Goal: Task Accomplishment & Management: Use online tool/utility

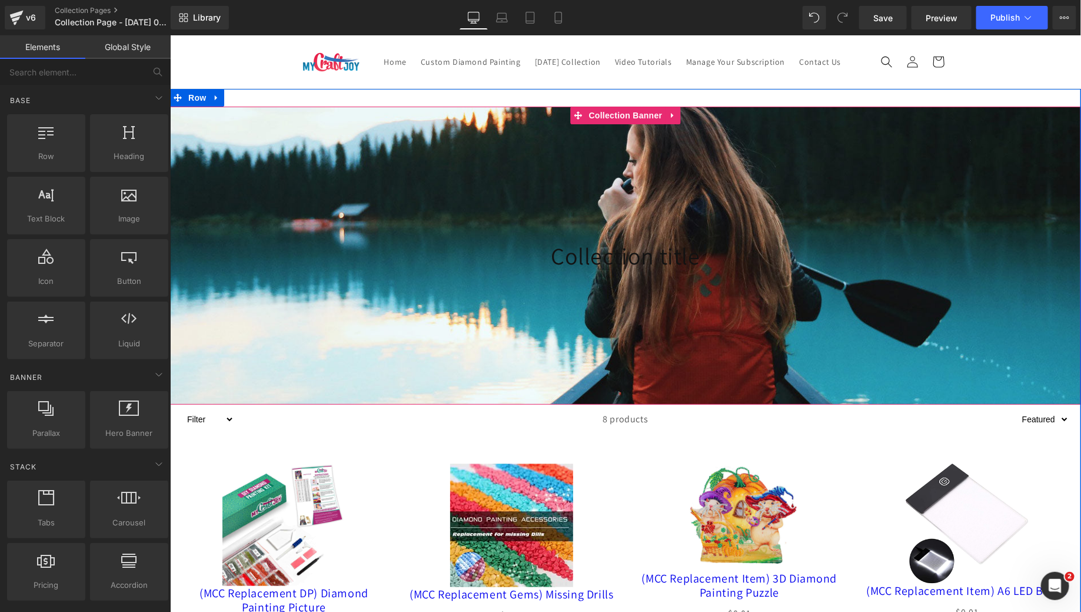
click at [628, 212] on div at bounding box center [625, 255] width 911 height 298
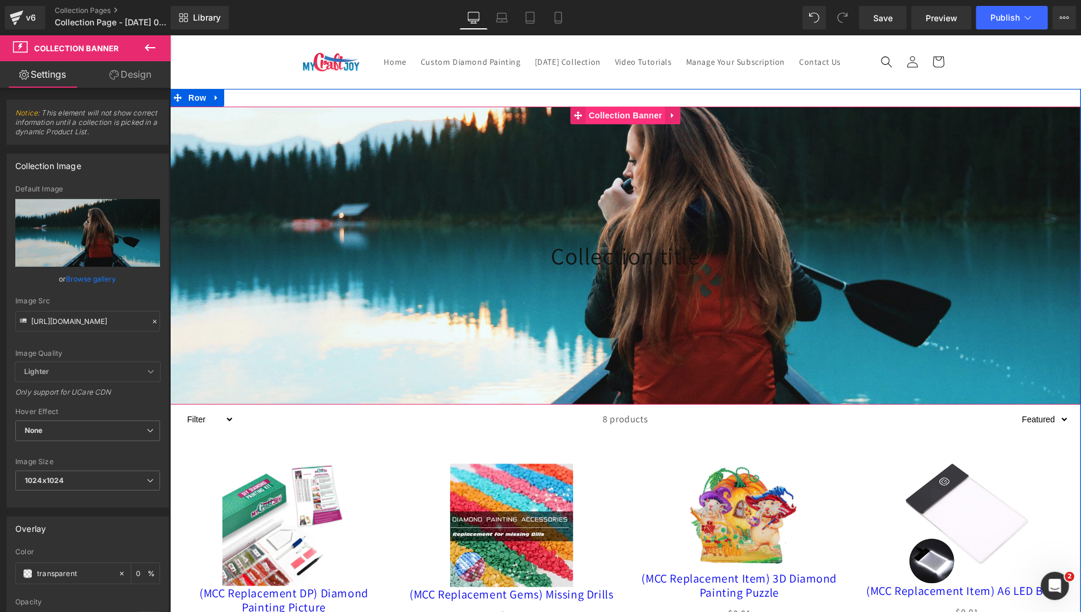
click at [599, 124] on span "Collection Banner" at bounding box center [625, 115] width 79 height 18
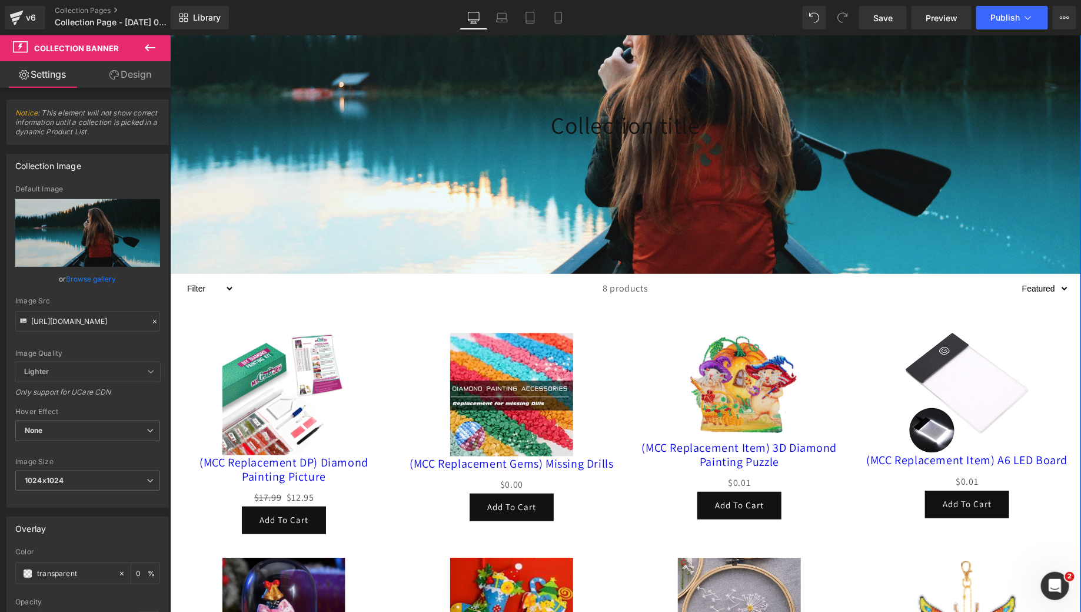
scroll to position [312, 0]
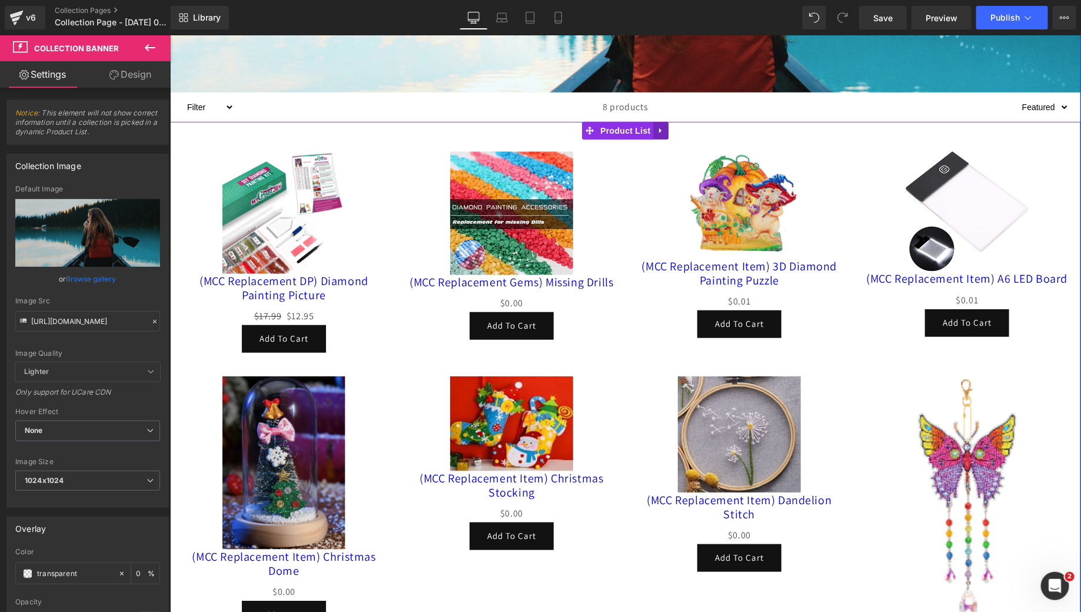
click at [653, 139] on link at bounding box center [660, 130] width 15 height 18
click at [671, 139] on link at bounding box center [668, 130] width 15 height 18
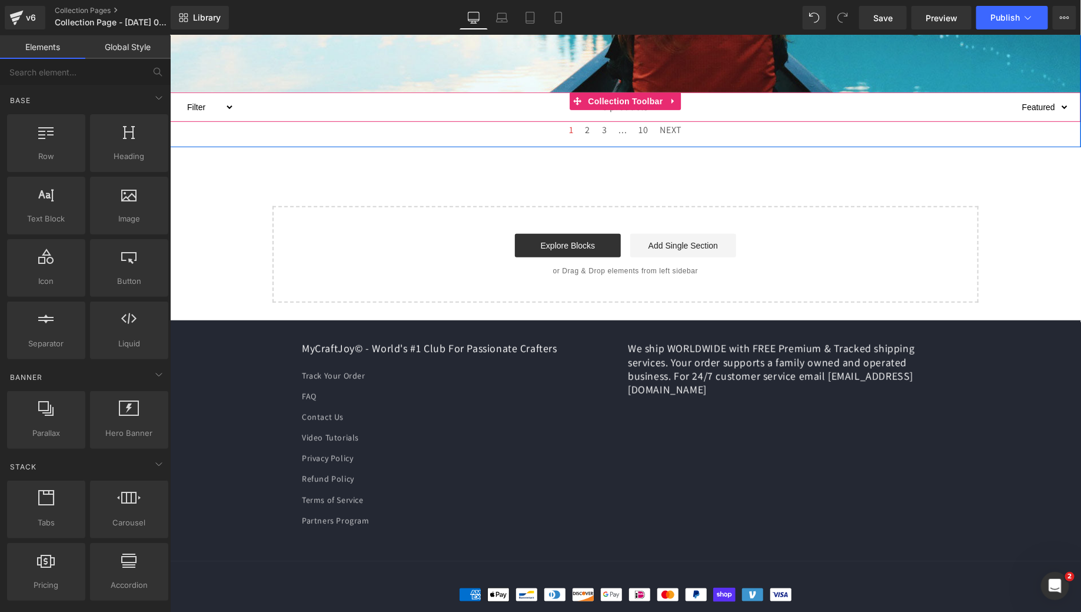
click at [636, 121] on span "8 products" at bounding box center [625, 106] width 45 height 29
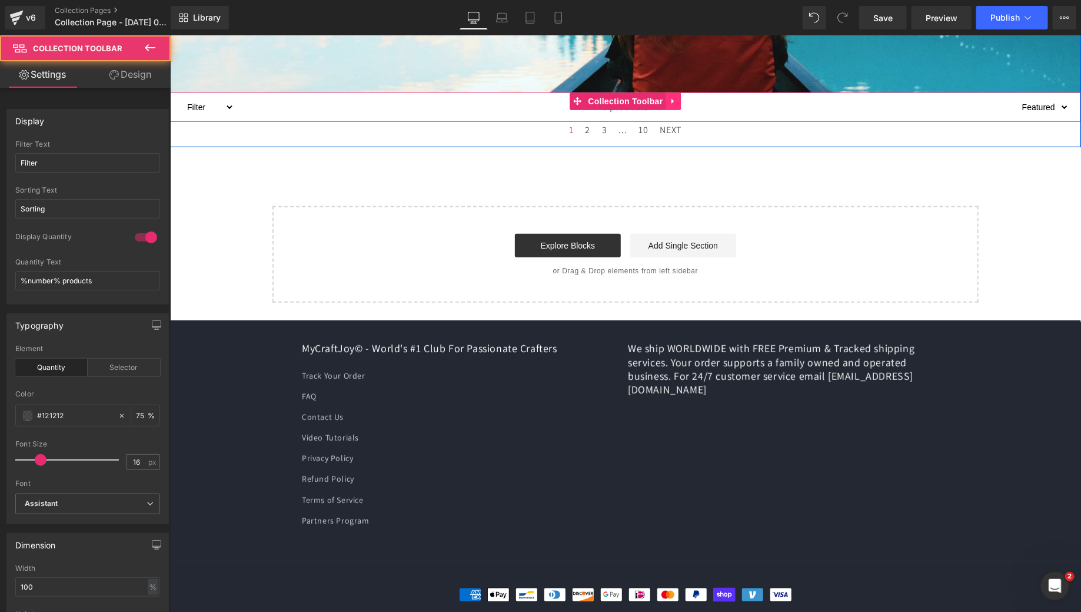
click at [666, 110] on link at bounding box center [673, 101] width 15 height 18
click at [677, 105] on icon at bounding box center [681, 101] width 8 height 8
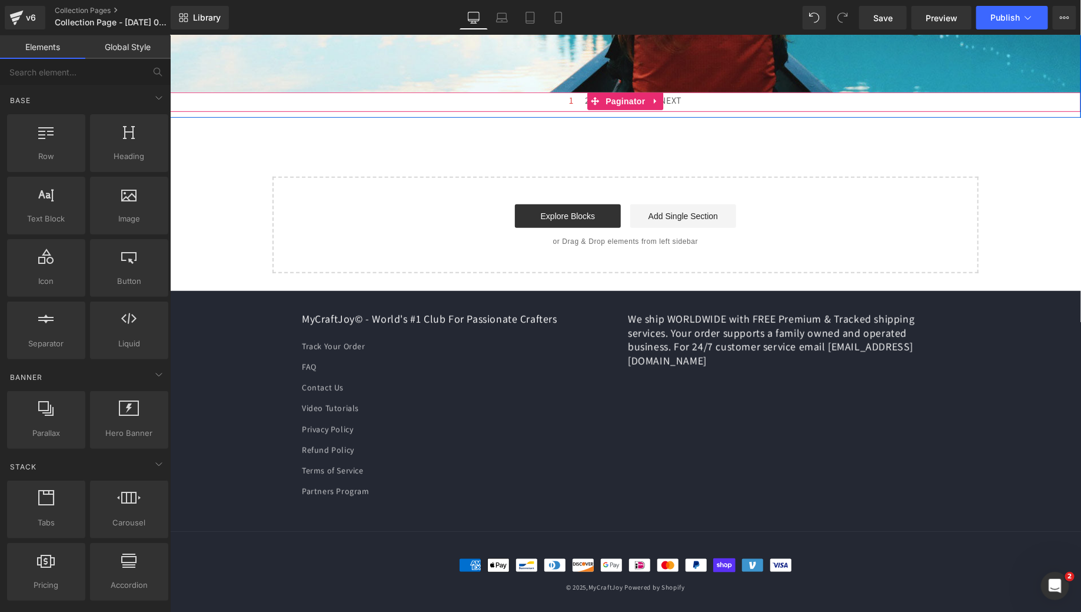
drag, startPoint x: 513, startPoint y: 122, endPoint x: 626, endPoint y: 124, distance: 112.5
click at [514, 112] on div "1 2 3 ... 10 NEXT" at bounding box center [625, 102] width 911 height 20
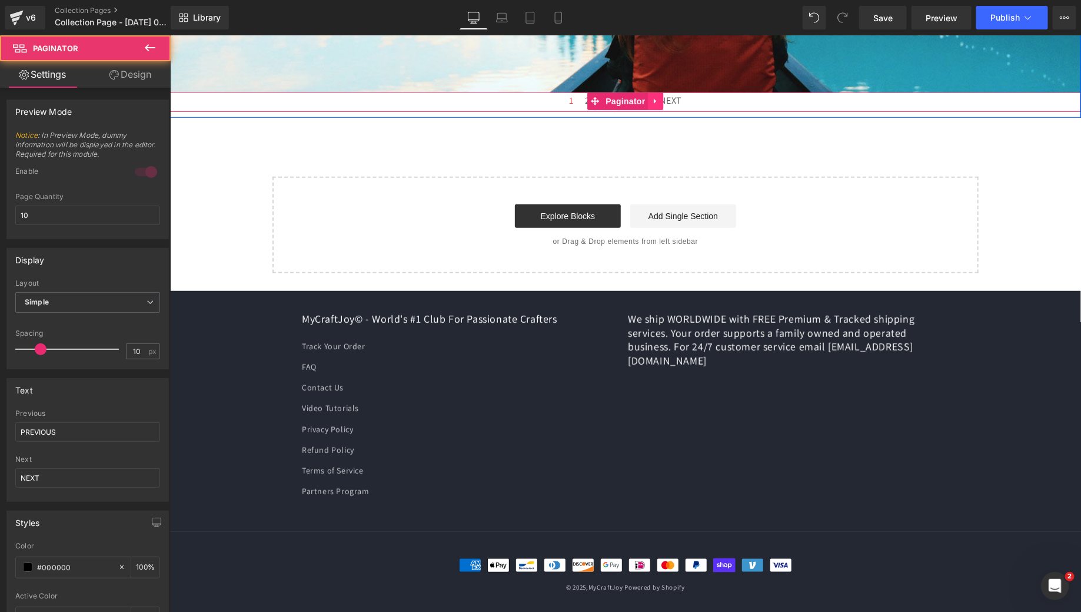
click at [652, 105] on icon at bounding box center [656, 100] width 8 height 9
click at [659, 105] on icon at bounding box center [663, 101] width 8 height 8
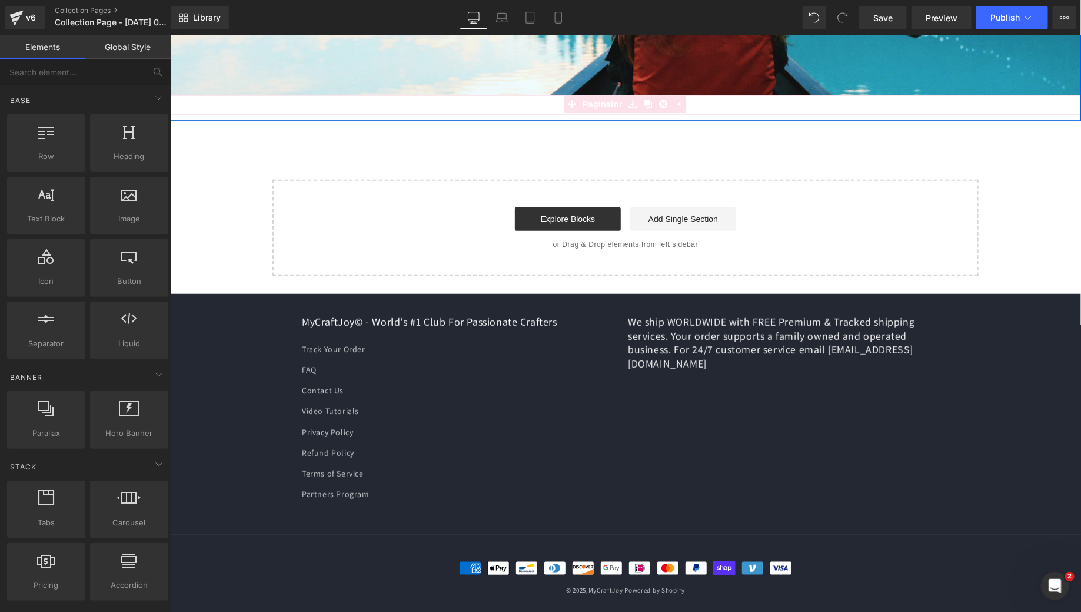
scroll to position [309, 0]
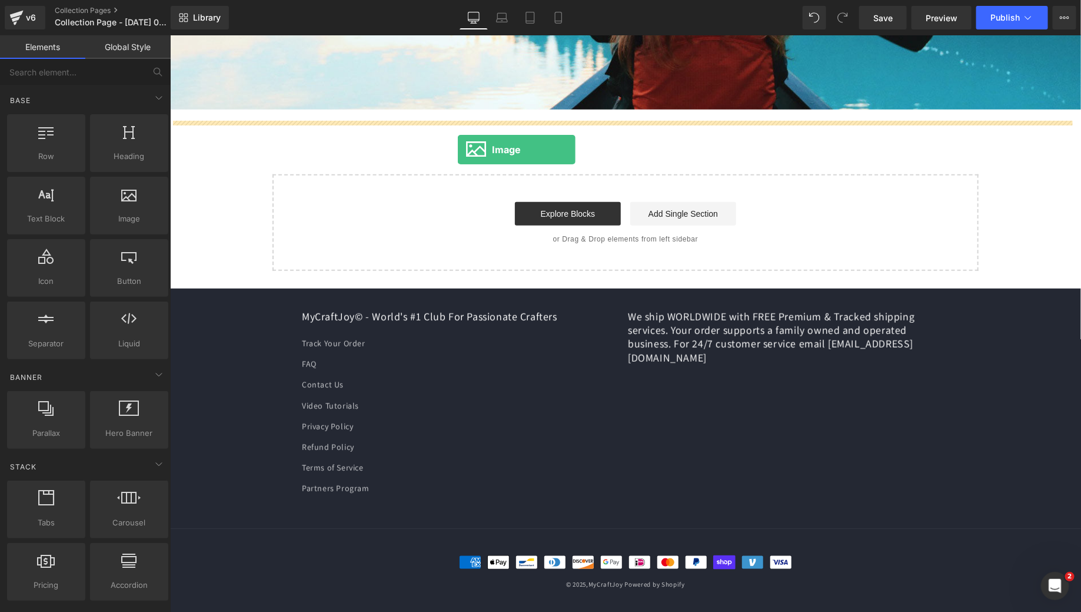
drag, startPoint x: 308, startPoint y: 254, endPoint x: 457, endPoint y: 149, distance: 182.1
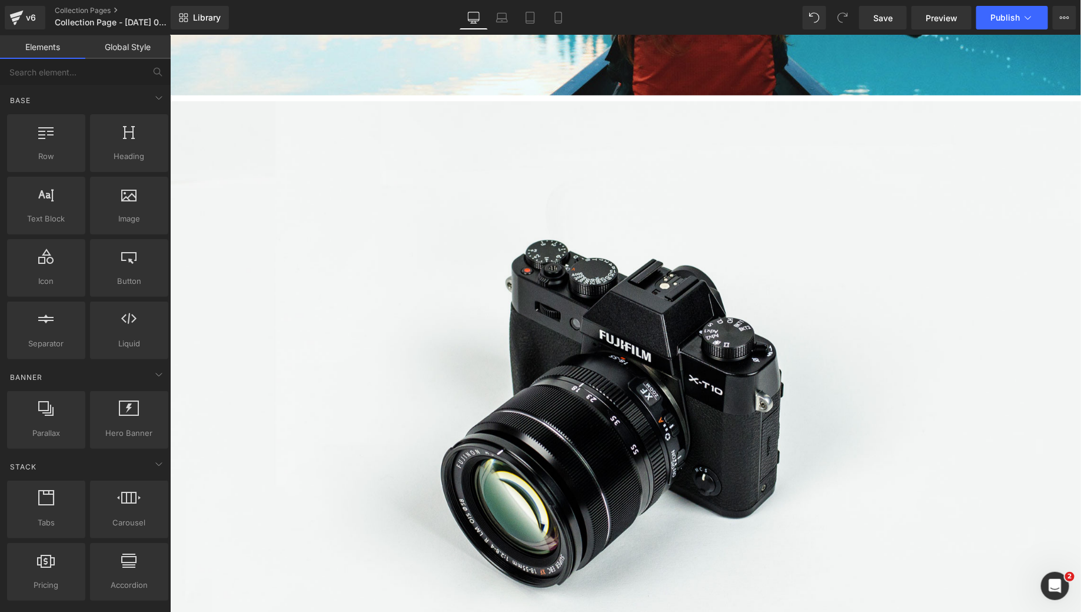
click at [649, 152] on div "Collection title Collection Title Collection Banner Row Image Select your layout" at bounding box center [625, 319] width 911 height 1080
click at [569, 125] on div at bounding box center [625, 403] width 911 height 604
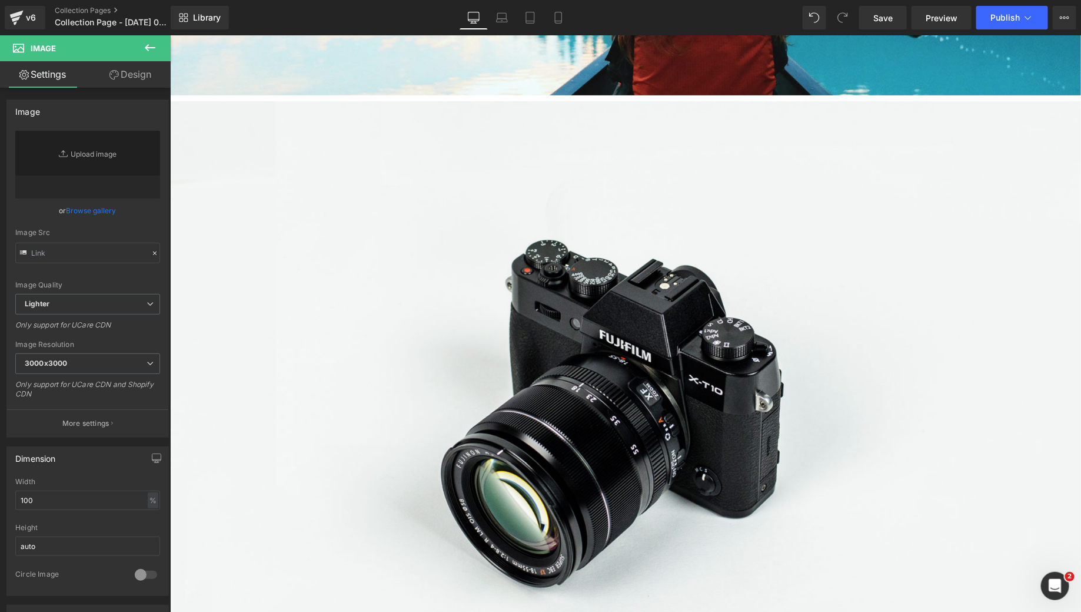
click at [155, 45] on icon at bounding box center [150, 48] width 14 height 14
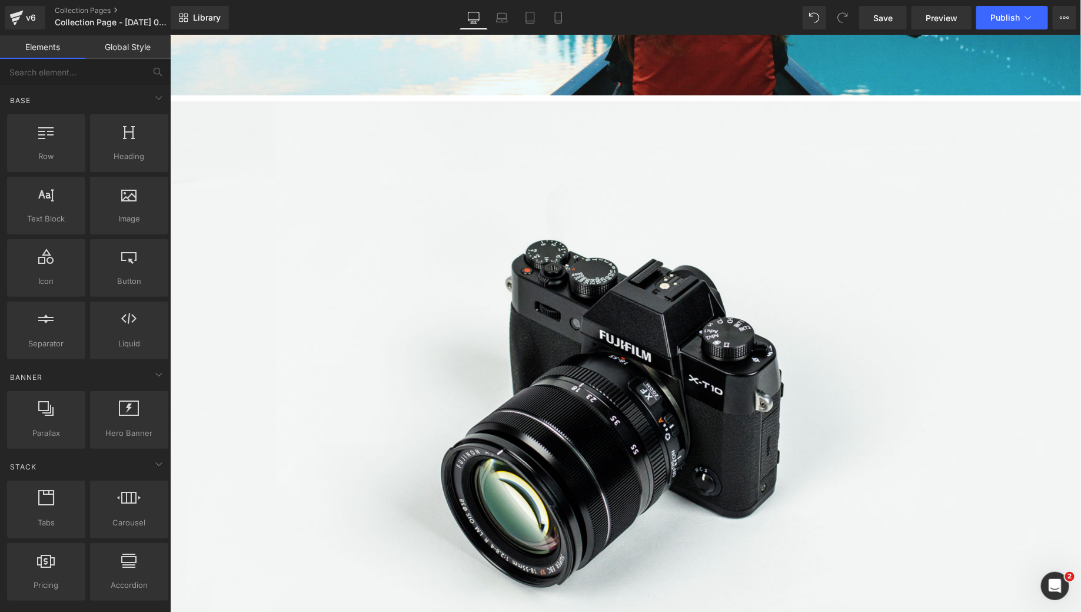
click at [132, 41] on link "Global Style" at bounding box center [127, 47] width 85 height 24
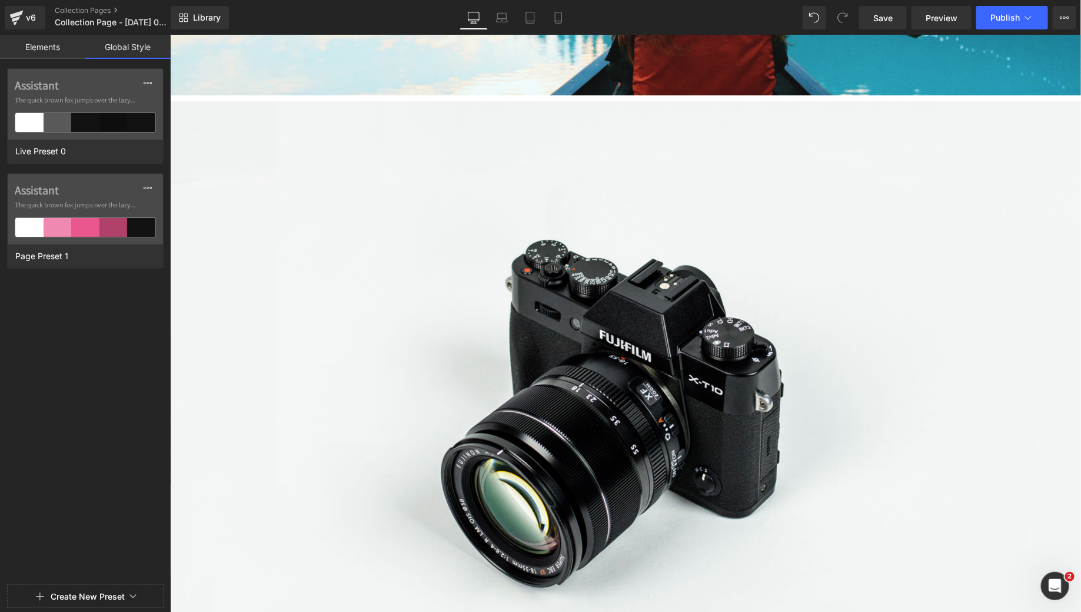
click at [37, 50] on link "Elements" at bounding box center [42, 47] width 85 height 24
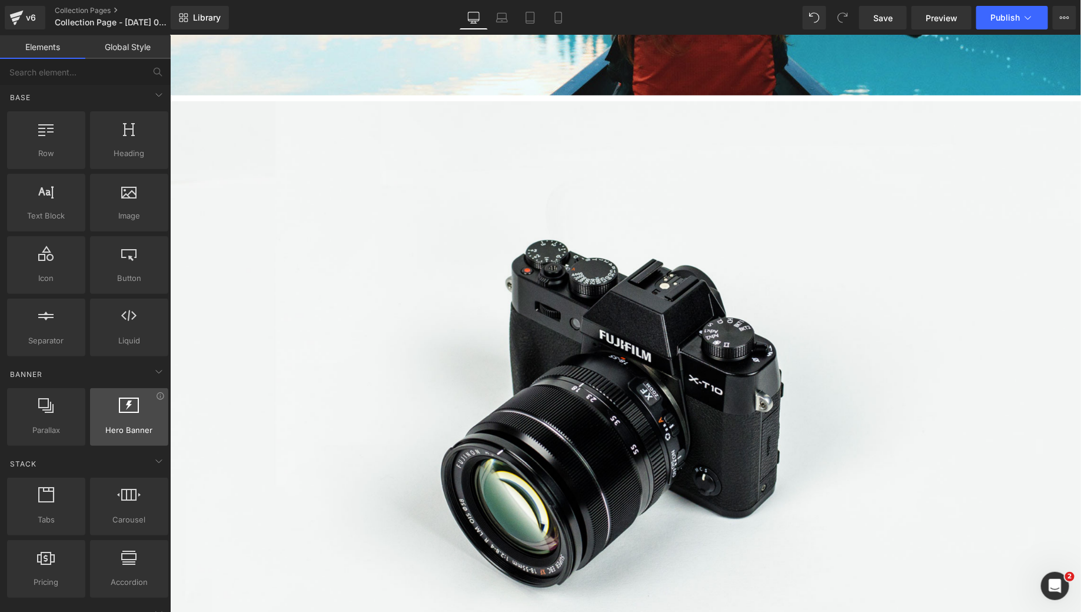
scroll to position [0, 0]
click at [205, 4] on div "Library Desktop Desktop Laptop Tablet Mobile Save Preview Publish Scheduled Vie…" at bounding box center [626, 17] width 911 height 35
click at [207, 14] on span "Library" at bounding box center [207, 17] width 28 height 11
click at [210, 16] on span "Library" at bounding box center [207, 17] width 28 height 11
click at [213, 19] on span "Library" at bounding box center [207, 17] width 28 height 11
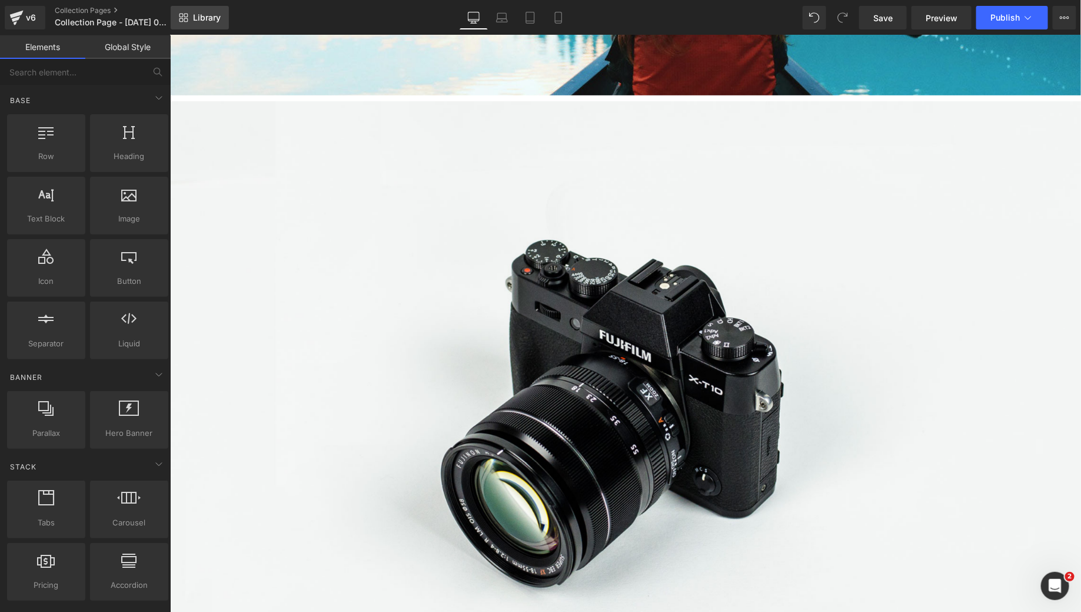
click at [213, 19] on span "Library" at bounding box center [207, 17] width 28 height 11
click at [204, 22] on span "Library" at bounding box center [207, 17] width 28 height 11
click at [205, 22] on span "Library" at bounding box center [207, 17] width 28 height 11
click at [217, 20] on span "Library" at bounding box center [207, 17] width 28 height 11
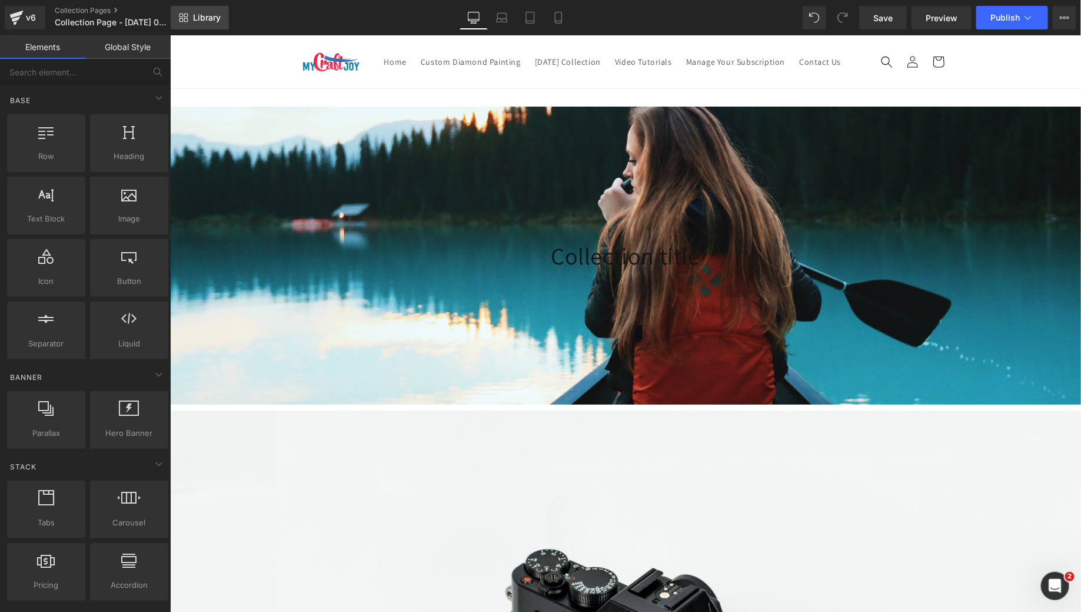
click at [207, 14] on span "Library" at bounding box center [207, 17] width 28 height 11
click at [200, 18] on span "Library" at bounding box center [207, 17] width 28 height 11
click at [200, 16] on span "Library" at bounding box center [207, 17] width 28 height 11
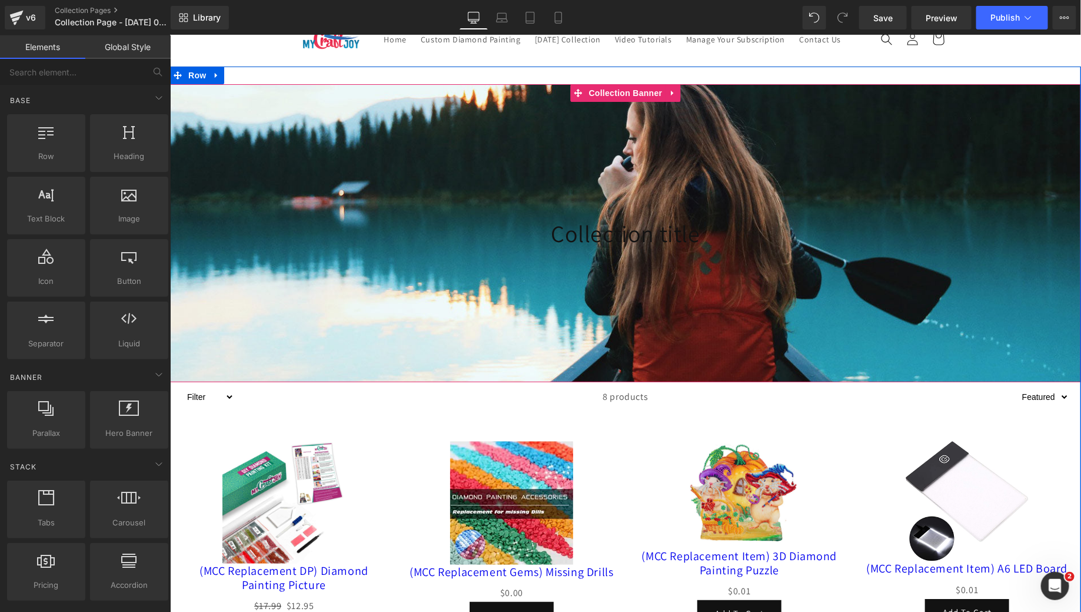
scroll to position [160, 0]
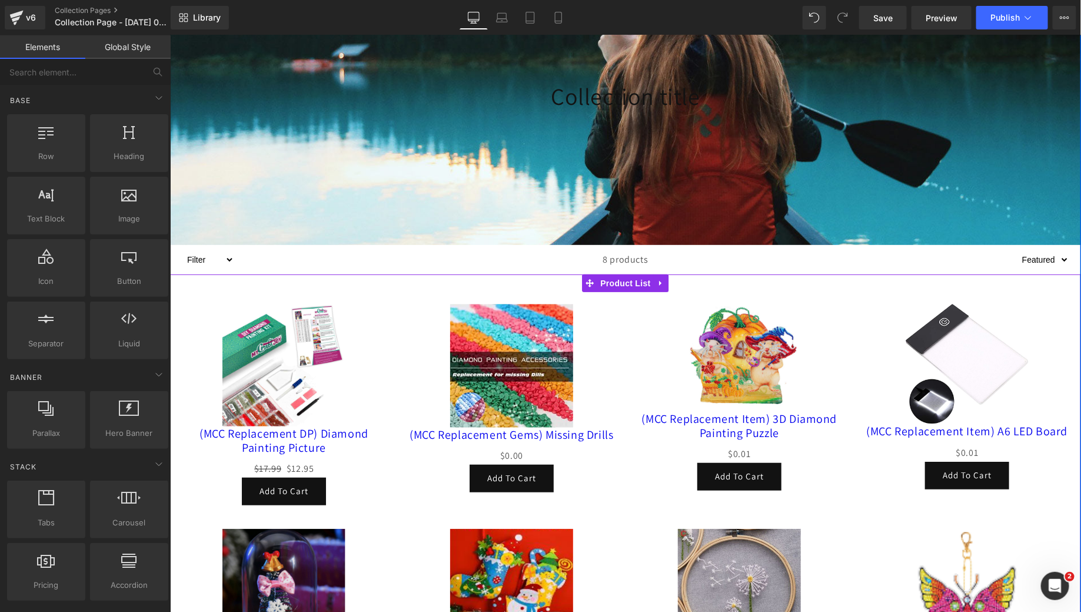
click at [413, 296] on div "Sale Off (P) Image (MCC Replacement DP) Diamond Painting Picture (P) Title $17.…" at bounding box center [625, 582] width 911 height 616
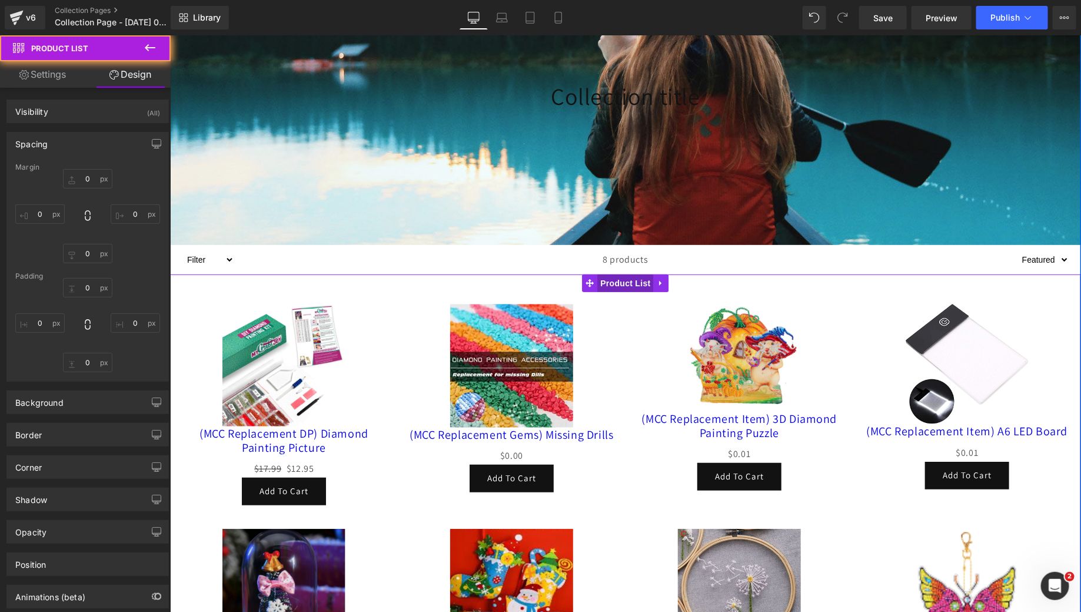
type input "0"
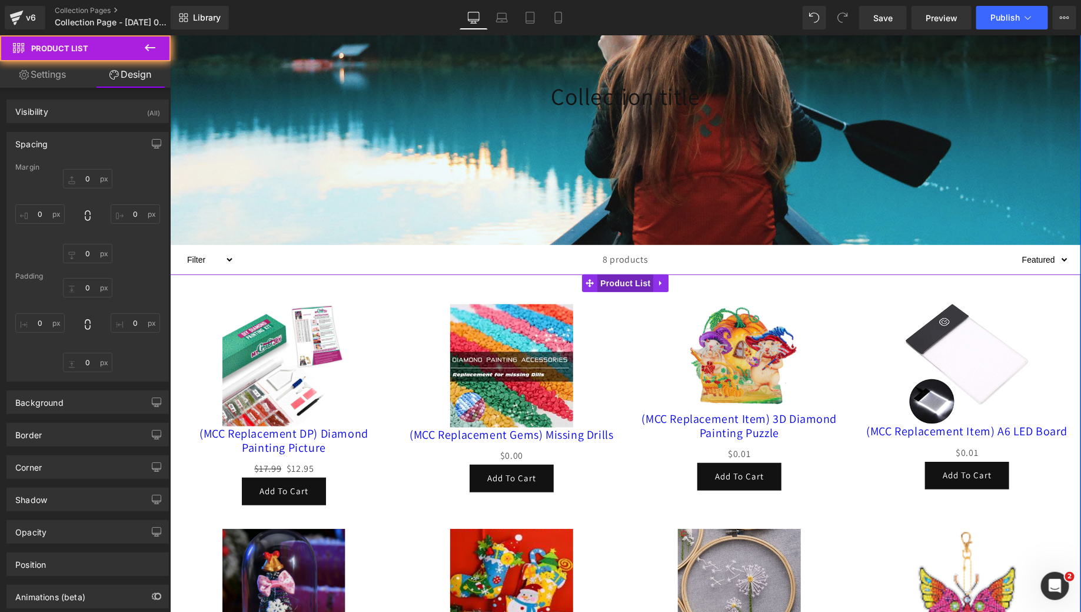
type input "0"
type input "30"
type input "0"
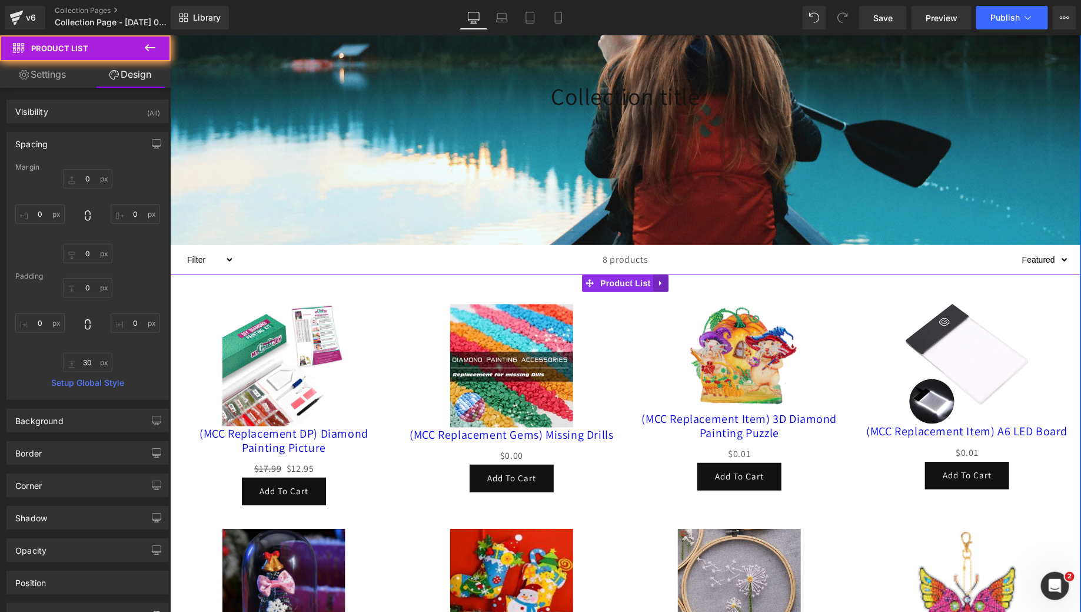
click at [653, 291] on link at bounding box center [660, 283] width 15 height 18
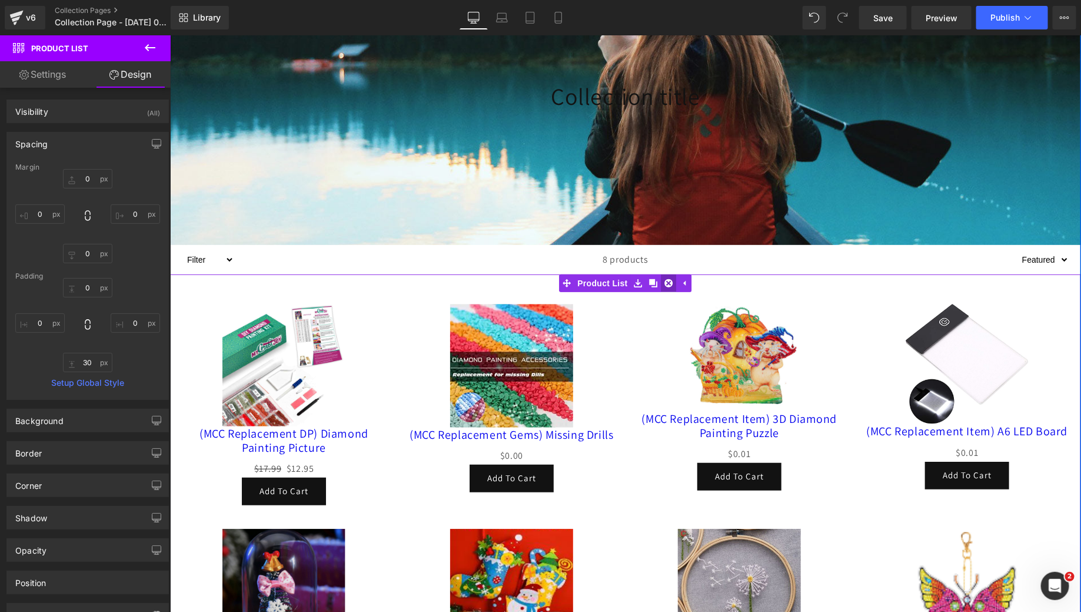
click at [666, 287] on icon at bounding box center [669, 282] width 8 height 8
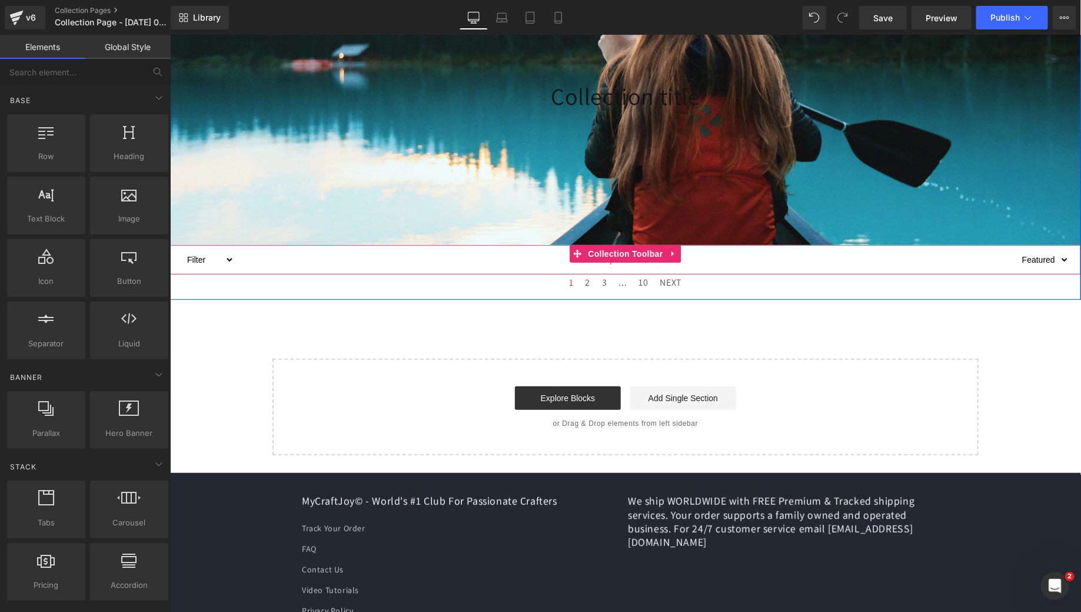
click at [339, 274] on div "8 products" at bounding box center [625, 258] width 783 height 29
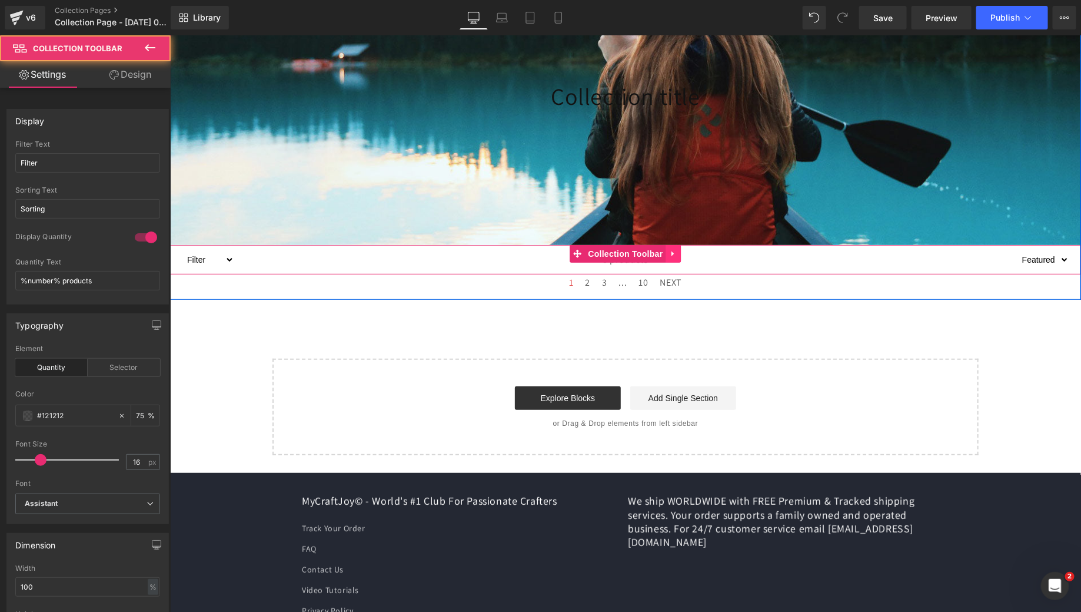
click at [671, 257] on icon at bounding box center [673, 252] width 8 height 9
click at [679, 257] on icon at bounding box center [681, 252] width 8 height 9
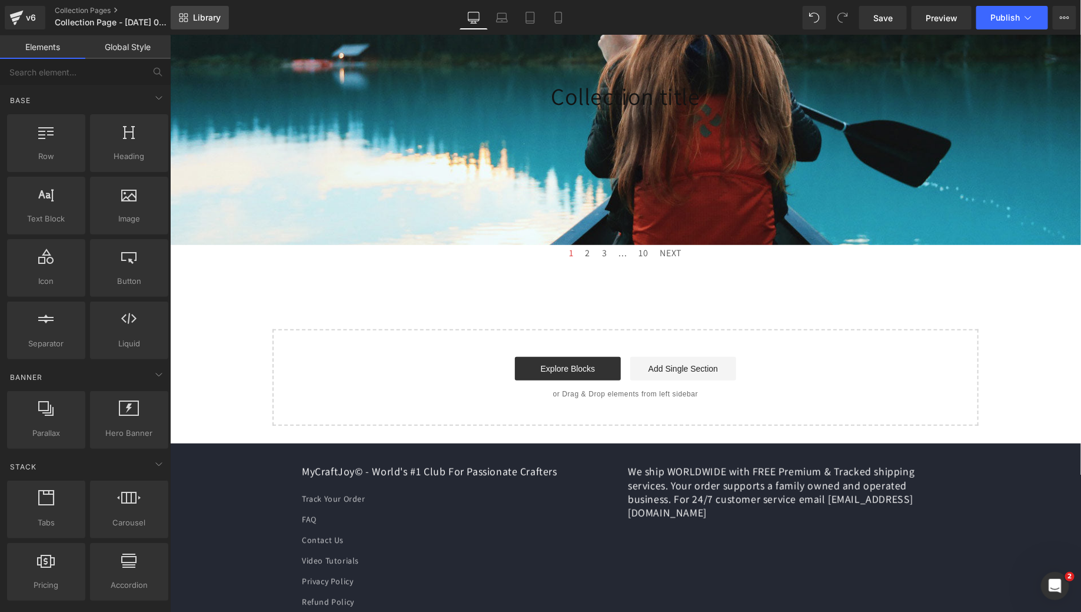
click at [185, 26] on link "Library" at bounding box center [200, 18] width 58 height 24
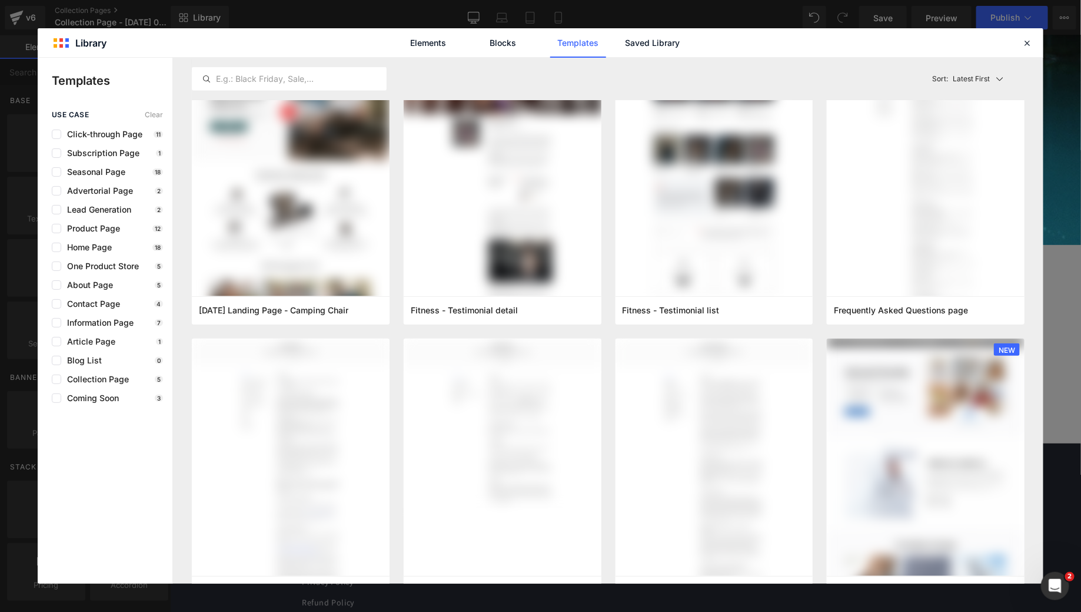
scroll to position [0, 0]
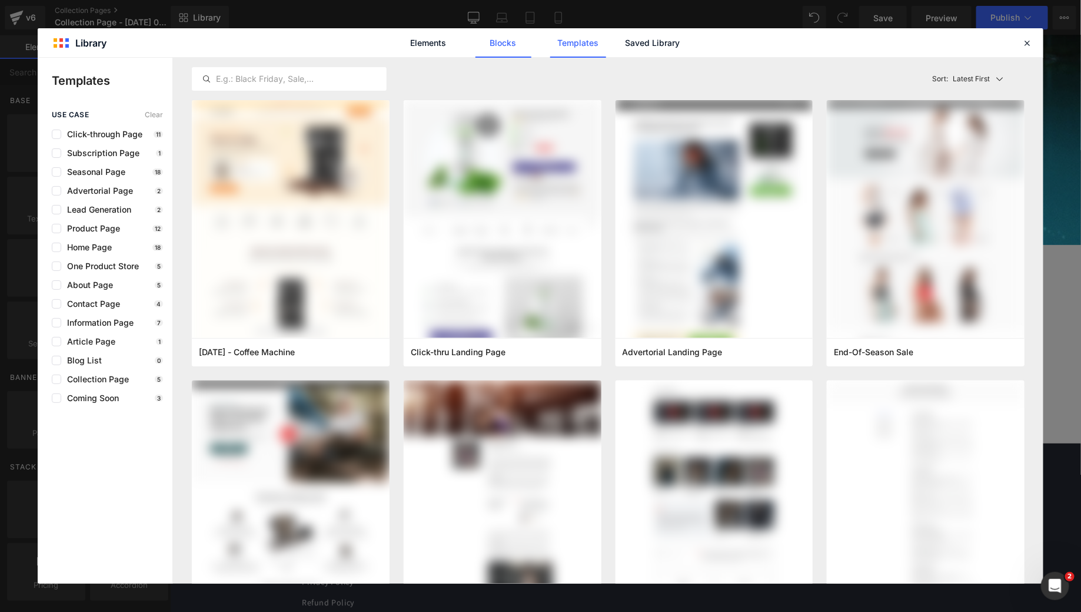
click at [510, 48] on link "Blocks" at bounding box center [504, 42] width 56 height 29
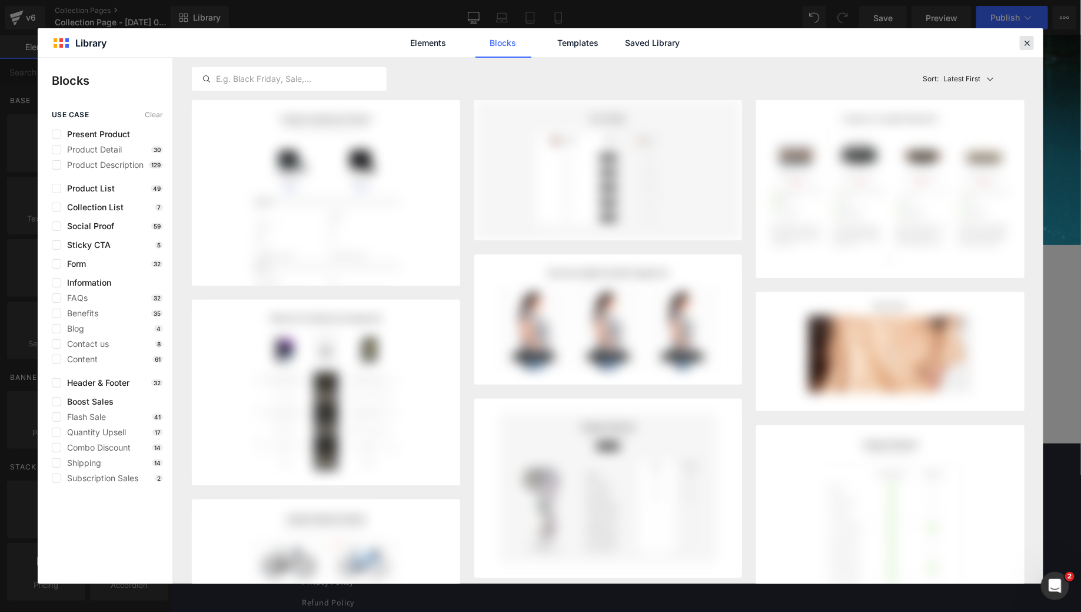
drag, startPoint x: 1028, startPoint y: 42, endPoint x: 858, endPoint y: 7, distance: 173.6
click at [1028, 42] on icon at bounding box center [1027, 43] width 11 height 11
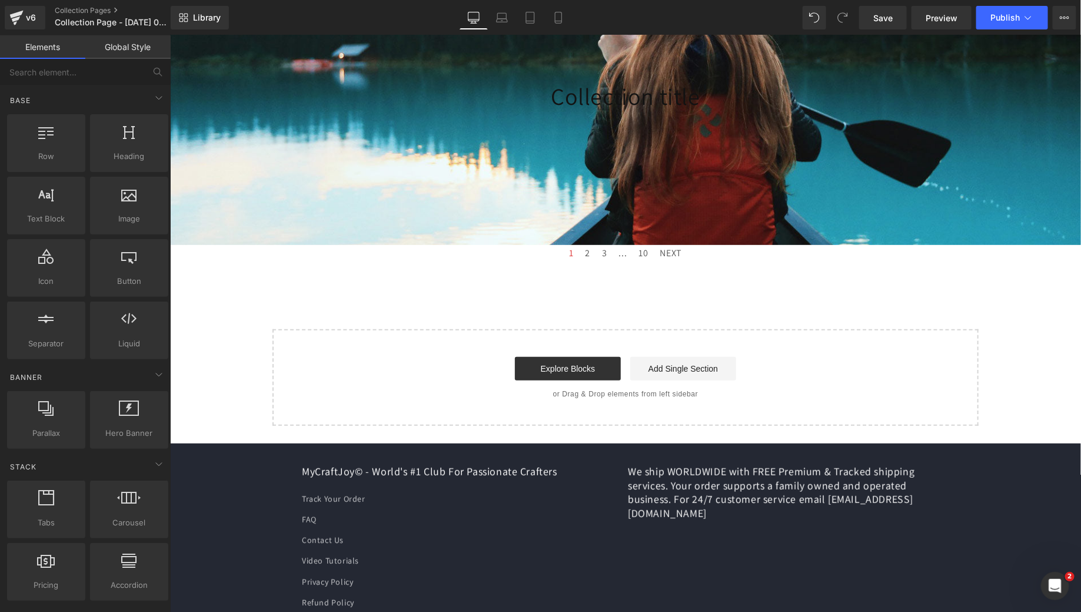
click at [760, 292] on div "Collection title Collection Title Collection Banner 1 2 3 ... 10 NEXT Paginator…" at bounding box center [625, 177] width 911 height 496
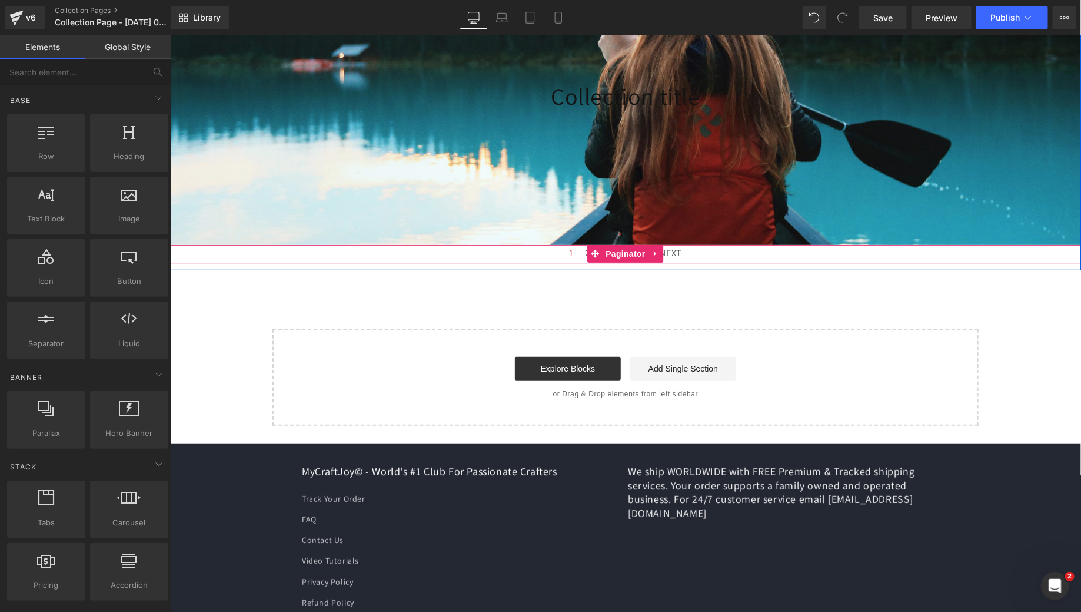
click at [652, 257] on icon at bounding box center [656, 252] width 8 height 9
click at [661, 257] on icon at bounding box center [663, 253] width 8 height 8
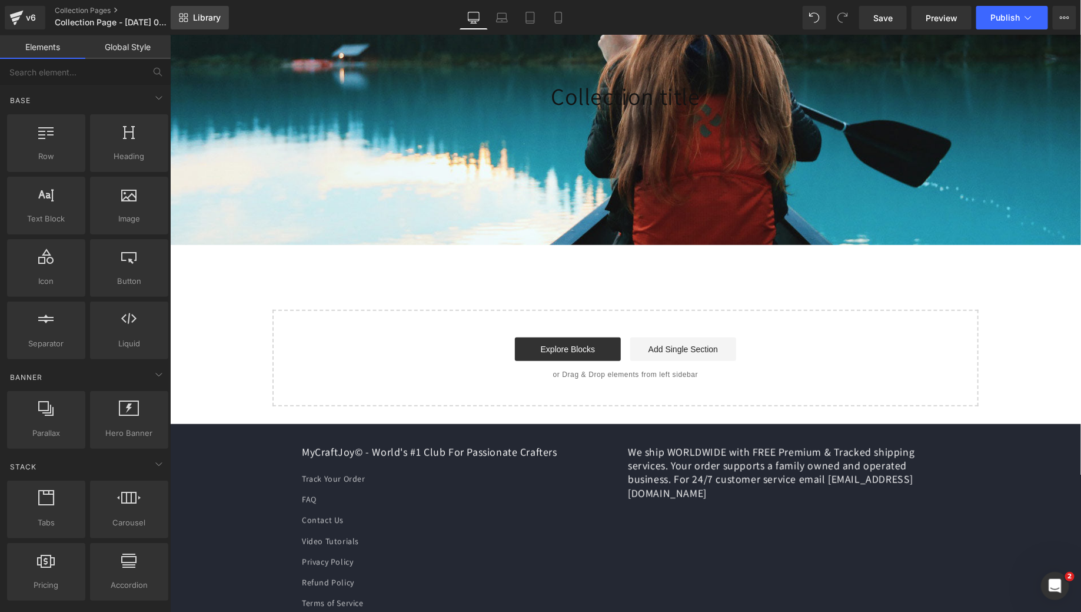
click at [189, 8] on link "Library" at bounding box center [200, 18] width 58 height 24
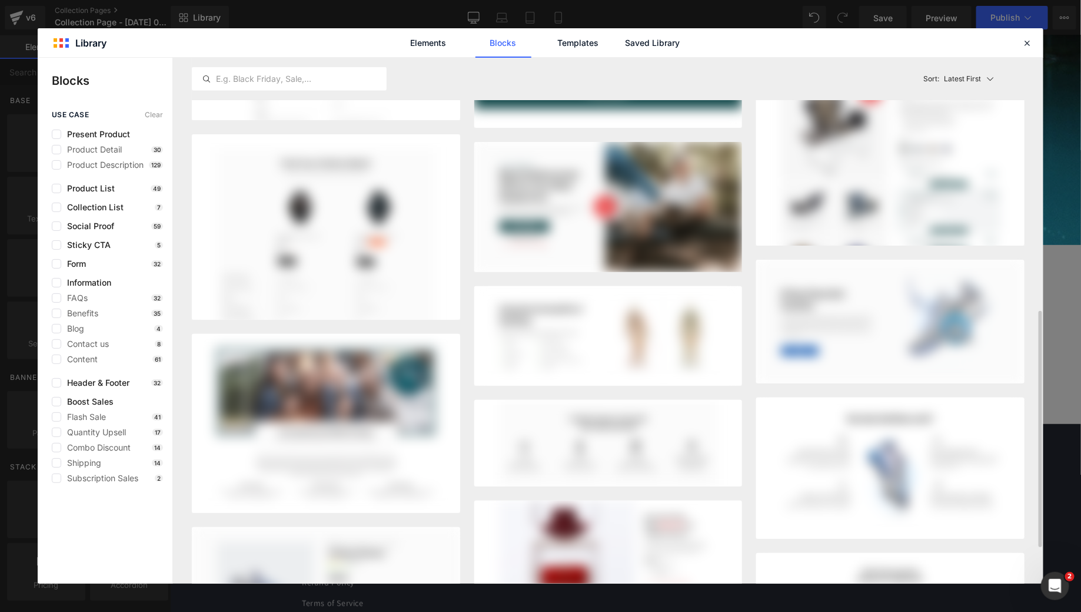
scroll to position [130, 0]
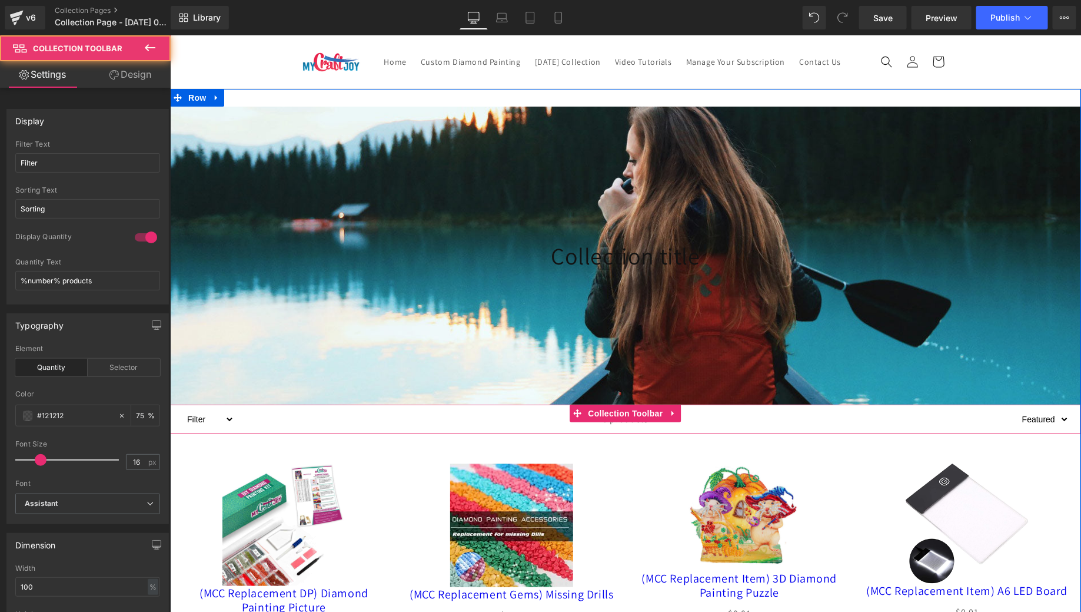
click at [333, 433] on div "8 products" at bounding box center [625, 418] width 783 height 29
click at [674, 422] on link at bounding box center [673, 413] width 15 height 18
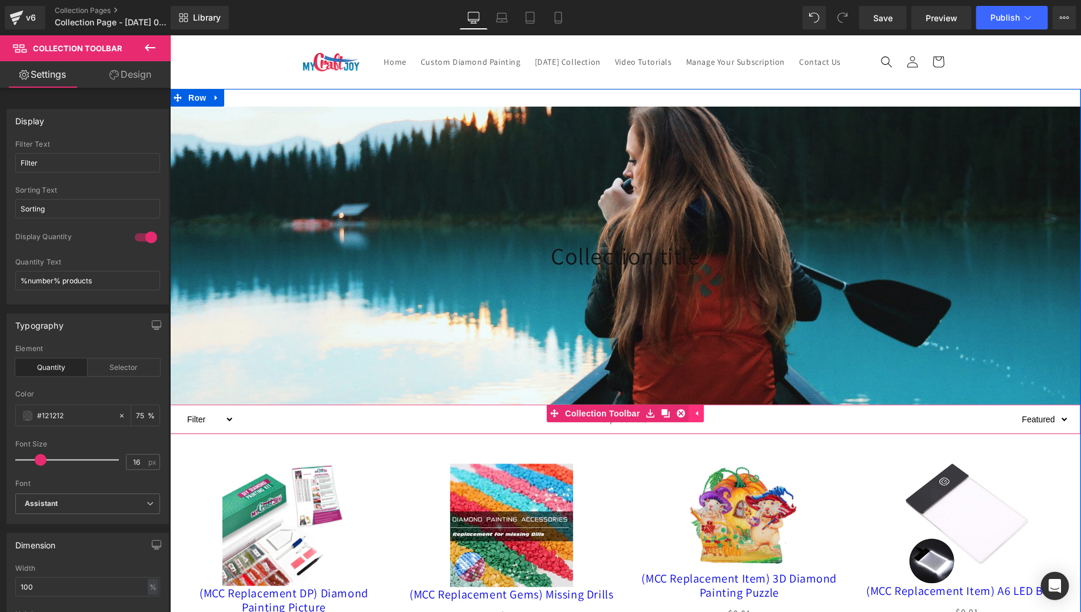
click at [689, 422] on link at bounding box center [696, 413] width 15 height 18
click at [671, 417] on icon at bounding box center [673, 412] width 8 height 9
click at [677, 417] on icon at bounding box center [681, 413] width 8 height 8
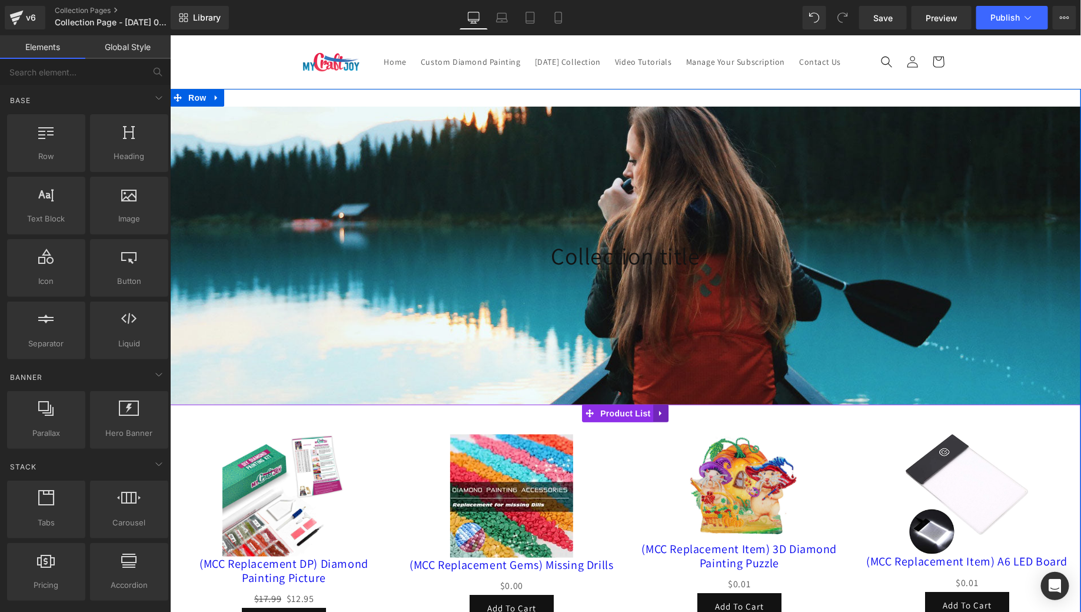
click at [657, 417] on icon at bounding box center [661, 412] width 8 height 9
click at [668, 422] on link at bounding box center [668, 413] width 15 height 18
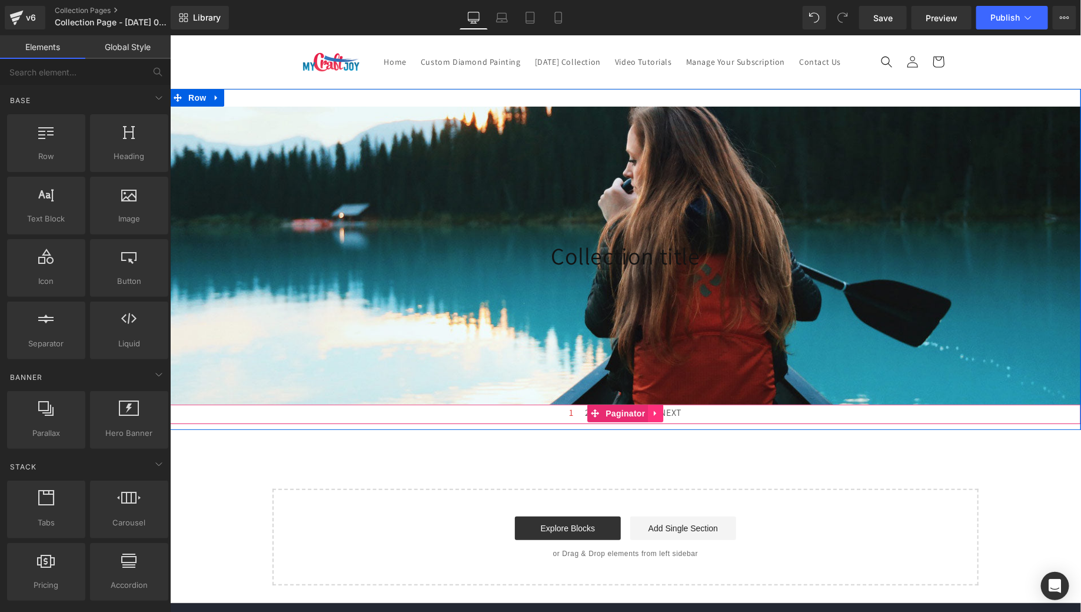
click at [652, 417] on icon at bounding box center [656, 412] width 8 height 9
click at [656, 422] on link at bounding box center [663, 413] width 15 height 18
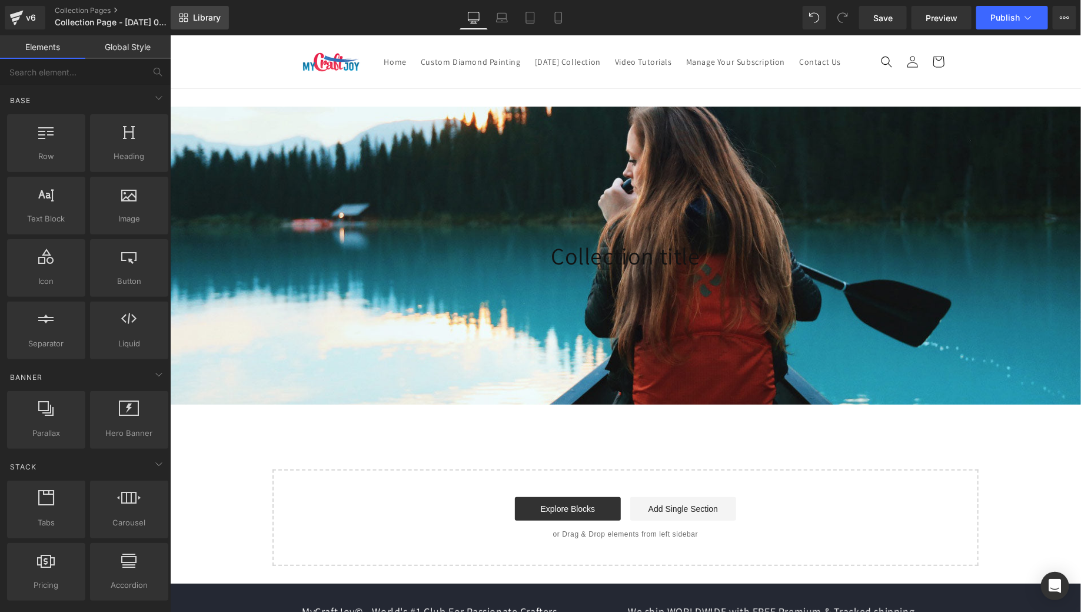
click at [210, 22] on span "Library" at bounding box center [207, 17] width 28 height 11
click at [210, 21] on span "Library" at bounding box center [207, 17] width 28 height 11
click at [205, 19] on span "Library" at bounding box center [207, 17] width 28 height 11
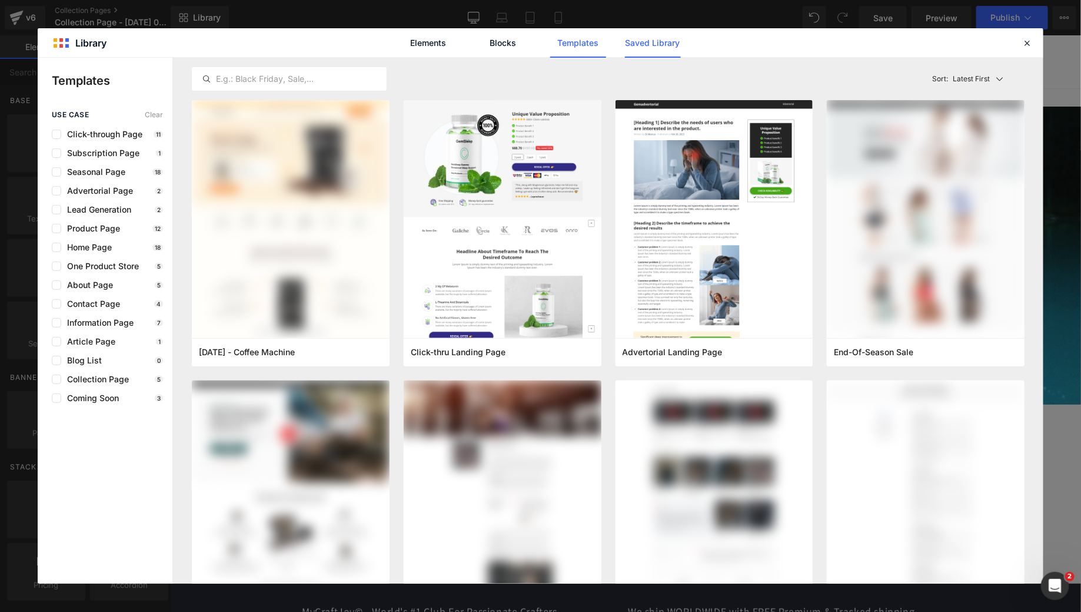
click at [642, 52] on link "Saved Library" at bounding box center [653, 42] width 56 height 29
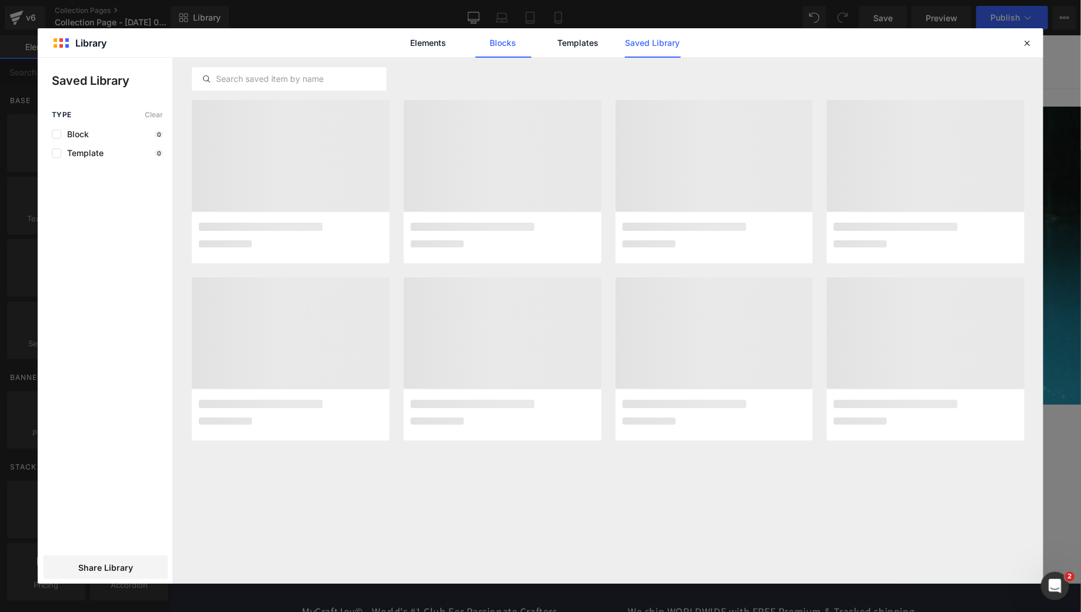
click at [510, 41] on link "Blocks" at bounding box center [504, 42] width 56 height 29
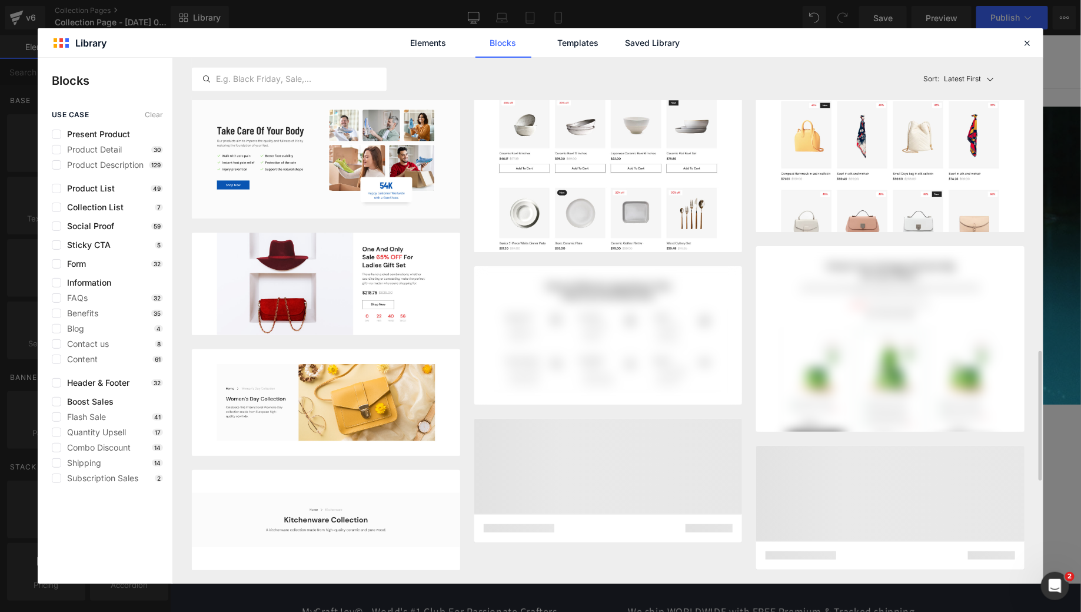
scroll to position [1195, 0]
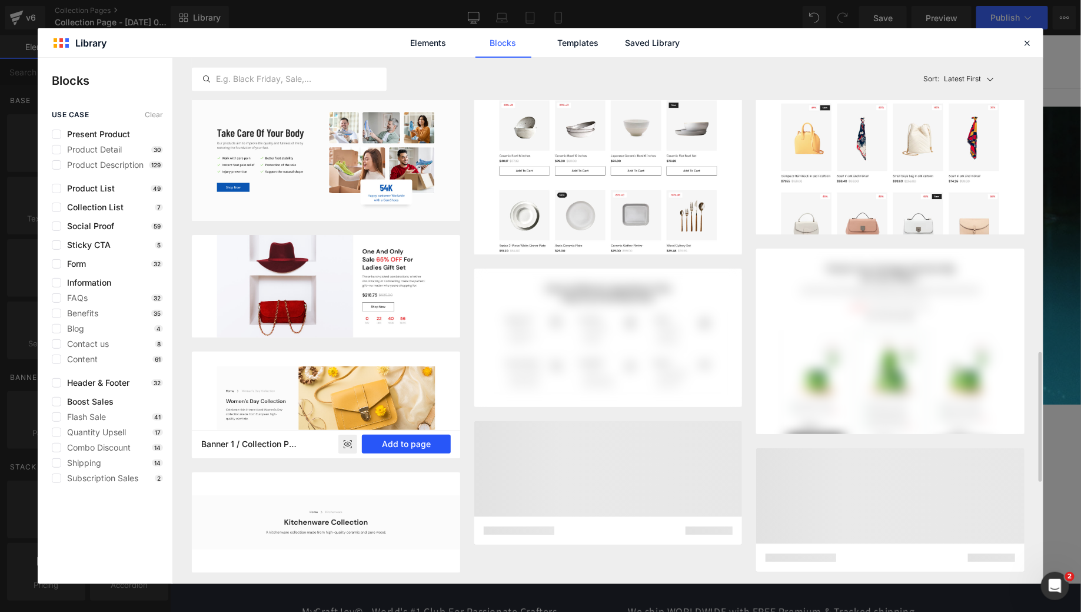
click at [400, 449] on button "Add to page" at bounding box center [406, 443] width 89 height 19
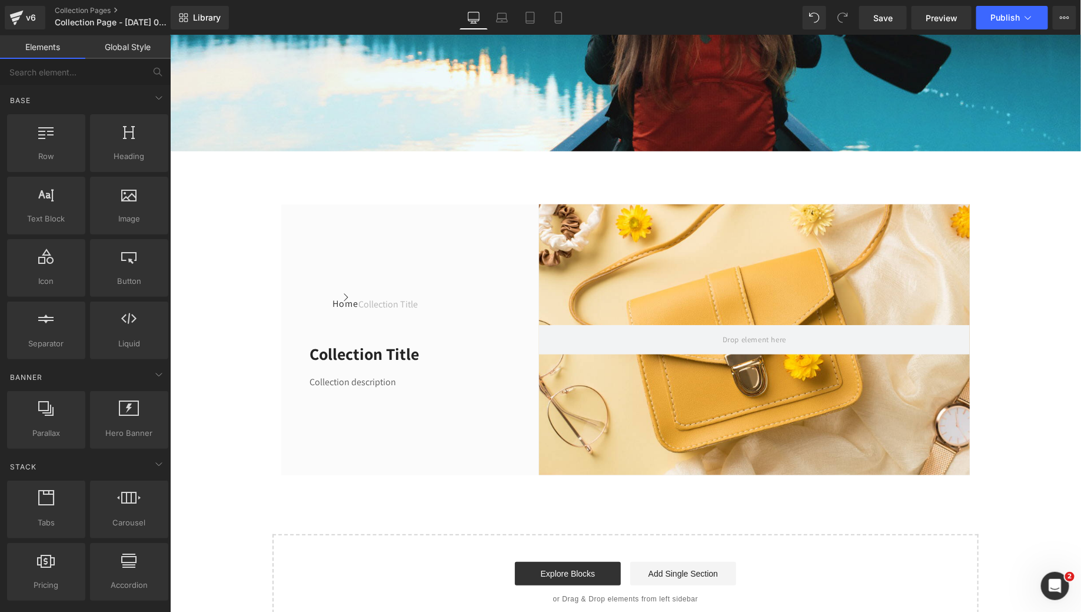
scroll to position [258, 0]
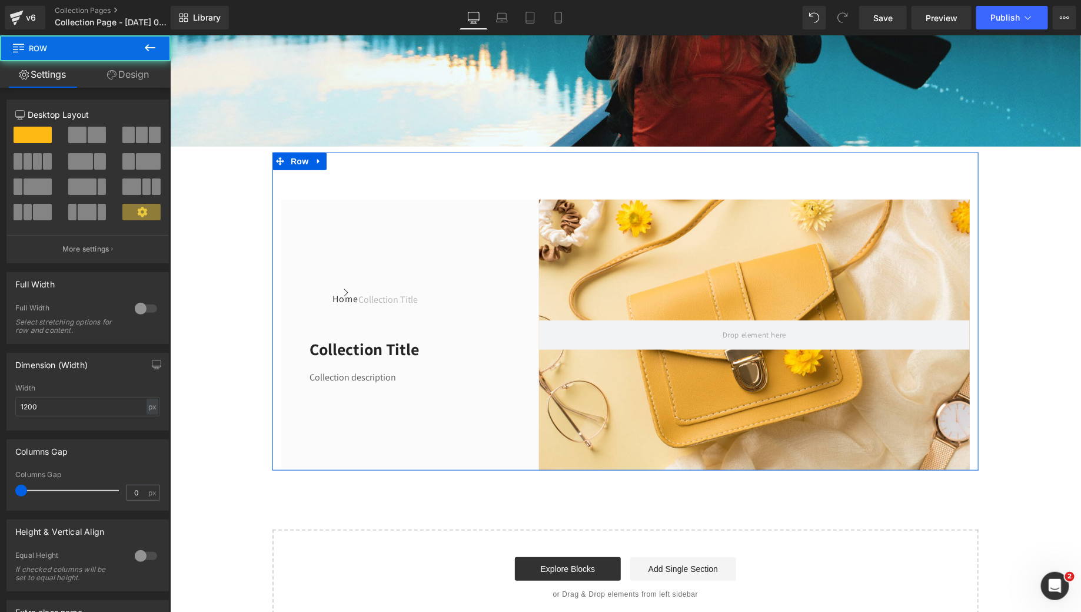
click at [376, 195] on div "Home Button Icon Collection title Collection Title Icon List Row Collection tit…" at bounding box center [625, 311] width 706 height 318
click at [333, 181] on div "Home Button Icon Collection title Collection Title Icon List Row Collection tit…" at bounding box center [625, 311] width 706 height 318
click at [317, 163] on icon at bounding box center [318, 160] width 2 height 5
click at [345, 165] on icon at bounding box center [349, 160] width 8 height 9
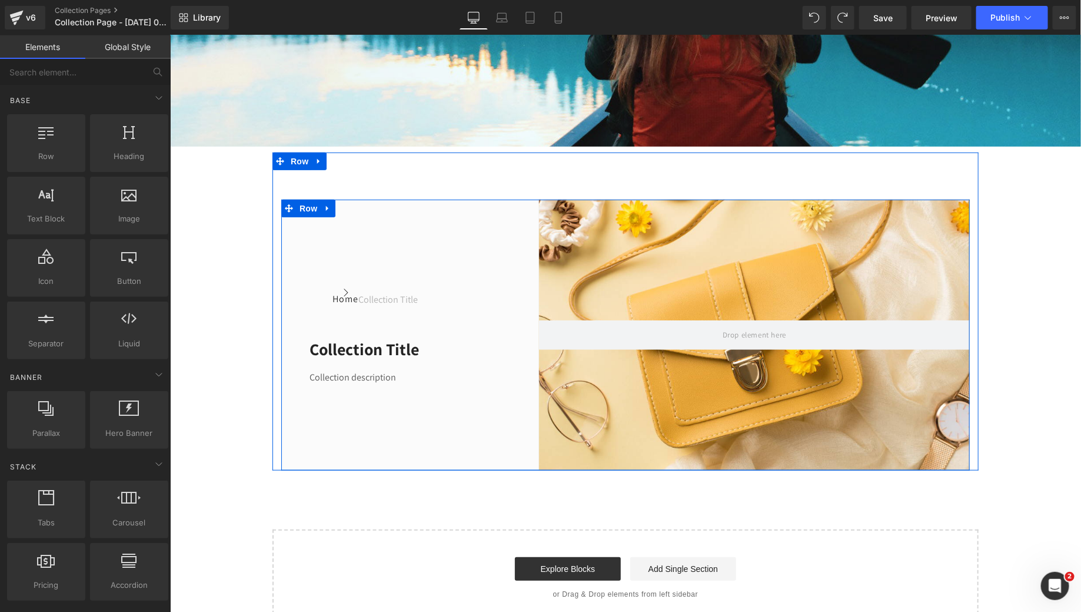
click at [578, 325] on div at bounding box center [754, 334] width 431 height 271
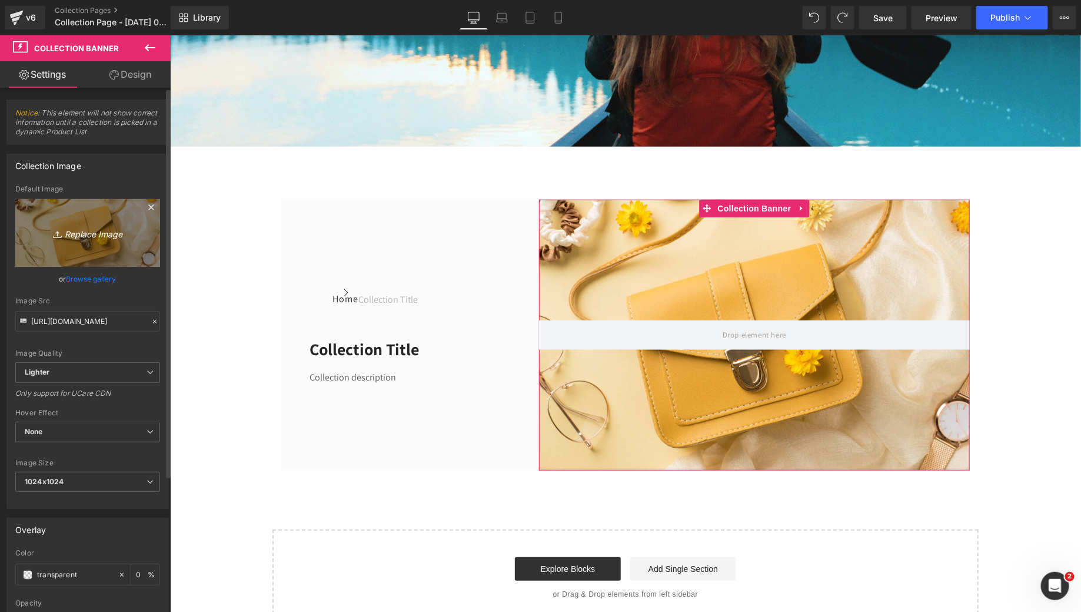
click at [107, 238] on icon "Replace Image" at bounding box center [88, 232] width 94 height 15
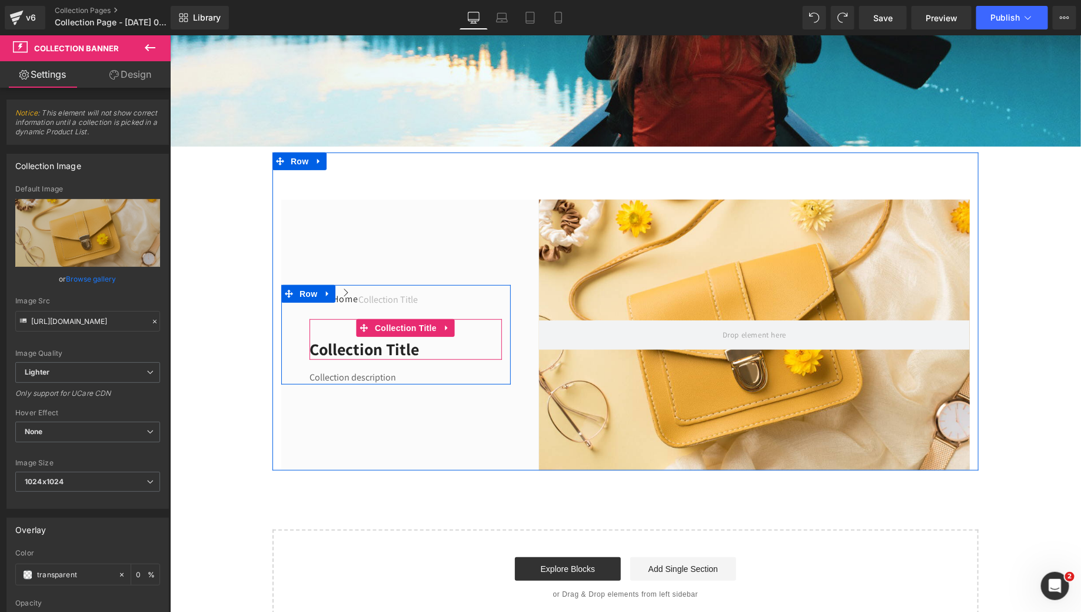
click at [393, 359] on h1 "Collection title" at bounding box center [405, 348] width 193 height 21
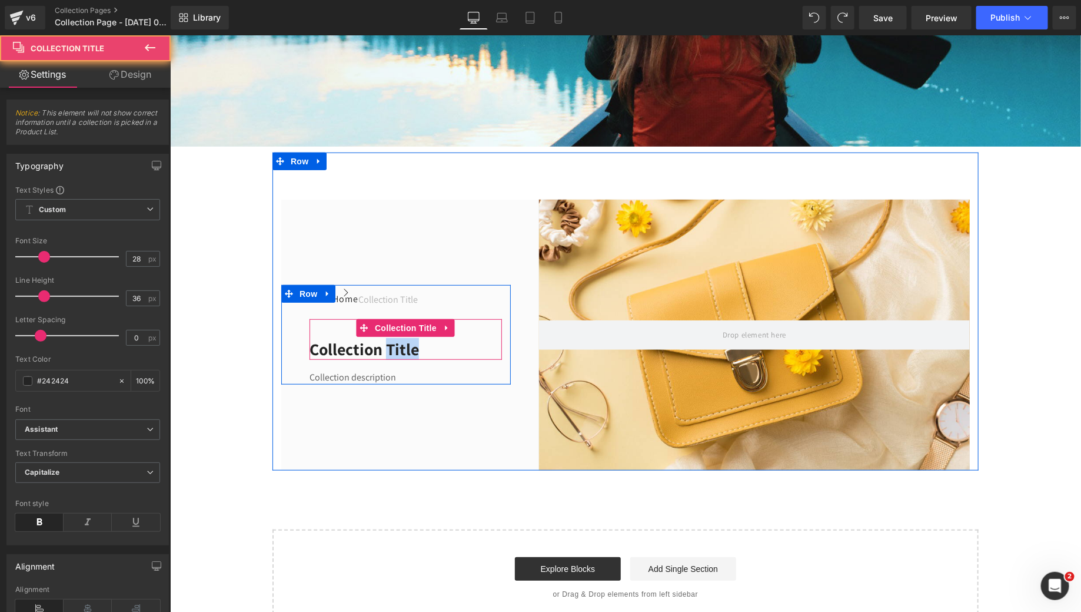
click at [393, 359] on h1 "Collection title" at bounding box center [405, 348] width 193 height 21
click at [373, 359] on h1 "Collection title" at bounding box center [405, 348] width 193 height 21
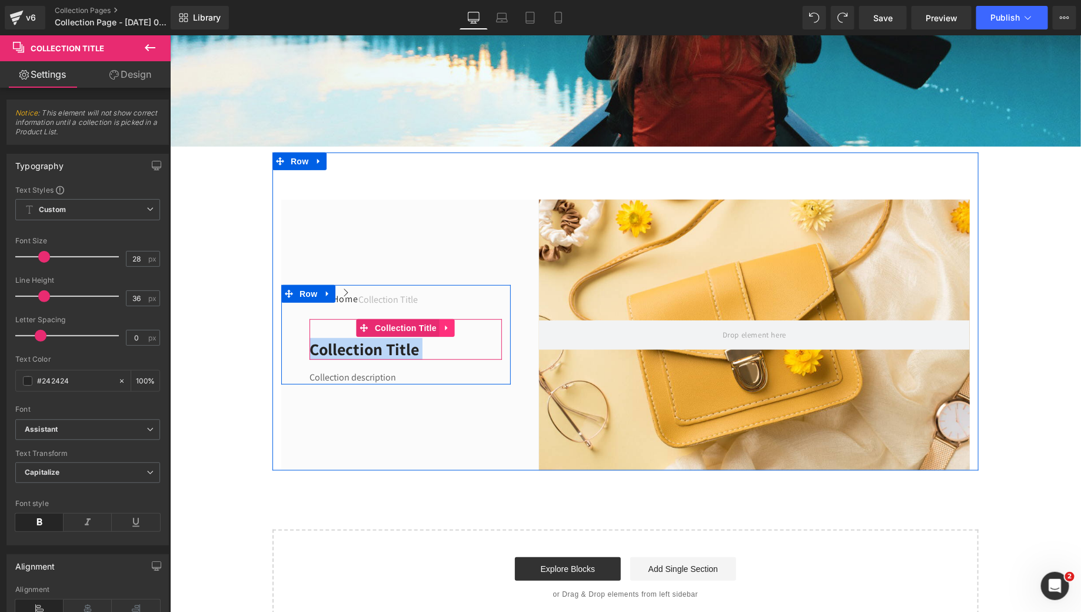
click at [443, 331] on icon at bounding box center [447, 327] width 8 height 9
click at [453, 331] on icon at bounding box center [454, 327] width 8 height 8
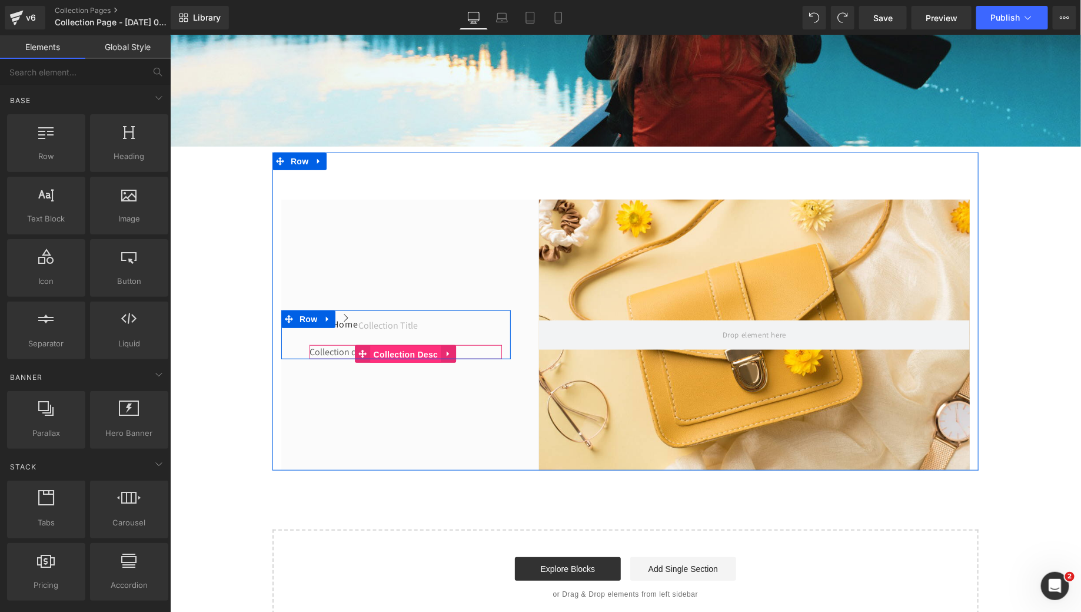
click at [373, 363] on span "Collection Desc" at bounding box center [405, 354] width 71 height 18
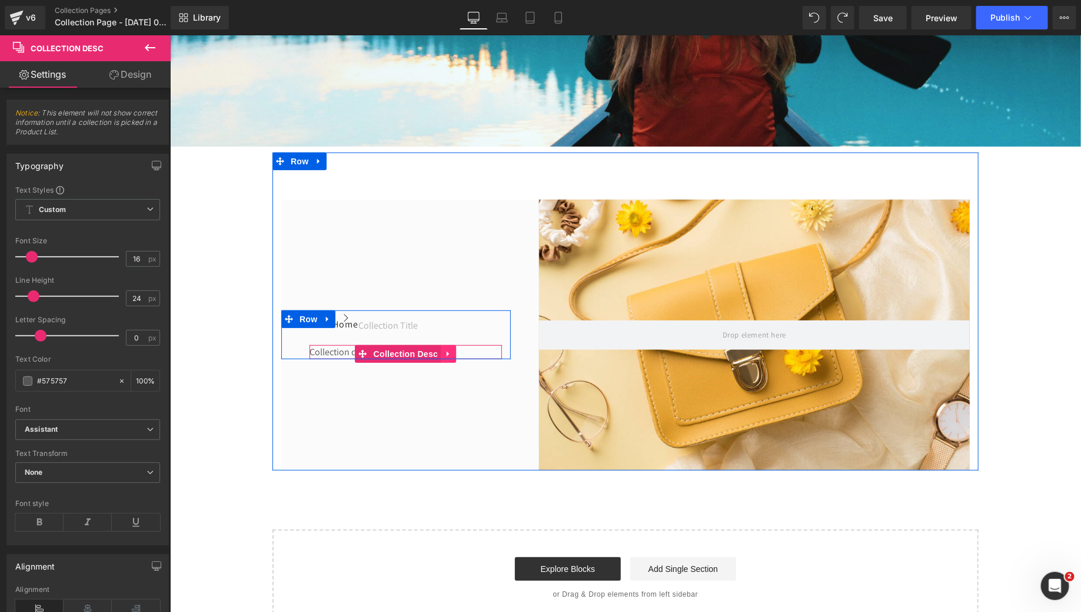
click at [449, 362] on link at bounding box center [447, 353] width 15 height 18
click at [454, 357] on icon at bounding box center [456, 353] width 8 height 8
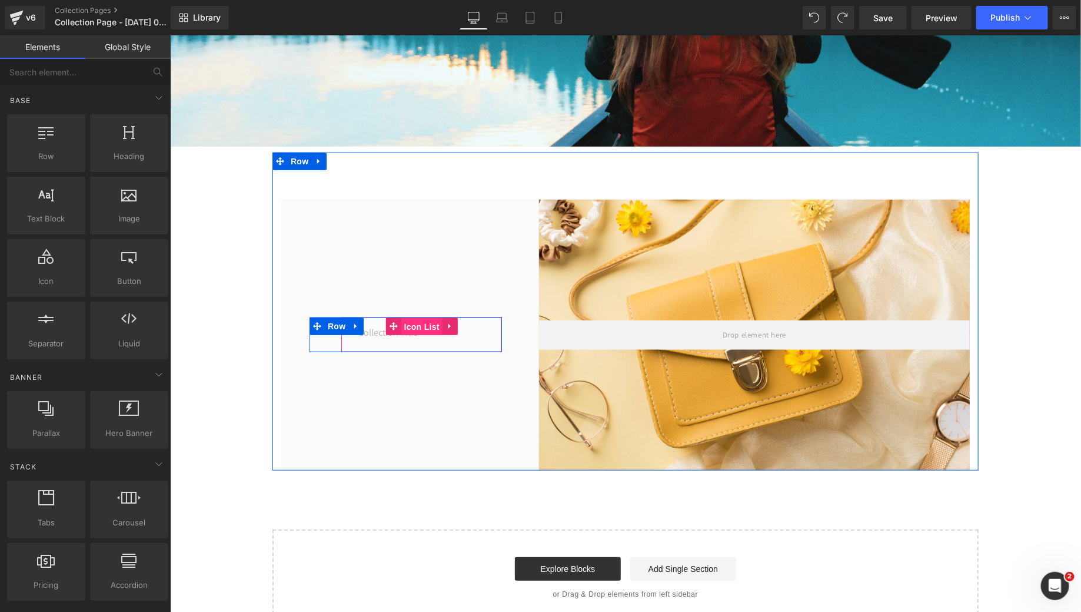
click at [413, 335] on span "Icon List" at bounding box center [421, 326] width 41 height 18
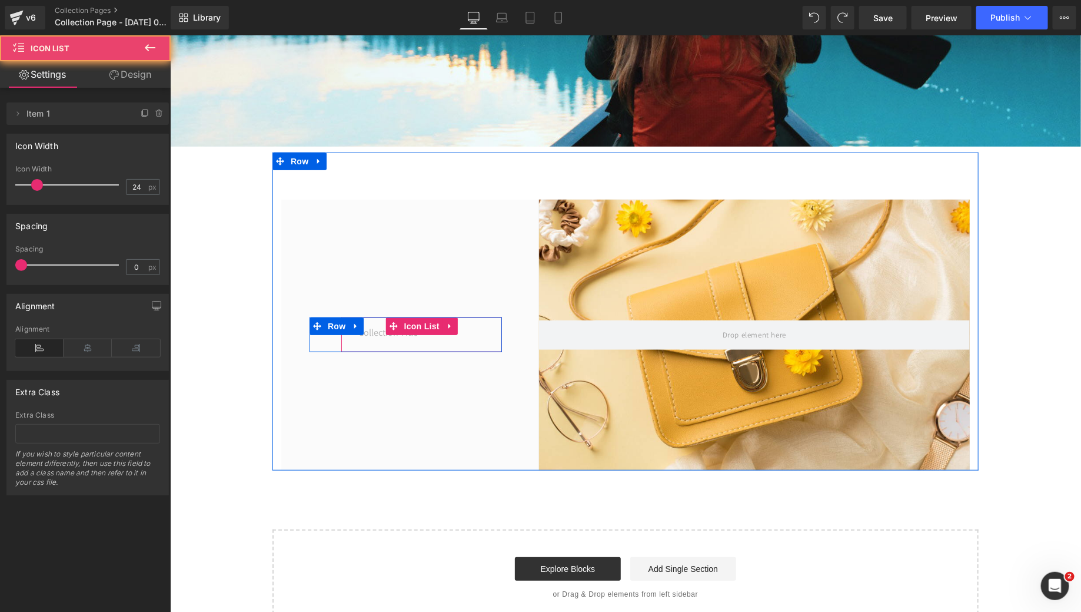
click at [411, 345] on div "Collection title Collection Title" at bounding box center [379, 331] width 77 height 28
click at [385, 345] on div "Collection title Collection Title" at bounding box center [379, 331] width 77 height 28
click at [443, 334] on link at bounding box center [449, 326] width 15 height 18
click at [456, 334] on link at bounding box center [457, 326] width 15 height 18
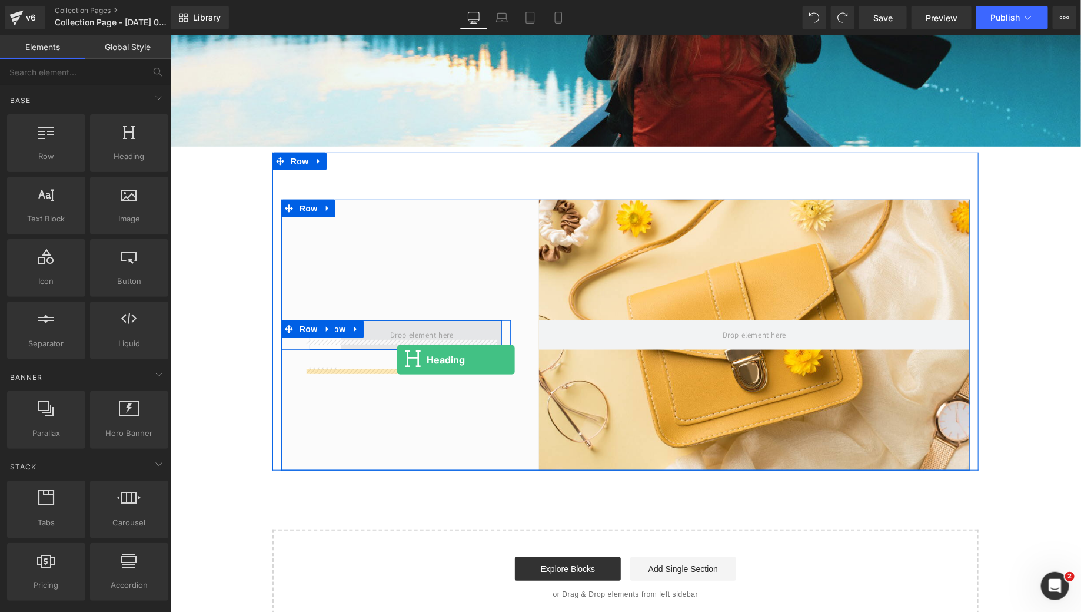
drag, startPoint x: 297, startPoint y: 177, endPoint x: 396, endPoint y: 359, distance: 207.3
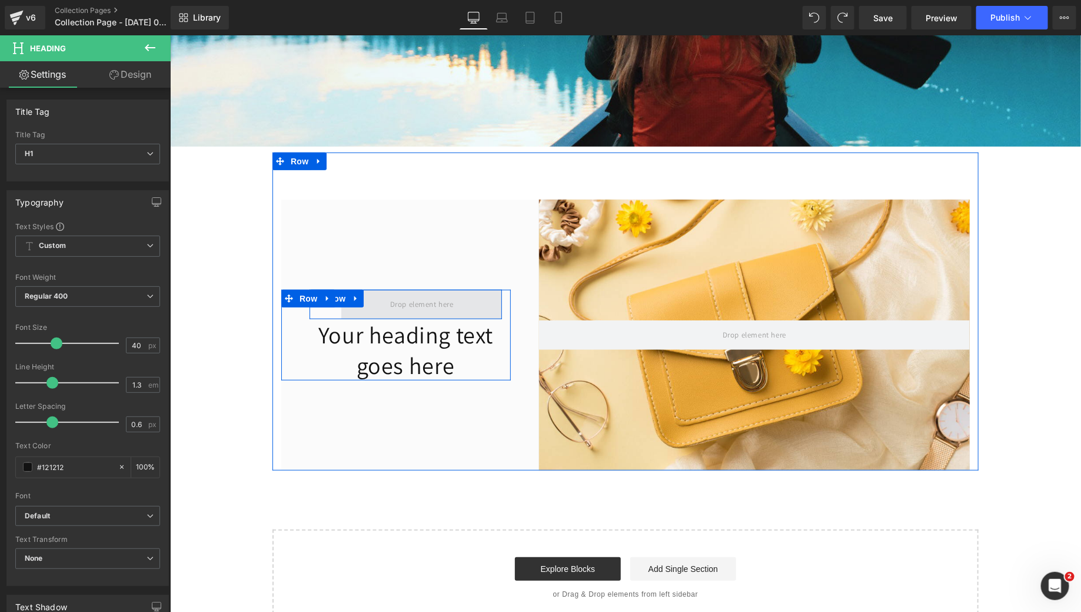
click at [400, 313] on span at bounding box center [422, 303] width 72 height 19
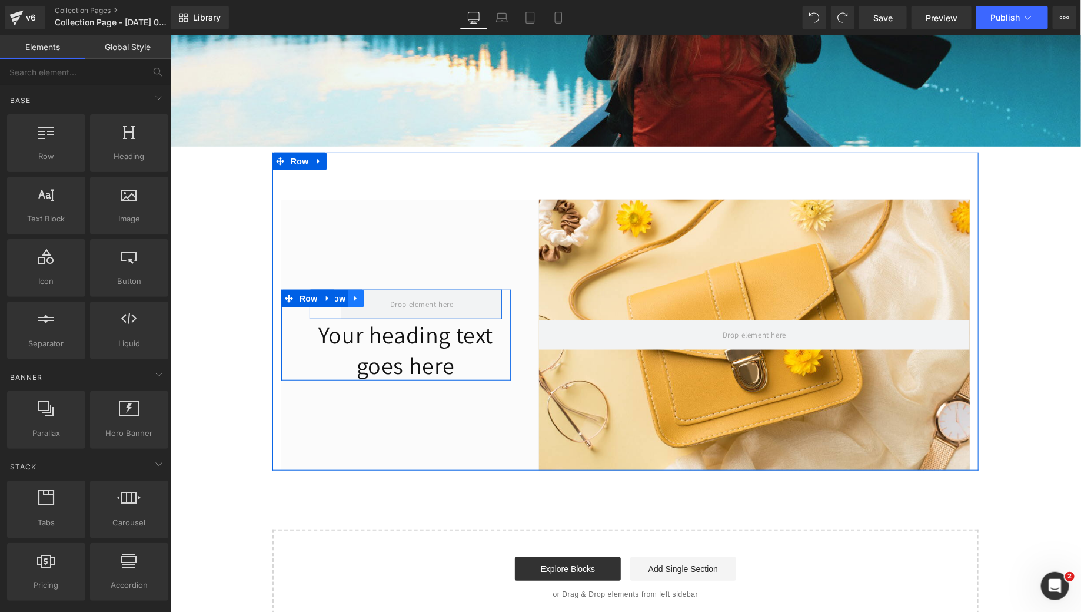
click at [351, 302] on icon at bounding box center [355, 297] width 8 height 9
click at [382, 302] on icon at bounding box center [386, 298] width 8 height 8
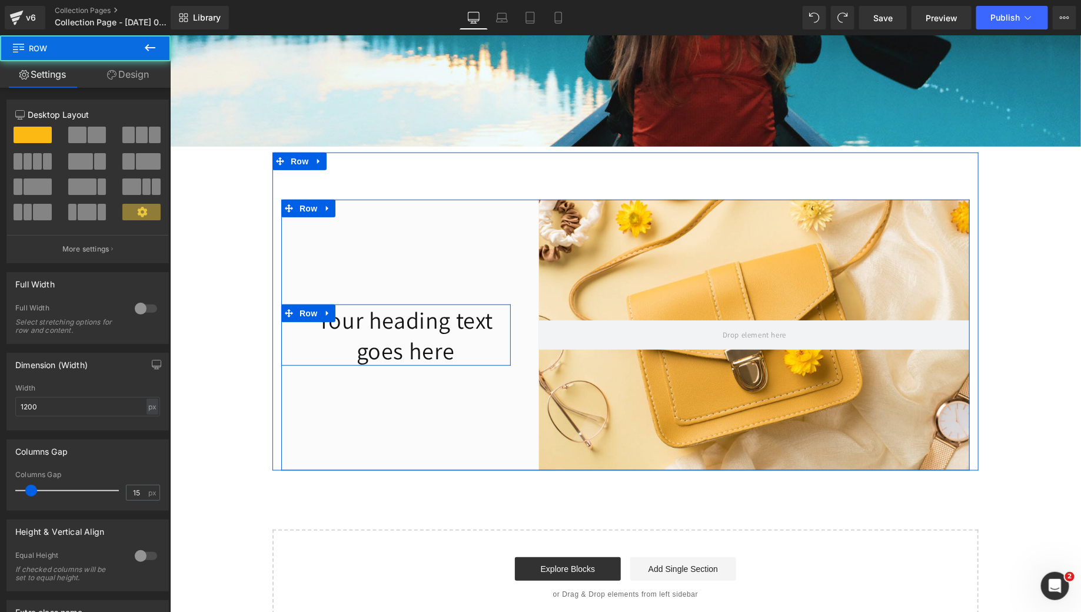
click at [300, 358] on div "Your heading text goes here Heading" at bounding box center [405, 334] width 210 height 61
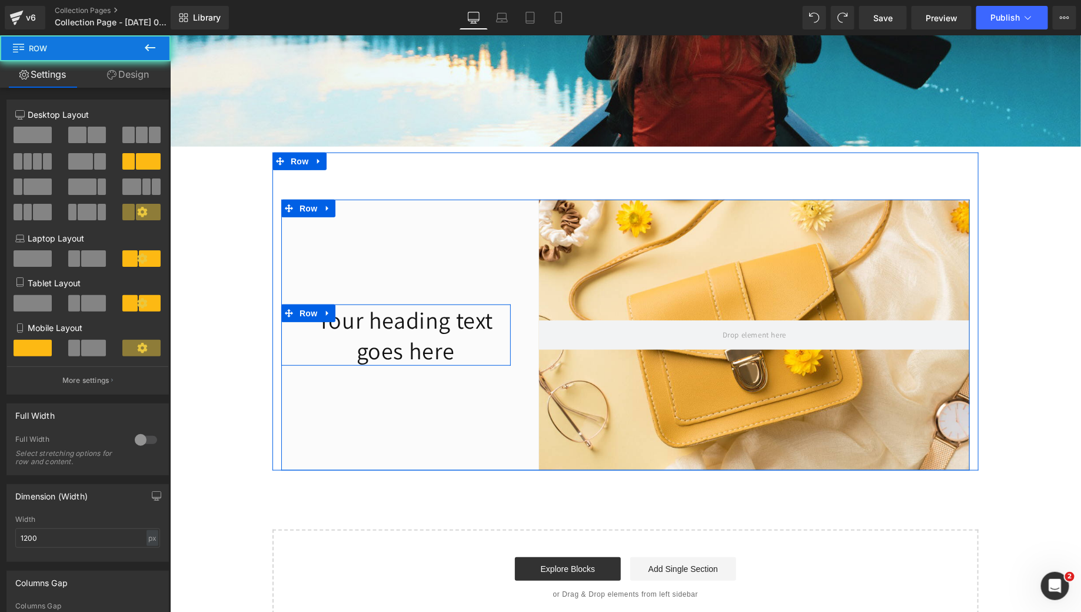
click at [315, 300] on div "Your heading text goes here Heading Row" at bounding box center [396, 334] width 230 height 271
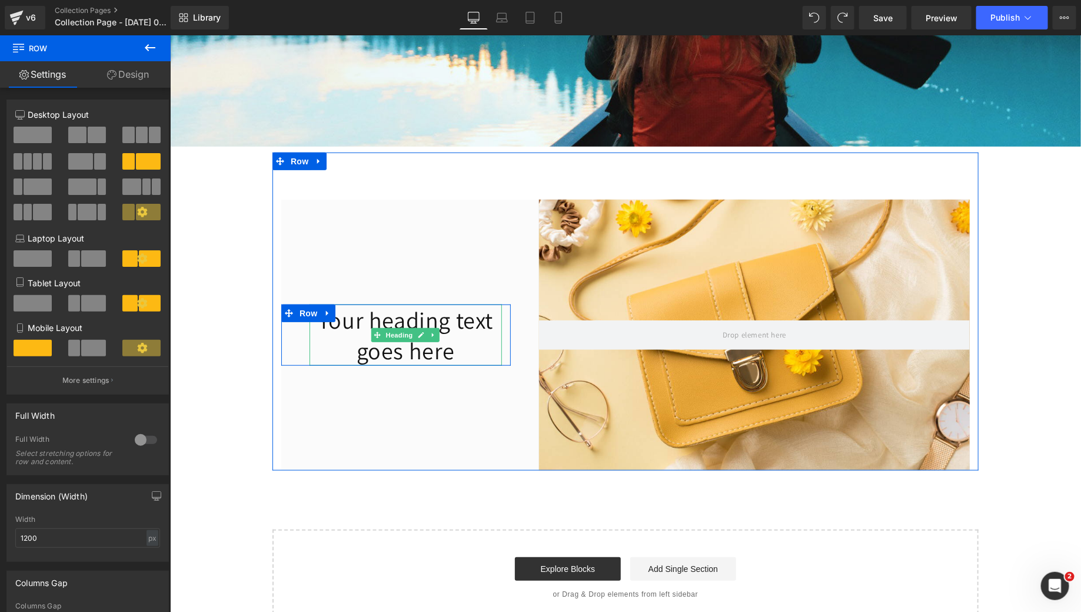
click at [353, 365] on h1 "Your heading text goes here" at bounding box center [405, 334] width 193 height 61
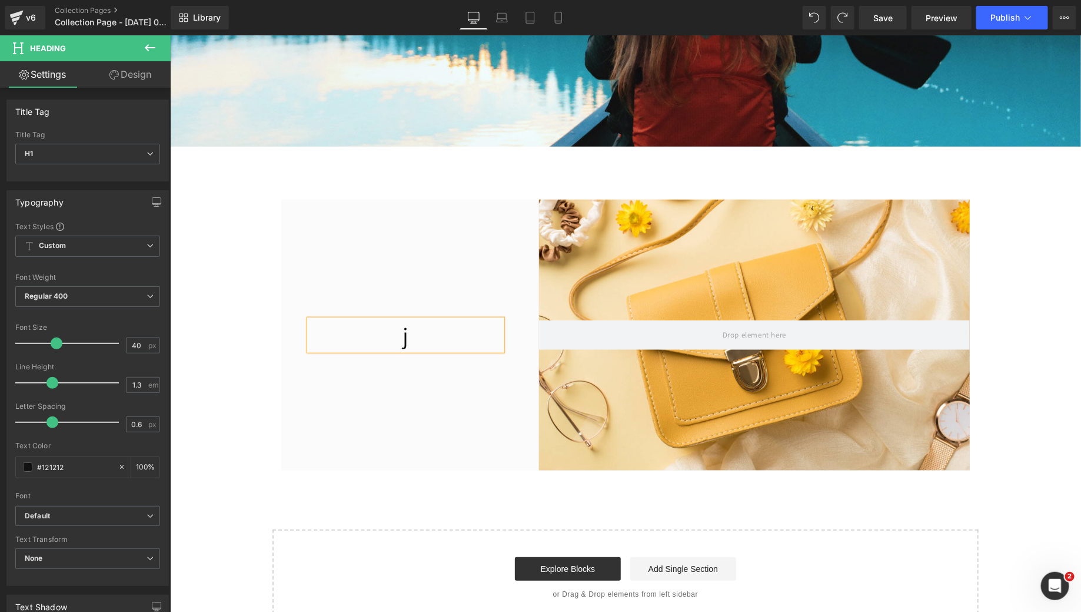
scroll to position [273, 0]
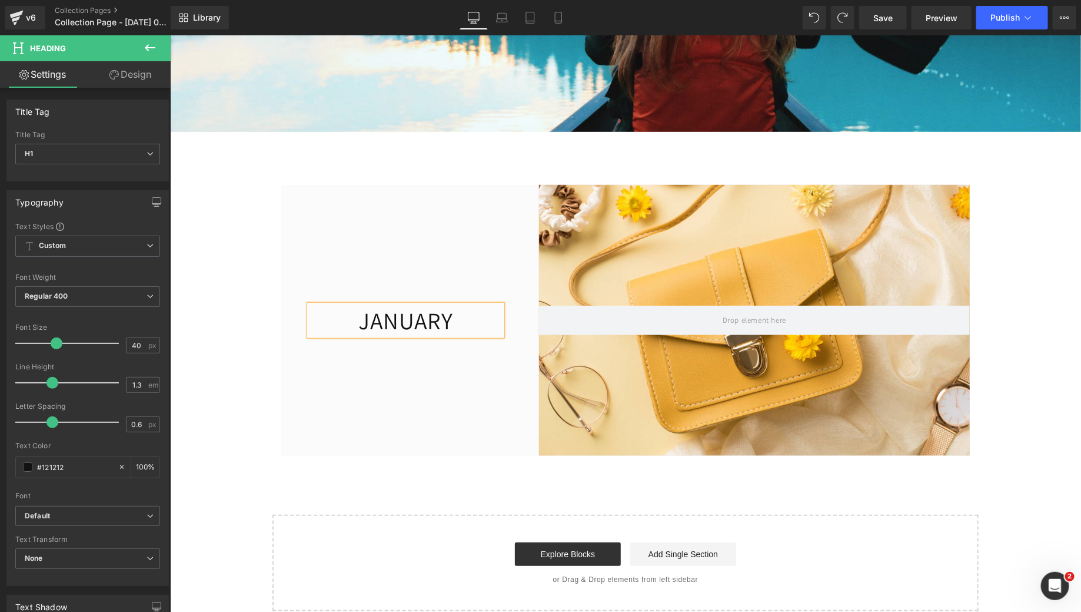
click at [390, 335] on h1 "JANUARY" at bounding box center [405, 319] width 193 height 31
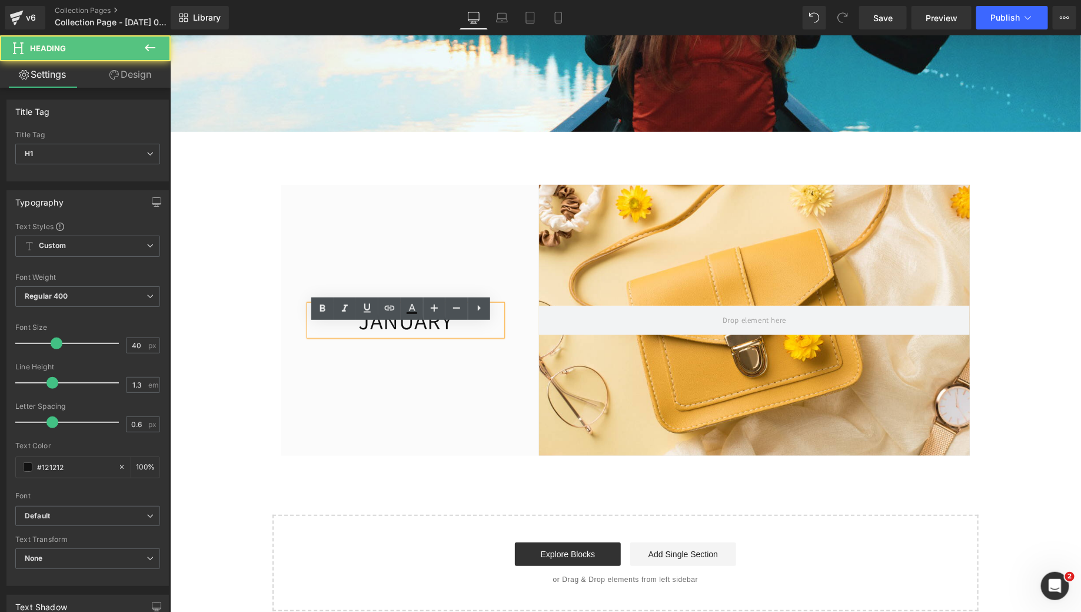
click at [390, 335] on h1 "JANUARY" at bounding box center [405, 319] width 193 height 31
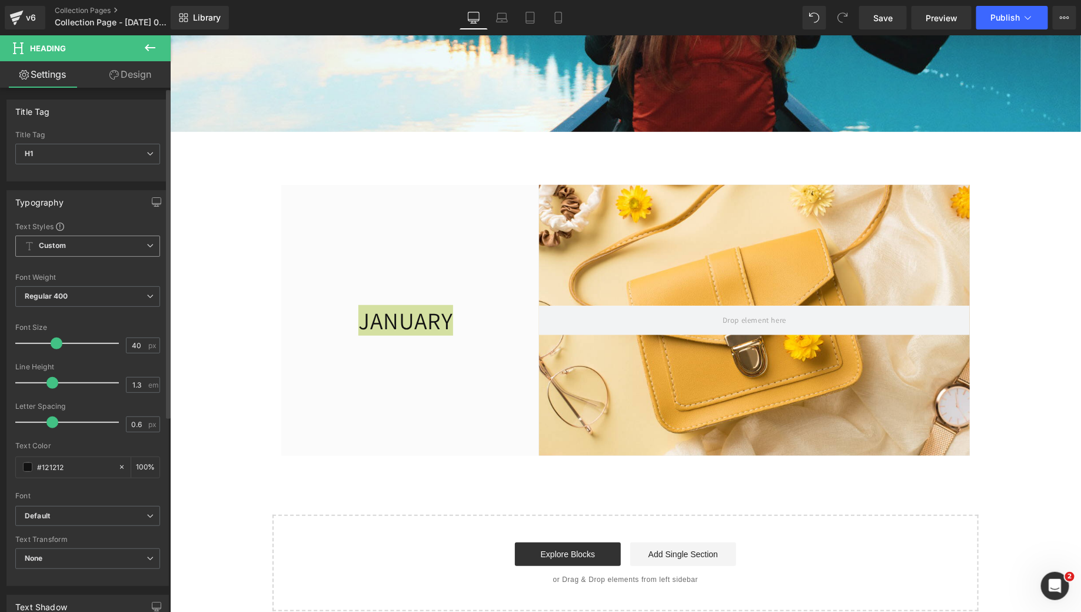
click at [65, 244] on b "Custom" at bounding box center [52, 246] width 27 height 10
click at [120, 191] on div "Typography" at bounding box center [87, 202] width 161 height 22
click at [78, 293] on span "Regular 400" at bounding box center [87, 296] width 145 height 21
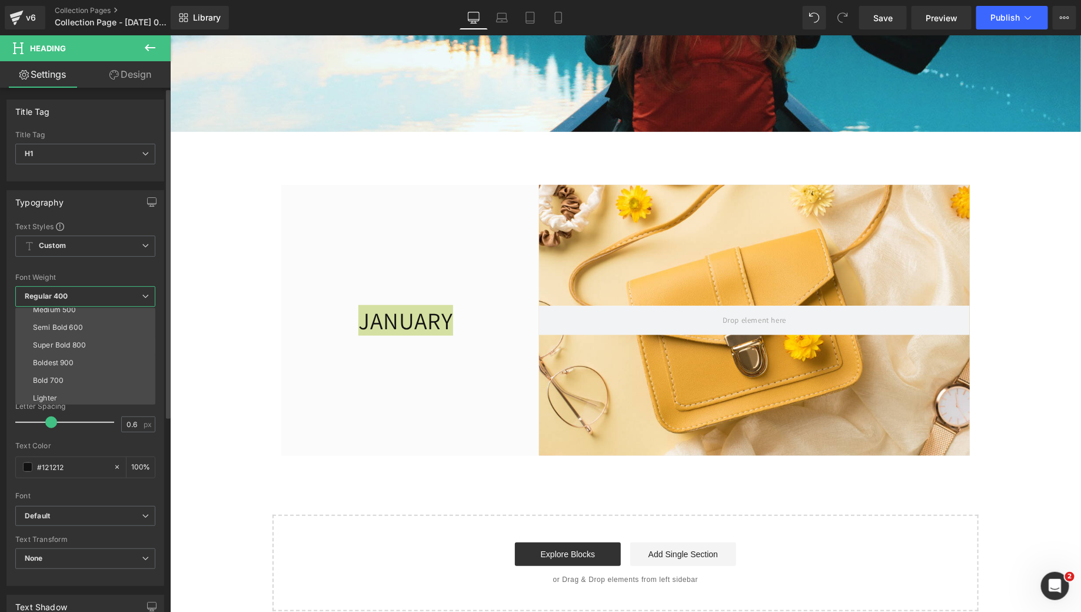
scroll to position [98, 0]
drag, startPoint x: 61, startPoint y: 344, endPoint x: 61, endPoint y: 358, distance: 13.6
click at [61, 358] on div "Thin 100 Semi Thin 200 Light 300 Regular 400 Medium 500 Semi Bold 600 Super Bol…" at bounding box center [87, 356] width 145 height 97
click at [61, 358] on div "Bold 700" at bounding box center [48, 360] width 31 height 8
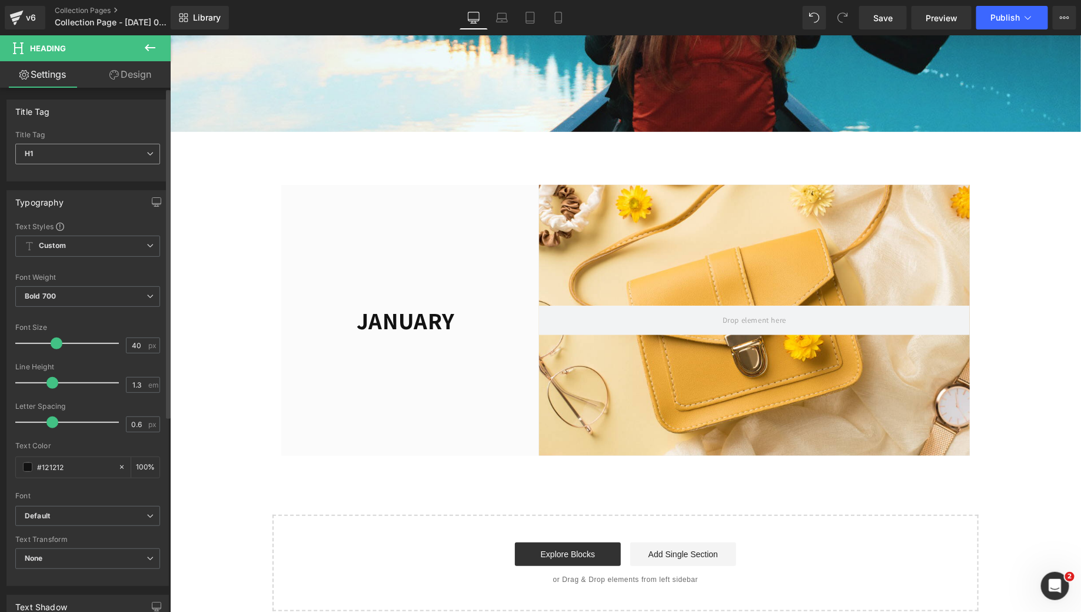
click at [68, 155] on span "H1" at bounding box center [87, 154] width 145 height 21
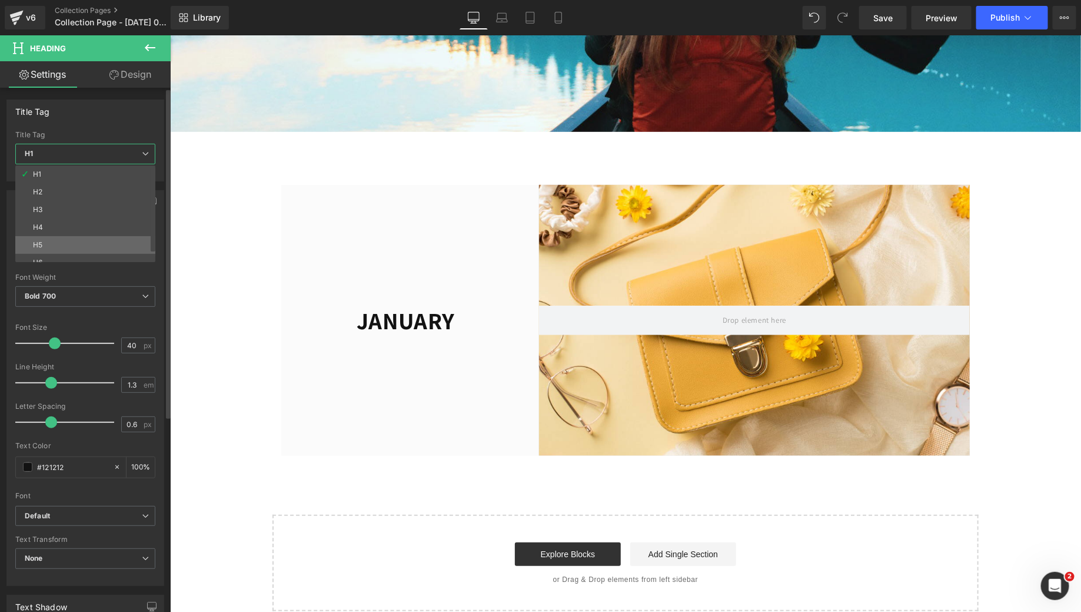
click at [52, 244] on li "H5" at bounding box center [87, 245] width 145 height 18
type input "13"
type input "100"
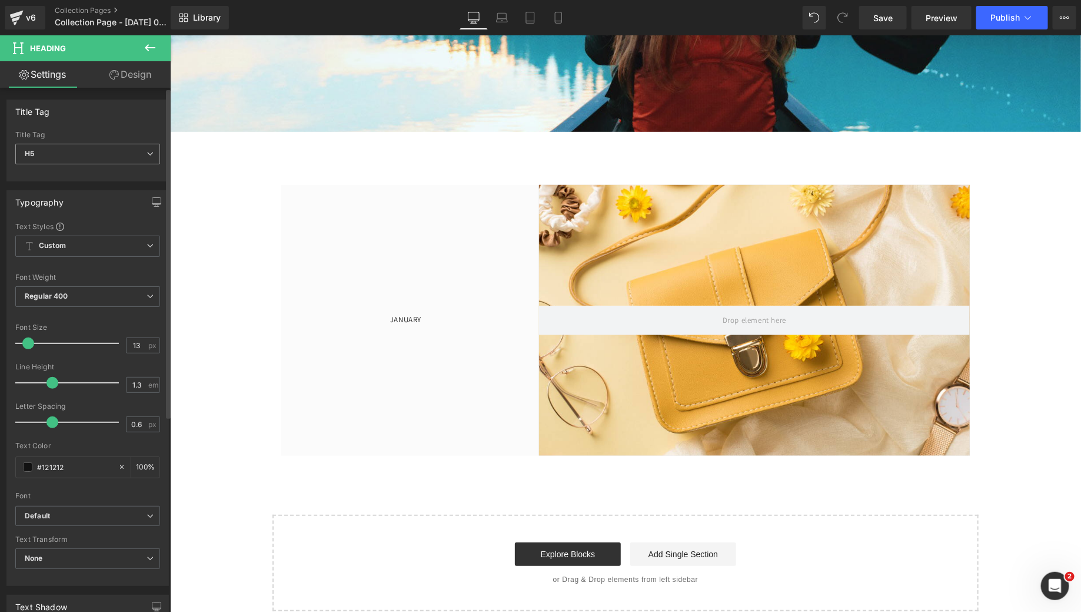
click at [64, 160] on span "H5" at bounding box center [87, 154] width 145 height 21
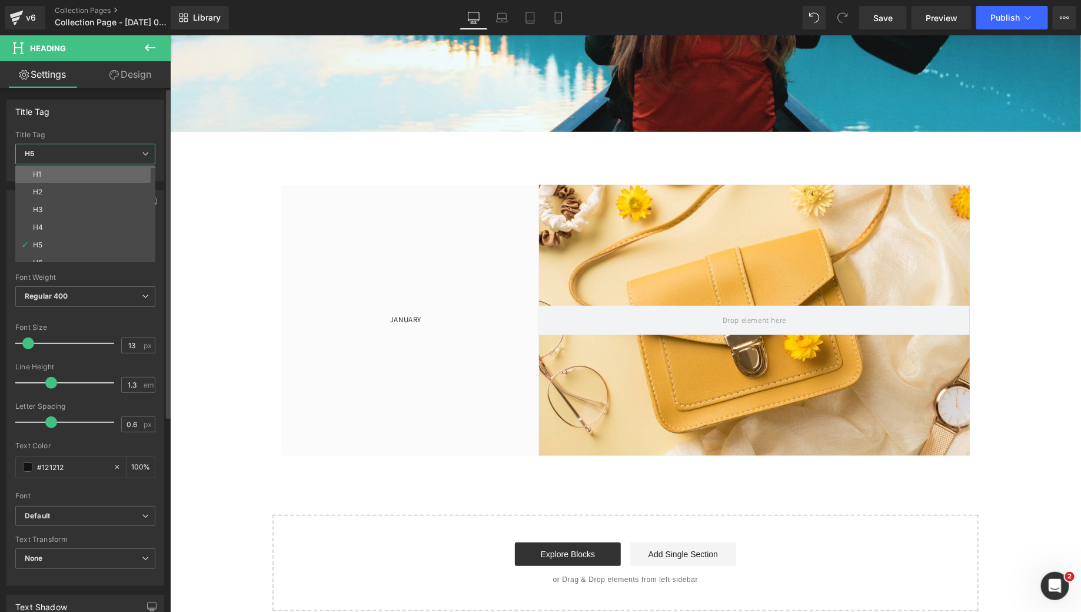
click at [62, 175] on li "H1" at bounding box center [87, 174] width 145 height 18
type input "40"
type input "100"
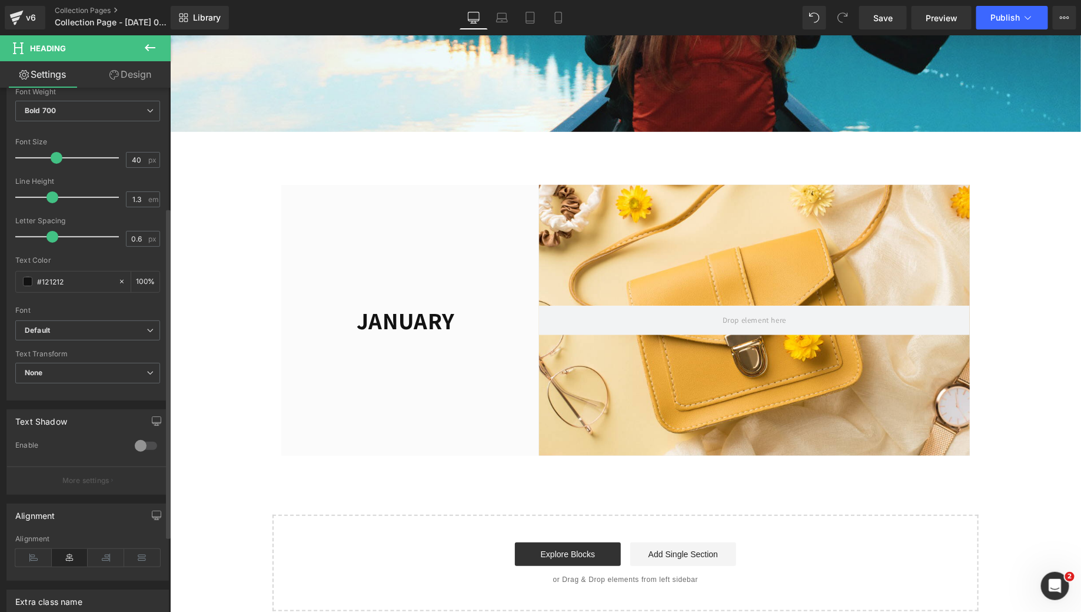
scroll to position [189, 0]
click at [54, 333] on span "Default" at bounding box center [87, 327] width 145 height 21
type input "51"
drag, startPoint x: 57, startPoint y: 152, endPoint x: 68, endPoint y: 153, distance: 10.7
click at [68, 153] on span at bounding box center [68, 154] width 12 height 12
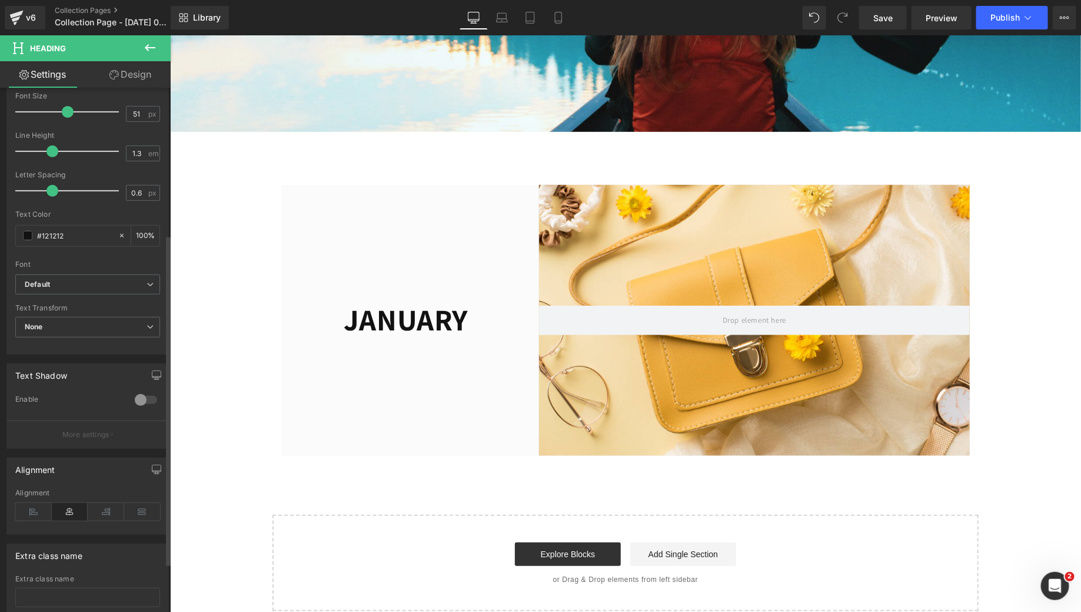
scroll to position [233, 0]
click at [54, 284] on b "Default" at bounding box center [86, 283] width 122 height 10
click at [91, 266] on div "Font Default Assistant Default Default Assistant Open Font Manager" at bounding box center [87, 131] width 145 height 284
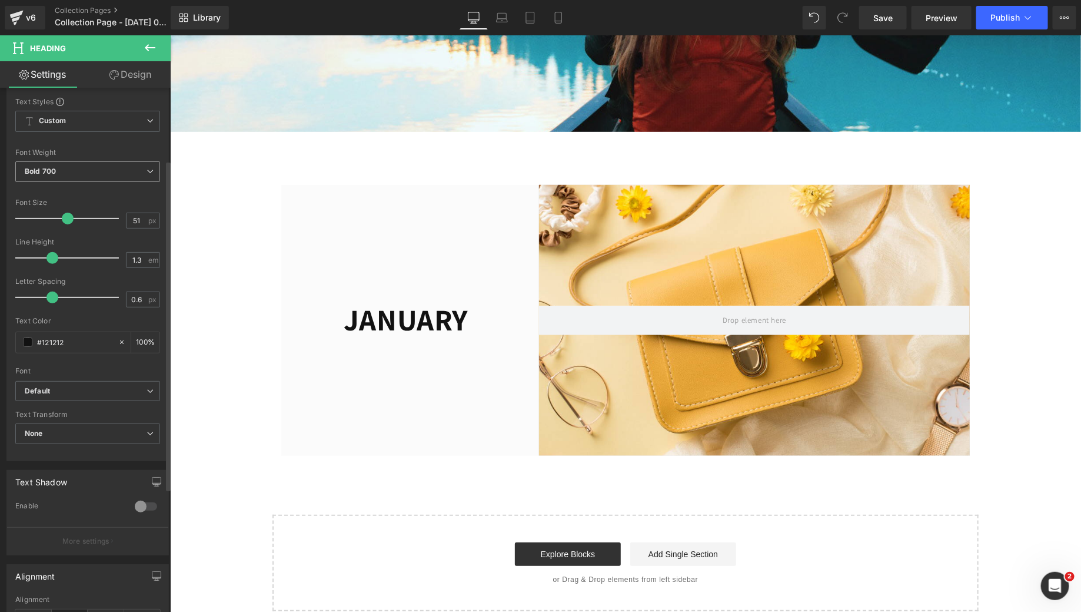
scroll to position [114, 0]
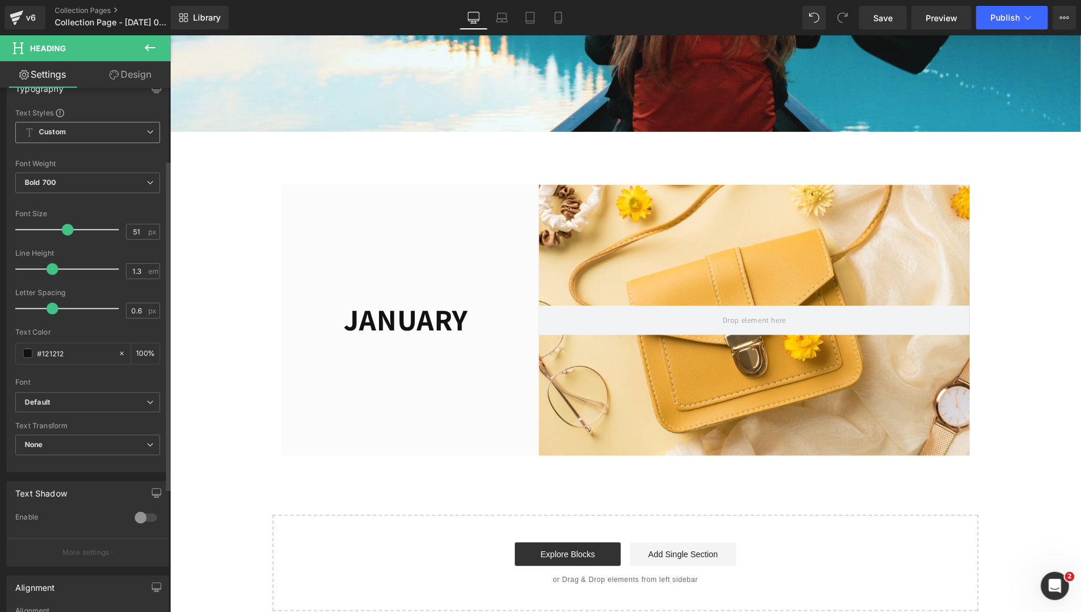
click at [112, 136] on span "Custom Setup Global Style" at bounding box center [87, 132] width 145 height 21
click at [109, 108] on div "Text Styles" at bounding box center [87, 112] width 145 height 9
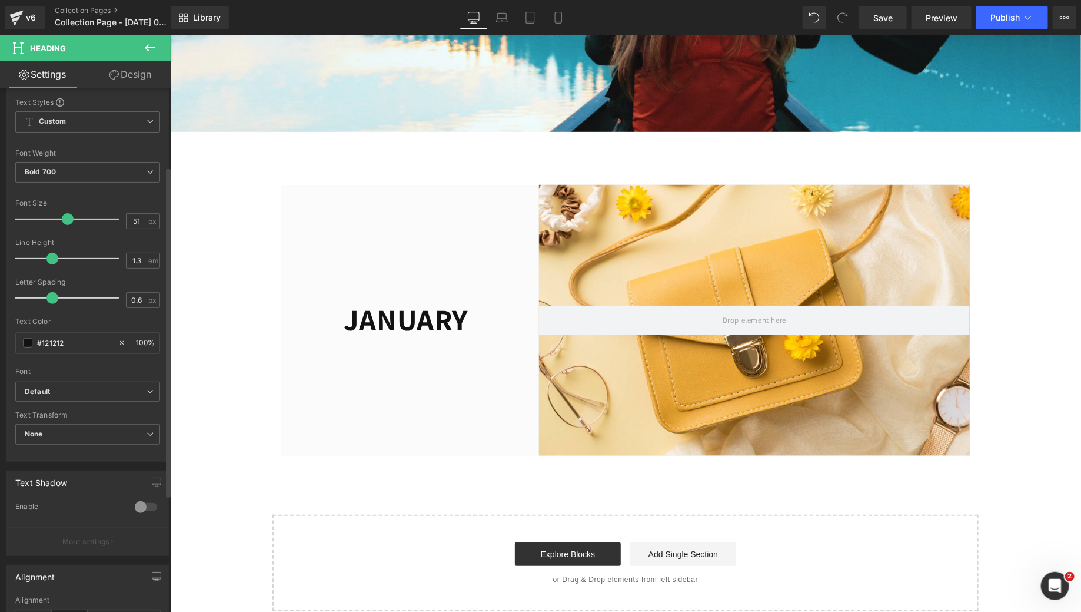
scroll to position [121, 0]
click at [62, 390] on b "Default" at bounding box center [86, 395] width 122 height 10
click at [306, 464] on body "Skip to content Home Custom Diamond Painting 2025 Halloween Collection Video Tu…" at bounding box center [625, 356] width 911 height 1189
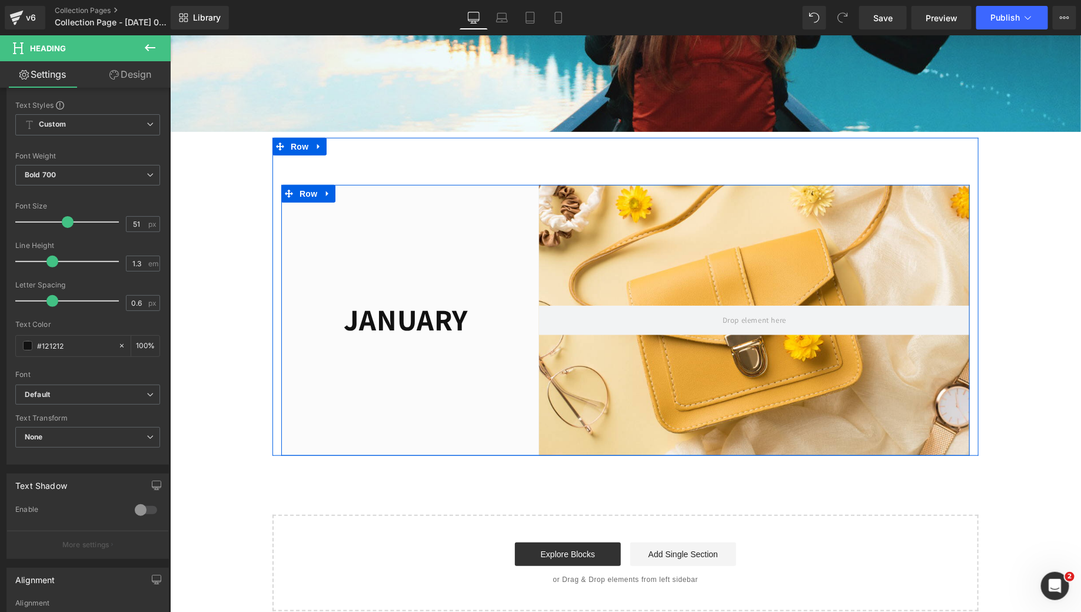
click at [306, 455] on div "JANUARY Heading Row" at bounding box center [396, 319] width 230 height 271
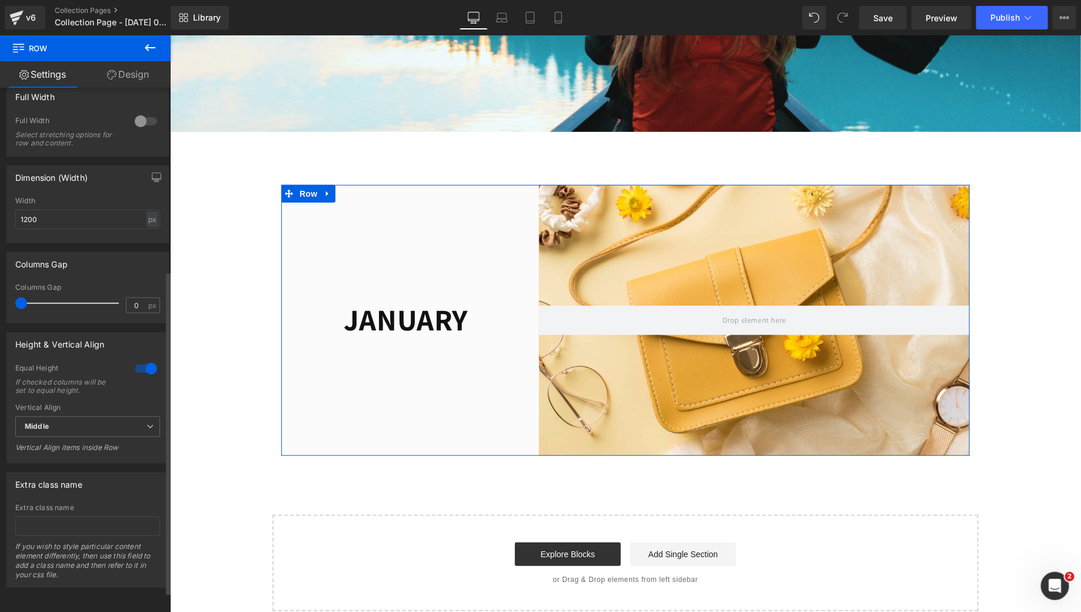
scroll to position [0, 0]
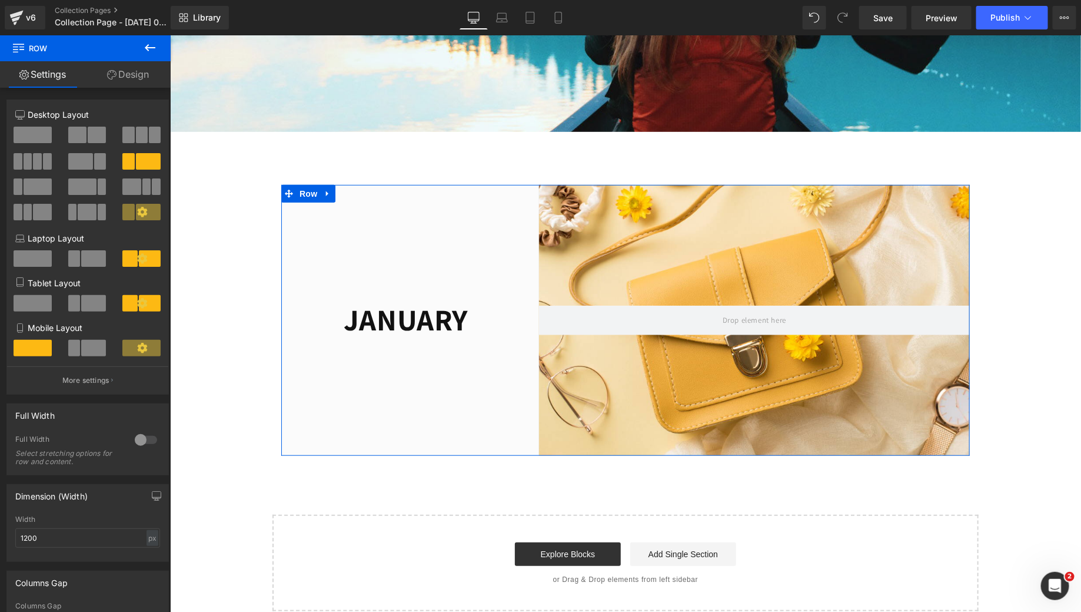
click at [138, 65] on link "Design" at bounding box center [127, 74] width 85 height 26
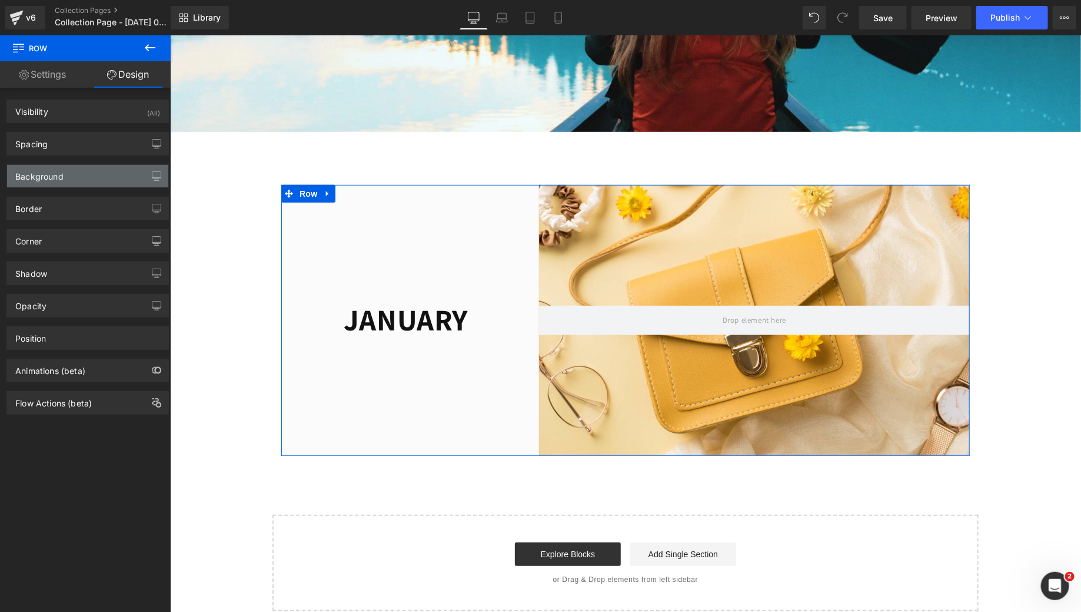
click at [64, 169] on div "Background" at bounding box center [87, 176] width 161 height 22
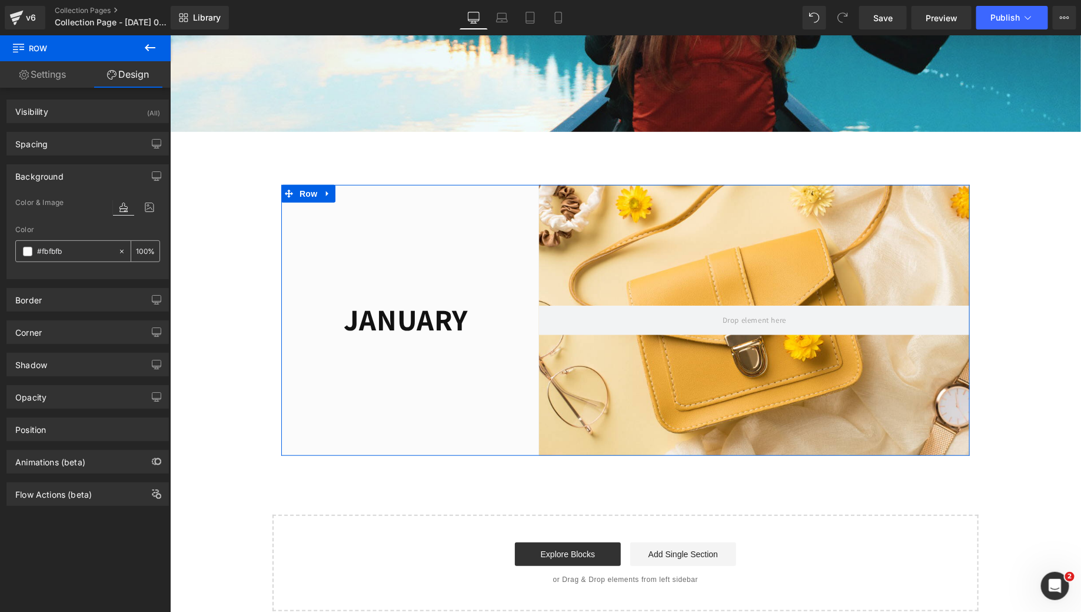
click at [27, 247] on span at bounding box center [27, 251] width 9 height 9
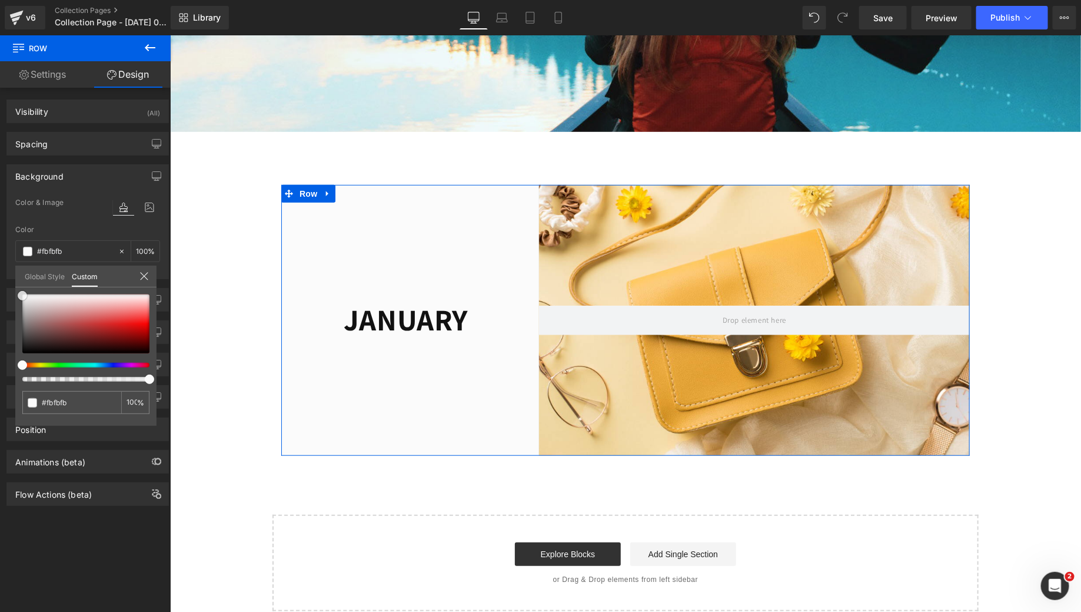
type input "#f9f9f9"
type input "#faf9f9"
type input "#f8f6f6"
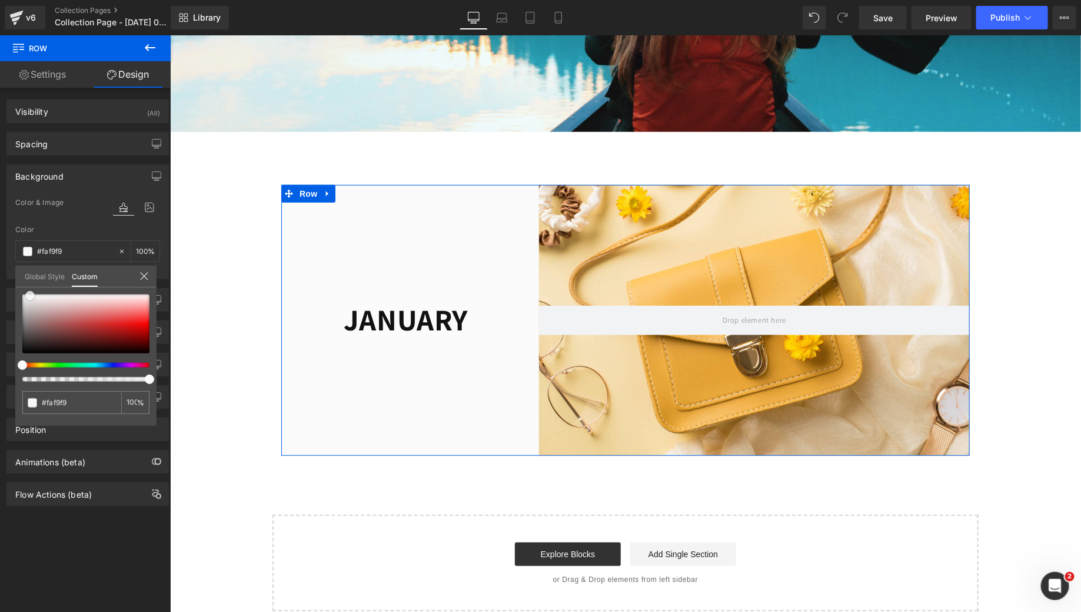
type input "#f8f6f6"
type input "#f6f3f3"
type input "#f2ecec"
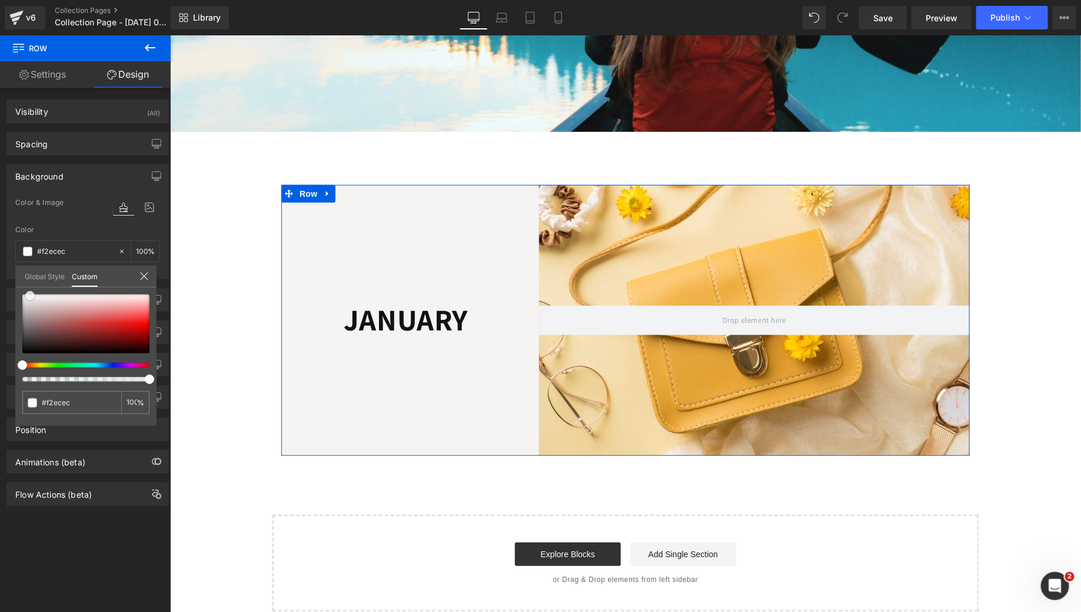
type input "#f1e9e9"
type input "#f1e8e8"
type input "#f2e8e8"
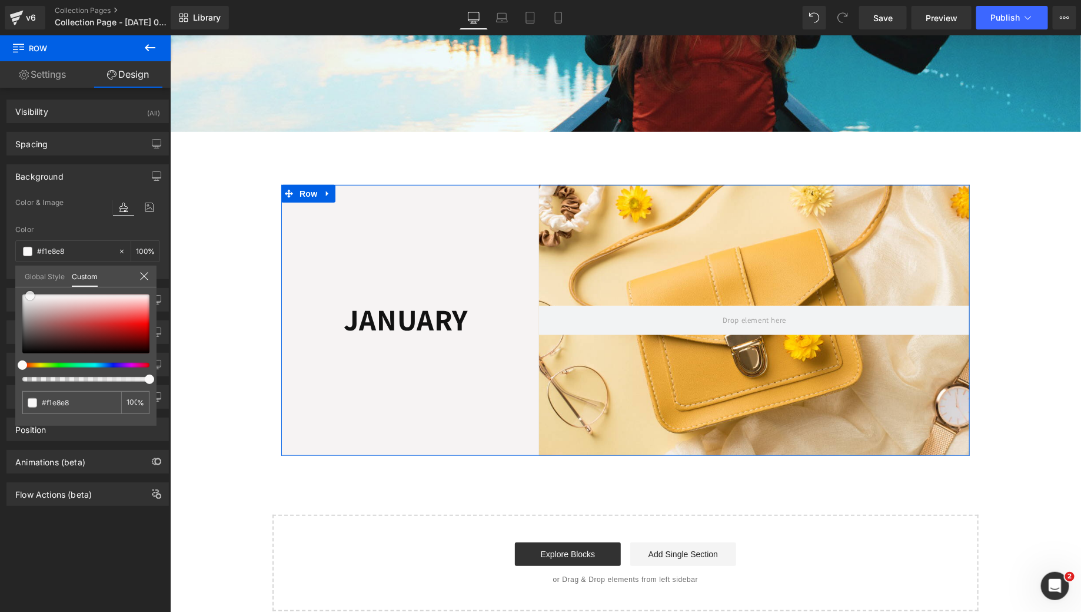
type input "#f2e8e8"
type input "#f0e4e4"
type input "#f1e3e3"
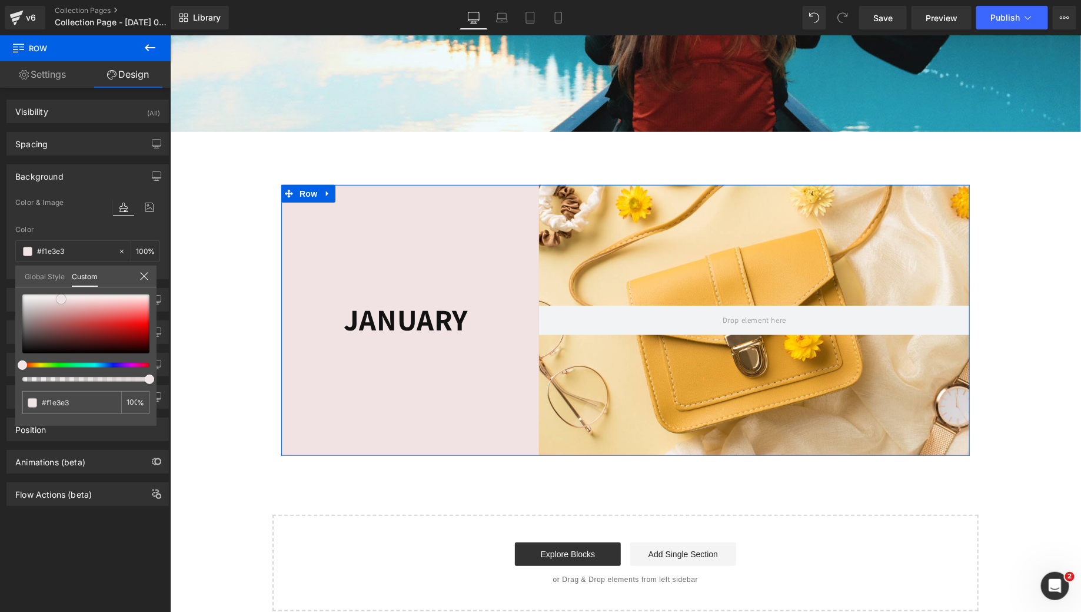
type input "#f2e3e3"
type input "#f2e2e2"
type input "#f3e6e6"
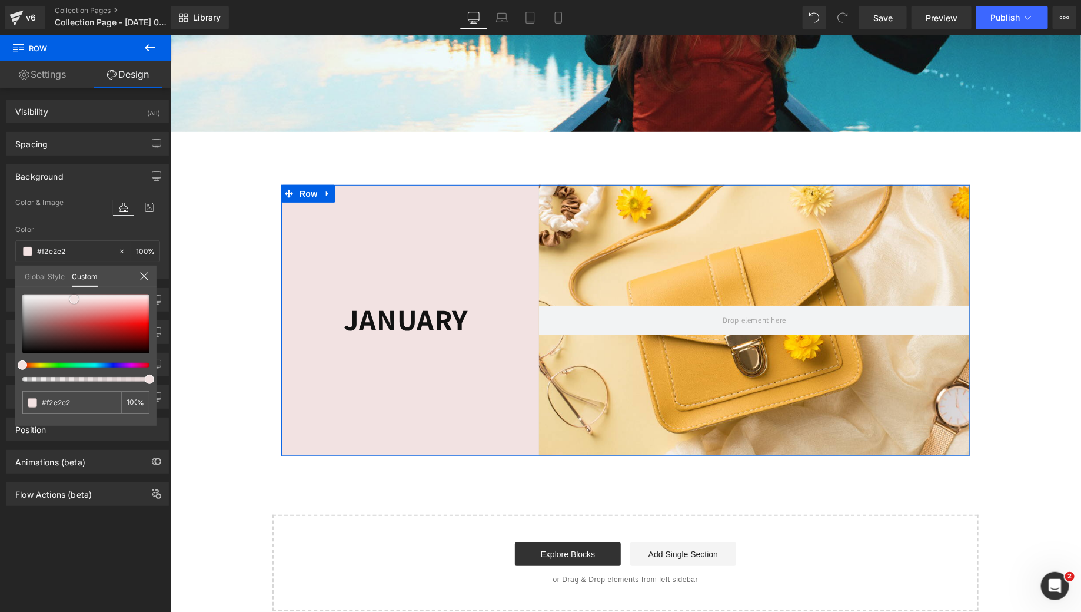
type input "#f3e6e6"
type input "#f4e5e5"
type input "#f6e8e8"
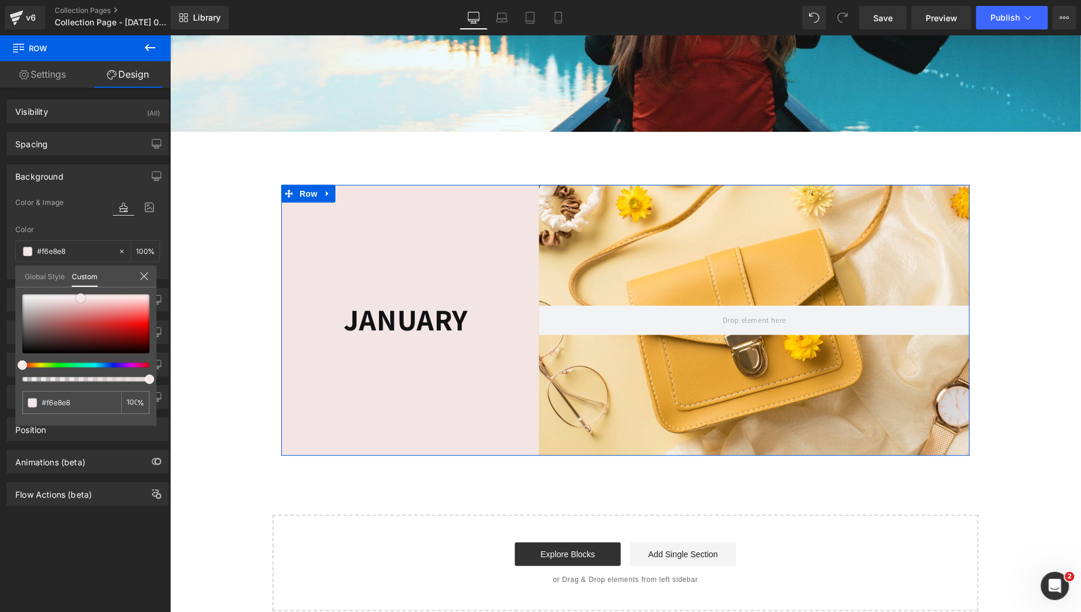
type input "#f7ecec"
type input "#f8ecec"
type input "#f9efef"
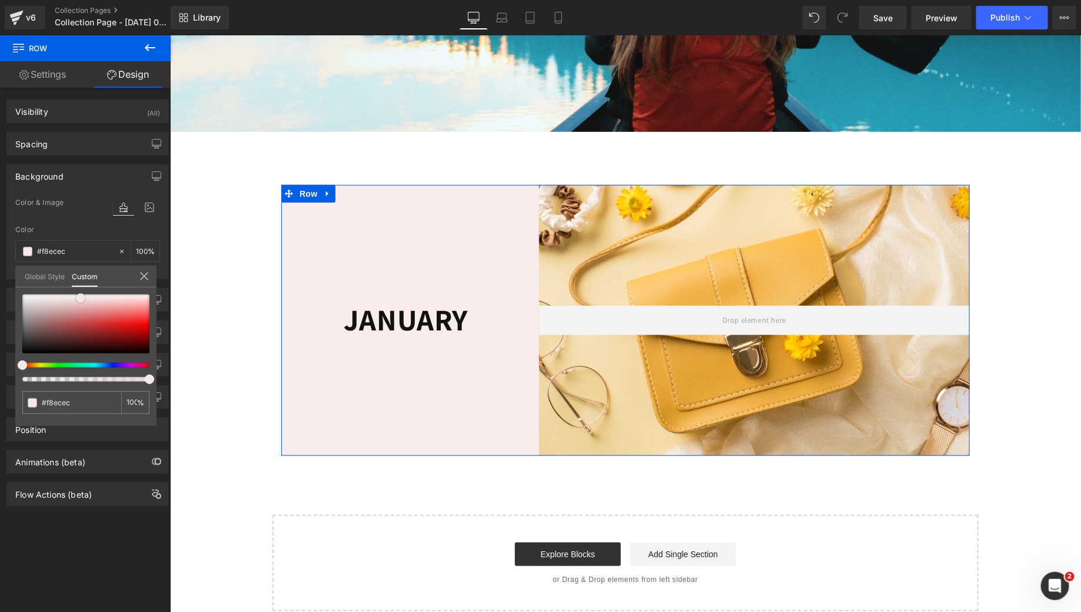
type input "#f9efef"
type input "#fbf3f3"
type input "#fdfbfb"
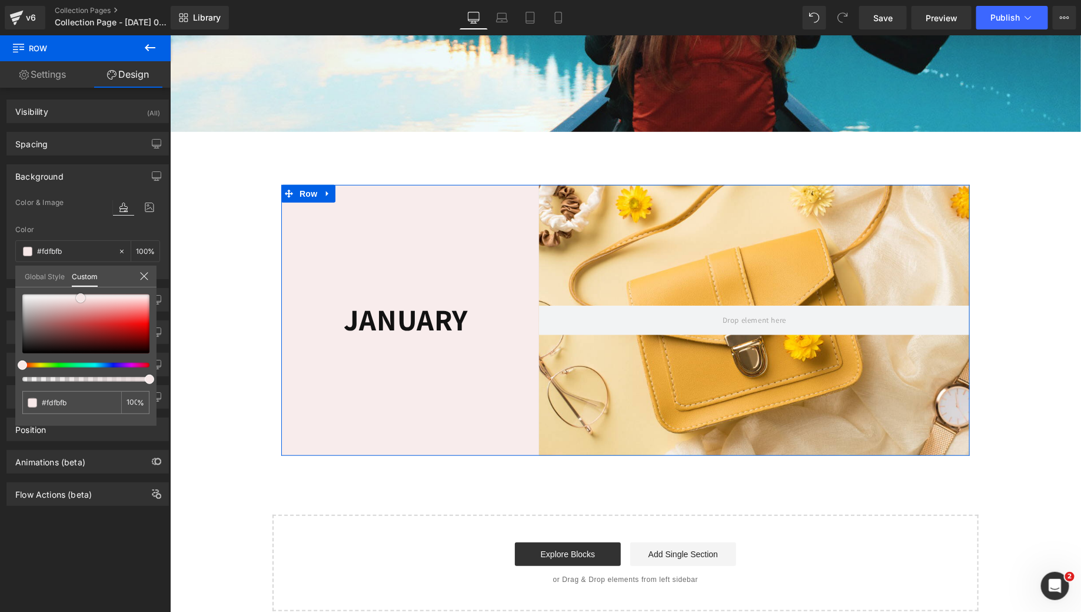
type input "#ffffff"
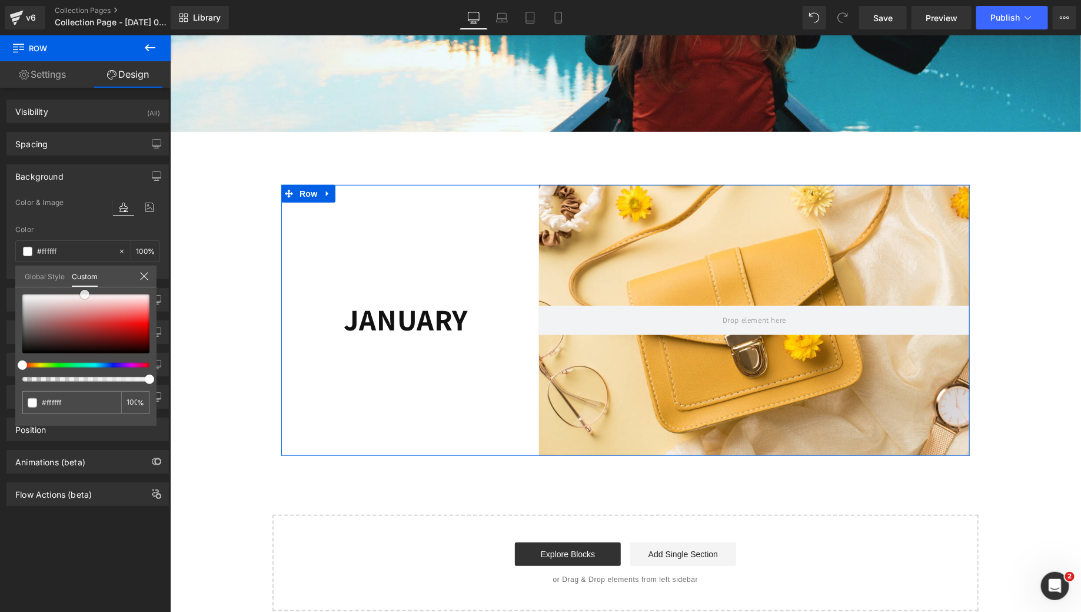
type input "#fcf7f7"
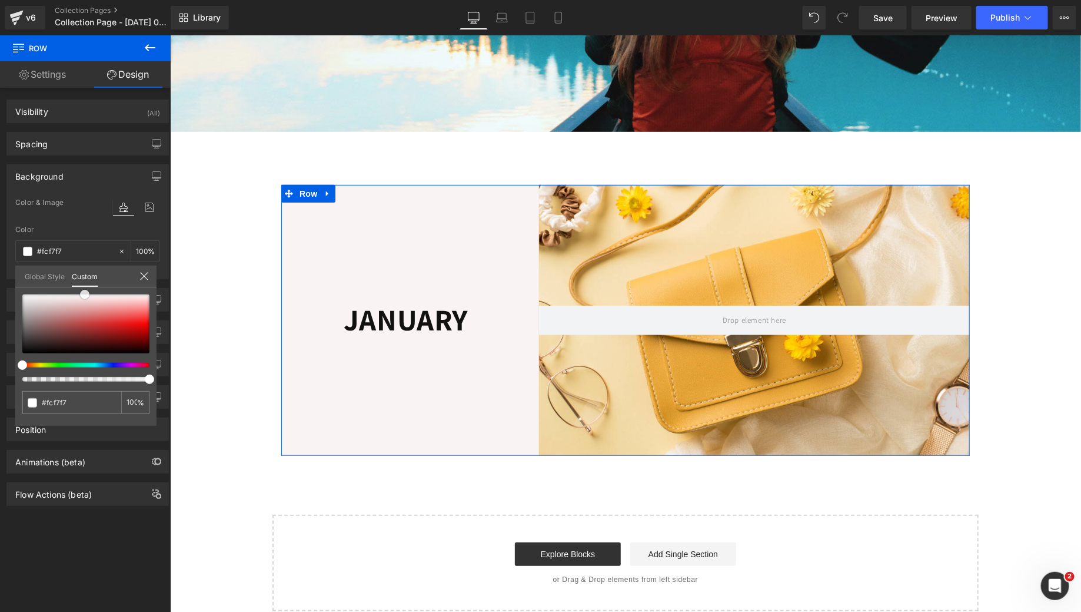
type input "#faf3f3"
type input "#f8f0f0"
type input "#f7ecec"
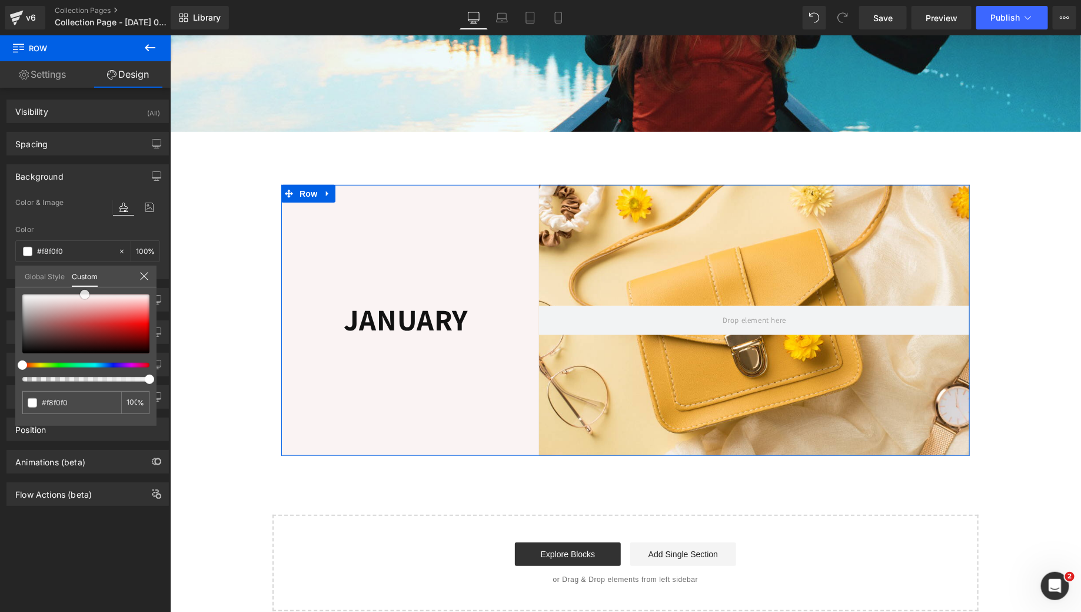
type input "#f7ecec"
type input "#f5e9e9"
type input "#f5e5e5"
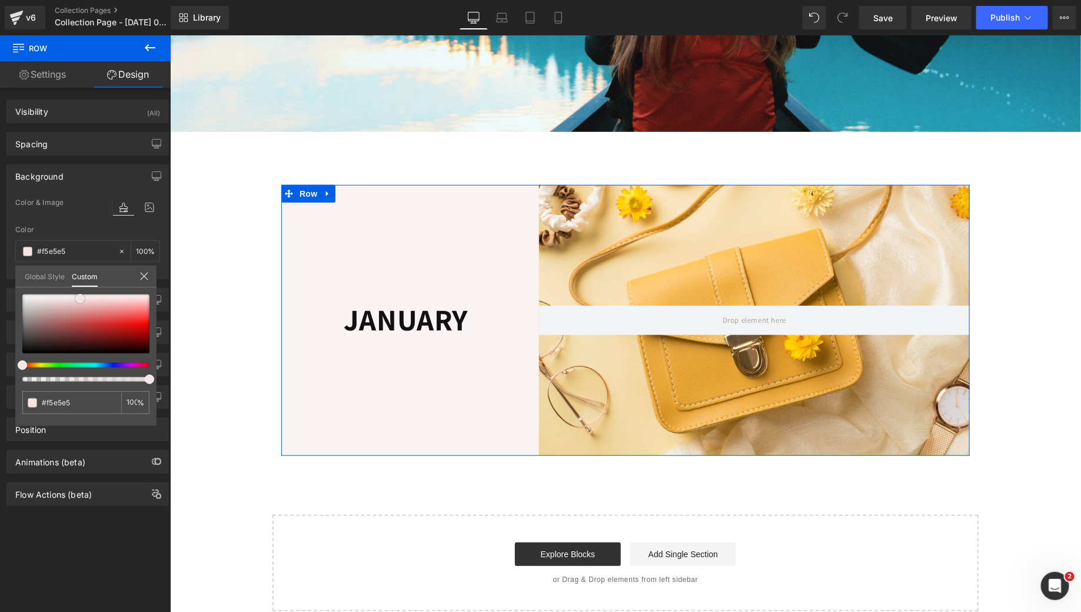
type input "#f2dddd"
type input "#f0dada"
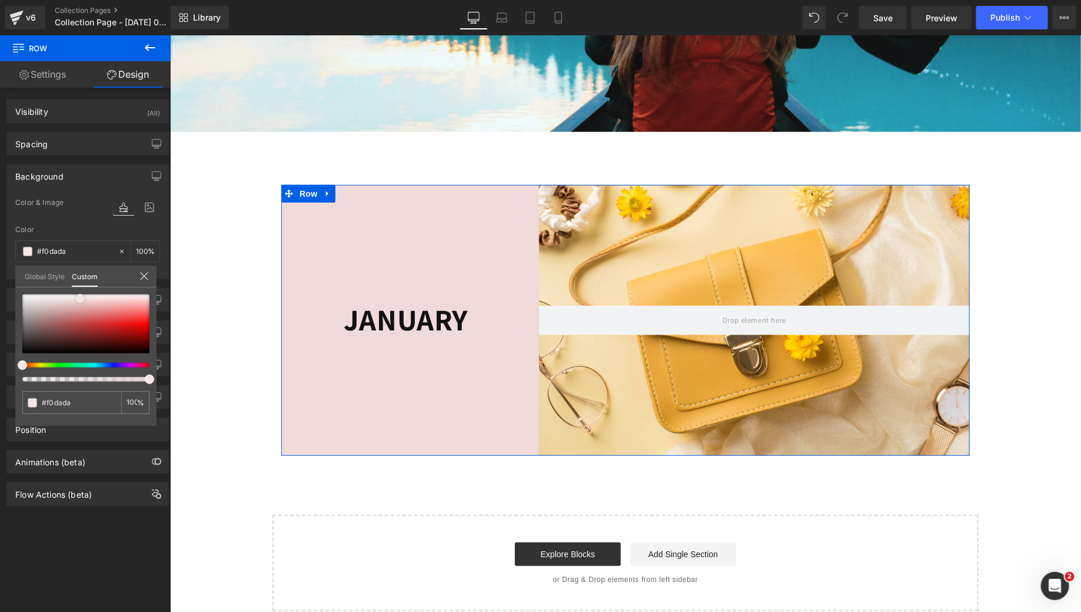
type input "#eed7d7"
type input "#efd6d6"
type input "#edd2d2"
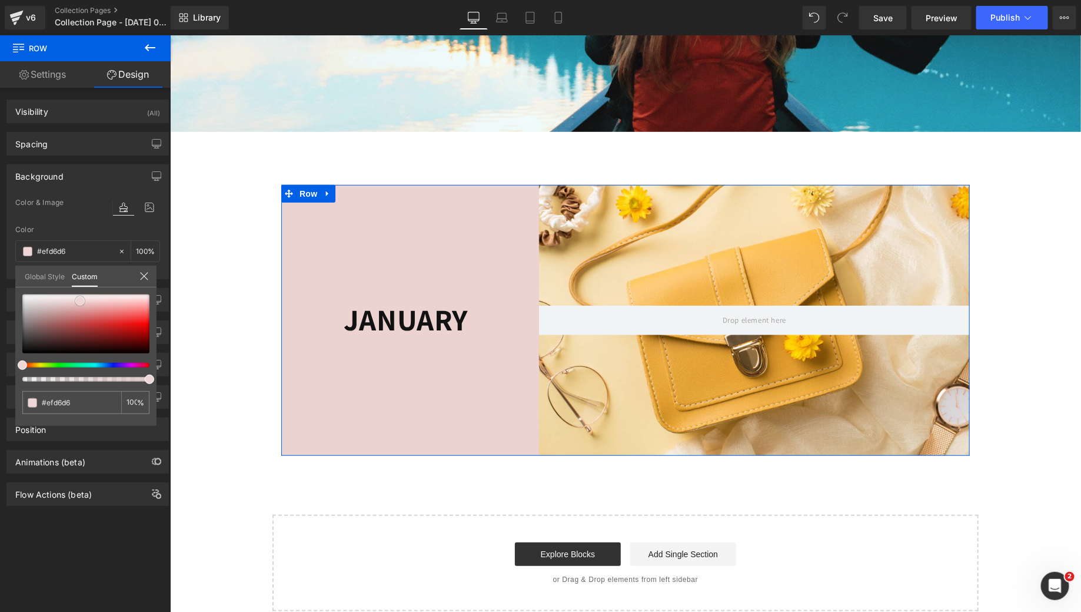
type input "#edd2d2"
type input "#eed2d2"
type input "#efd6d6"
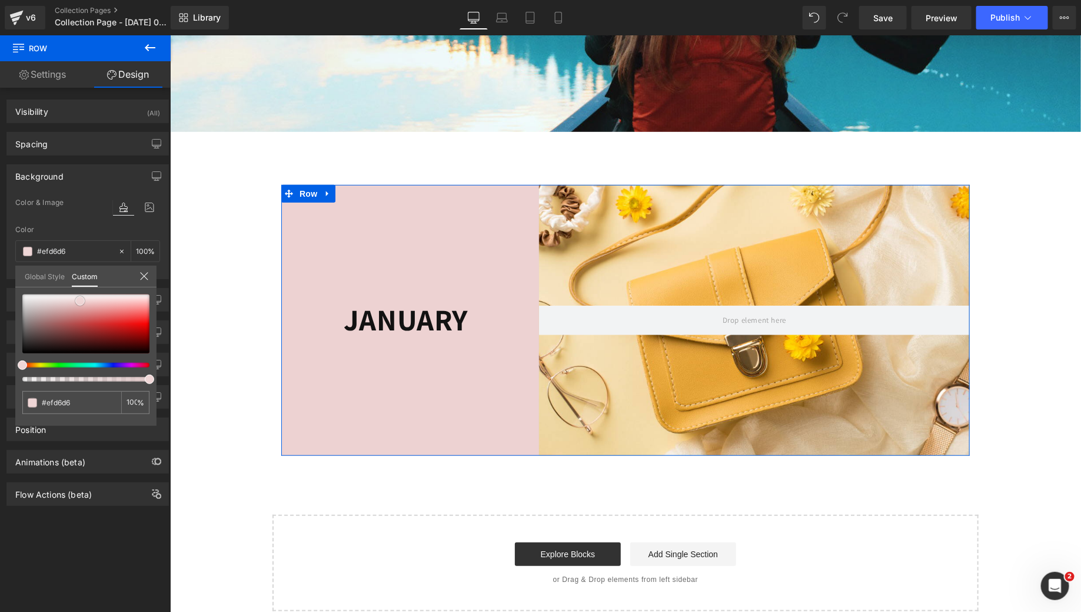
type input "#f0dada"
type input "#f1dede"
type input "#f2e2e2"
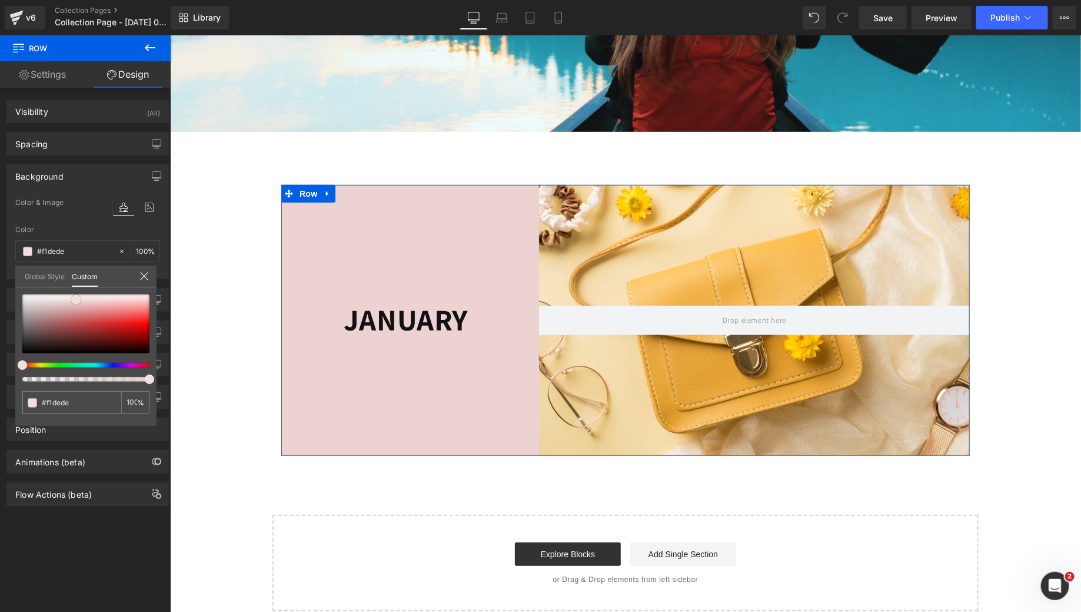
type input "#f2e2e2"
type input "#f3e6e6"
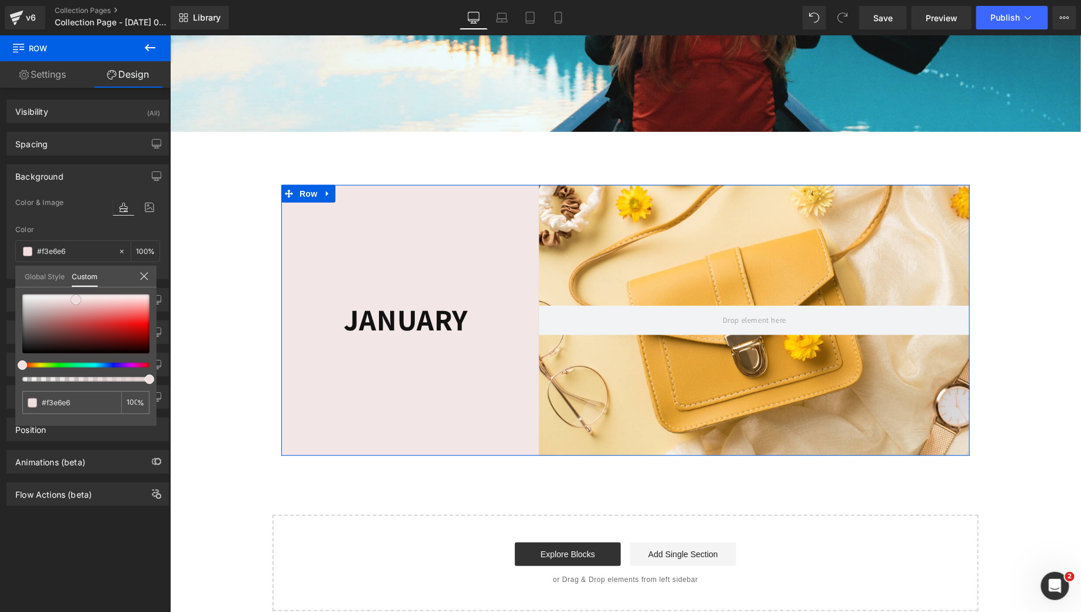
type input "#f5e9e9"
type input "#f7eded"
type input "#f8f0f0"
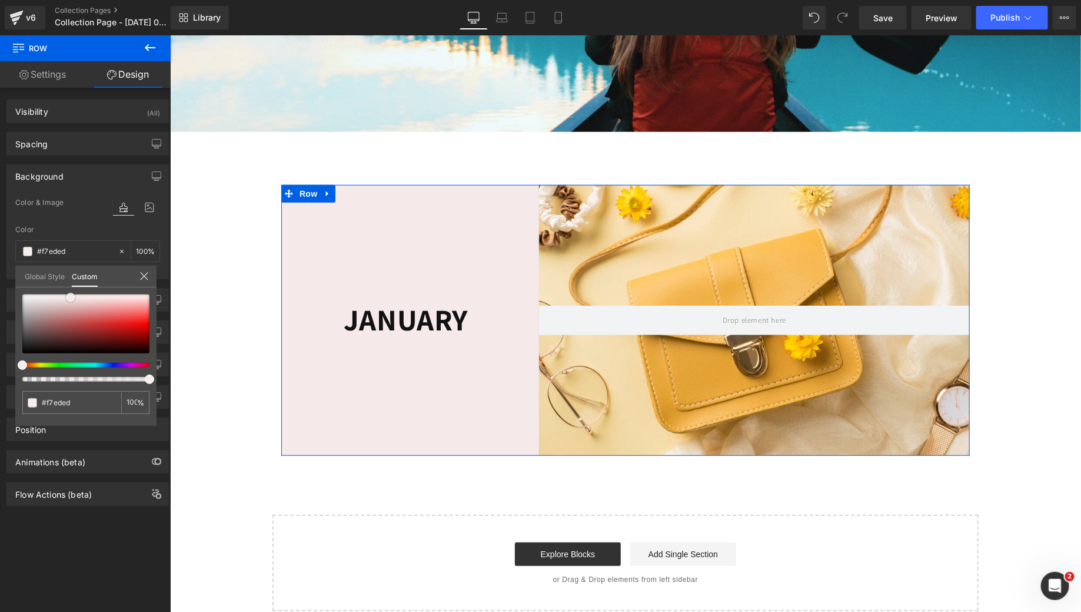
type input "#f8f0f0"
type input "#f8f1f1"
type input "#f9f4f4"
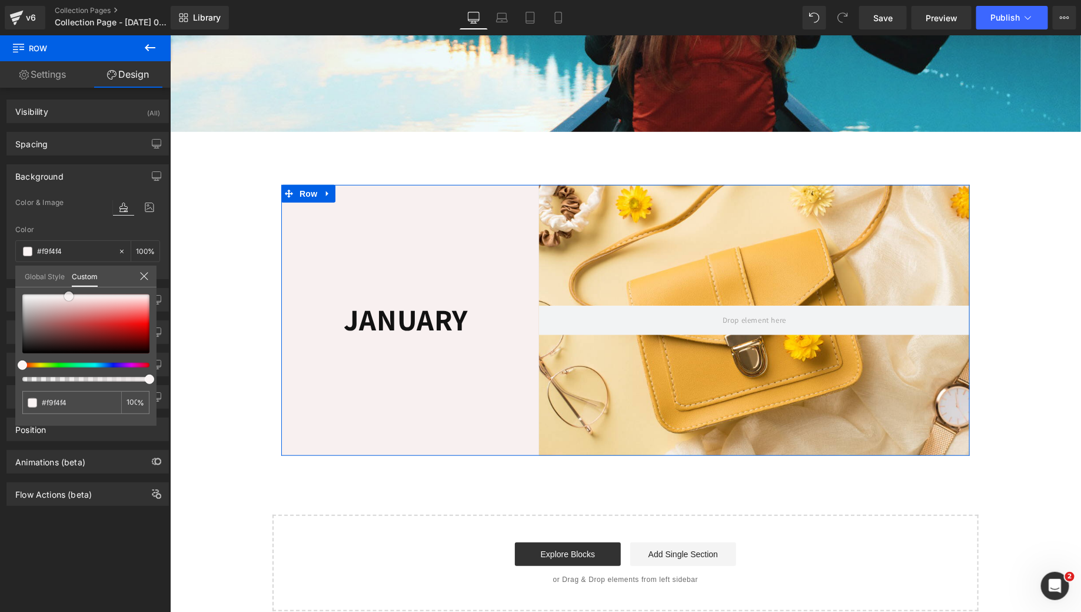
type input "#faf4f4"
type input "#f8f1f1"
type input "#f6eeee"
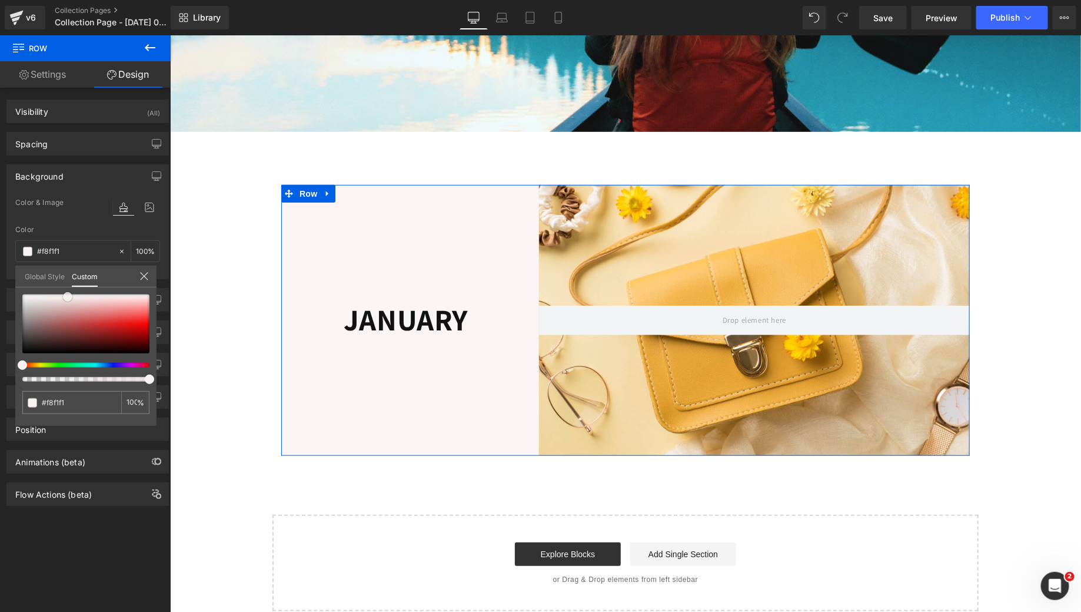
type input "#f6eeee"
drag, startPoint x: 25, startPoint y: 295, endPoint x: 64, endPoint y: 297, distance: 38.9
click at [64, 297] on span at bounding box center [61, 297] width 9 height 9
click at [254, 207] on body "Skip to content Home Custom Diamond Painting 2025 Halloween Collection Video Tu…" at bounding box center [625, 356] width 911 height 1189
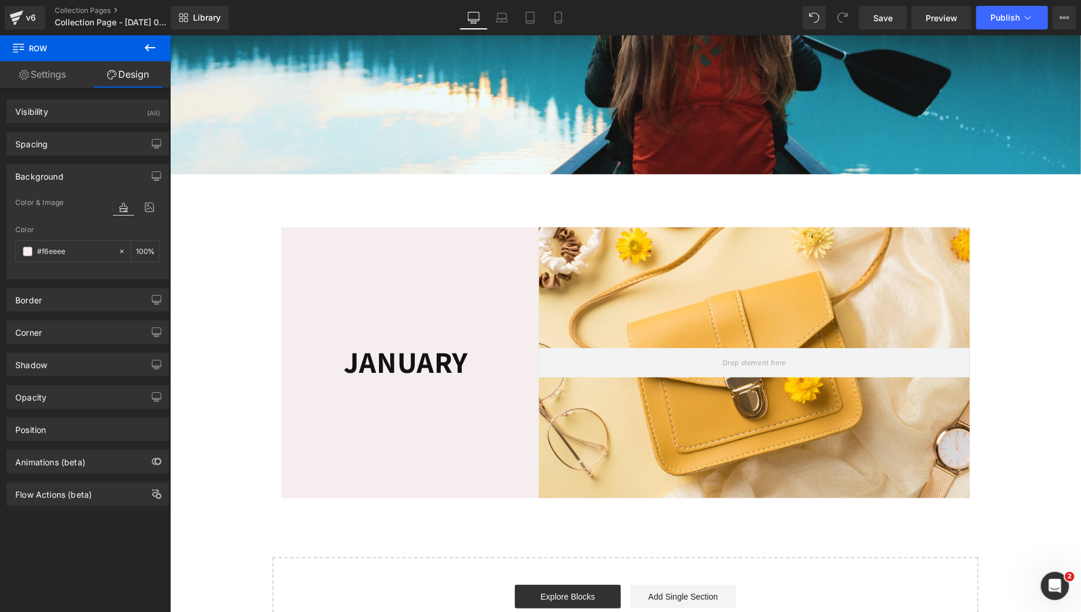
scroll to position [256, 0]
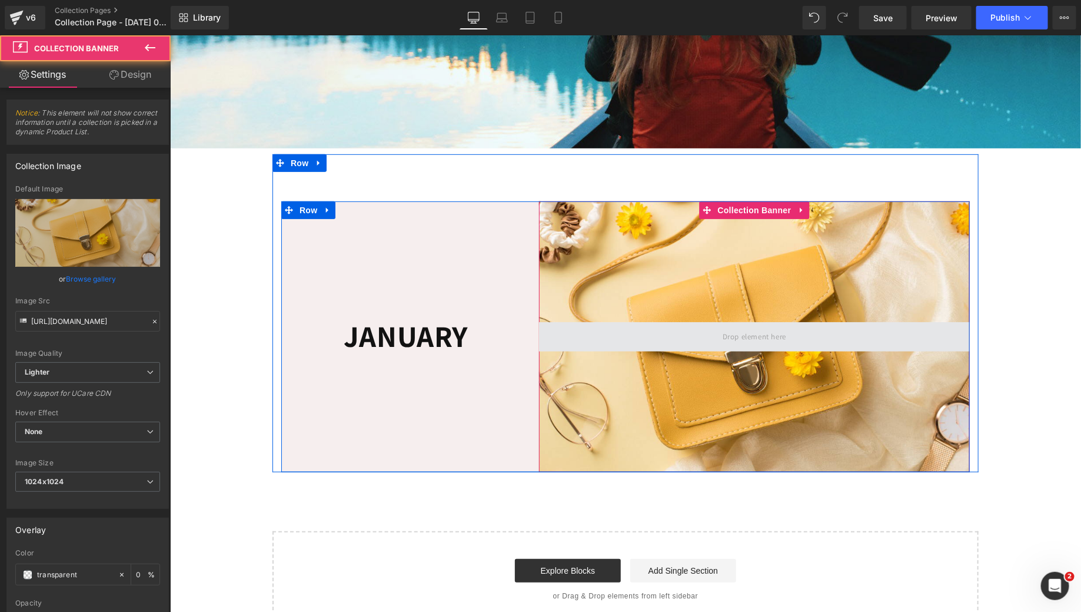
click at [603, 342] on span at bounding box center [754, 335] width 431 height 29
click at [617, 283] on div at bounding box center [754, 336] width 431 height 271
click at [579, 351] on span at bounding box center [754, 335] width 431 height 29
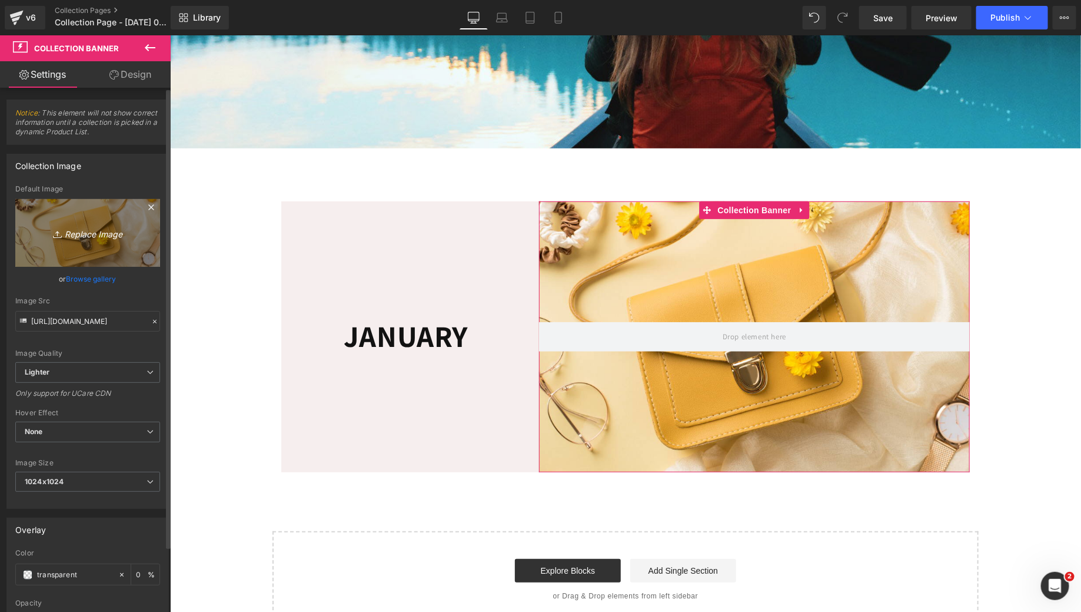
click at [84, 238] on icon "Replace Image" at bounding box center [88, 232] width 94 height 15
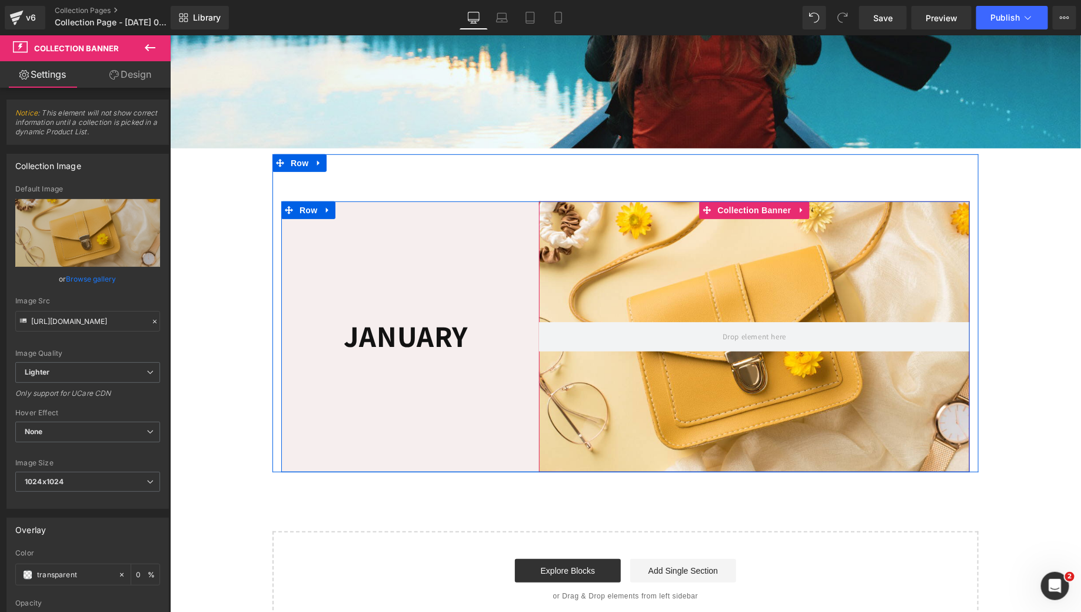
click at [580, 250] on div at bounding box center [754, 336] width 431 height 271
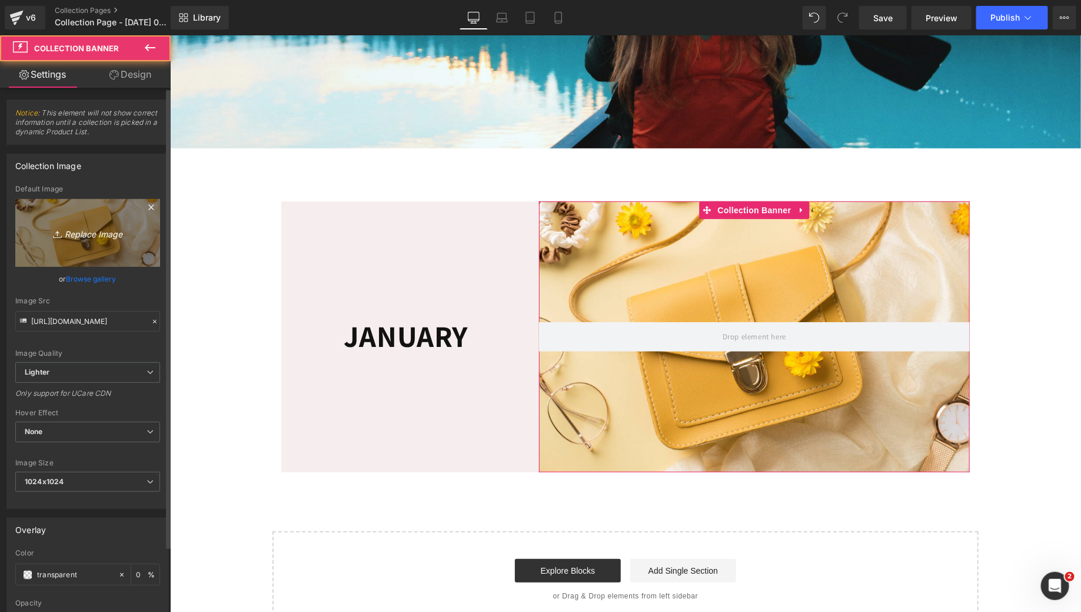
click at [112, 241] on link "Replace Image" at bounding box center [87, 233] width 145 height 68
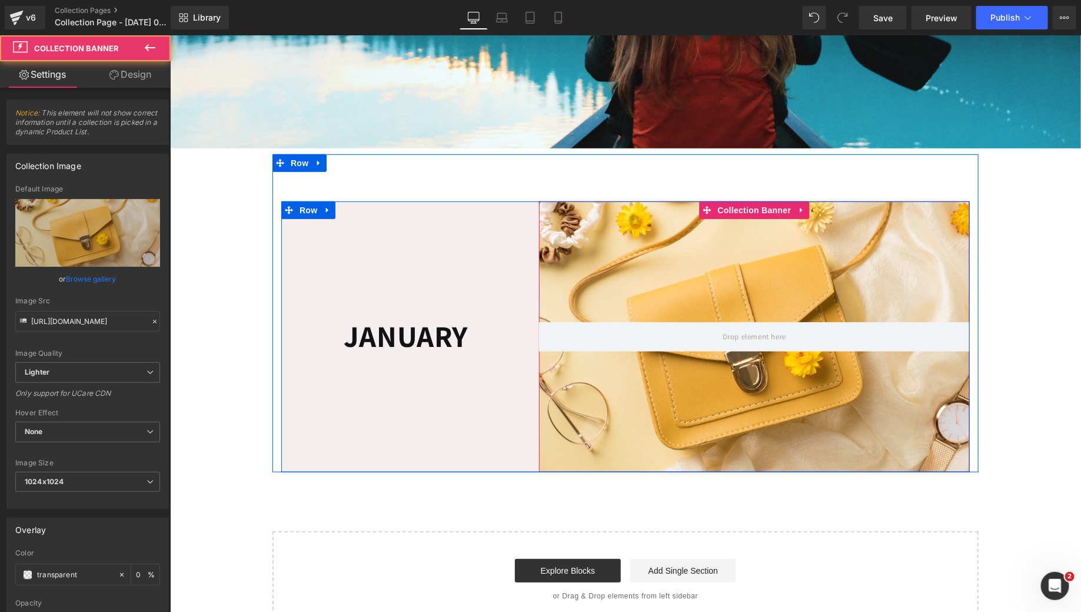
click at [600, 292] on div at bounding box center [754, 336] width 431 height 271
click at [589, 295] on div at bounding box center [754, 336] width 431 height 271
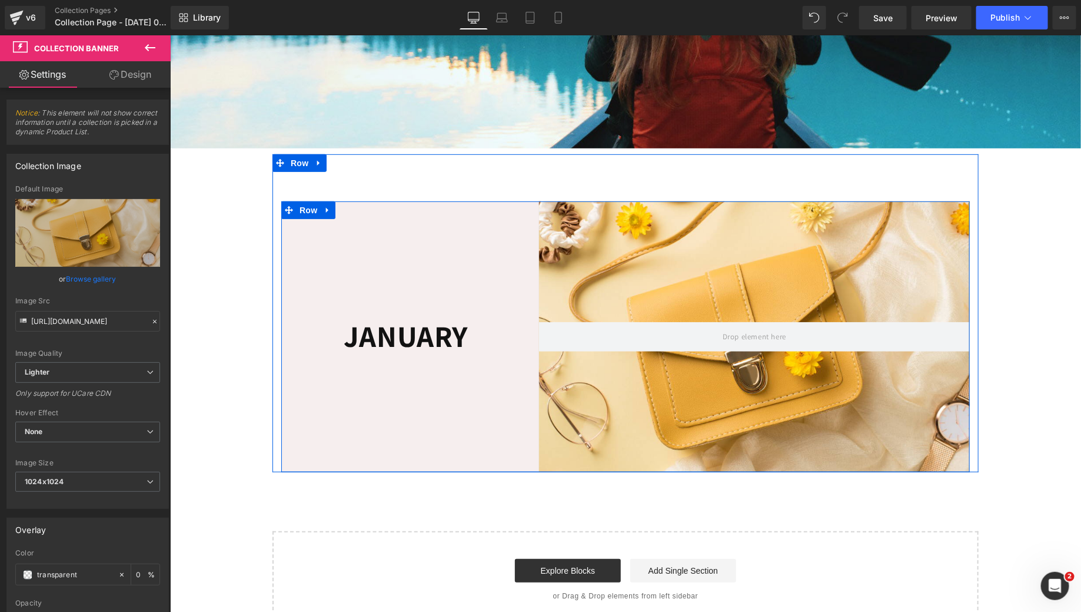
click at [529, 253] on div "Collection Banner" at bounding box center [739, 336] width 459 height 271
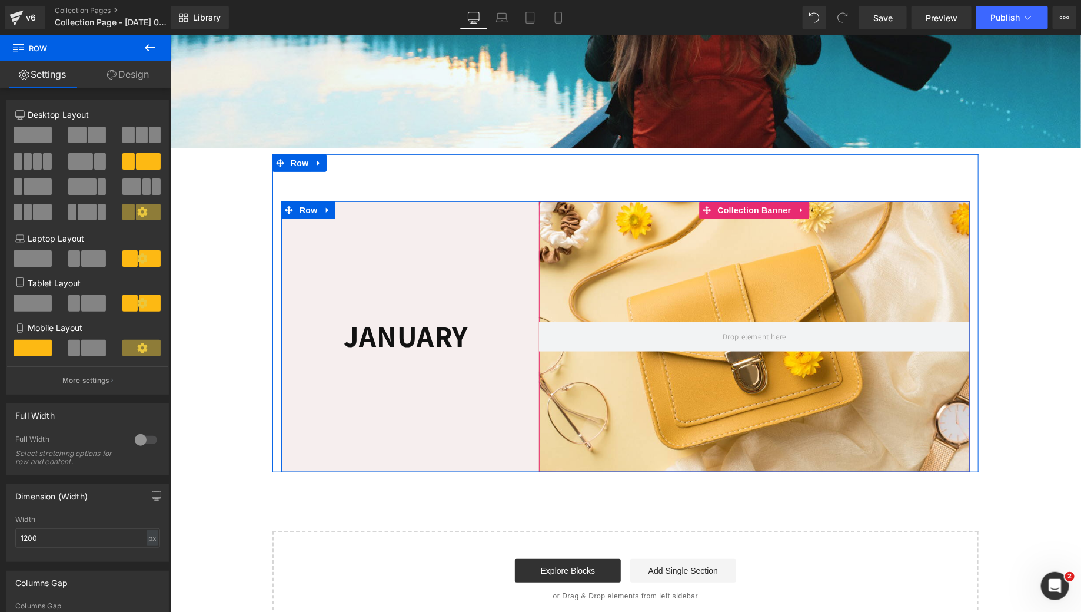
click at [606, 224] on div at bounding box center [754, 336] width 431 height 271
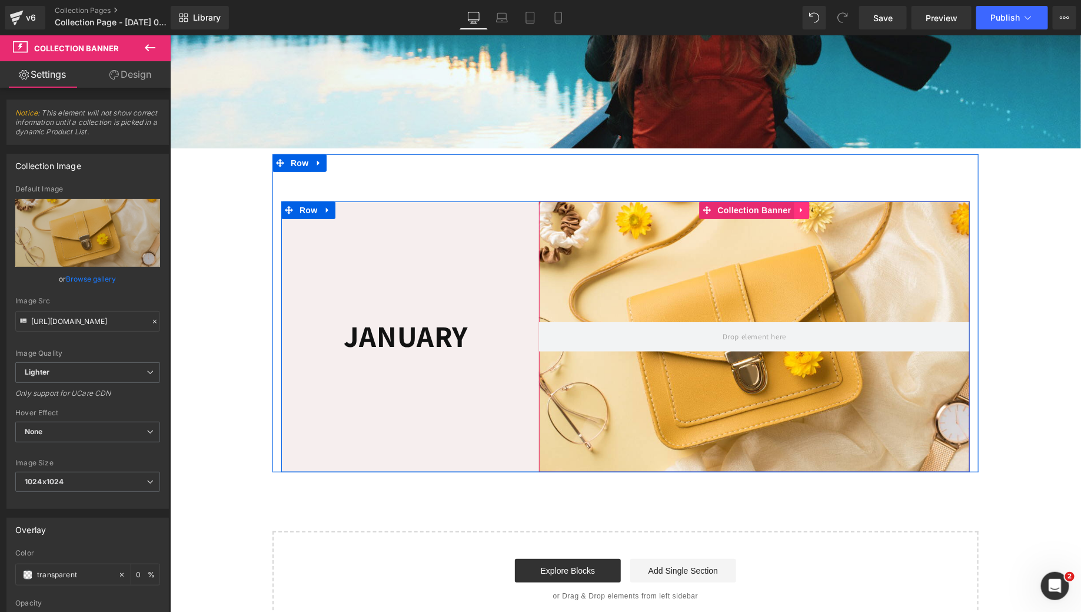
click at [797, 218] on link at bounding box center [801, 210] width 15 height 18
click at [789, 214] on icon at bounding box center [793, 209] width 8 height 8
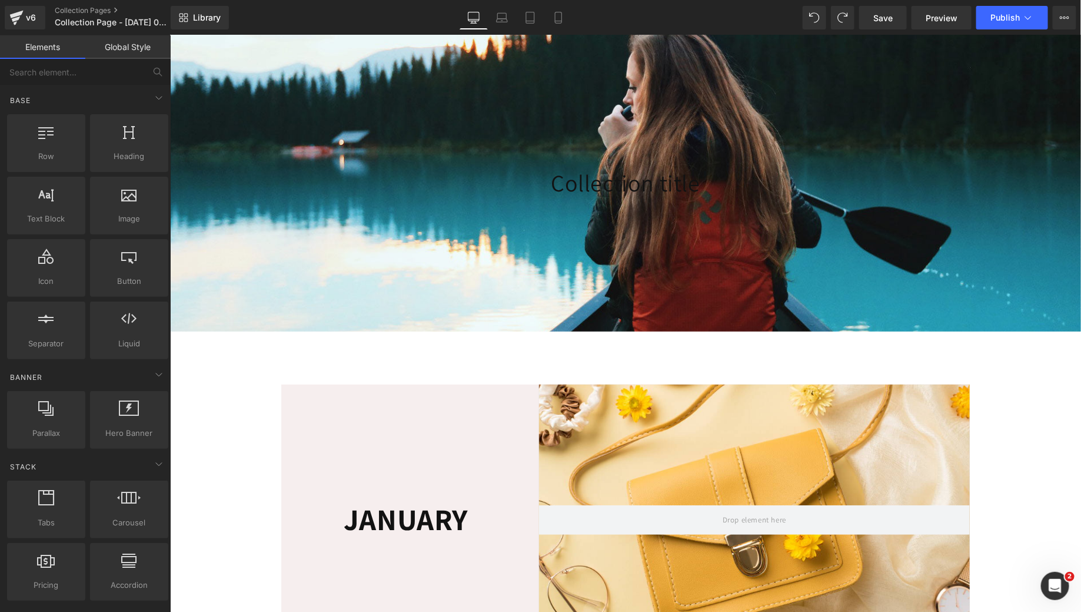
scroll to position [71, 0]
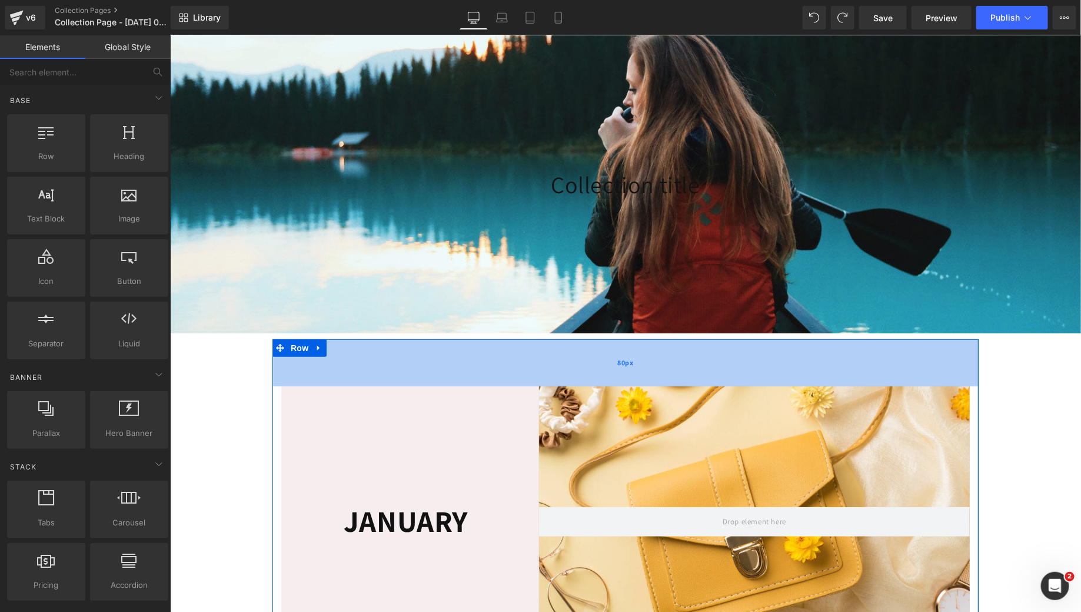
click at [370, 386] on div "80px" at bounding box center [625, 362] width 706 height 47
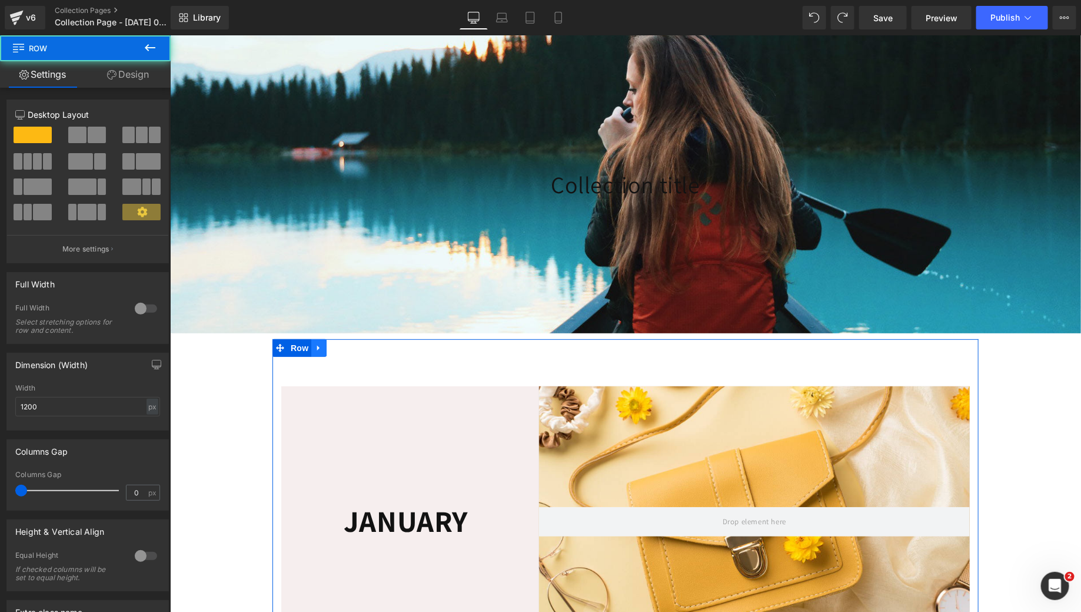
click at [316, 351] on icon at bounding box center [318, 347] width 8 height 9
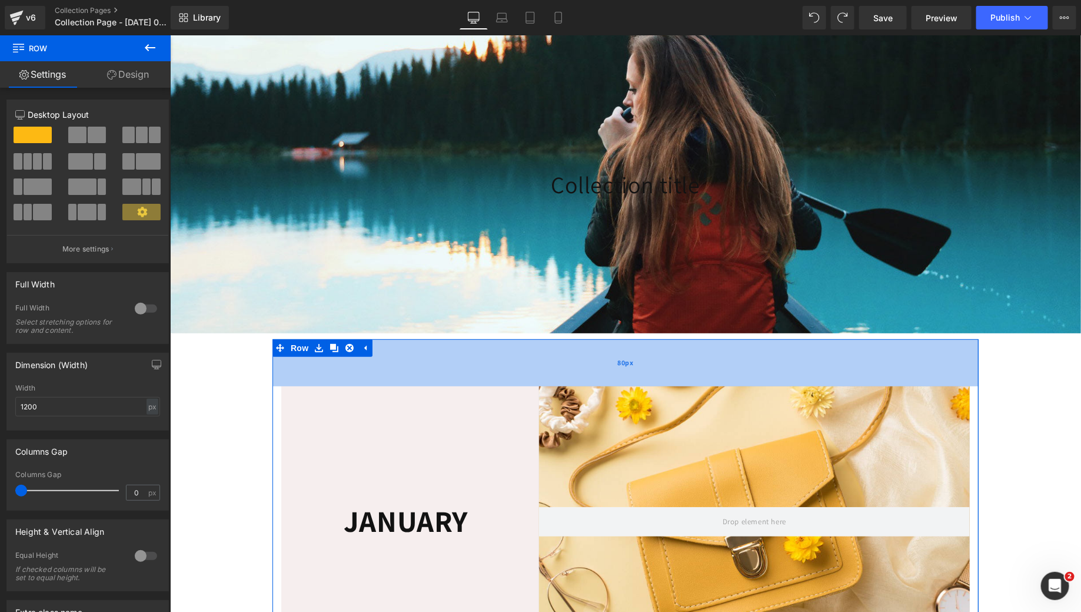
click at [496, 364] on div "80px" at bounding box center [625, 362] width 706 height 47
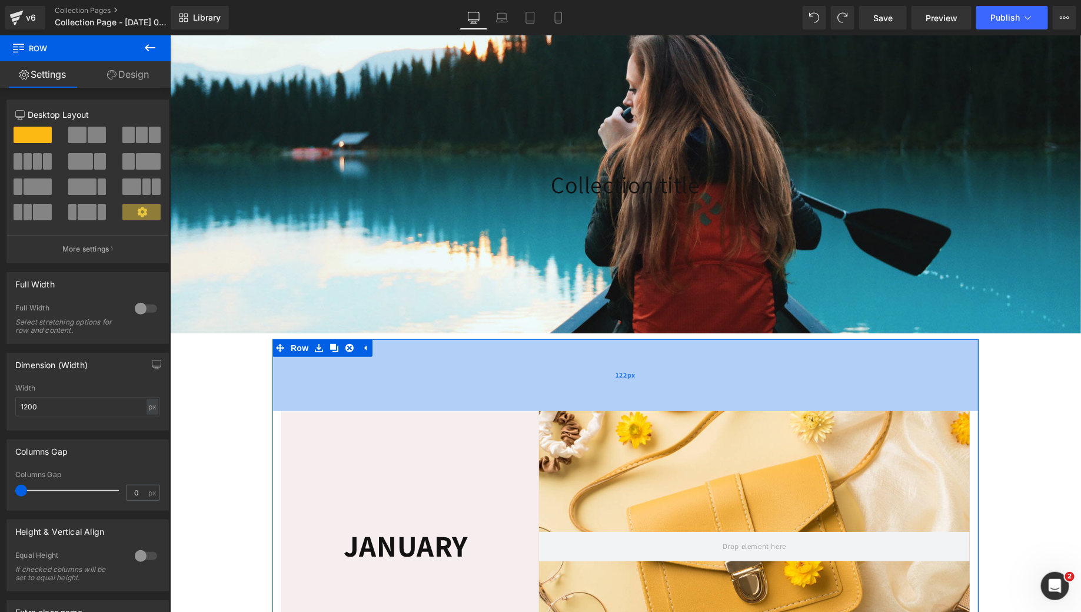
click at [496, 386] on div "122px" at bounding box center [625, 375] width 706 height 72
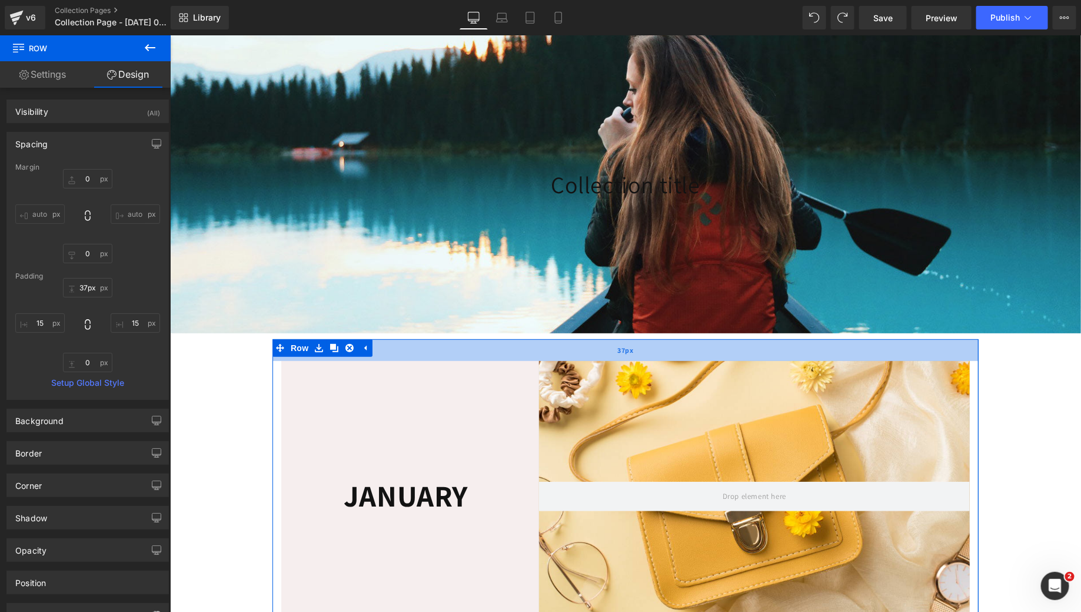
type input "36px"
drag, startPoint x: 484, startPoint y: 425, endPoint x: 489, endPoint y: 373, distance: 52.1
click at [489, 360] on div "37px" at bounding box center [625, 350] width 706 height 22
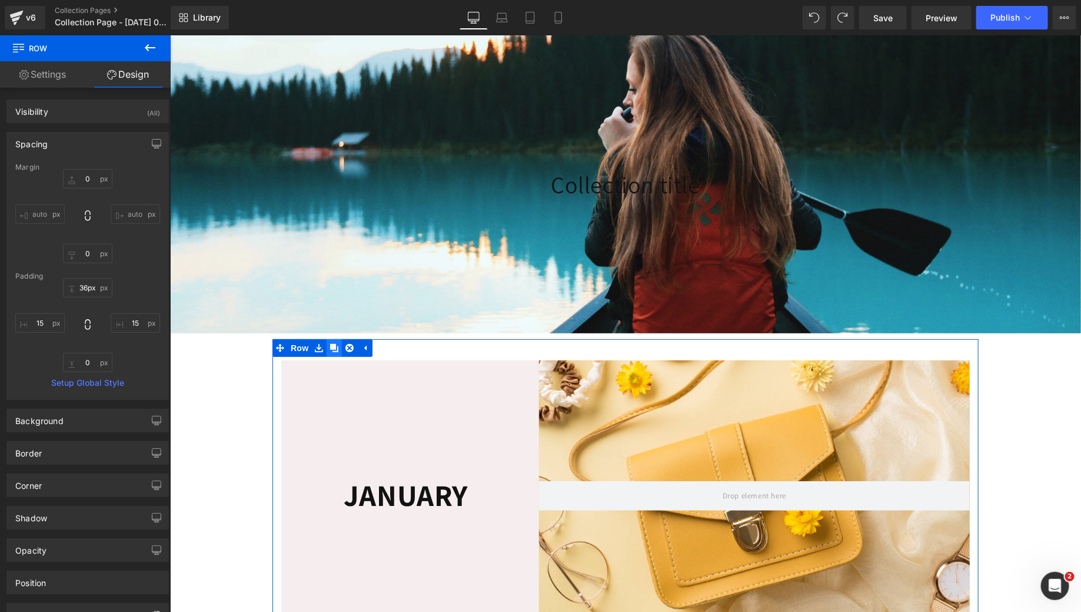
click at [330, 356] on link at bounding box center [333, 348] width 15 height 18
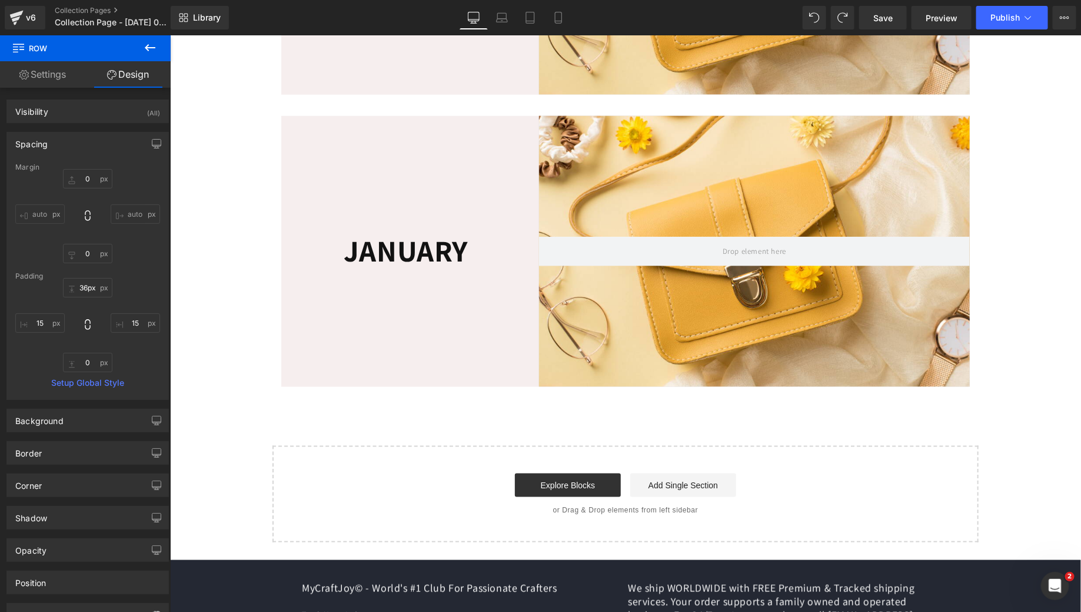
scroll to position [639, 0]
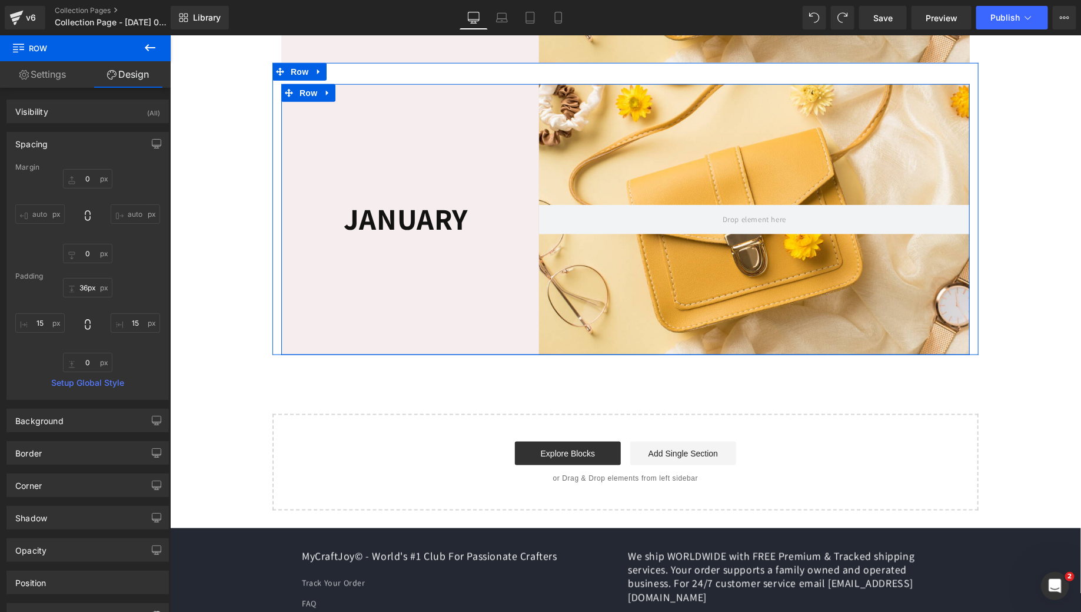
click at [635, 215] on div at bounding box center [754, 219] width 431 height 271
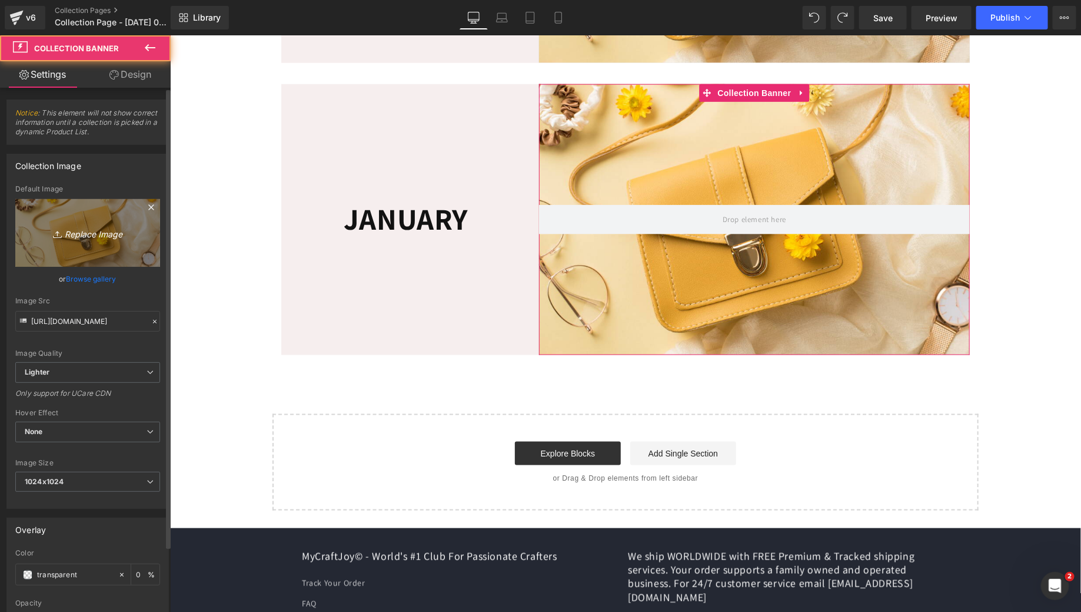
click at [73, 223] on link "Replace Image" at bounding box center [87, 233] width 145 height 68
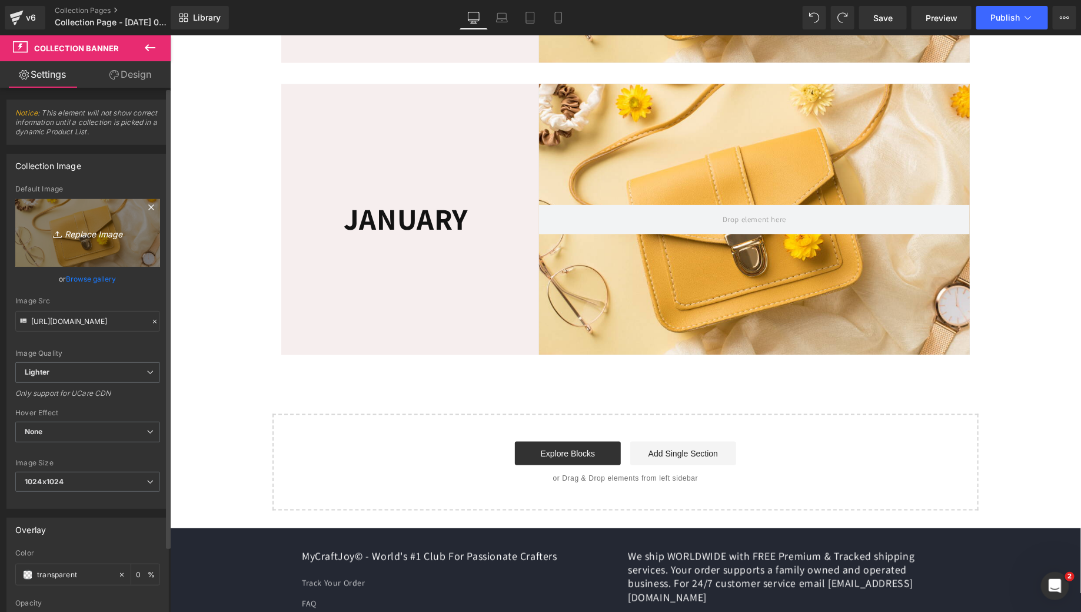
type input "C:\fakepath\photo_2025-09-25 02.22.59.jpeg"
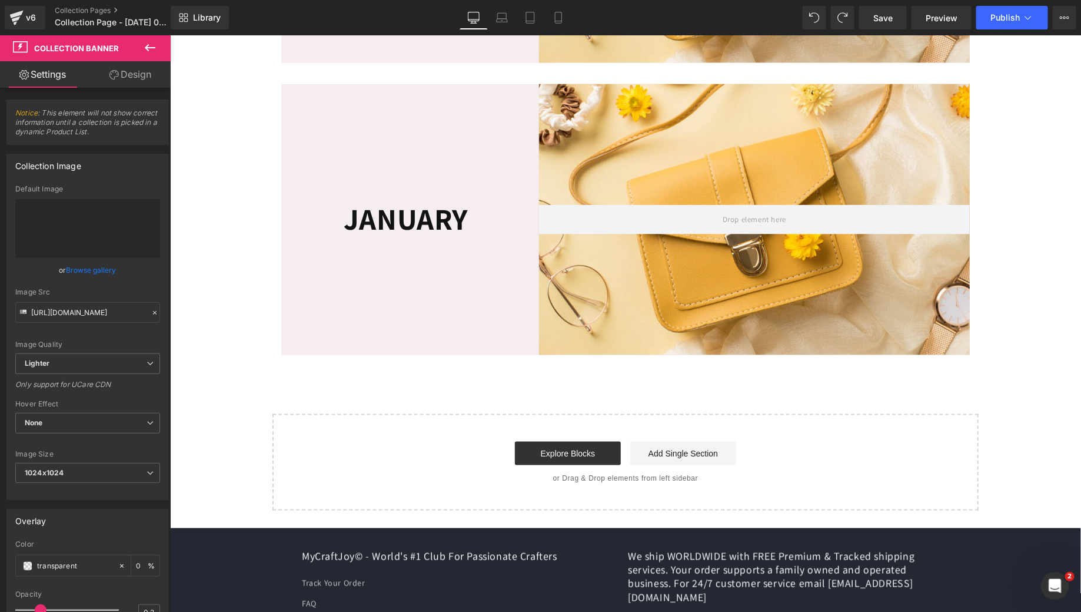
type input "https://ucarecdn.com/9d352739-af18-45a0-9aec-9127cc31156b/-/format/auto/-/previ…"
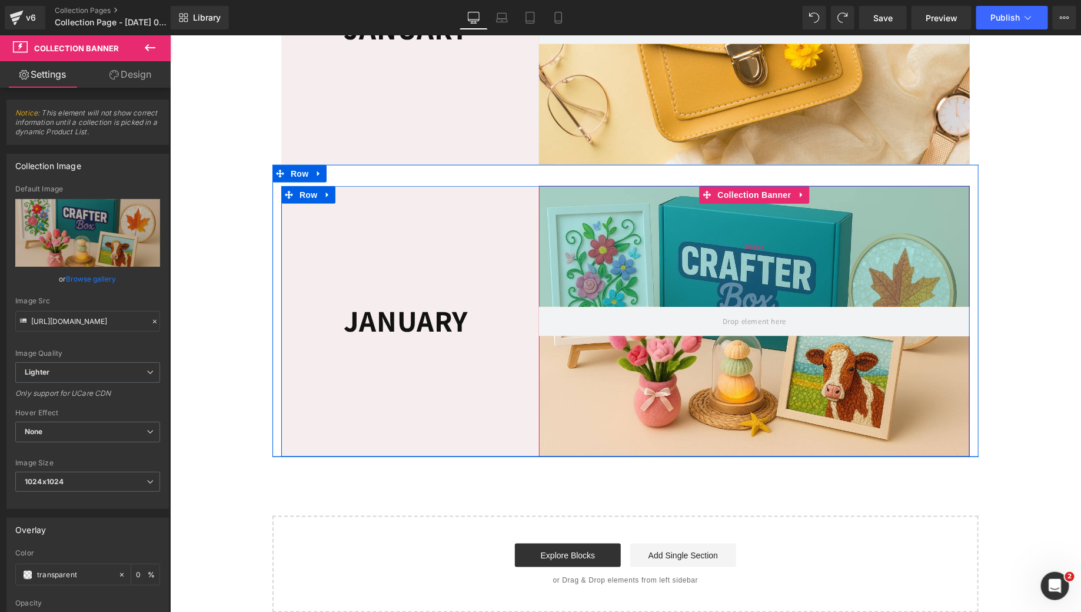
scroll to position [530, 0]
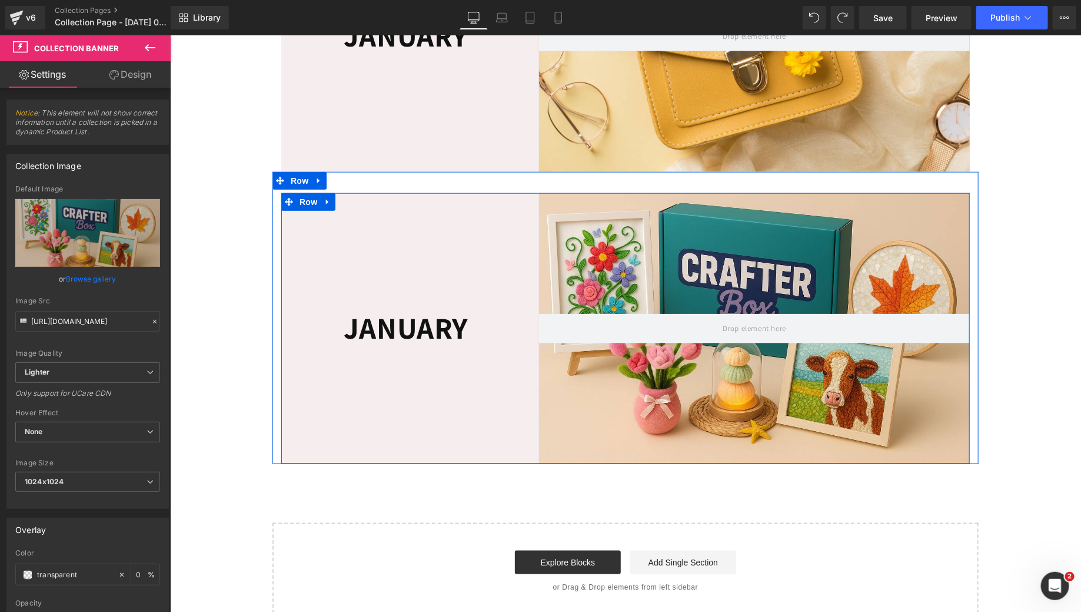
click at [407, 329] on div "JANUARY Heading Row" at bounding box center [396, 327] width 230 height 39
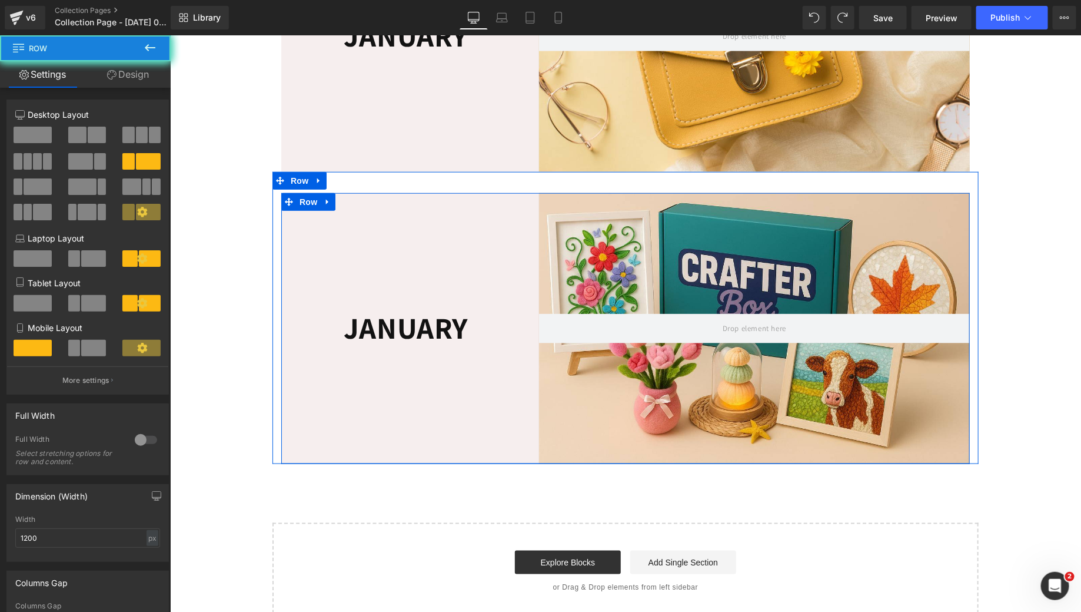
click at [460, 265] on div "JANUARY Heading Row" at bounding box center [396, 328] width 230 height 271
click at [170, 35] on div "205px" at bounding box center [170, 35] width 0 height 0
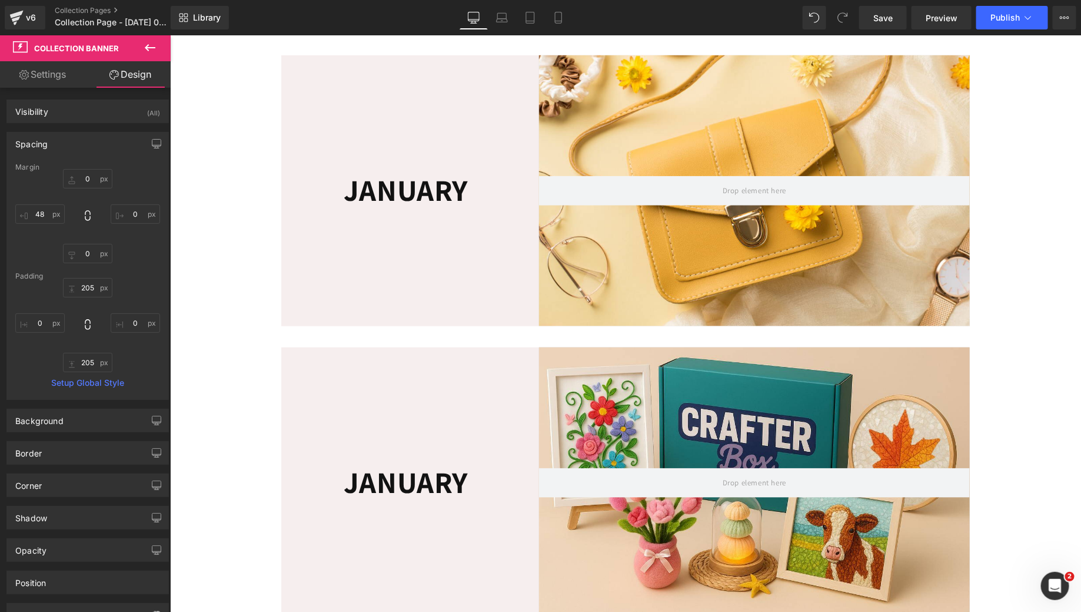
scroll to position [393, 0]
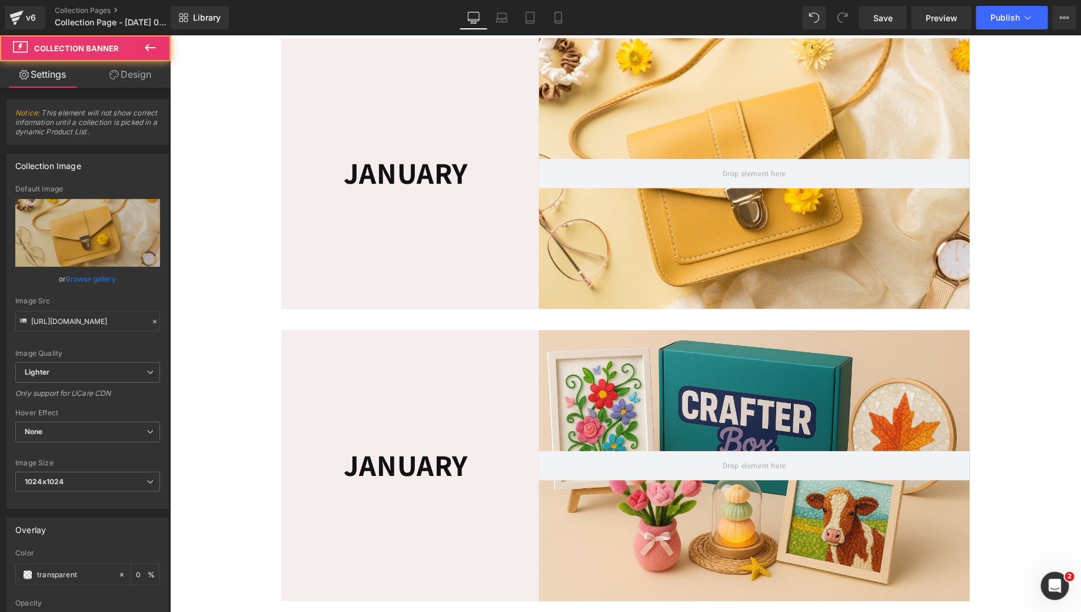
click at [671, 134] on div at bounding box center [754, 173] width 431 height 271
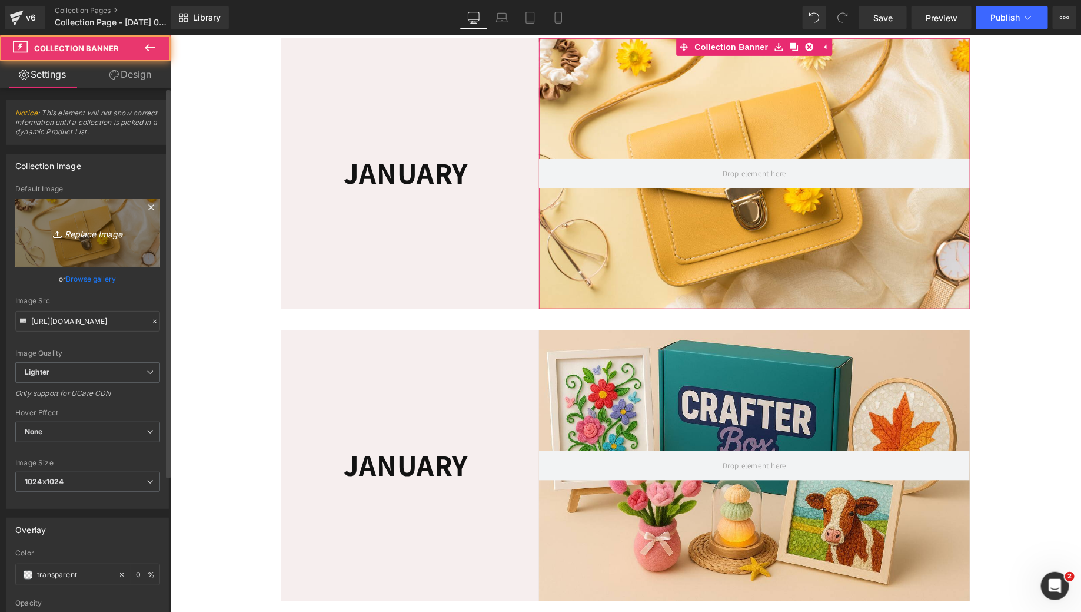
click at [80, 235] on icon "Replace Image" at bounding box center [88, 232] width 94 height 15
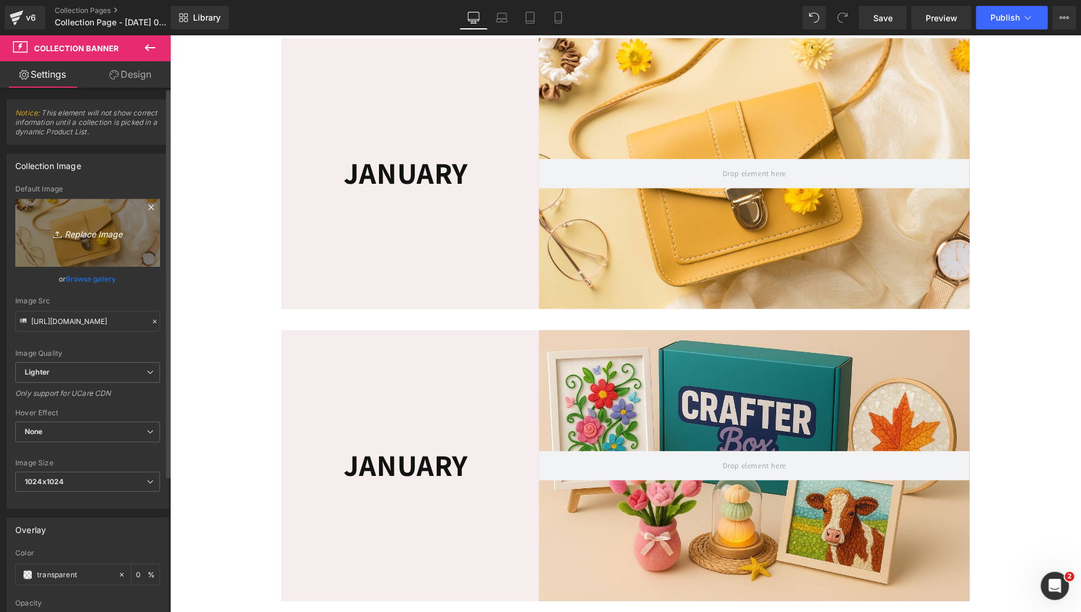
type input "C:\fakepath\photo_2025-09-25 02.22.59.jpeg"
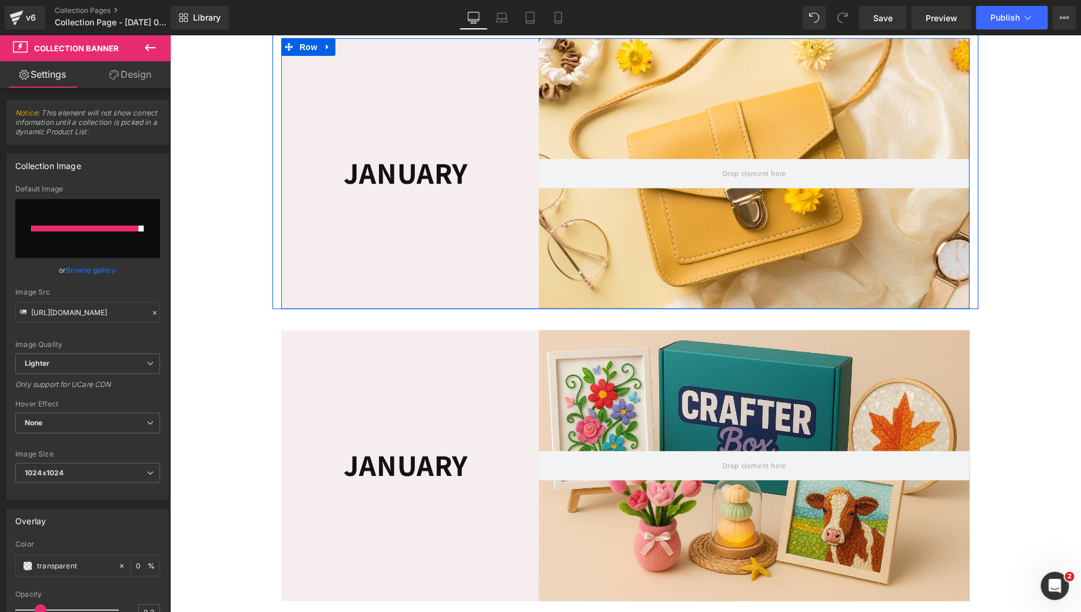
type input "https://ucarecdn.com/1d56295f-b3c5-43eb-9901-58bf262d4525/-/format/auto/-/previ…"
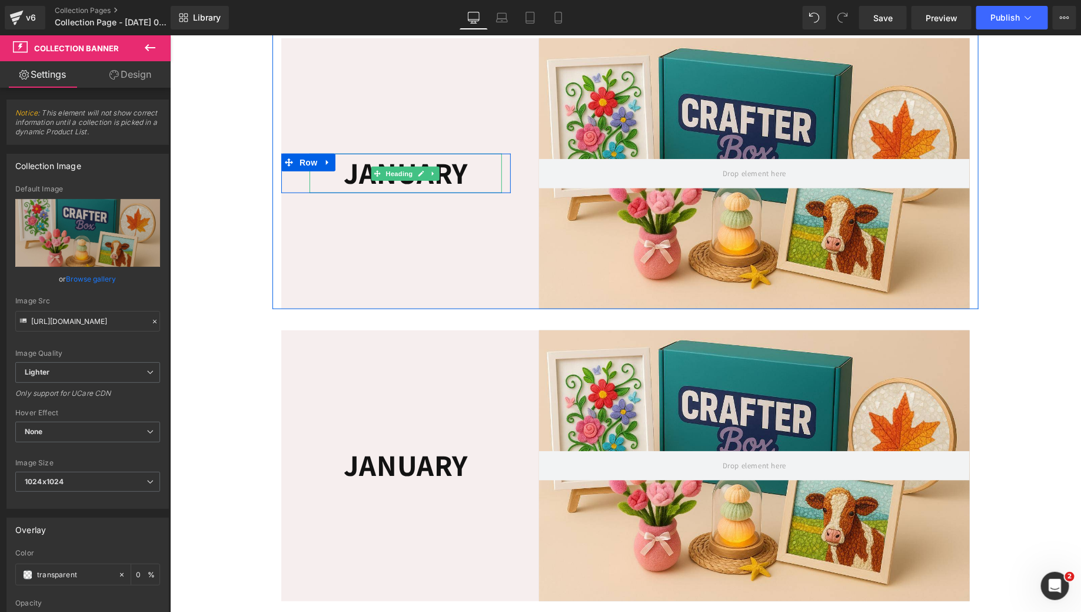
click at [443, 189] on h1 "JANUARY" at bounding box center [405, 172] width 193 height 39
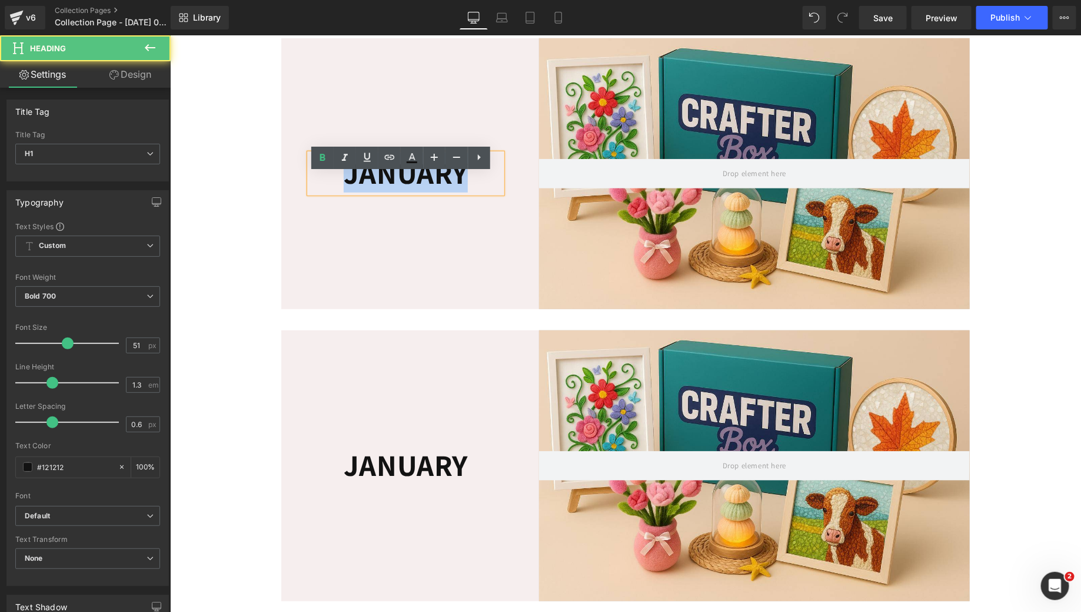
click at [443, 189] on h1 "JANUARY" at bounding box center [405, 172] width 193 height 39
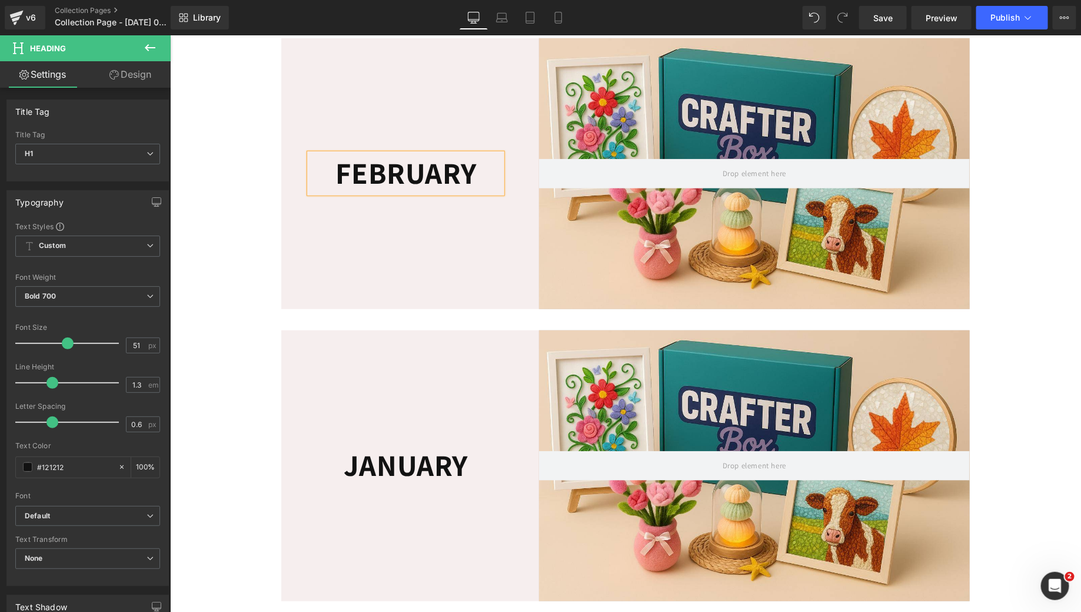
scroll to position [311, 0]
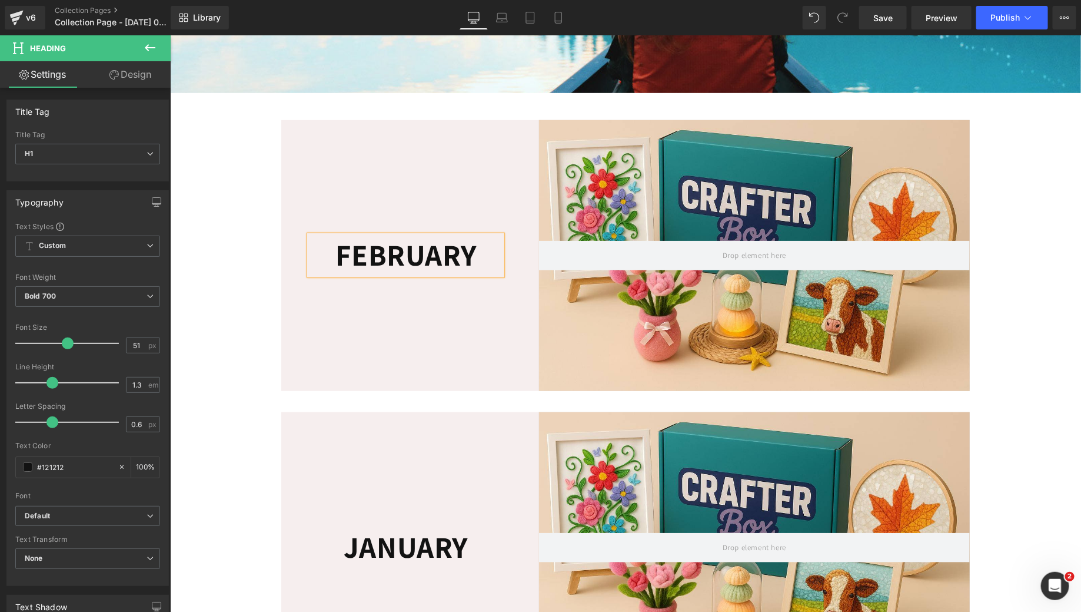
click at [510, 171] on div "Collection Banner 205px 205px" at bounding box center [739, 255] width 459 height 271
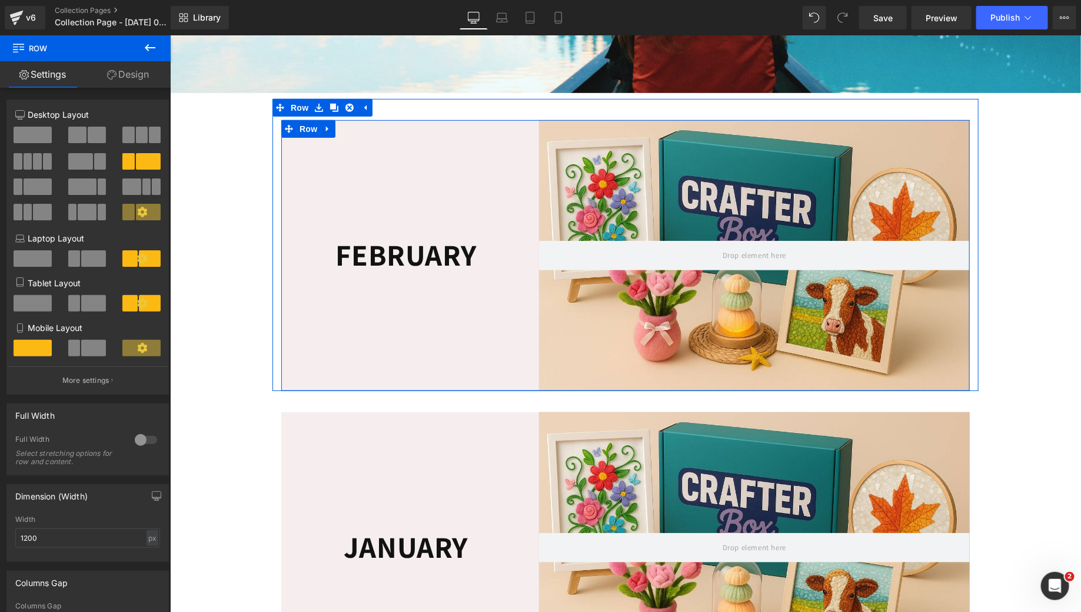
click at [530, 145] on div "Collection Banner 205px 205px" at bounding box center [739, 255] width 459 height 271
click at [330, 111] on icon at bounding box center [334, 107] width 8 height 8
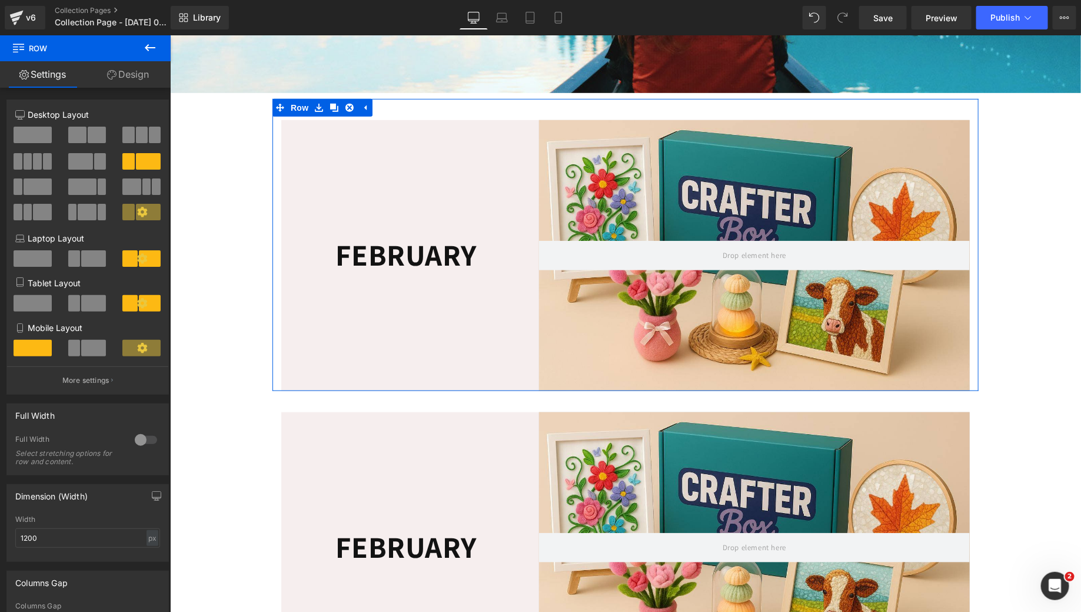
click at [387, 263] on h1 "FEBRUARY" at bounding box center [405, 254] width 193 height 39
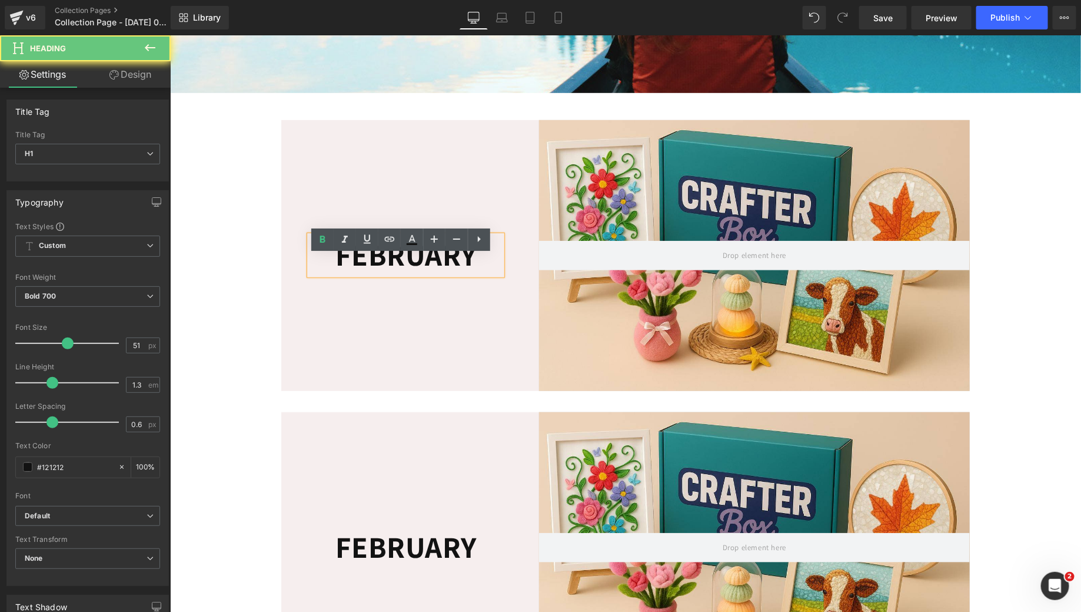
click at [387, 263] on h1 "FEBRUARY" at bounding box center [405, 254] width 193 height 39
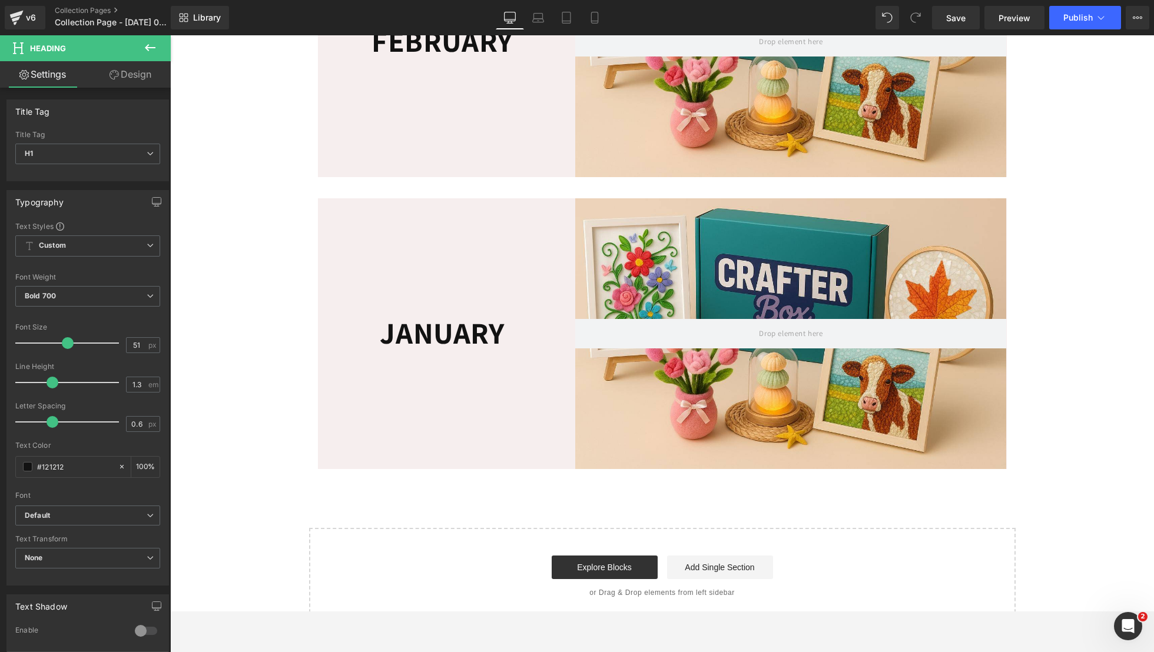
scroll to position [817, 0]
click at [1021, 23] on span "Preview" at bounding box center [1014, 18] width 32 height 12
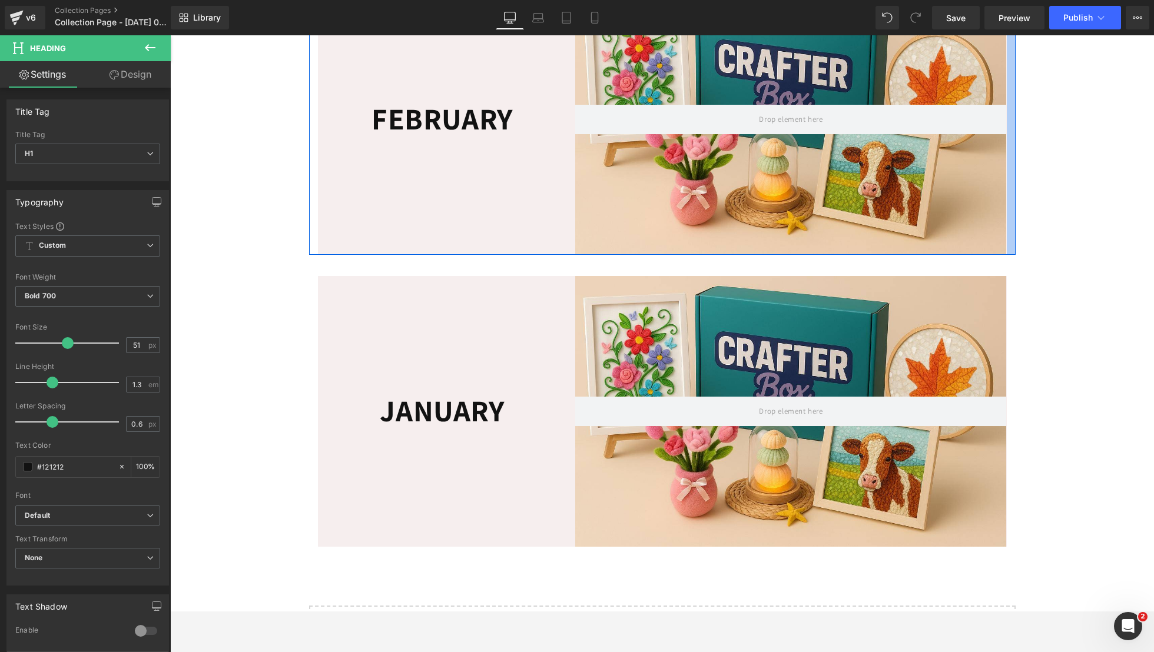
scroll to position [741, 0]
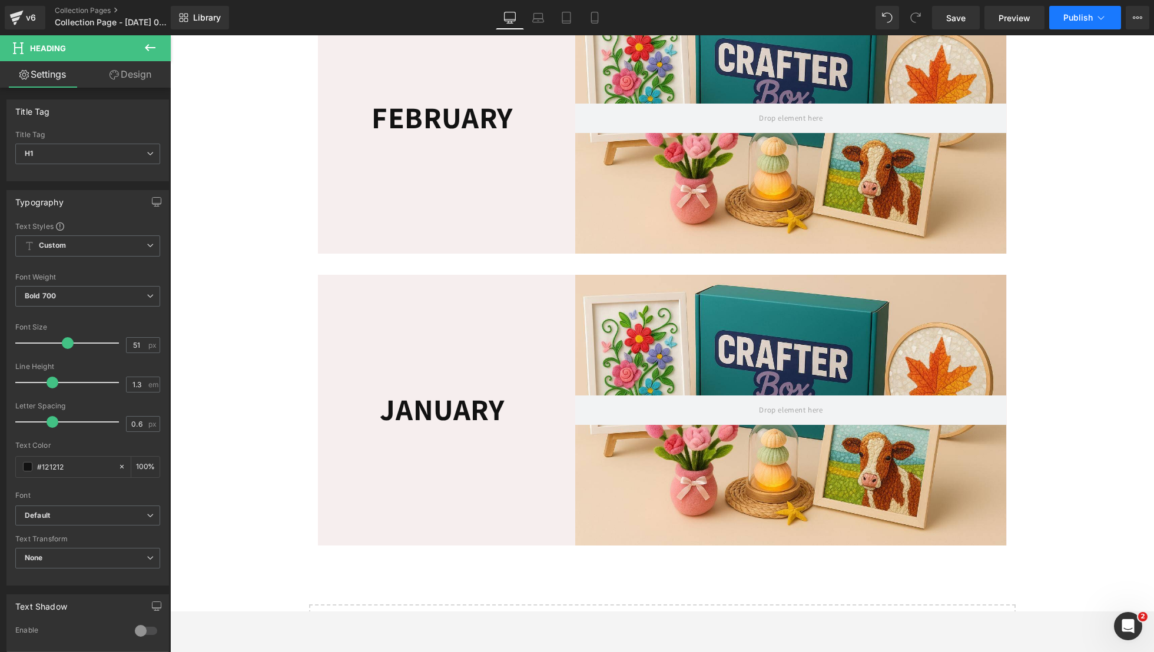
click at [1071, 24] on button "Publish" at bounding box center [1085, 18] width 72 height 24
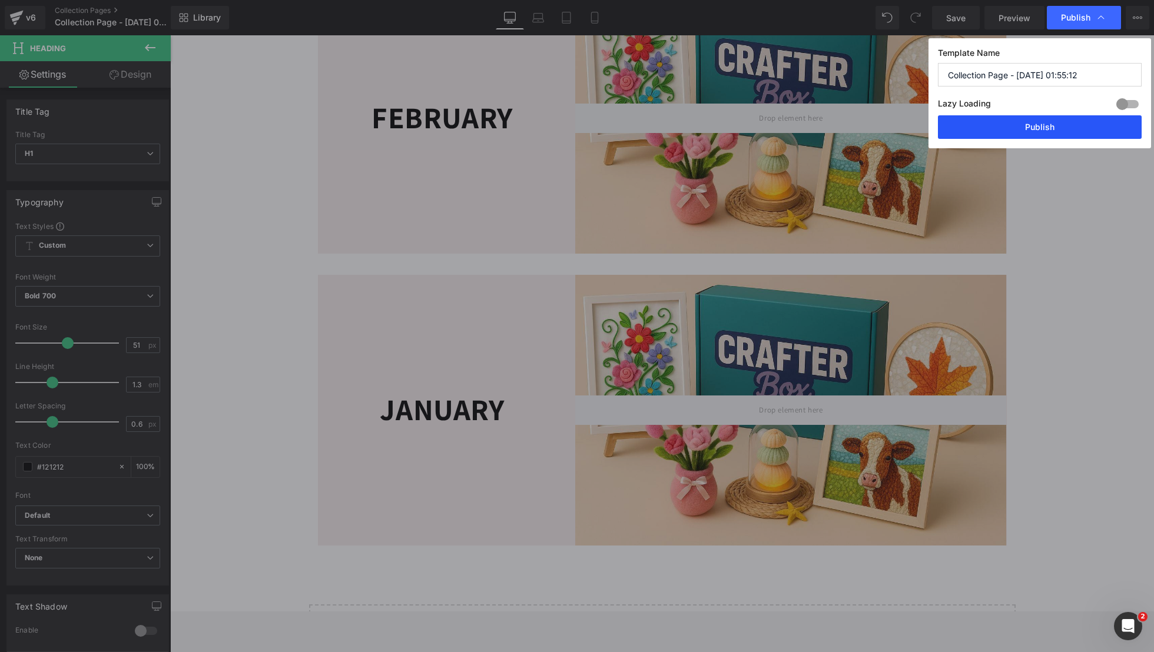
click at [1018, 127] on button "Publish" at bounding box center [1040, 127] width 204 height 24
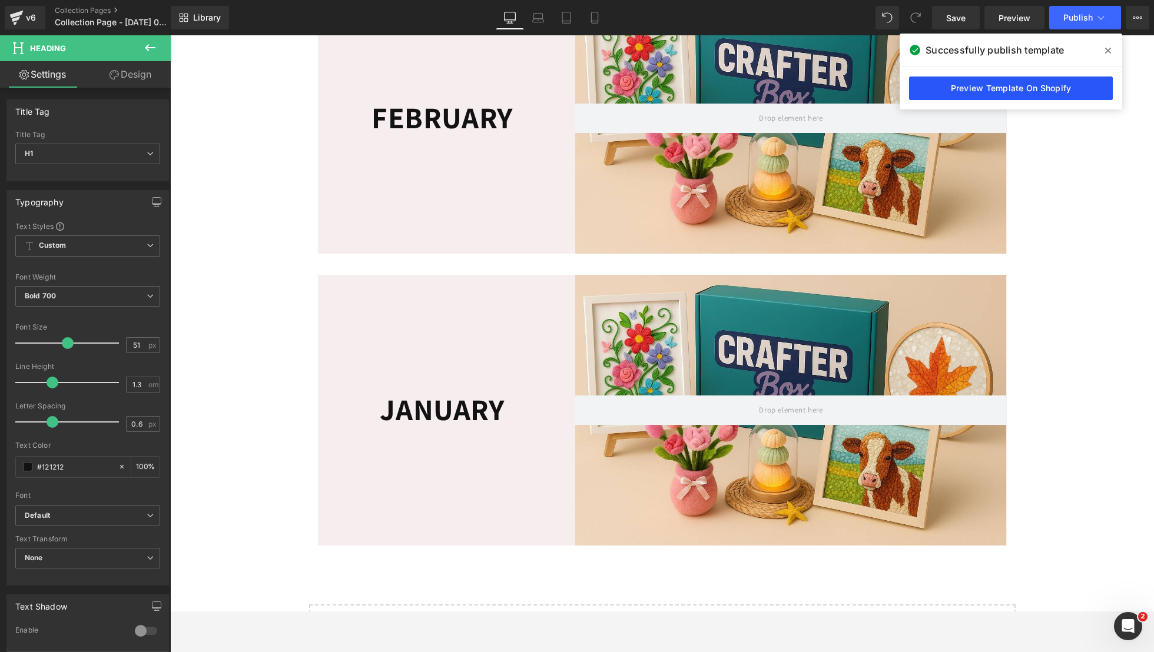
click at [1018, 88] on link "Preview Template On Shopify" at bounding box center [1011, 89] width 204 height 24
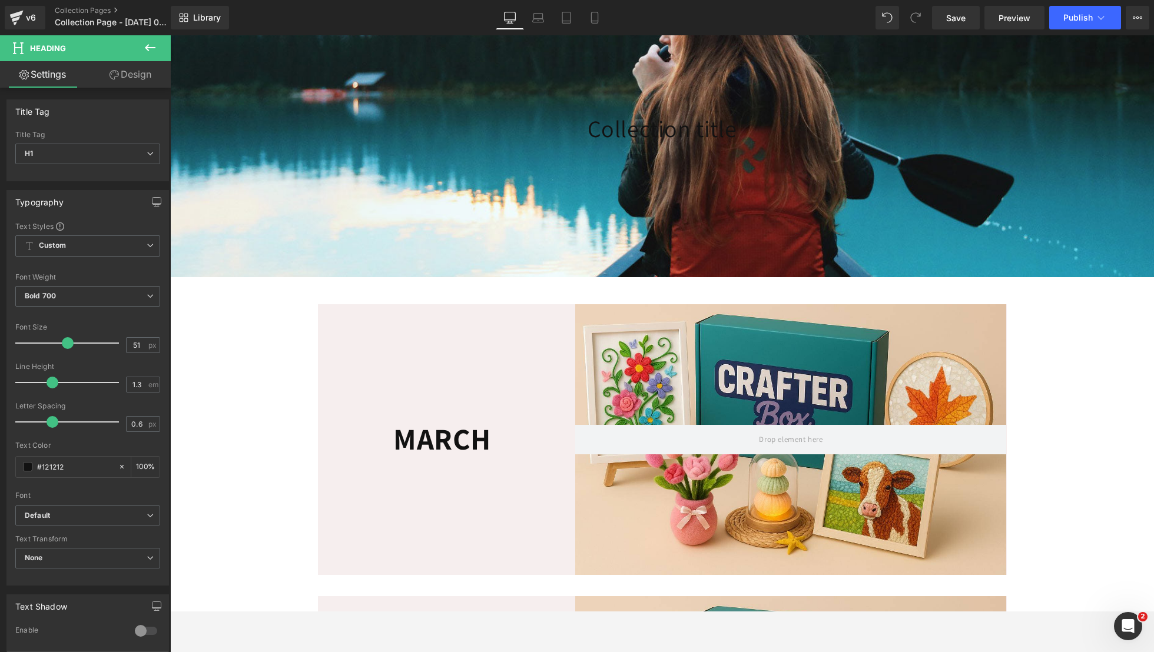
scroll to position [0, 0]
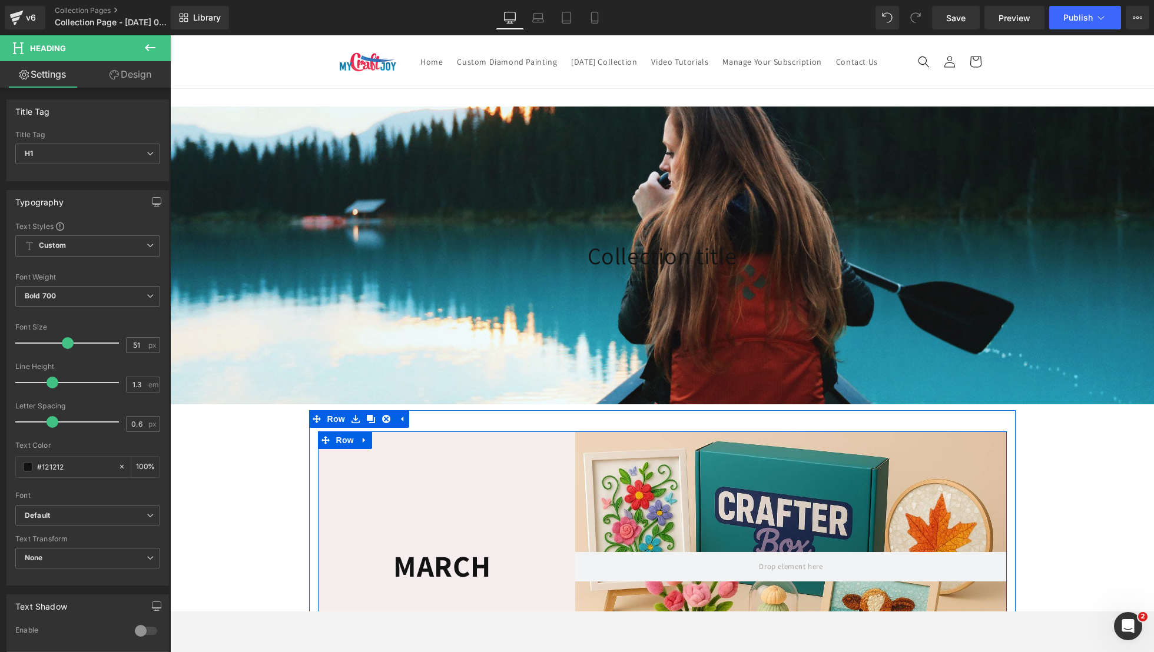
click at [516, 469] on div "MARCH Heading Row" at bounding box center [433, 567] width 230 height 271
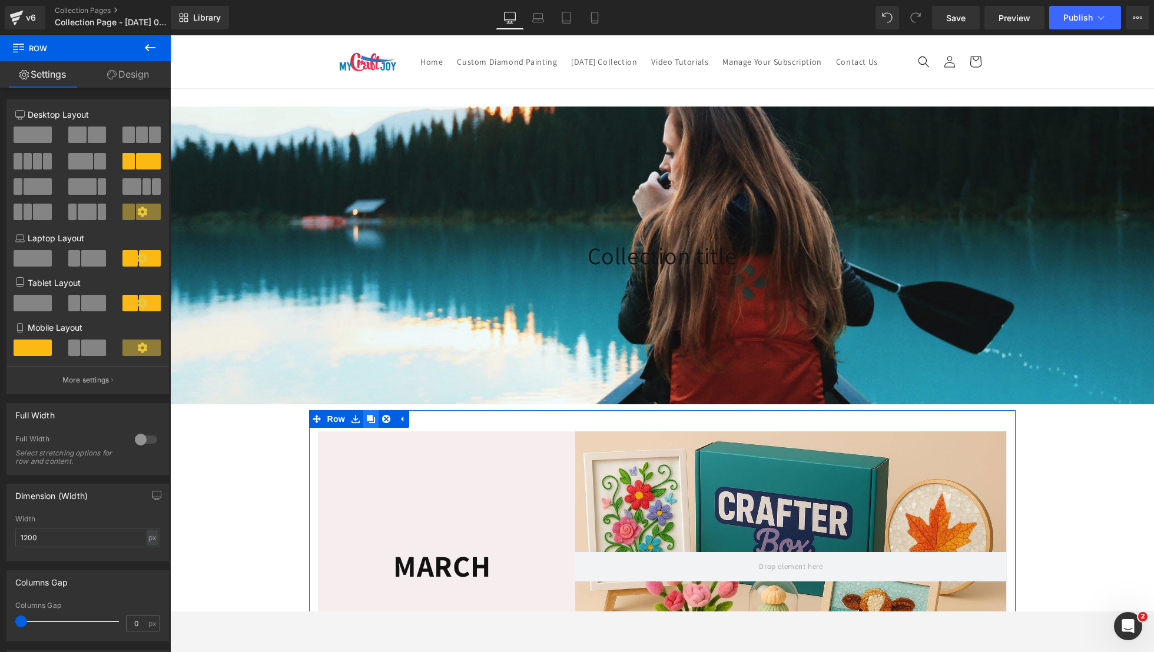
click at [367, 423] on icon at bounding box center [371, 419] width 8 height 8
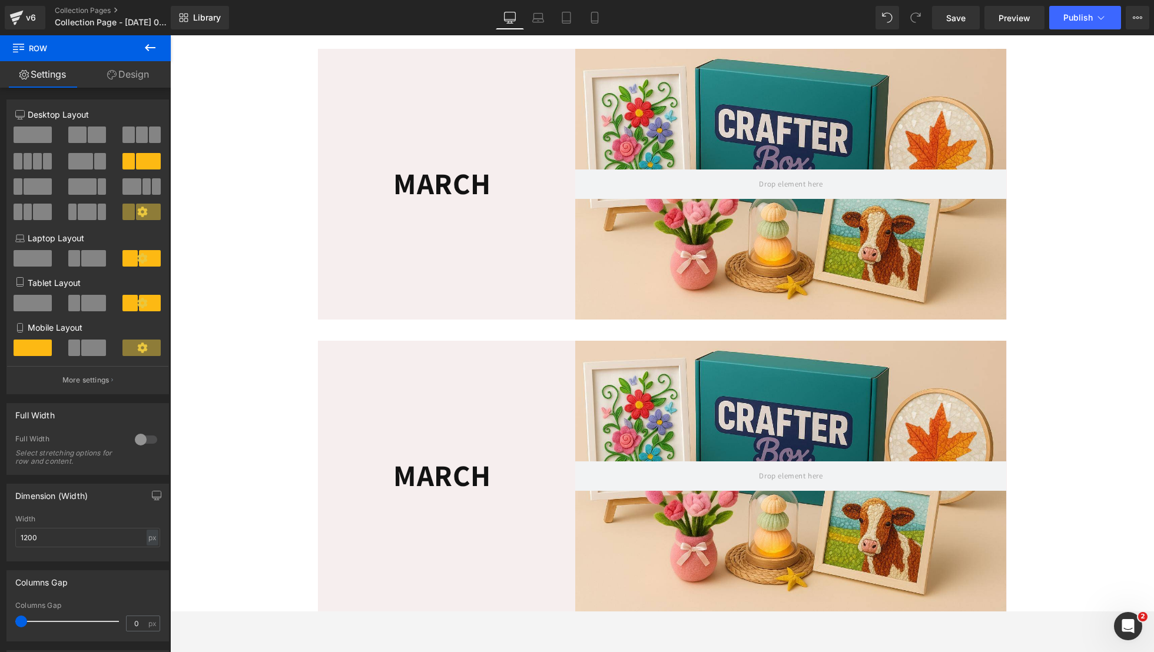
scroll to position [234, 0]
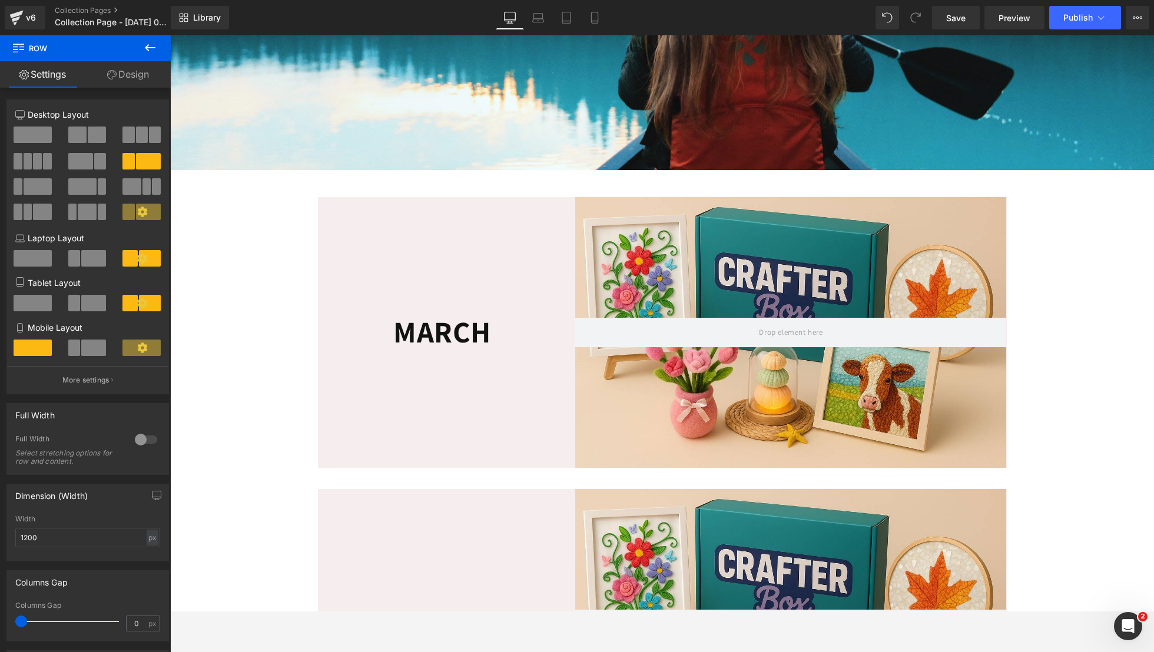
click at [432, 340] on span "Heading" at bounding box center [436, 333] width 32 height 14
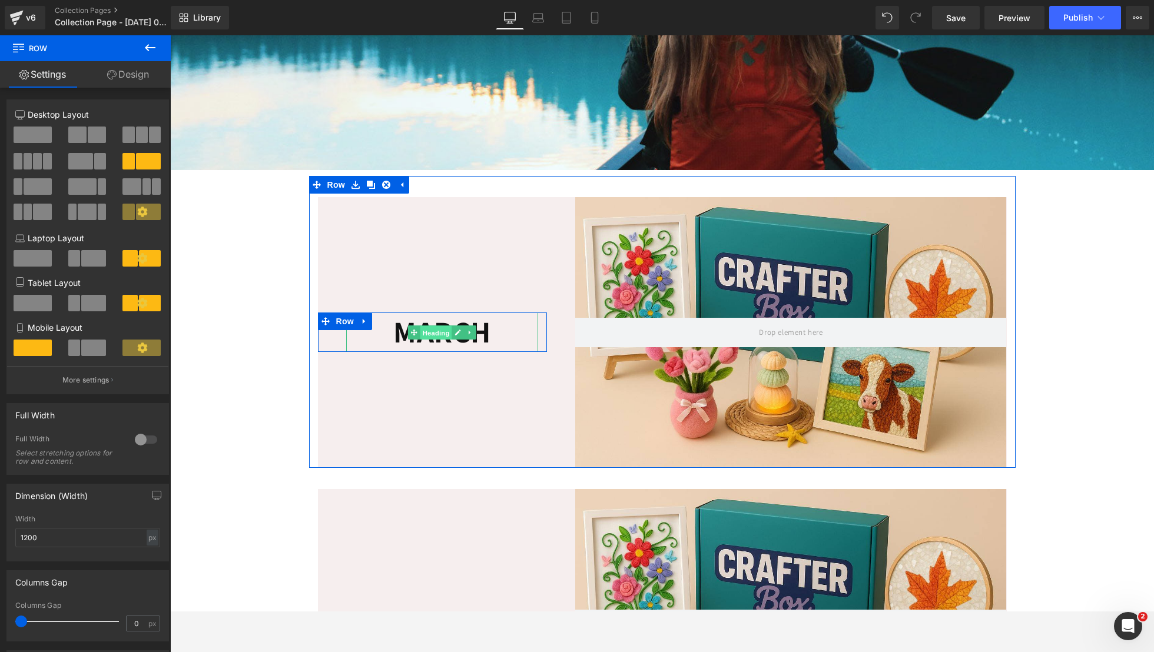
click at [432, 340] on span "Heading" at bounding box center [436, 333] width 32 height 14
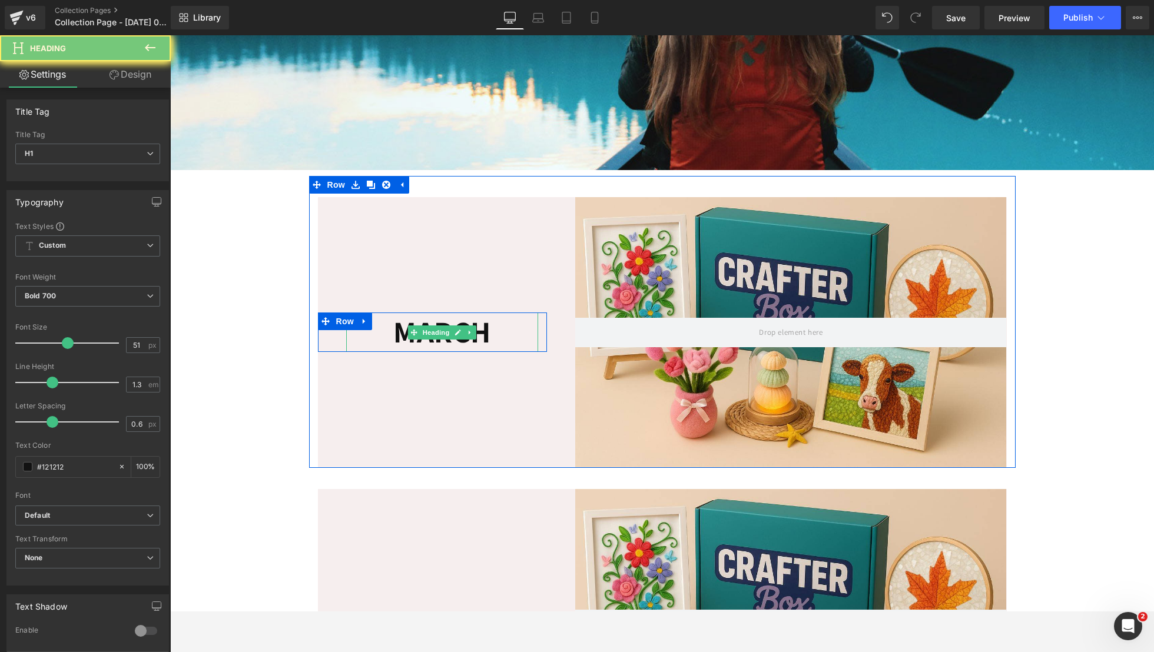
click at [481, 351] on h1 "MARCH" at bounding box center [442, 332] width 193 height 39
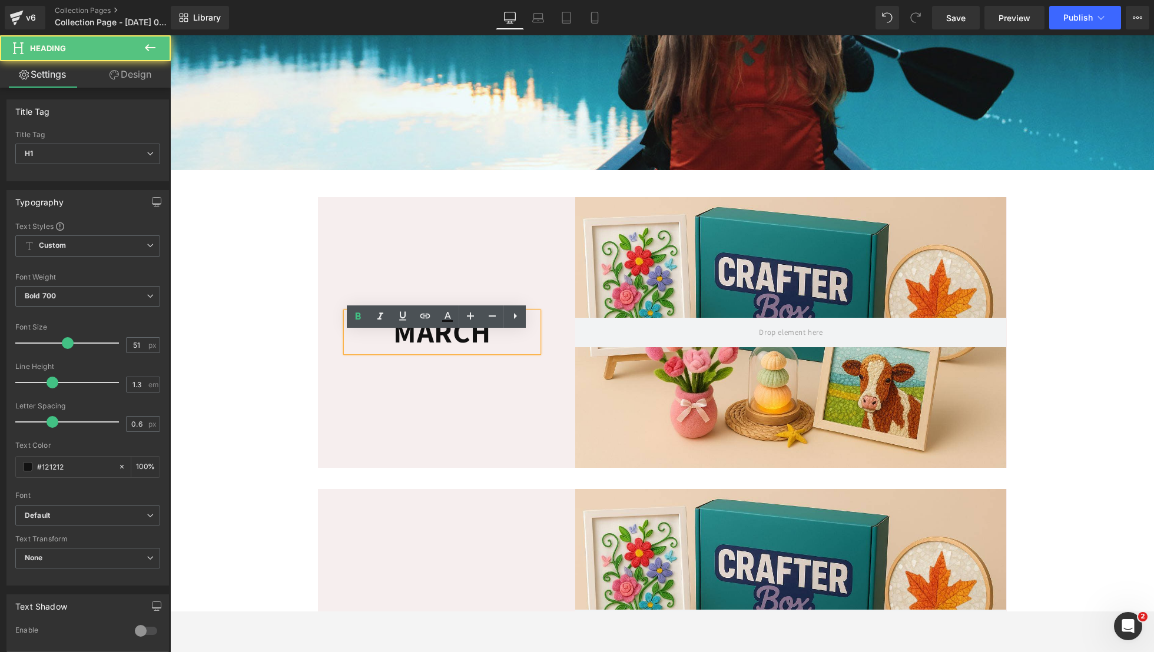
click at [481, 351] on h1 "MARCH" at bounding box center [442, 332] width 193 height 39
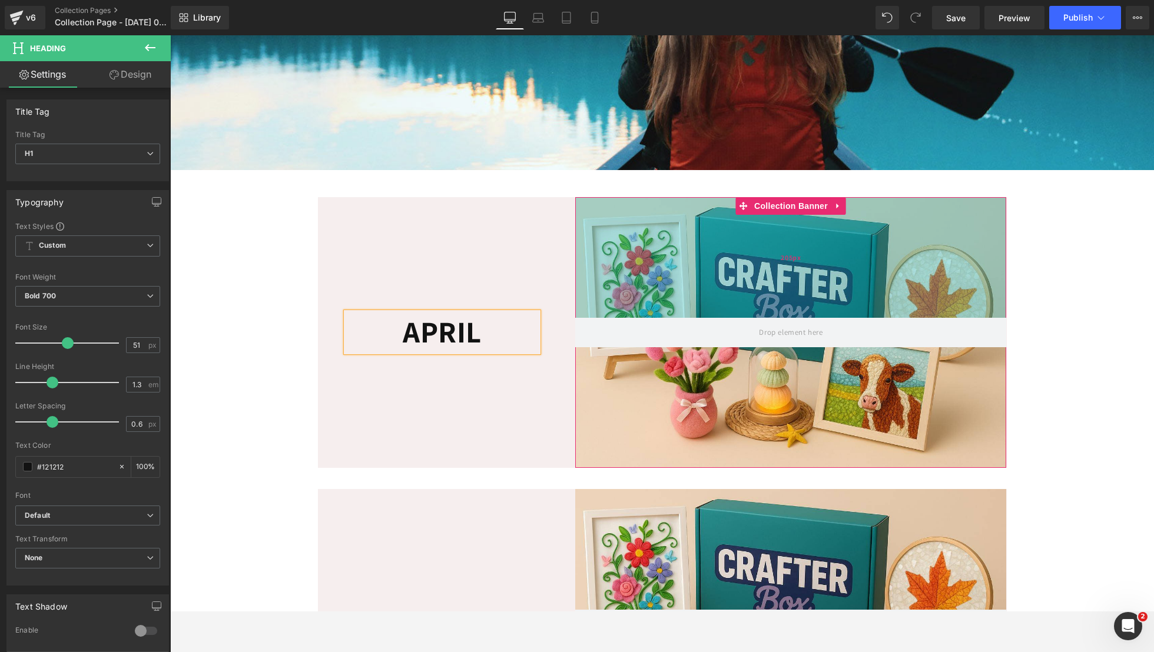
click at [694, 240] on div "205px" at bounding box center [790, 257] width 431 height 121
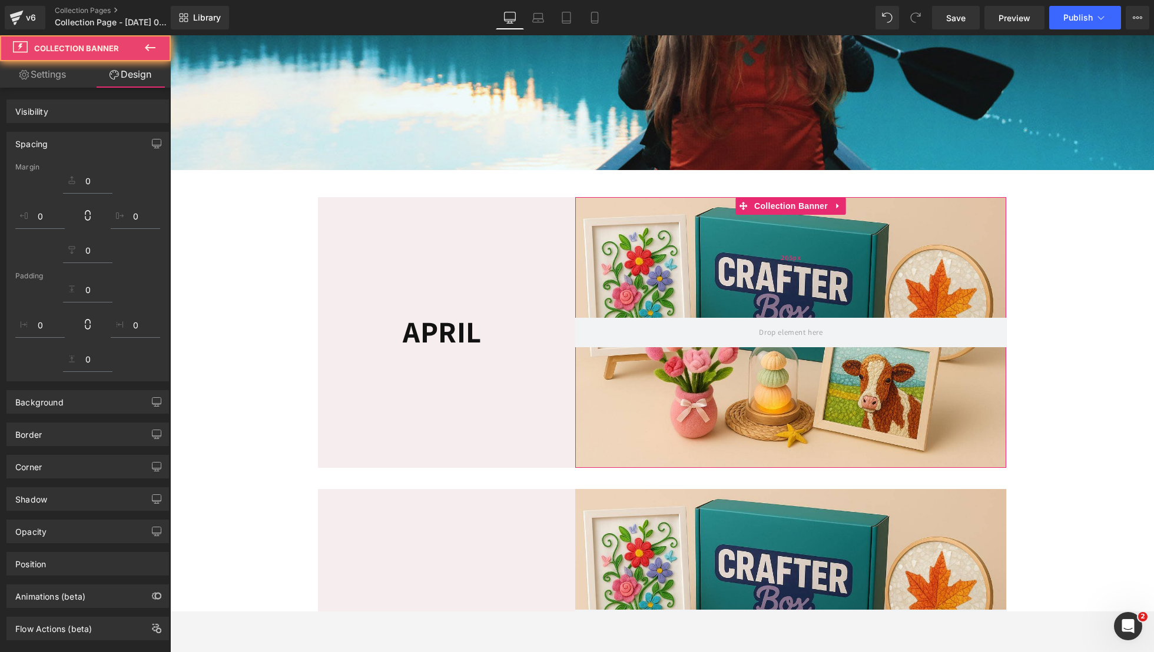
click at [576, 233] on div "205px" at bounding box center [790, 257] width 431 height 121
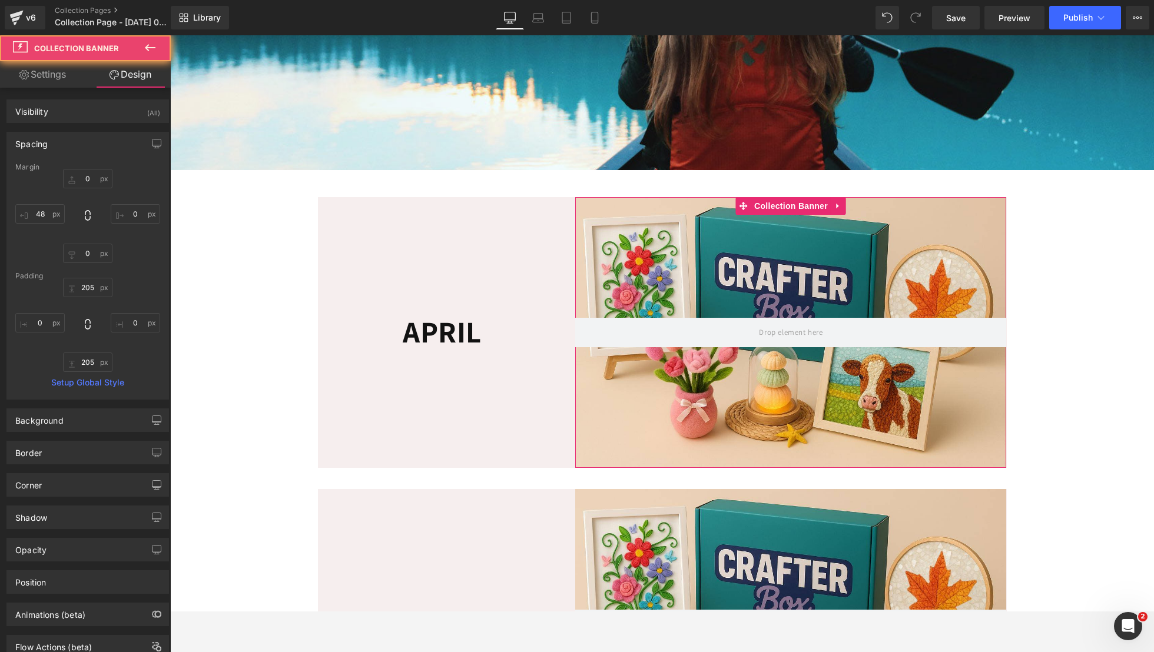
click at [553, 227] on div "Collection Banner 205px 205px" at bounding box center [776, 332] width 459 height 271
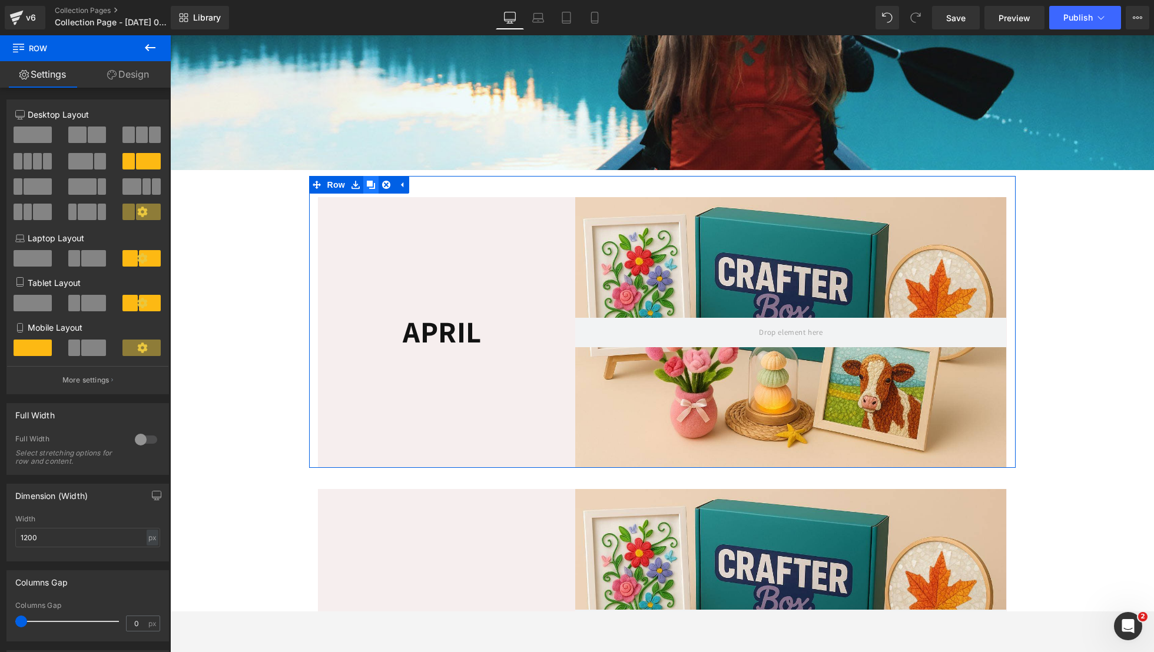
click at [367, 189] on icon at bounding box center [371, 185] width 8 height 8
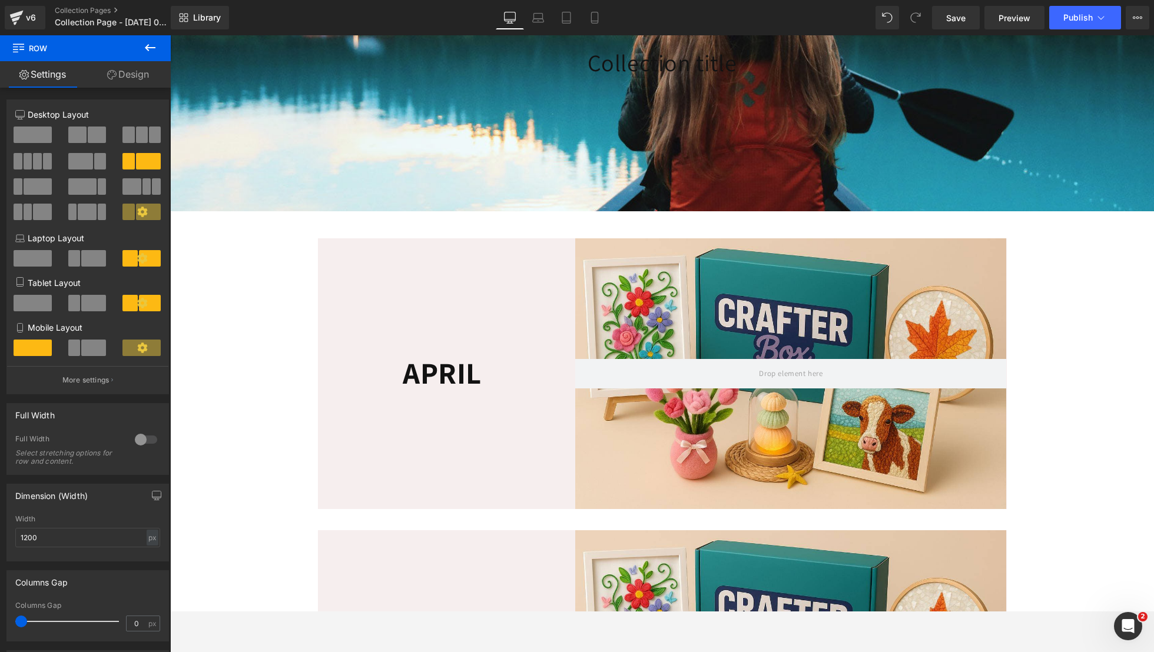
scroll to position [108, 0]
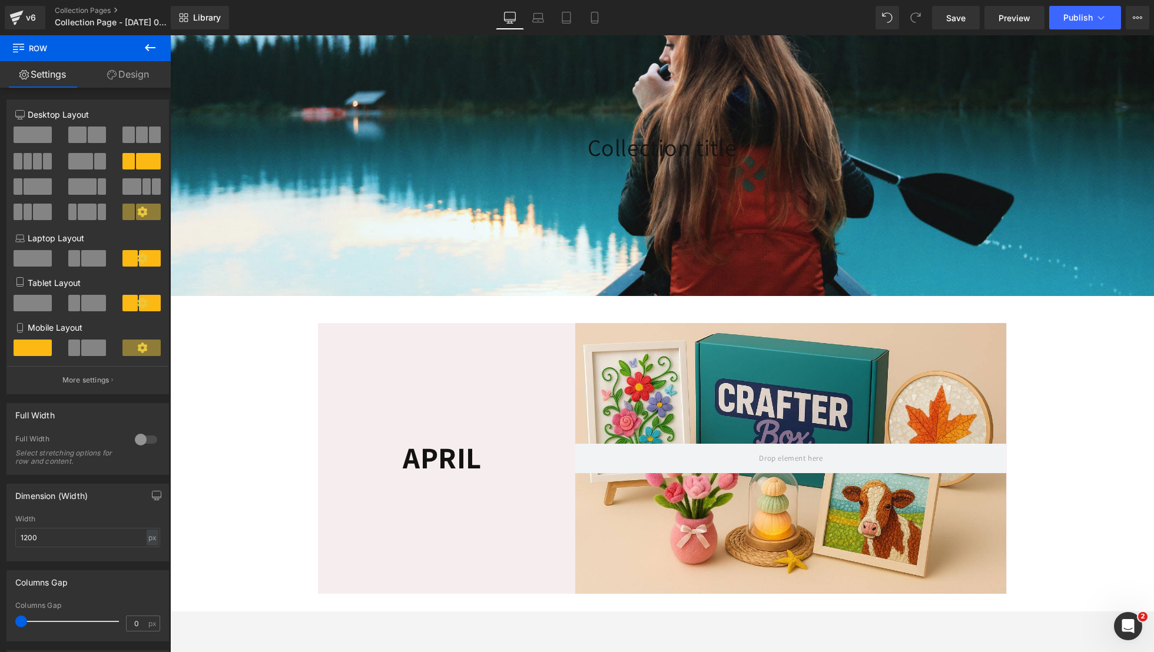
click at [429, 466] on span "Heading" at bounding box center [436, 459] width 32 height 14
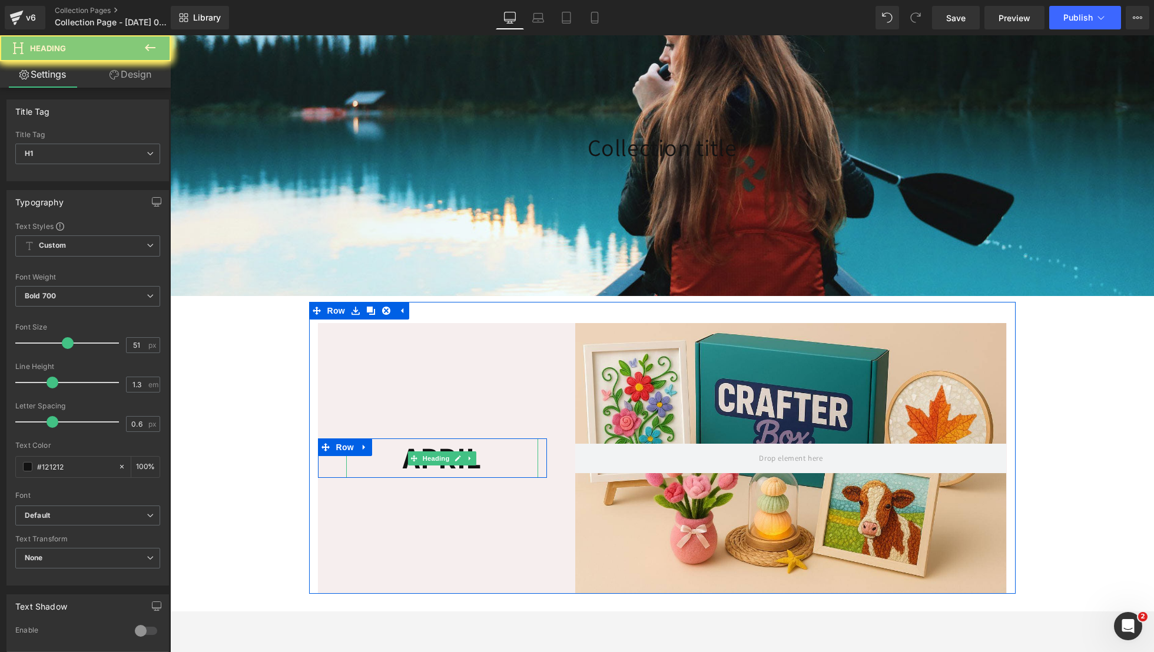
click at [389, 472] on h1 "APRIL" at bounding box center [442, 458] width 193 height 39
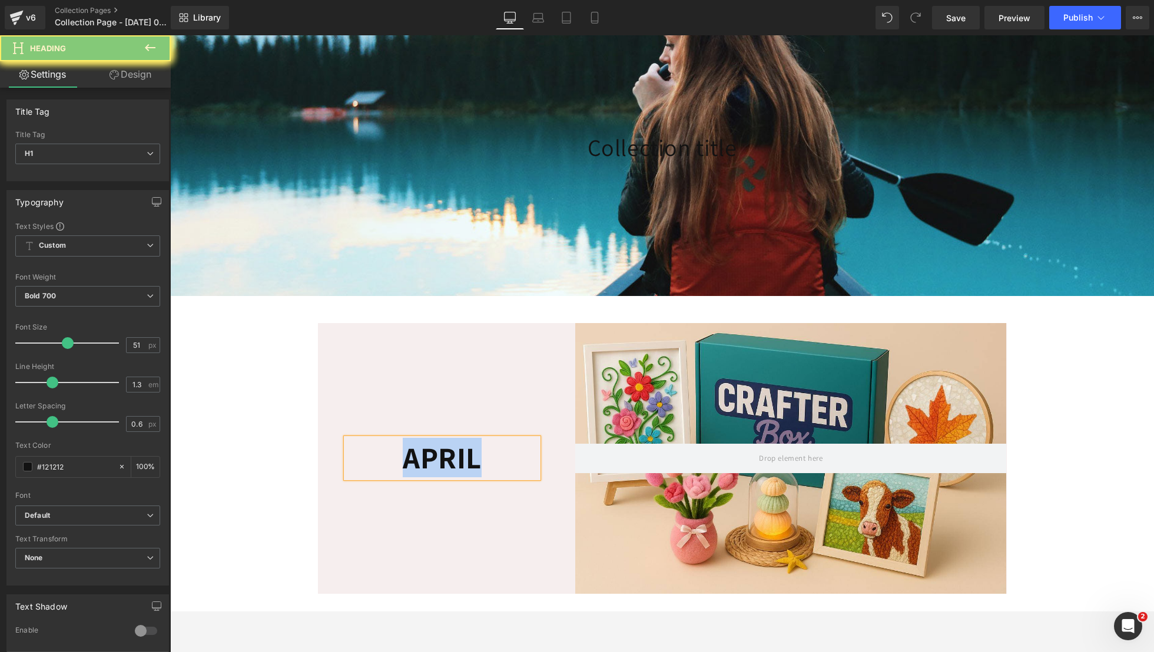
click at [389, 472] on h1 "APRIL" at bounding box center [442, 458] width 193 height 39
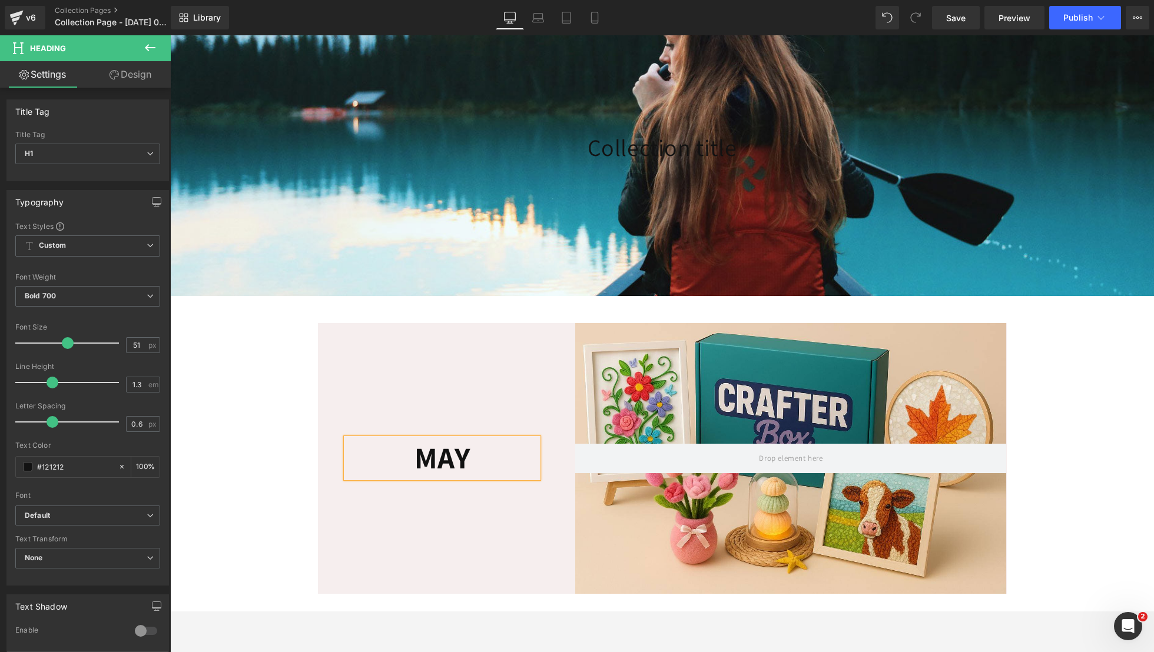
click at [548, 396] on div "Collection Banner 205px 205px" at bounding box center [776, 458] width 459 height 271
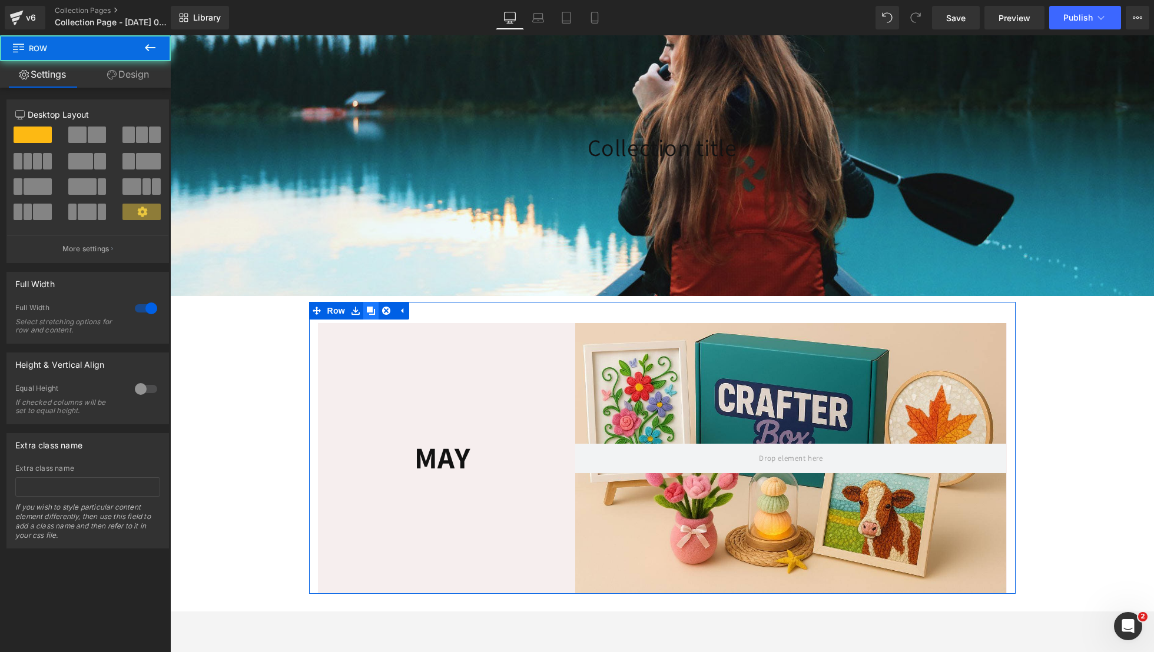
click at [367, 315] on icon at bounding box center [371, 311] width 8 height 8
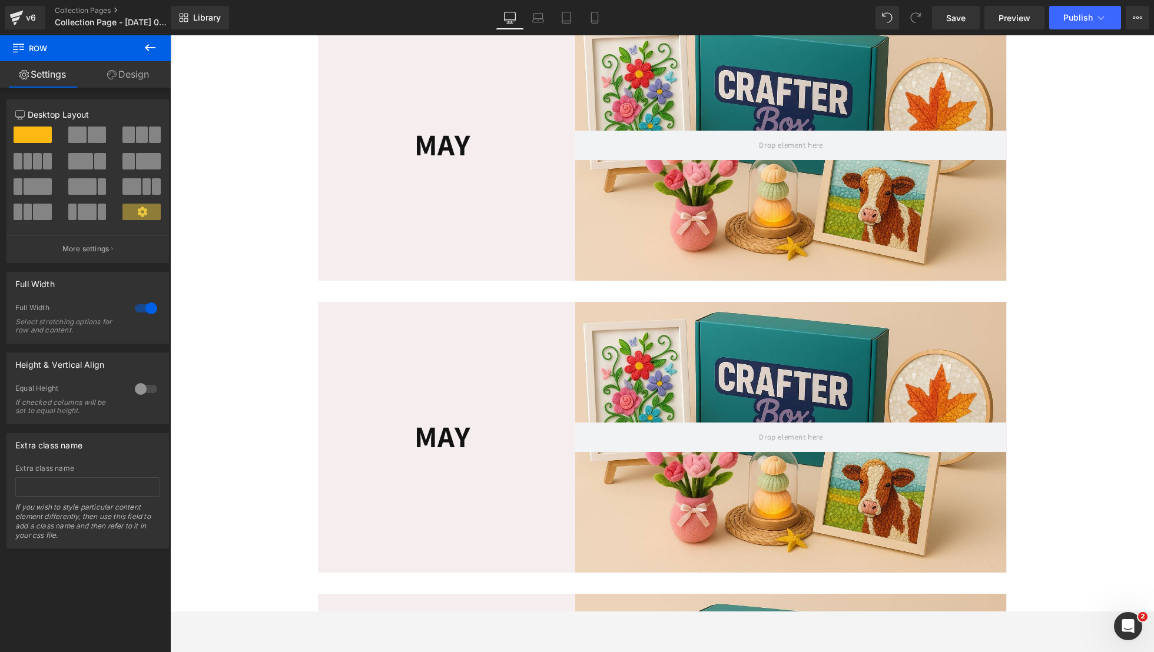
scroll to position [375, 0]
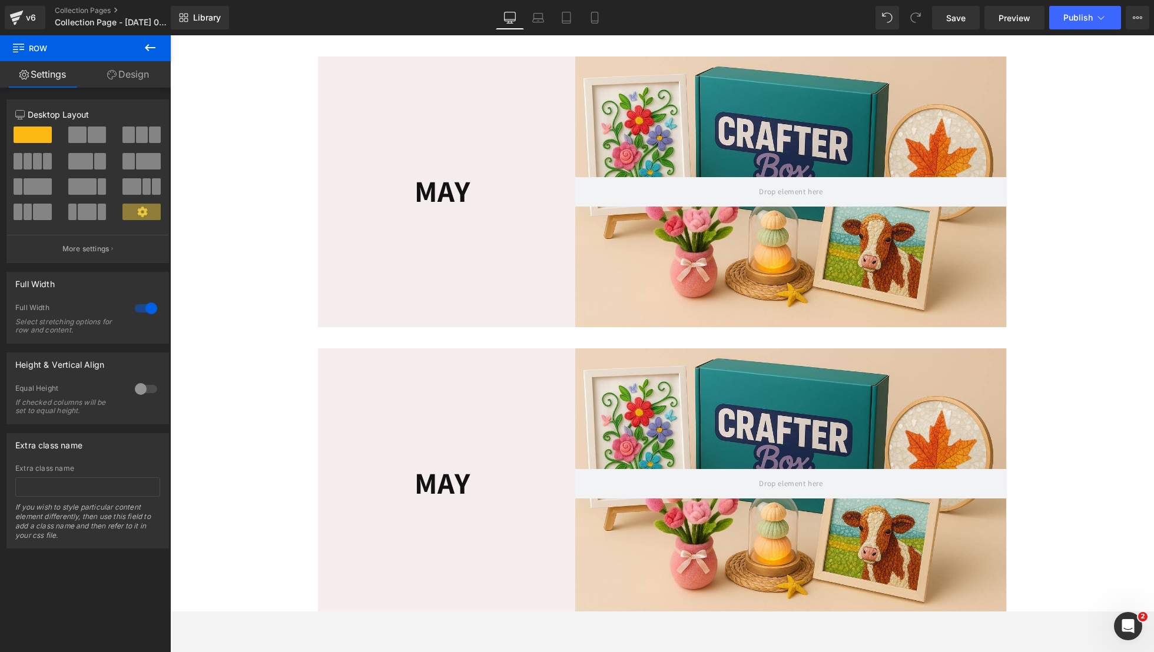
click at [415, 236] on div "MAY Heading Row" at bounding box center [433, 192] width 230 height 271
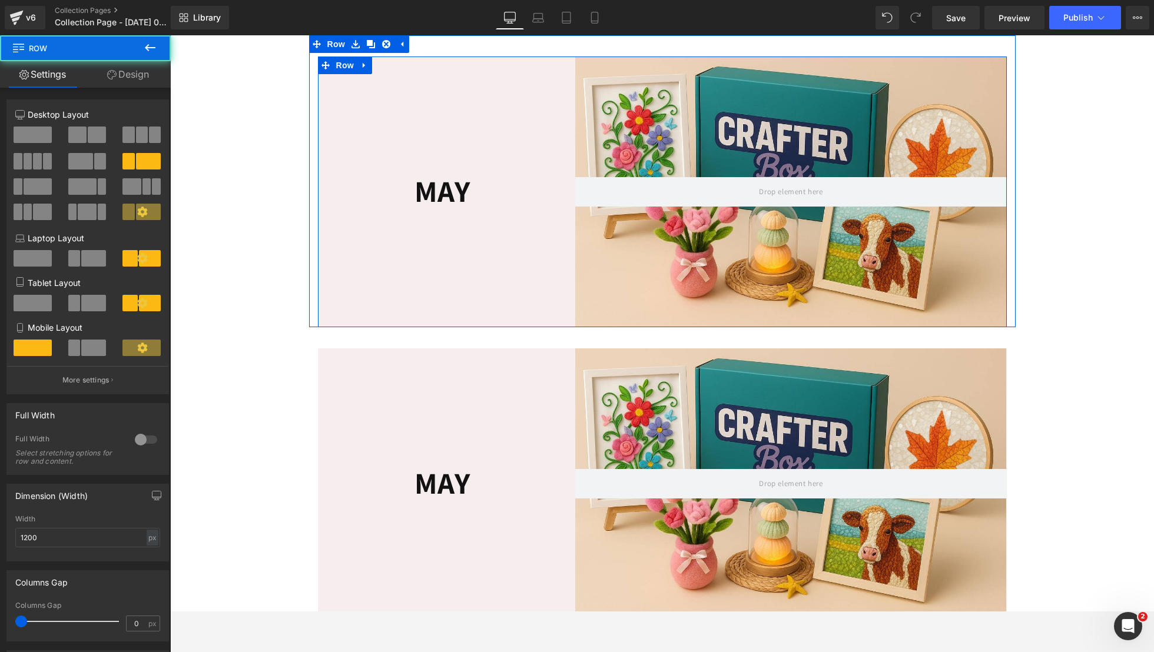
click at [424, 211] on h1 "MAY" at bounding box center [442, 191] width 193 height 39
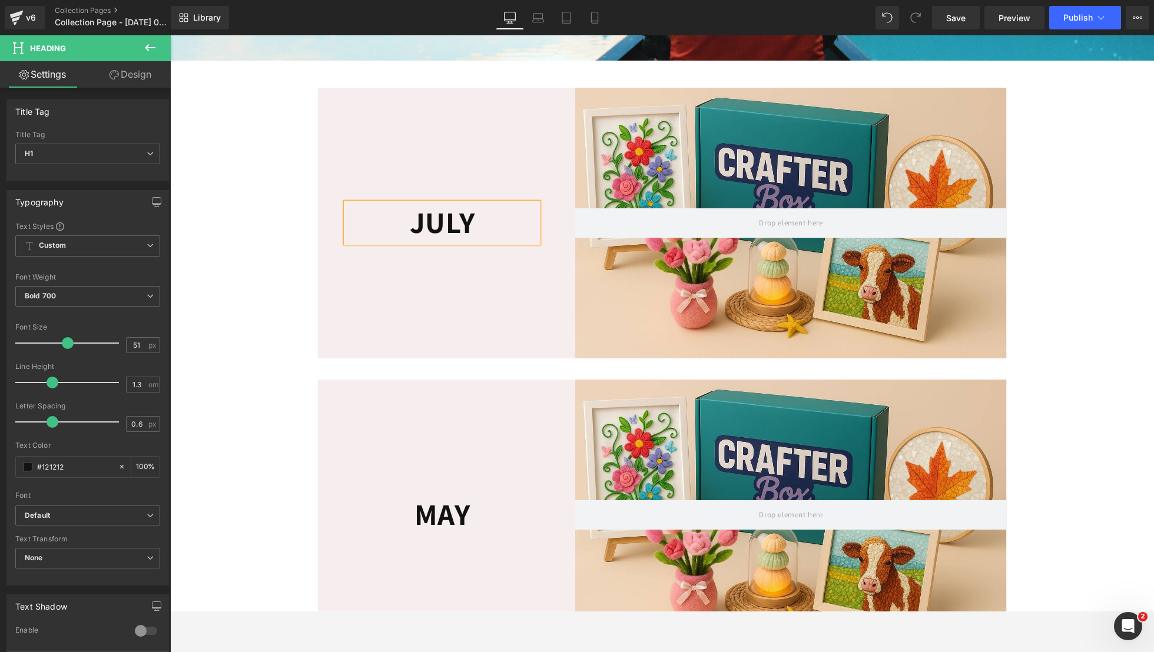
scroll to position [342, 0]
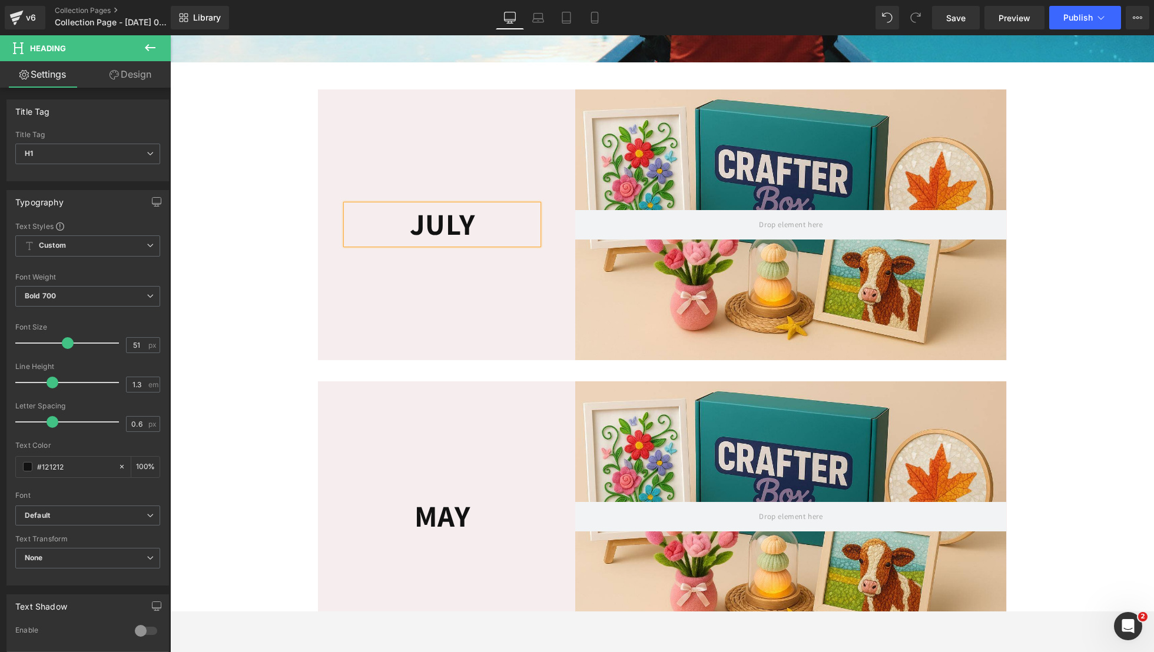
click at [523, 107] on div "JULY Heading Row Collection Banner 205px 205px Row Row 36px" at bounding box center [662, 214] width 706 height 292
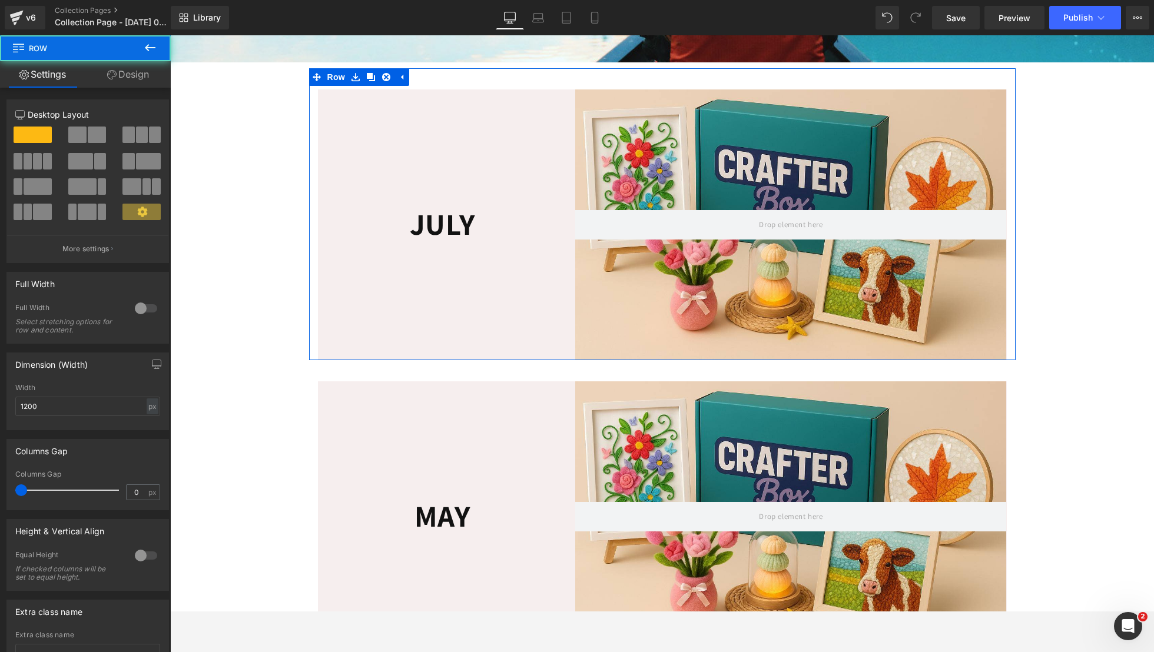
click at [527, 114] on div "JULY Heading Row" at bounding box center [433, 224] width 230 height 271
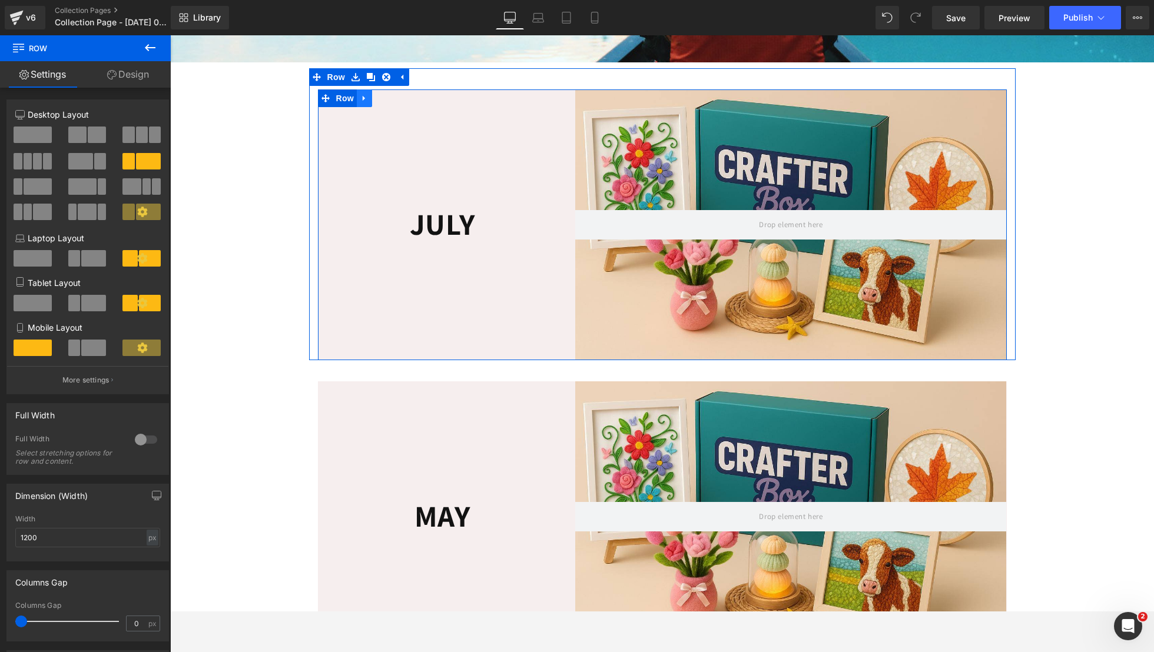
click at [360, 102] on icon at bounding box center [364, 98] width 8 height 9
click at [376, 102] on icon at bounding box center [380, 98] width 8 height 8
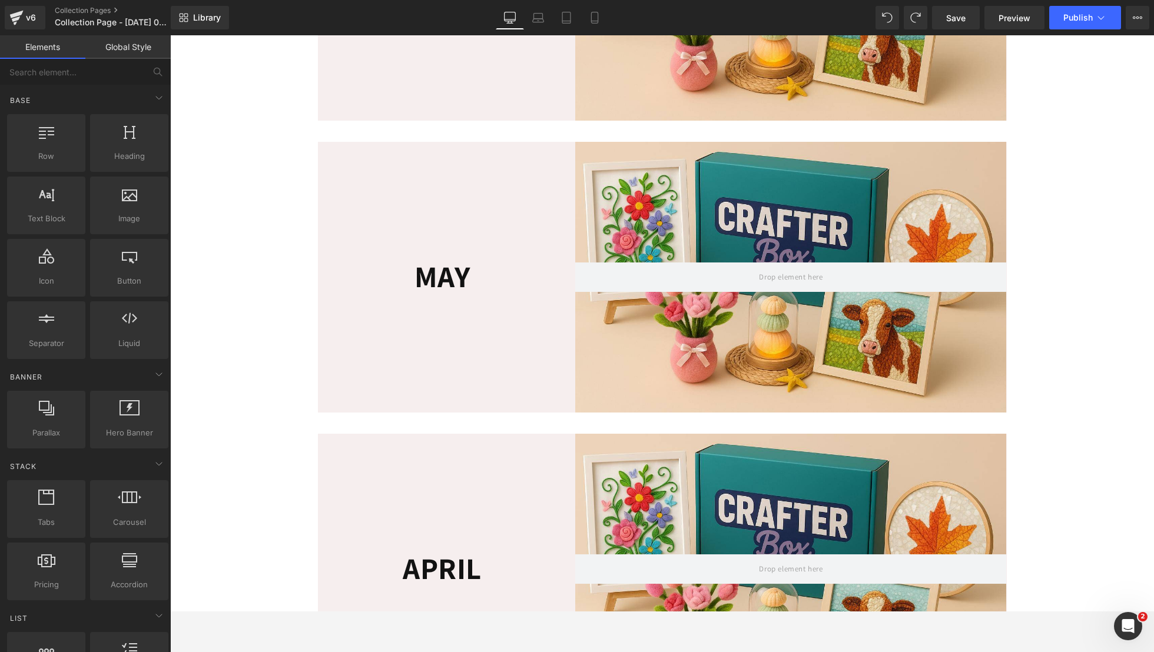
scroll to position [286, 0]
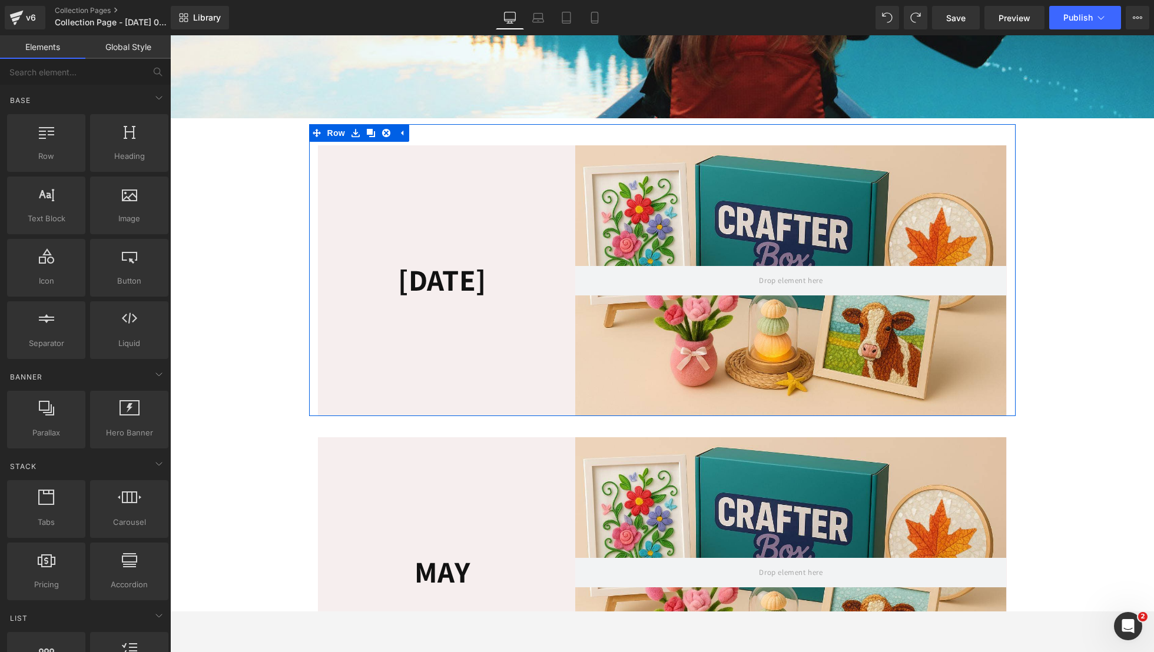
click at [483, 166] on div "JUL Heading Row Collection Banner 205px 205px Row" at bounding box center [662, 280] width 689 height 271
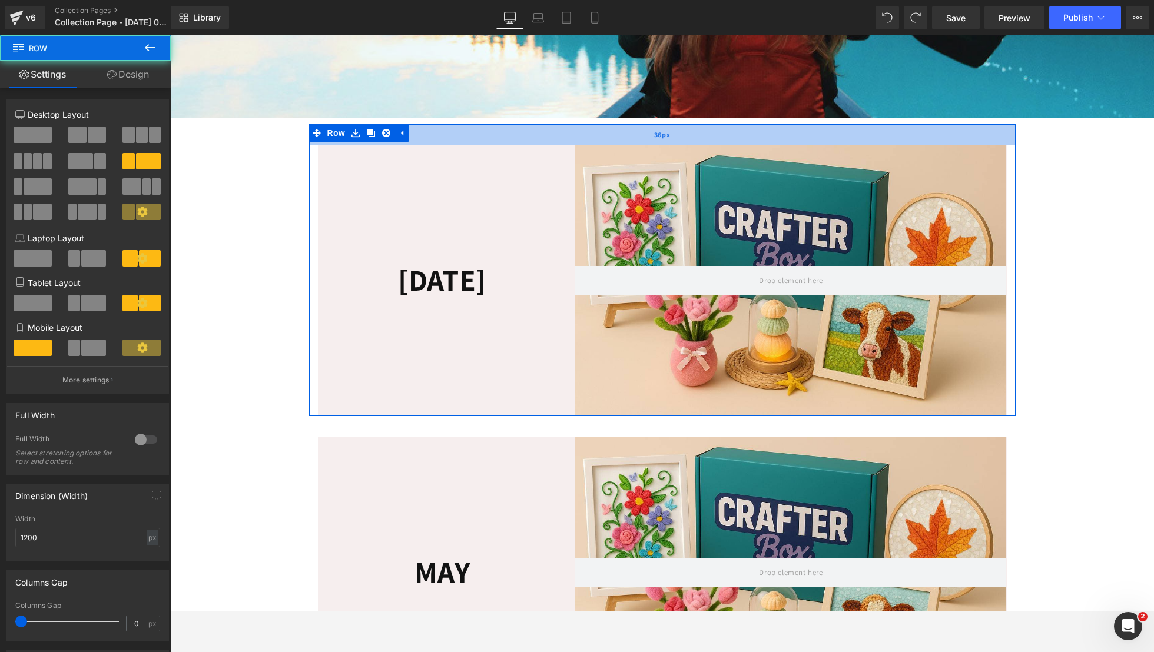
click at [483, 145] on div "36px" at bounding box center [662, 134] width 706 height 21
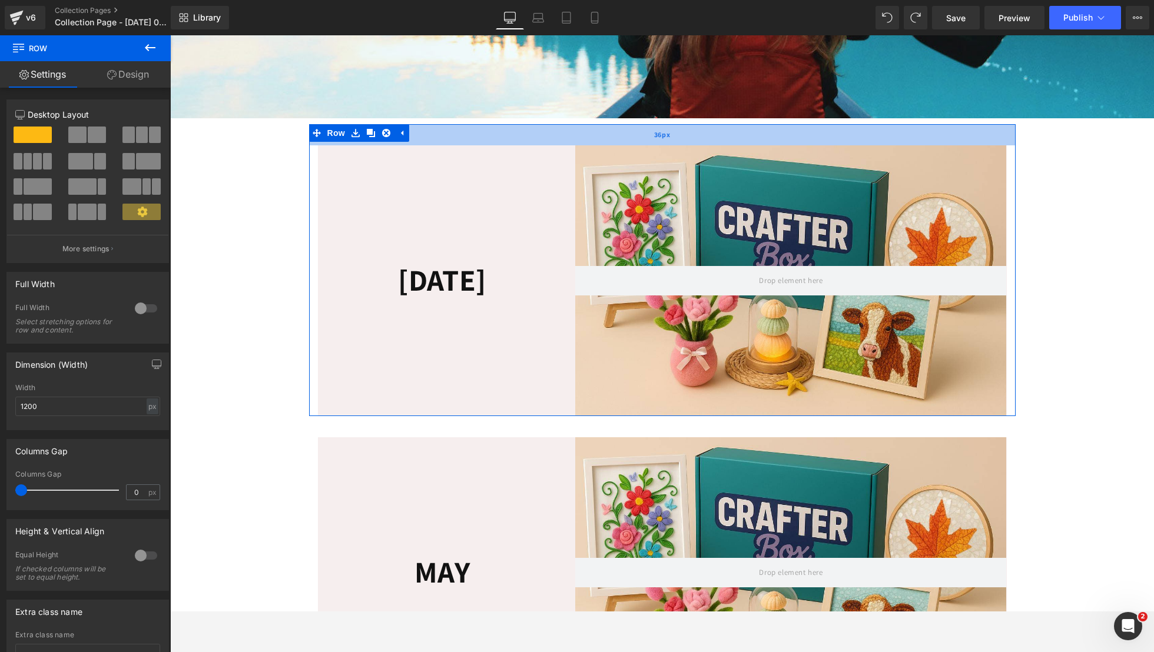
click at [365, 145] on div "36px" at bounding box center [662, 134] width 706 height 21
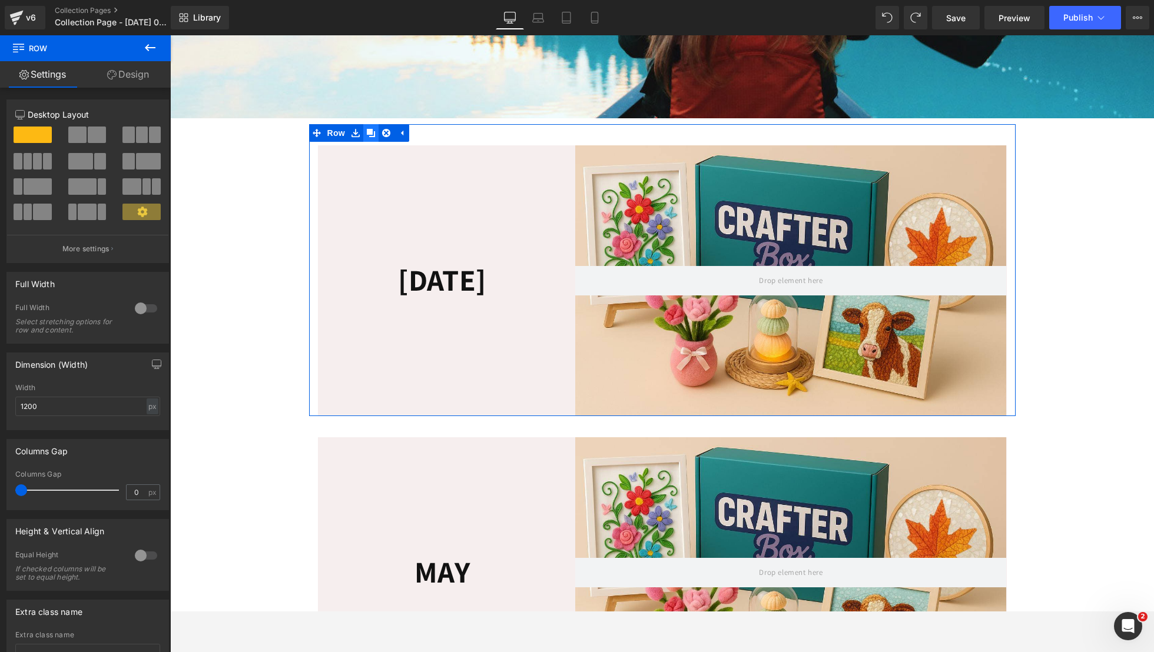
click at [367, 137] on icon at bounding box center [371, 133] width 8 height 8
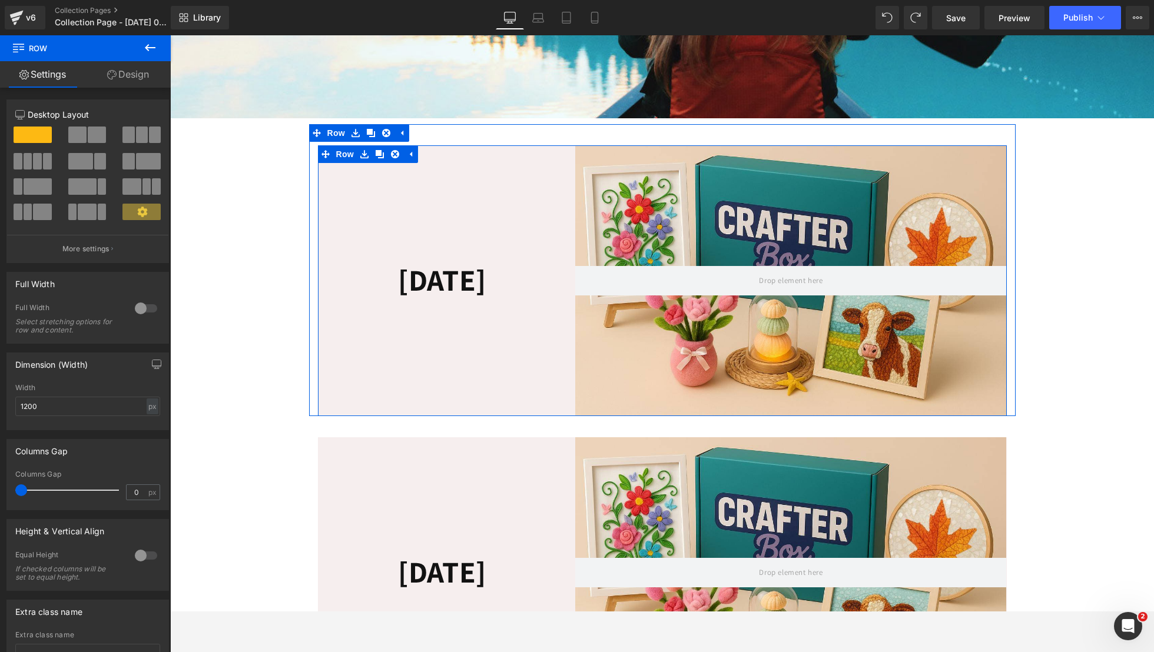
click at [427, 287] on h1 "JUL" at bounding box center [442, 280] width 193 height 39
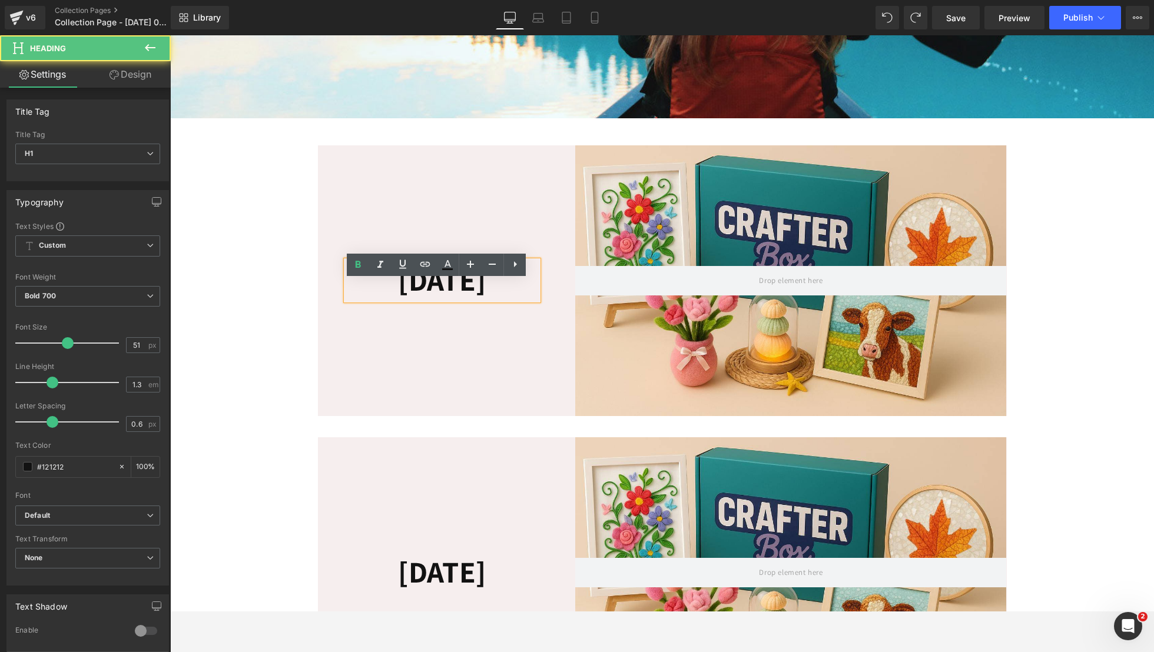
click at [427, 298] on h1 "JUL" at bounding box center [442, 280] width 193 height 39
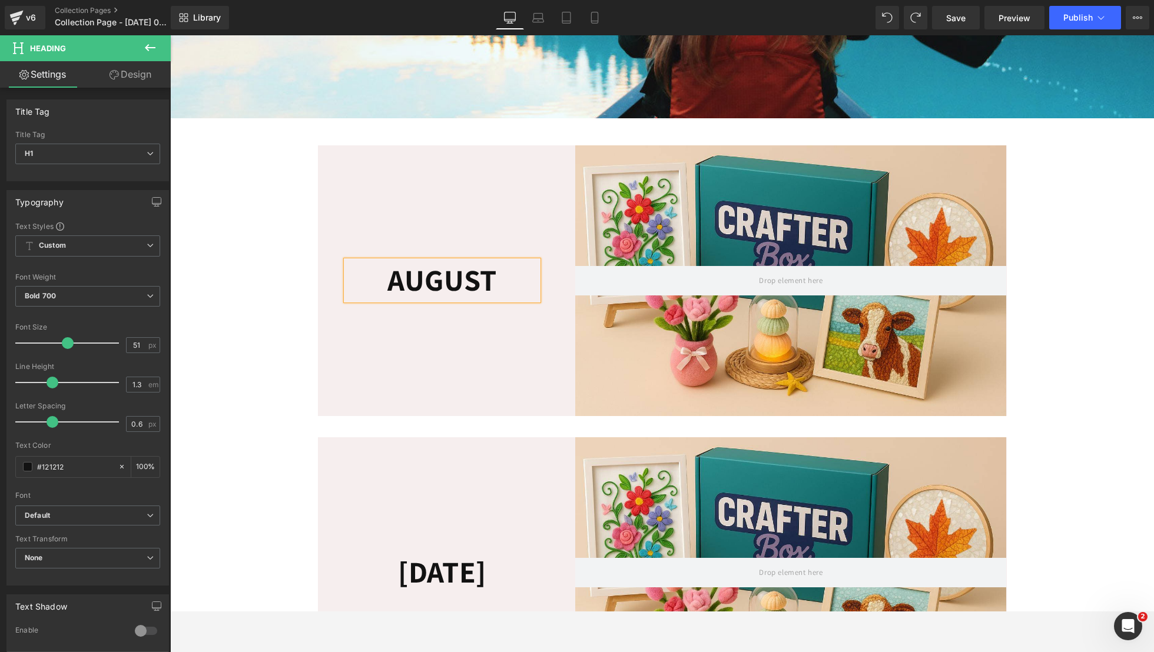
click at [548, 145] on div "AUGUST Heading Row Collection Banner 205px 205px Row Row 36px" at bounding box center [662, 270] width 706 height 292
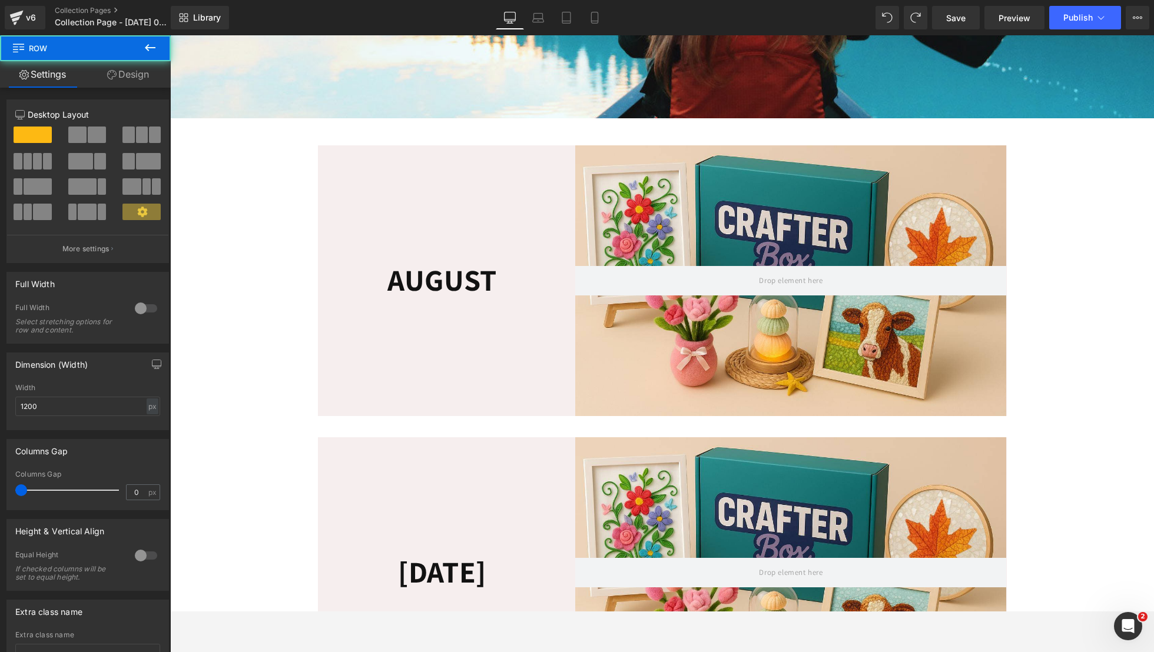
click at [548, 183] on div "Collection Banner 205px 205px" at bounding box center [776, 280] width 459 height 271
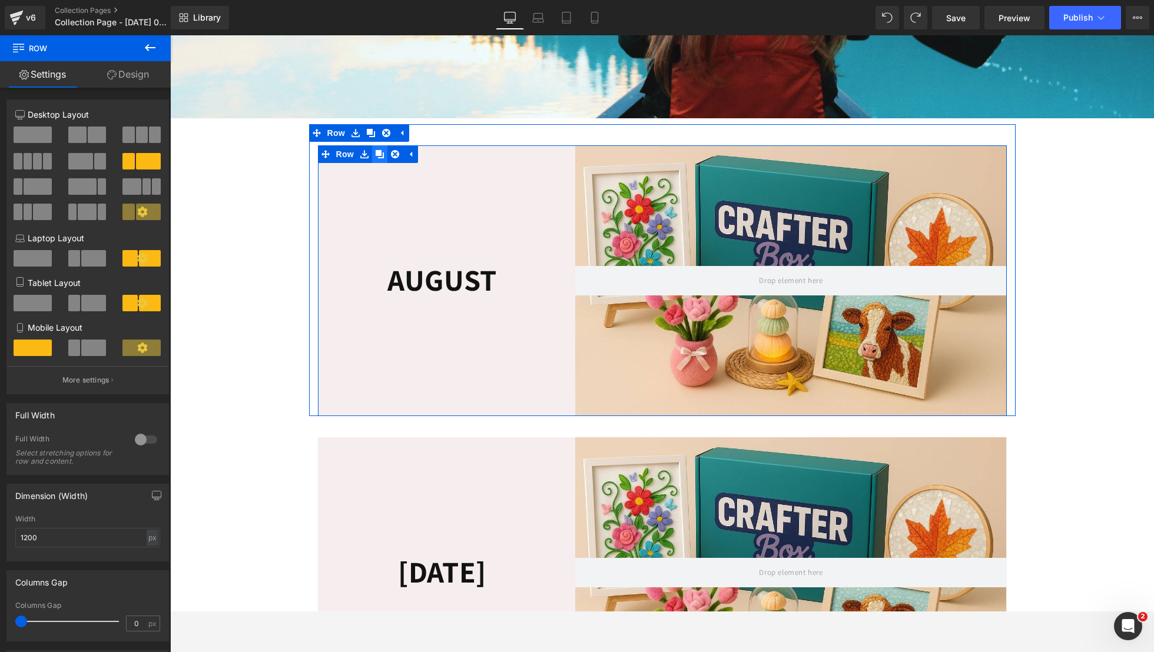
click at [376, 158] on icon at bounding box center [380, 154] width 8 height 8
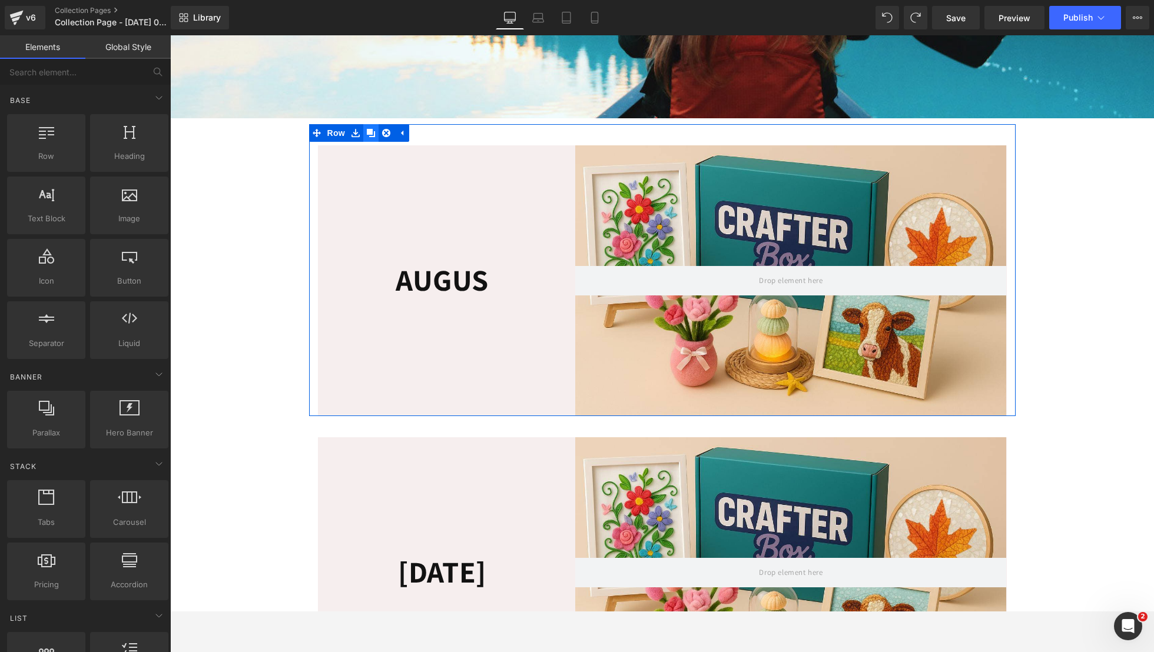
click at [367, 137] on icon at bounding box center [371, 133] width 8 height 8
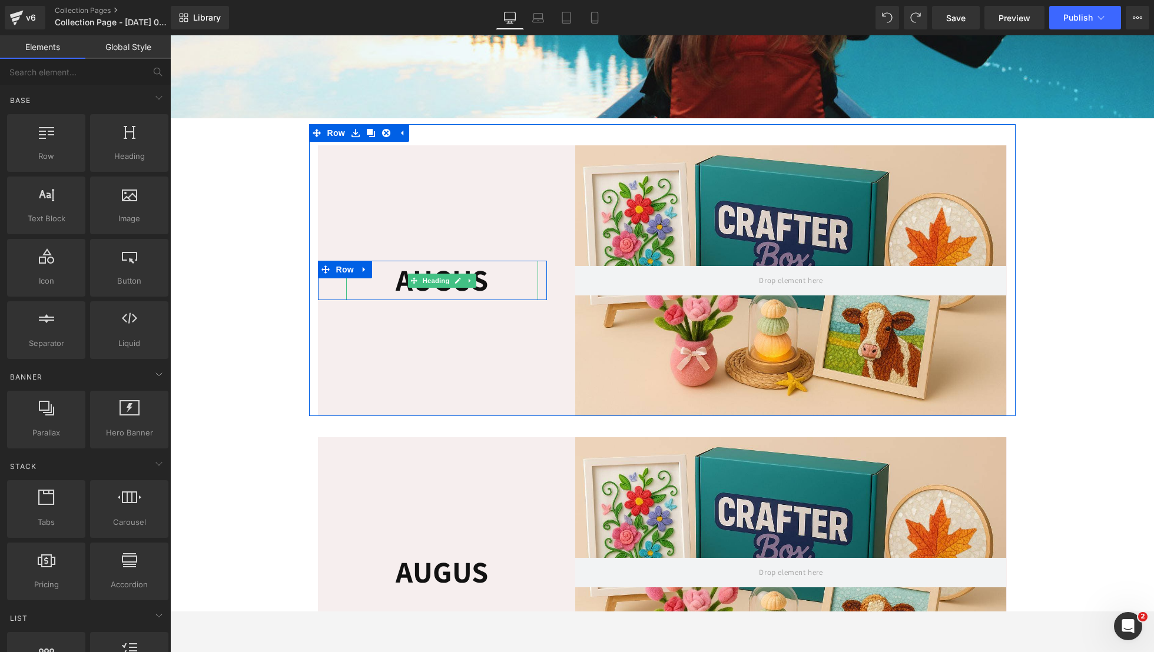
click at [442, 288] on span "Heading" at bounding box center [436, 281] width 32 height 14
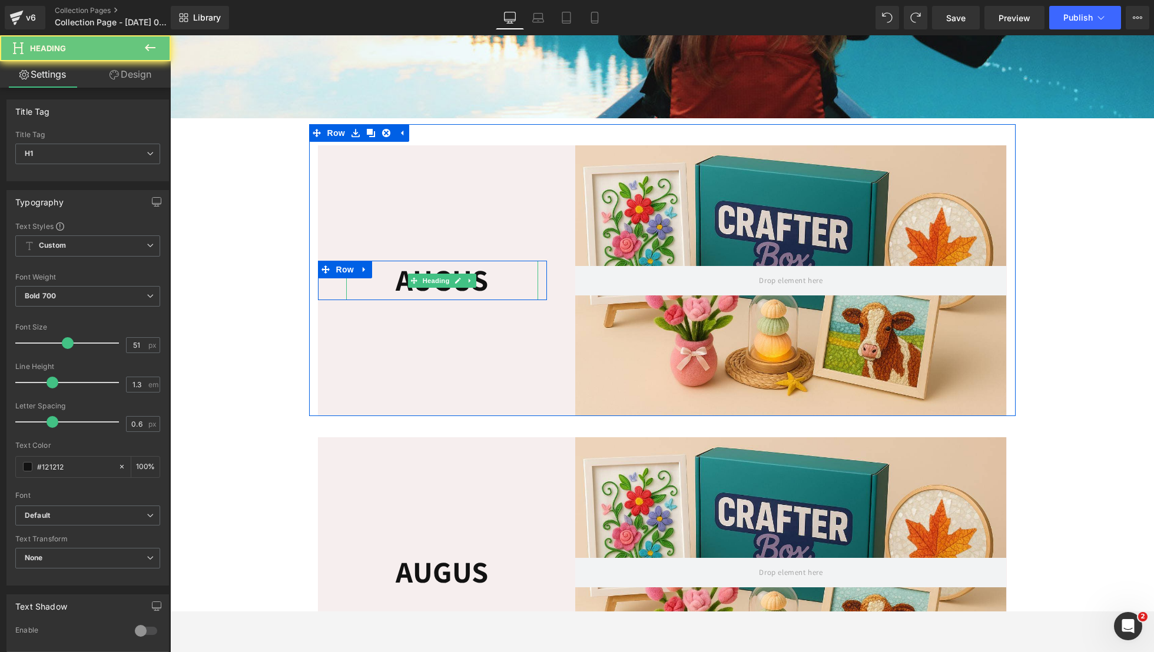
click at [490, 298] on h1 "AUGUS" at bounding box center [442, 280] width 193 height 39
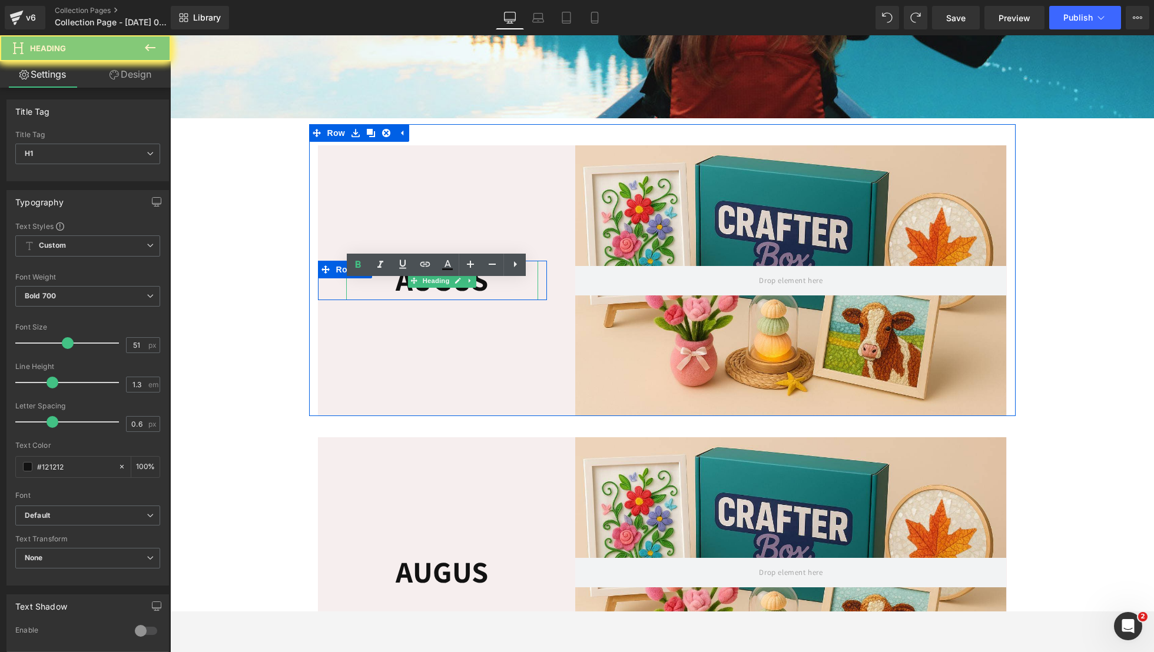
click at [490, 298] on h1 "AUGUS" at bounding box center [442, 280] width 193 height 39
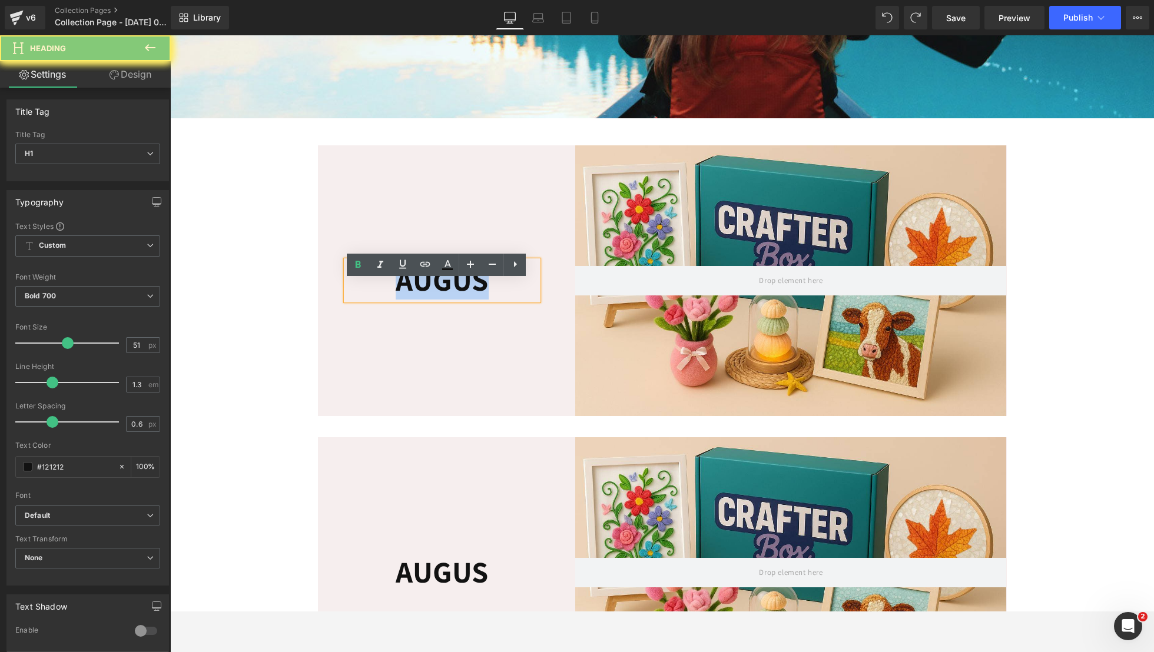
click at [490, 298] on h1 "AUGUS" at bounding box center [442, 280] width 193 height 39
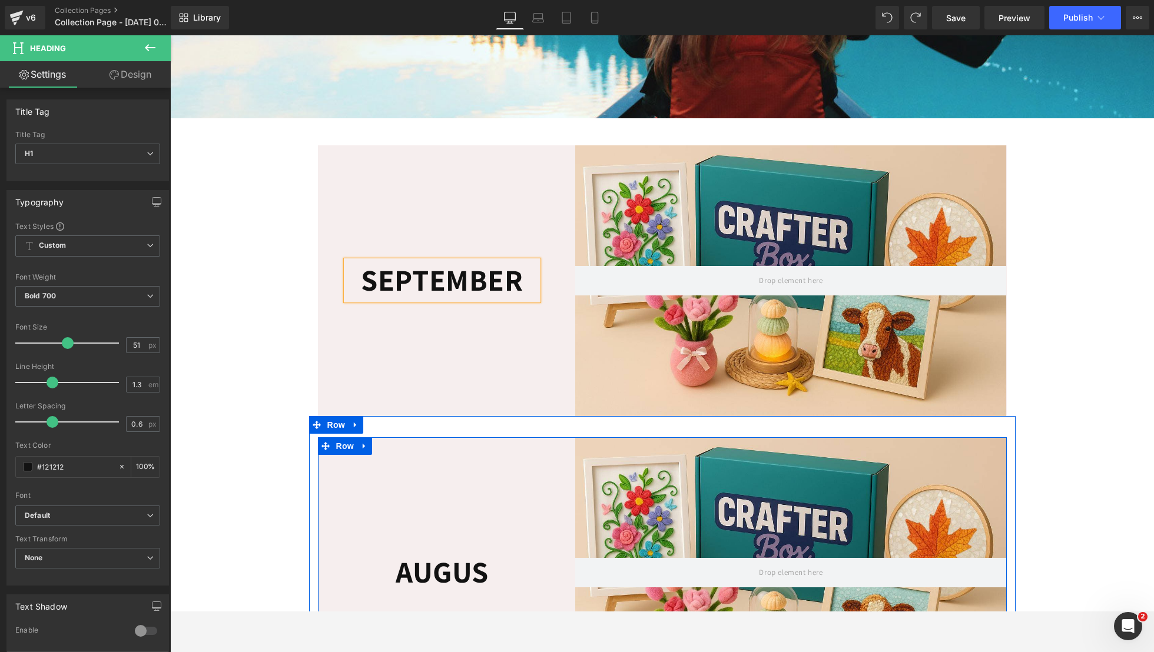
click at [452, 583] on h1 "AUGUS" at bounding box center [442, 572] width 193 height 39
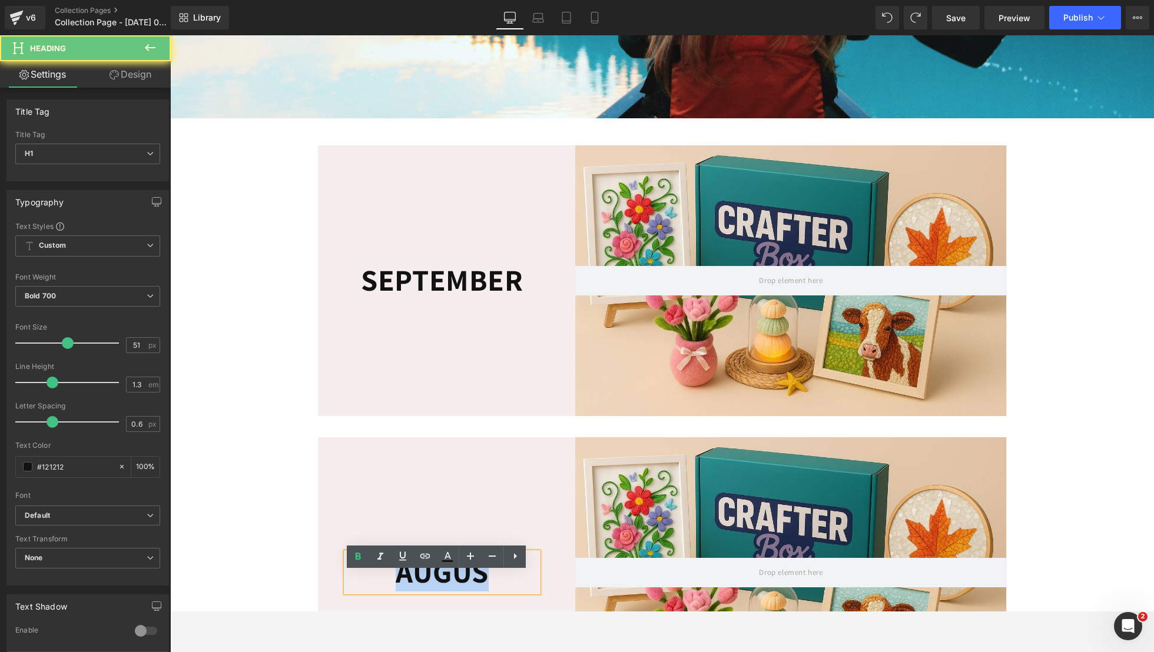
click at [452, 583] on h1 "AUGUS" at bounding box center [442, 572] width 193 height 39
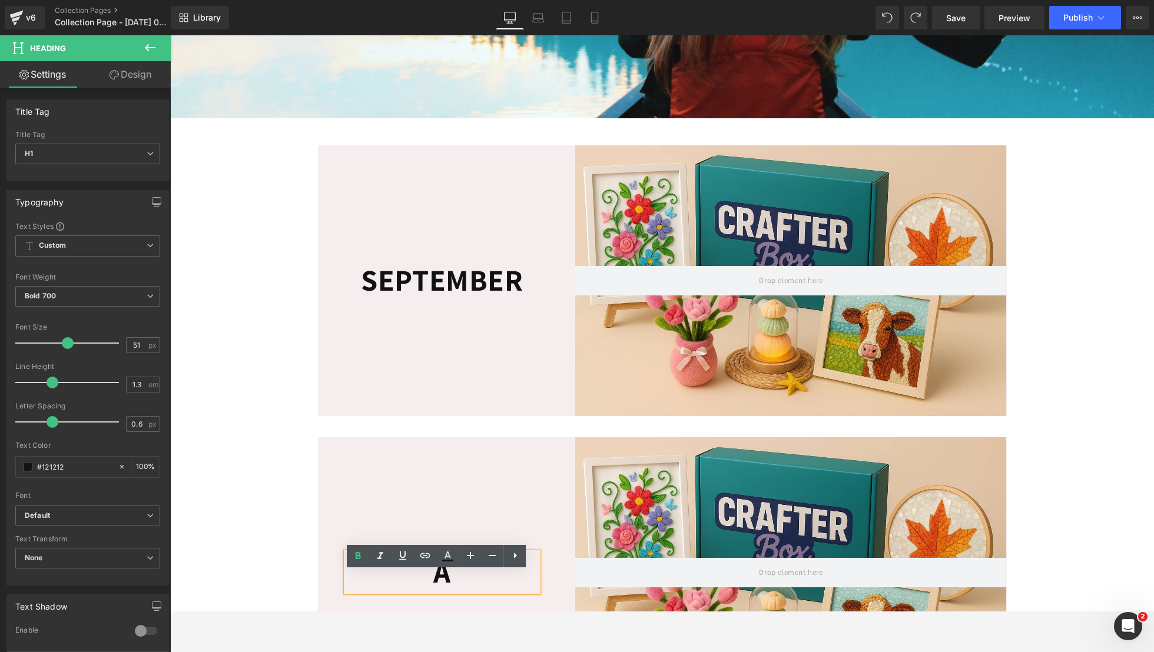
scroll to position [287, 0]
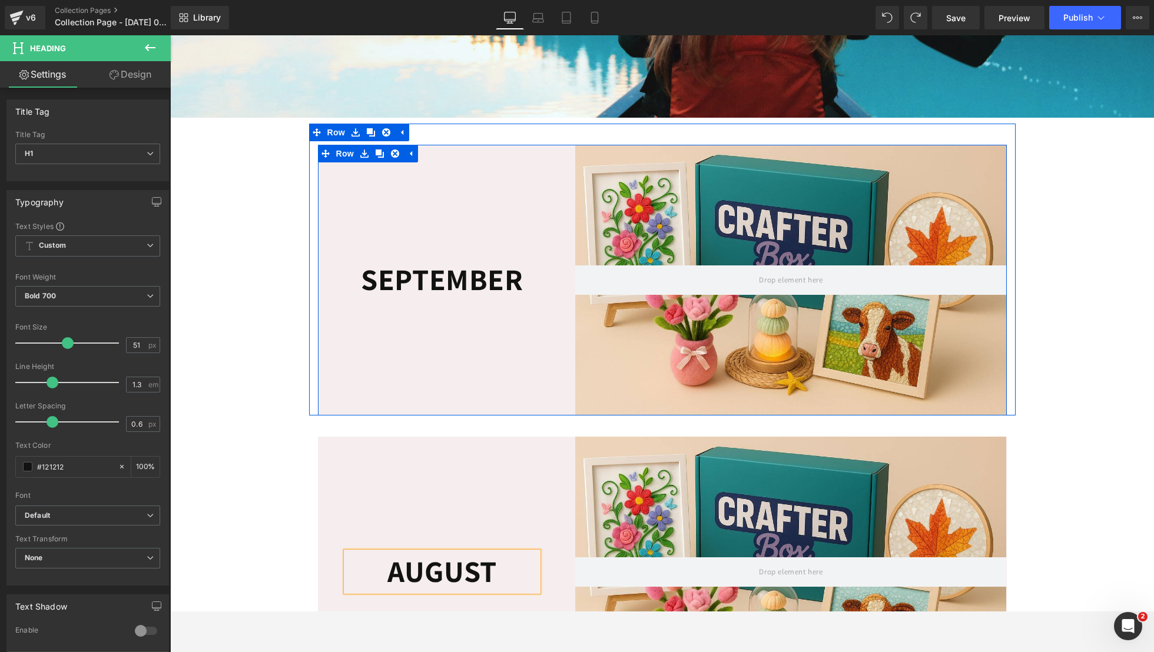
click at [490, 256] on div "SEPTEMBER Heading Row" at bounding box center [433, 280] width 230 height 271
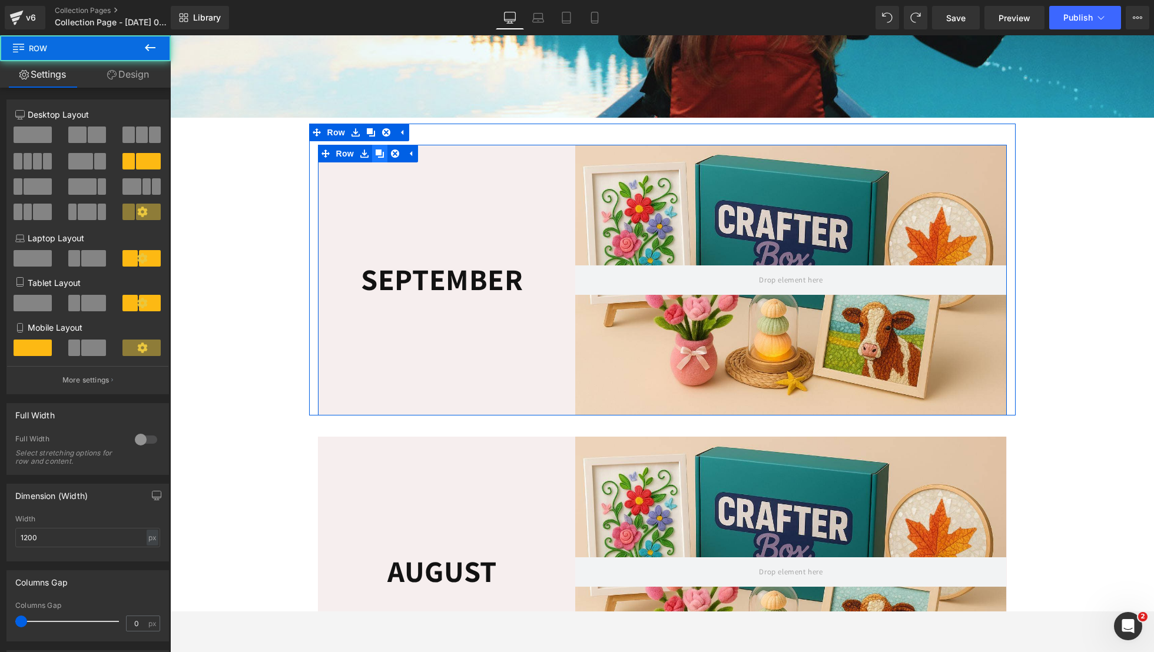
click at [376, 158] on icon at bounding box center [380, 153] width 8 height 9
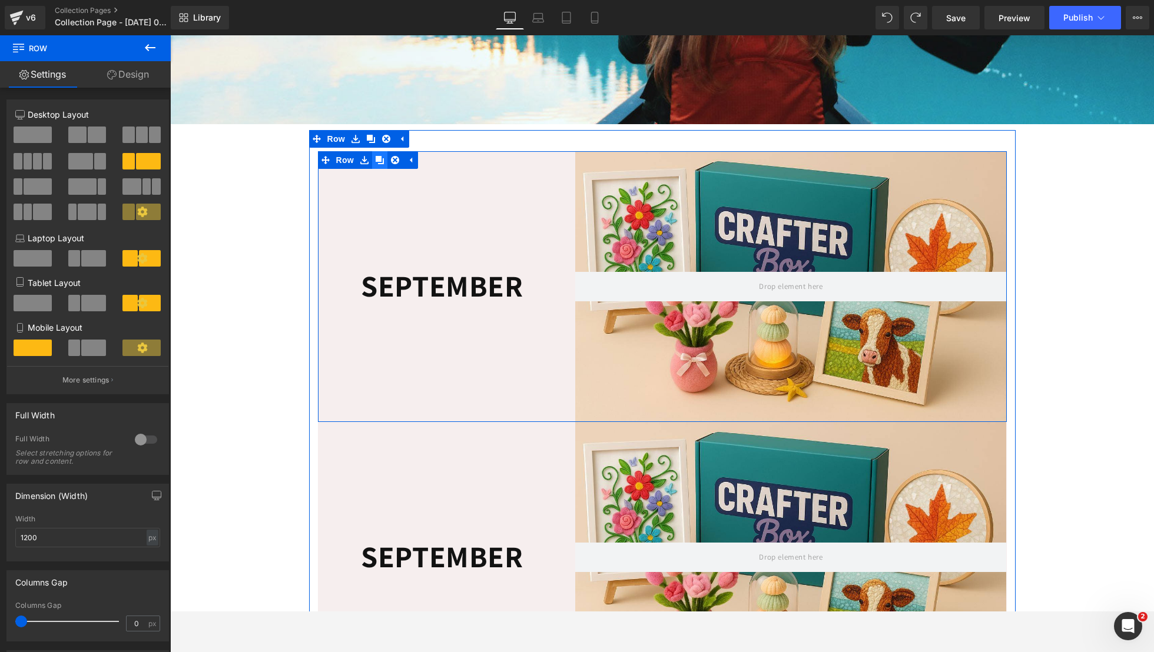
scroll to position [284, 0]
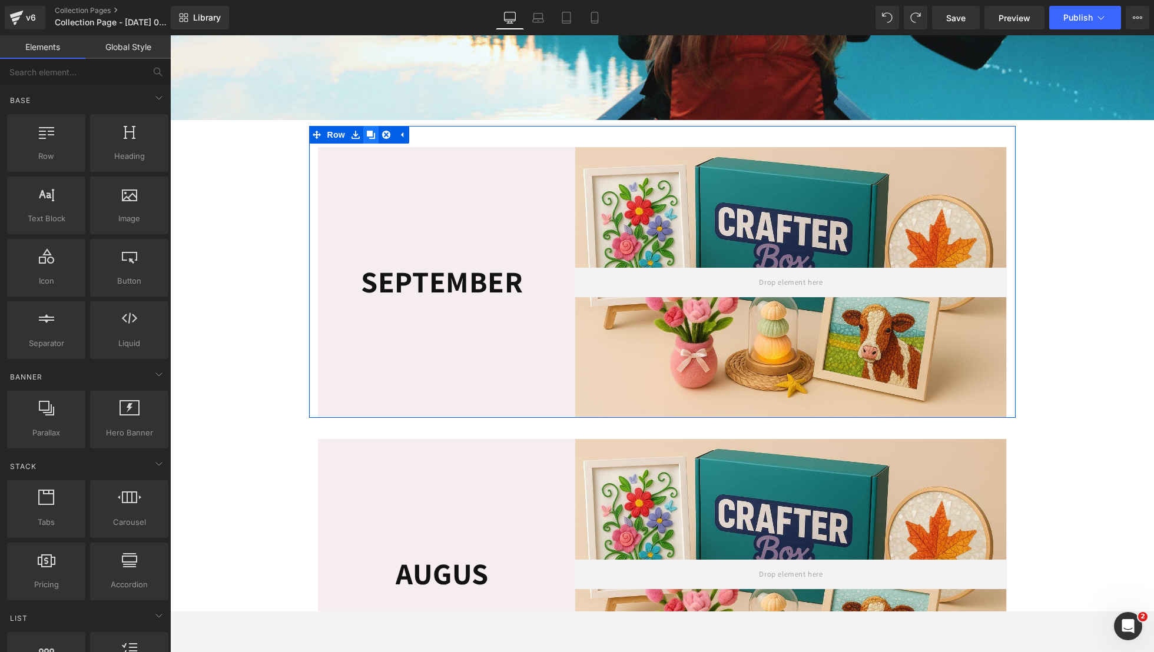
click at [367, 139] on icon at bounding box center [371, 135] width 8 height 8
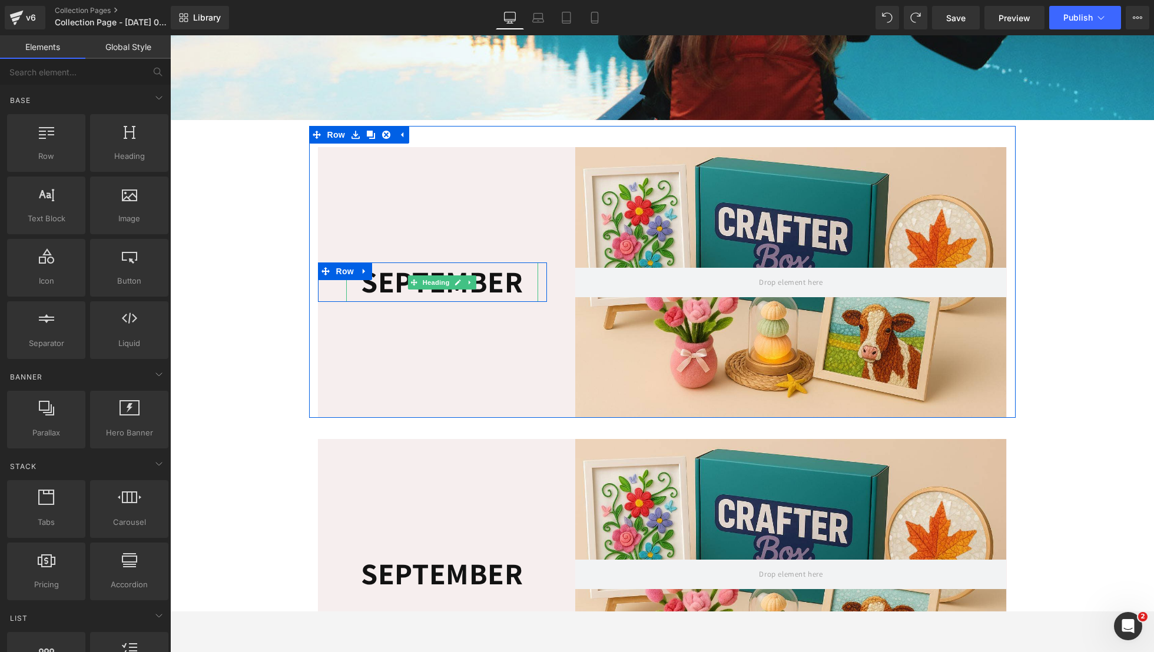
click at [411, 286] on icon at bounding box center [414, 282] width 6 height 7
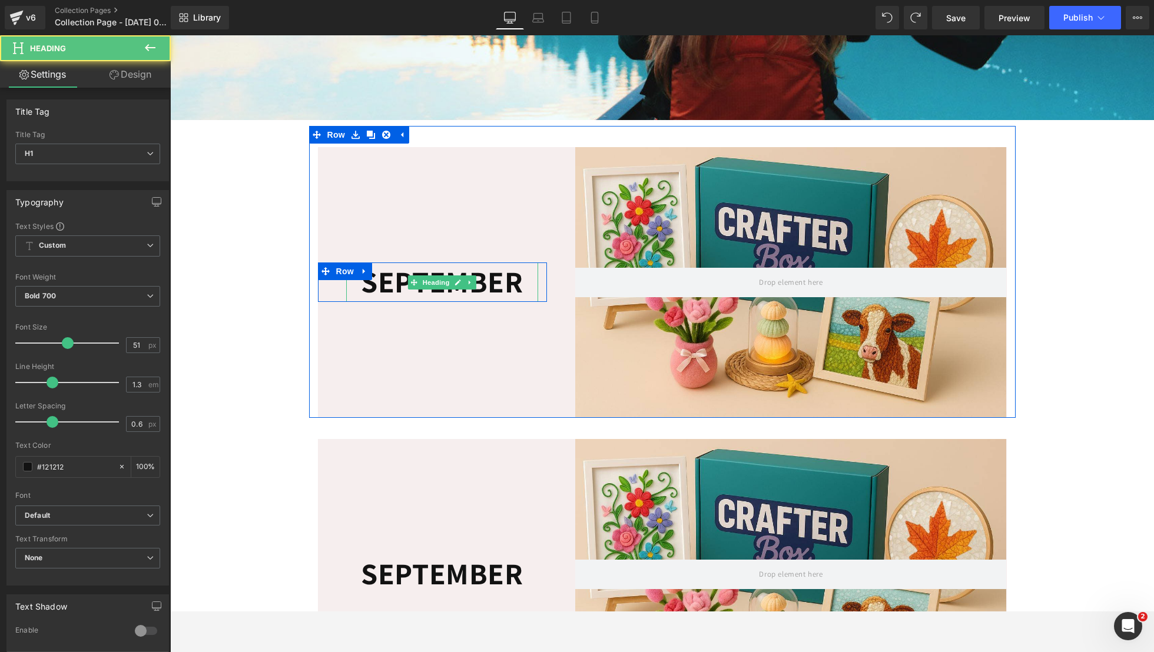
click at [386, 301] on h1 "SEPTEMBER" at bounding box center [442, 282] width 193 height 39
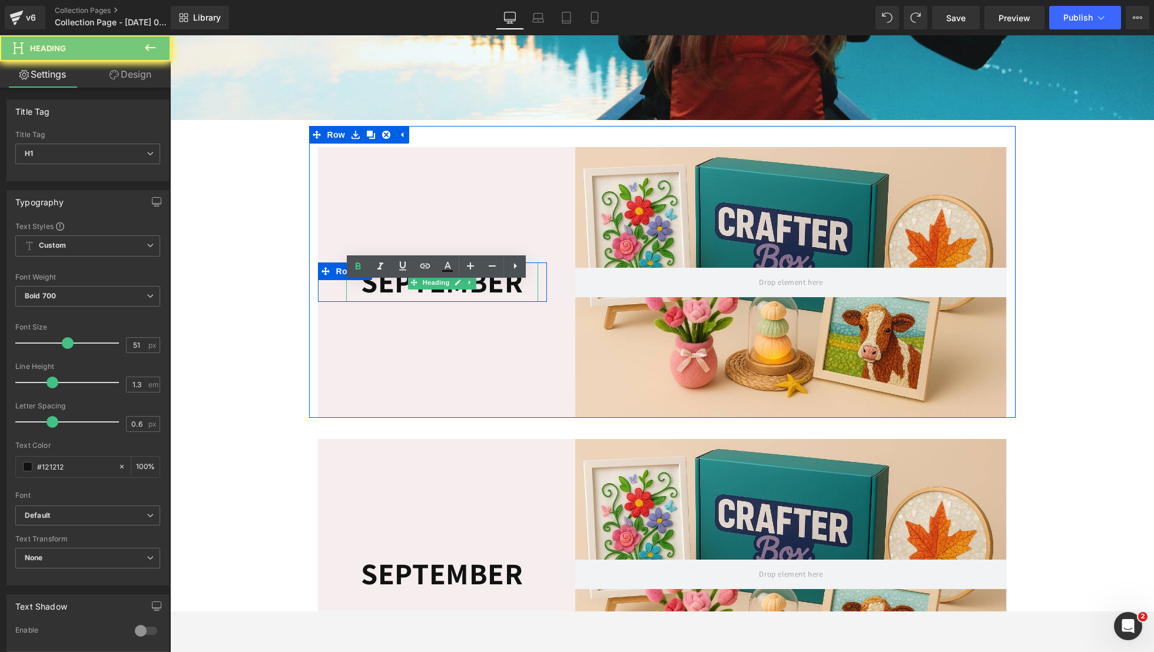
click at [386, 301] on h1 "SEPTEMBER" at bounding box center [442, 282] width 193 height 39
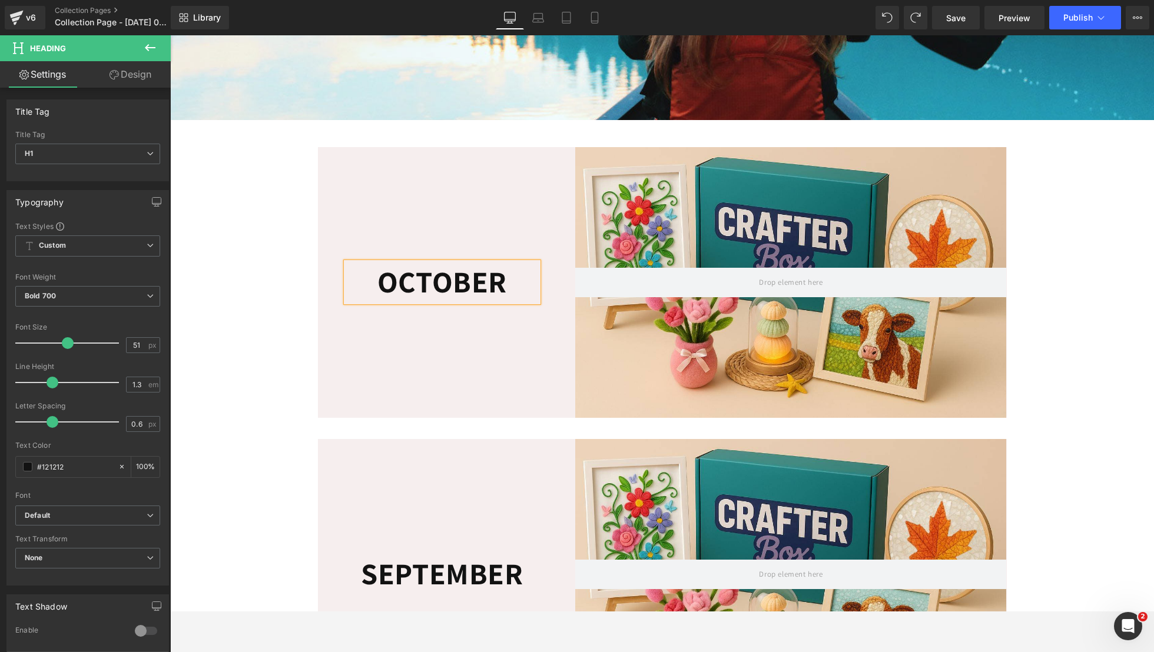
click at [462, 147] on div "OCTOBER Heading Row Collection Banner 205px 205px Row Row 36px" at bounding box center [662, 272] width 706 height 292
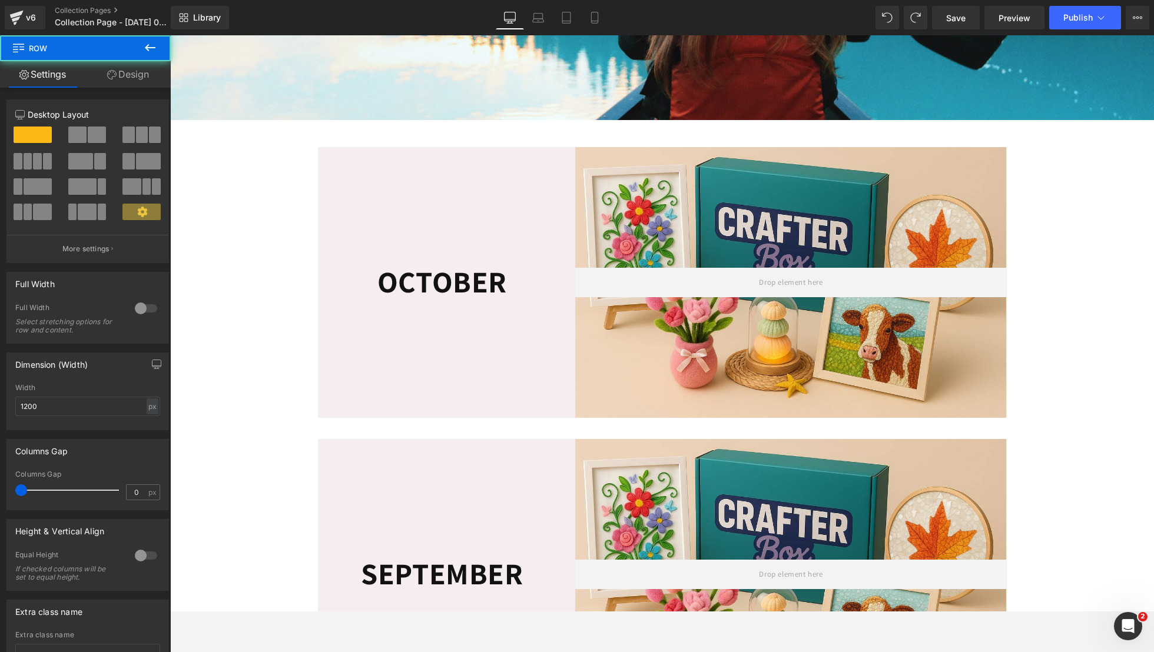
click at [462, 170] on div "OCTOBER Heading Row" at bounding box center [433, 282] width 230 height 271
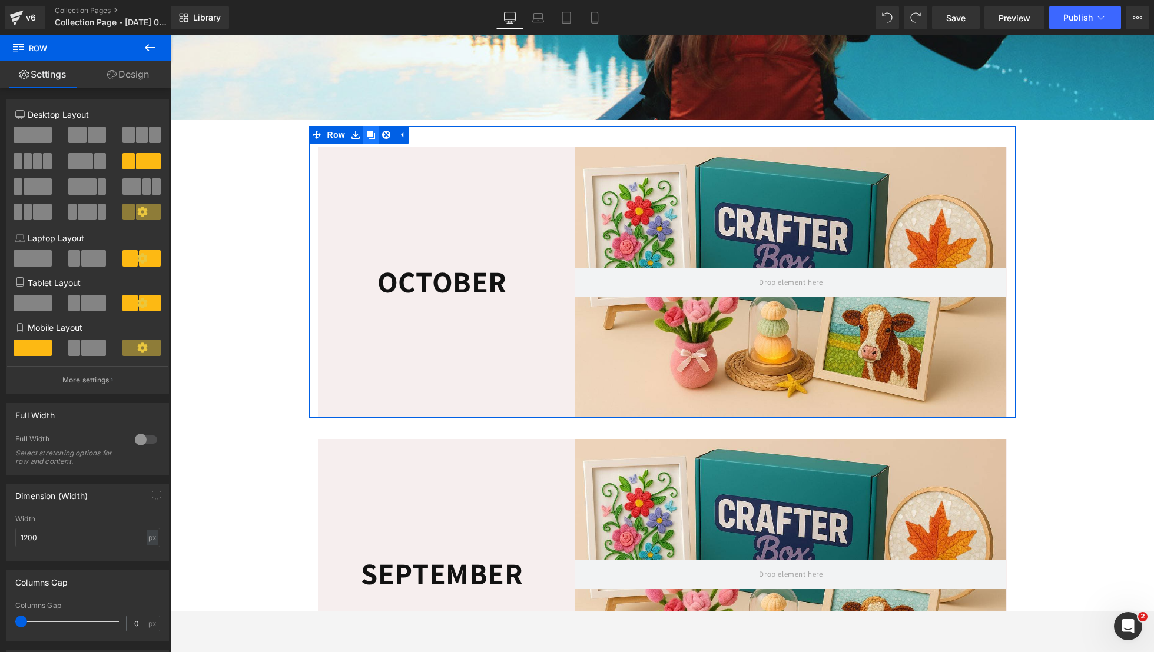
click at [367, 139] on icon at bounding box center [371, 135] width 8 height 8
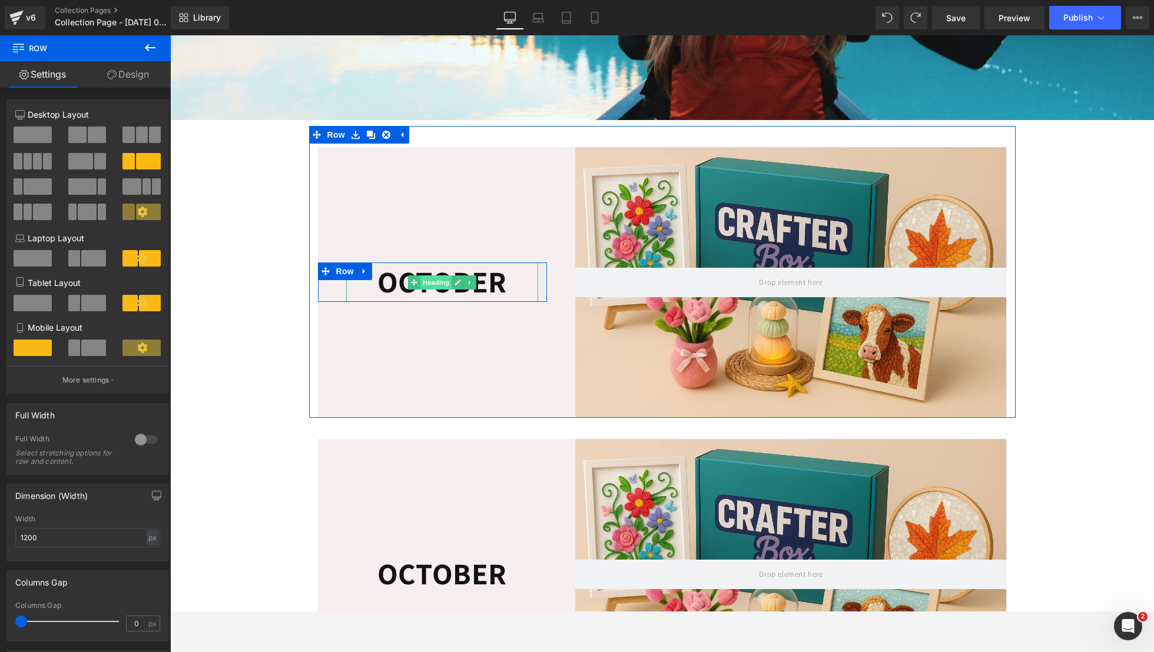
click at [428, 290] on span "Heading" at bounding box center [436, 283] width 32 height 14
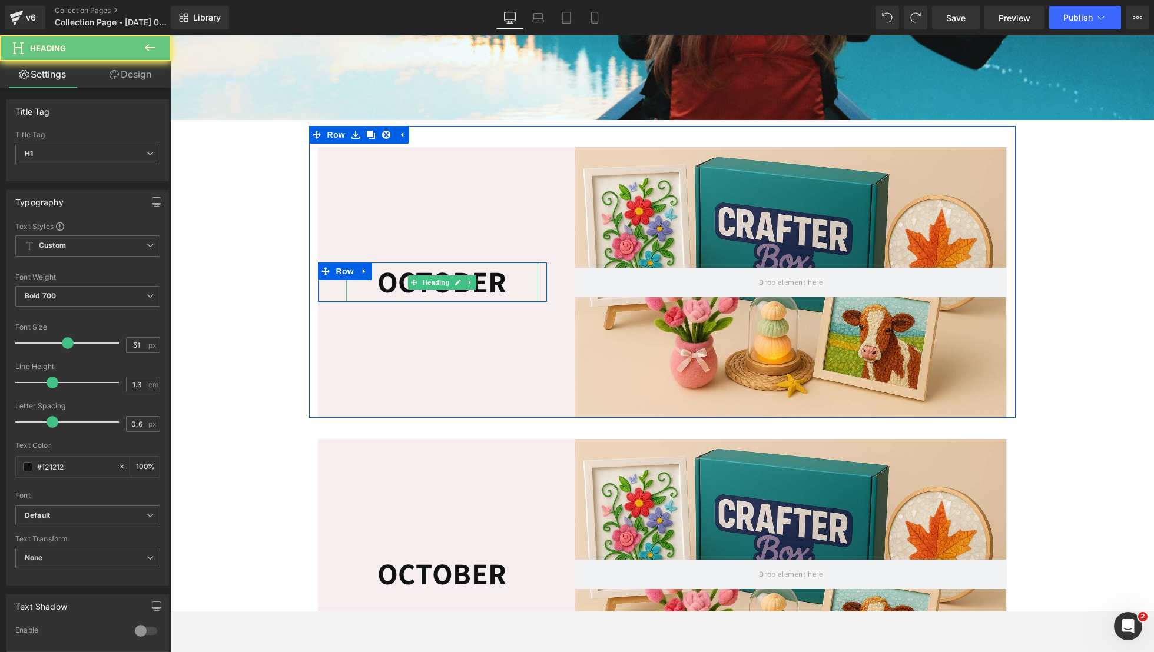
click at [379, 299] on h1 "OCTOBER" at bounding box center [442, 282] width 193 height 39
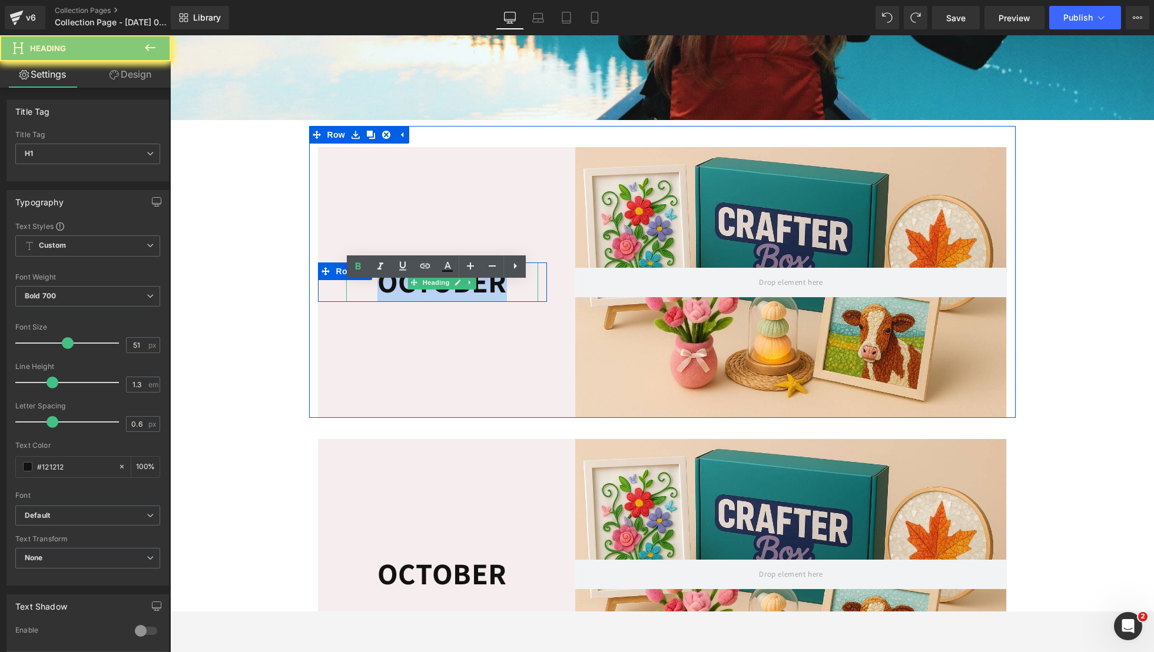
click at [379, 299] on h1 "OCTOBER" at bounding box center [442, 282] width 193 height 39
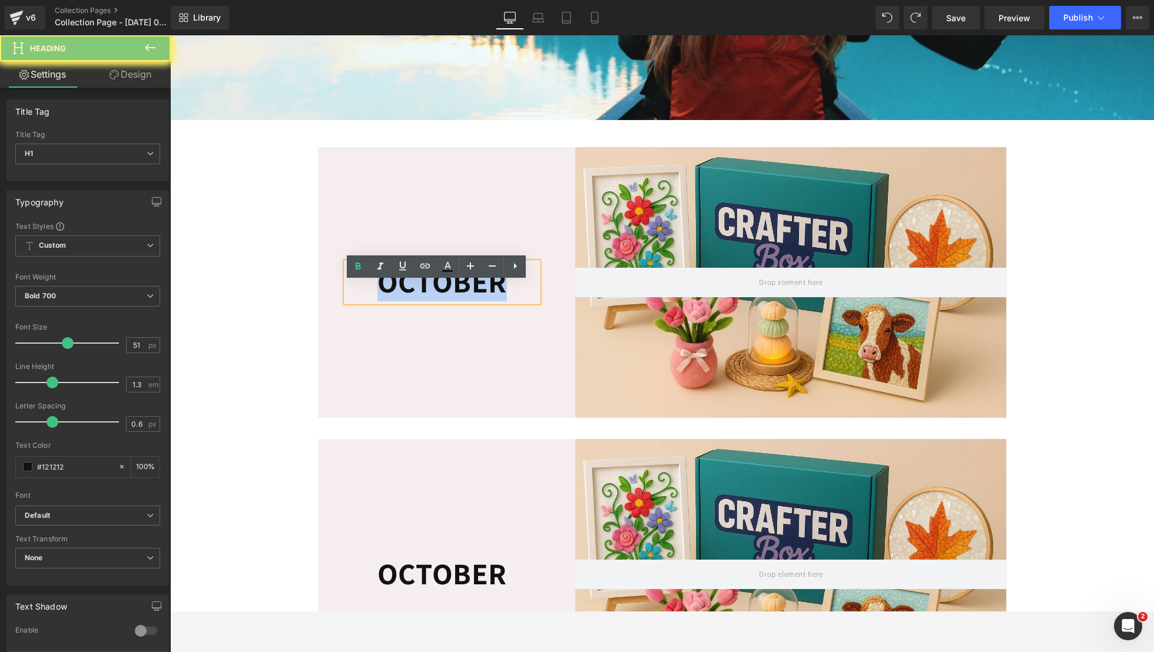
click at [379, 299] on h1 "OCTOBER" at bounding box center [442, 282] width 193 height 39
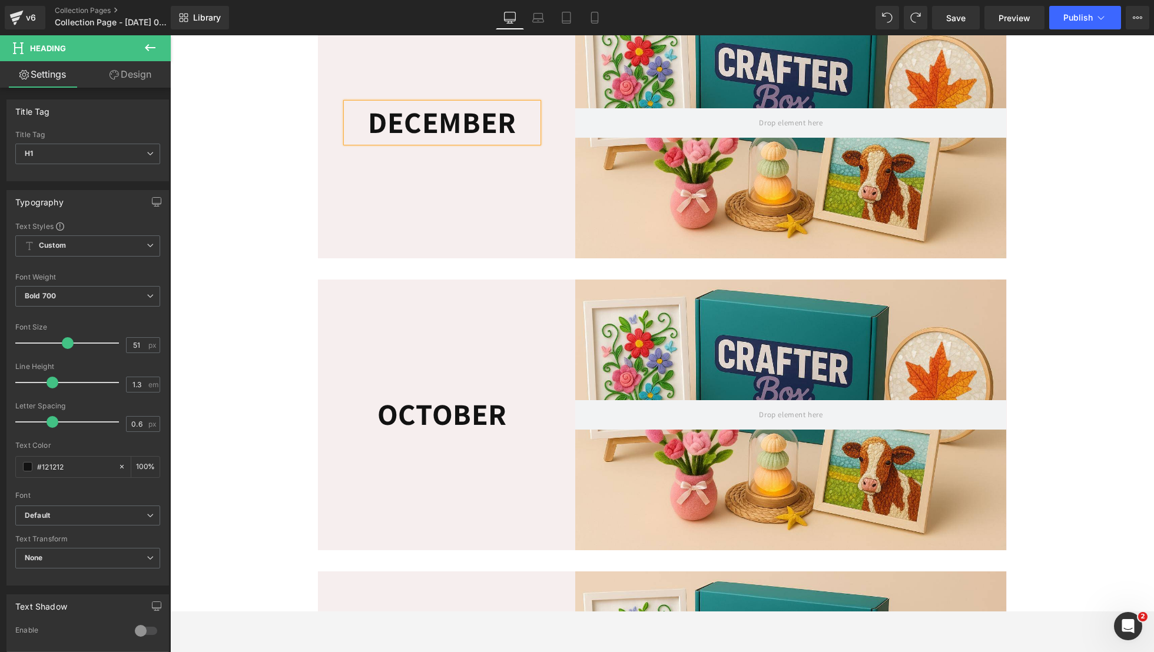
scroll to position [435, 0]
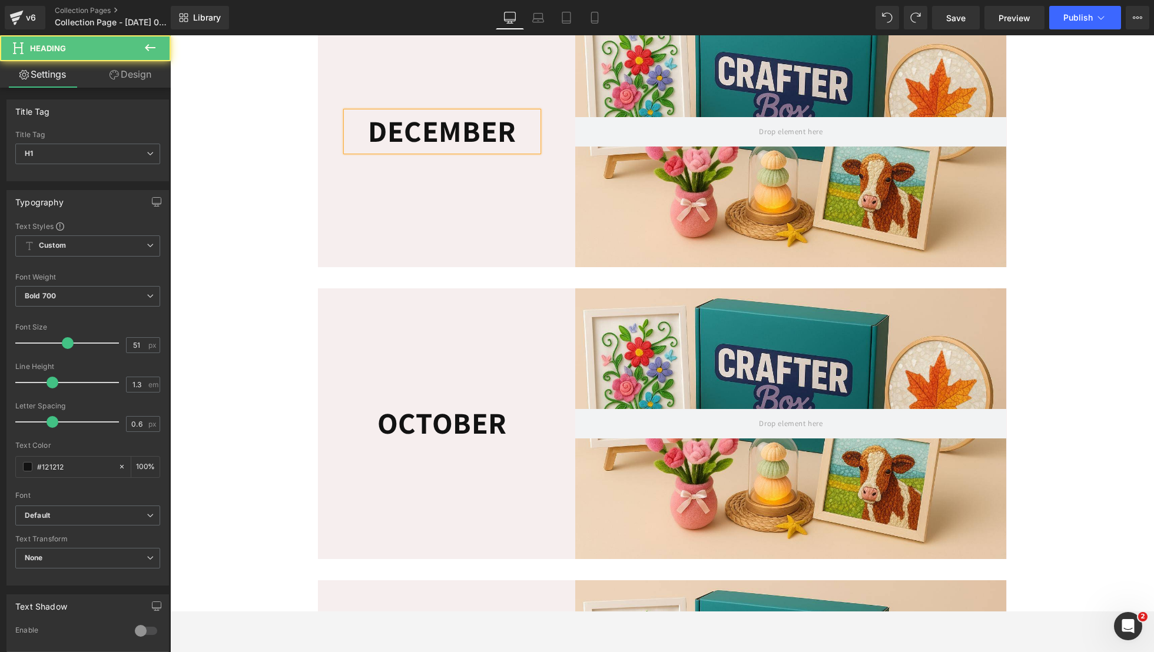
click at [437, 151] on h1 "DECEMBER" at bounding box center [442, 131] width 193 height 39
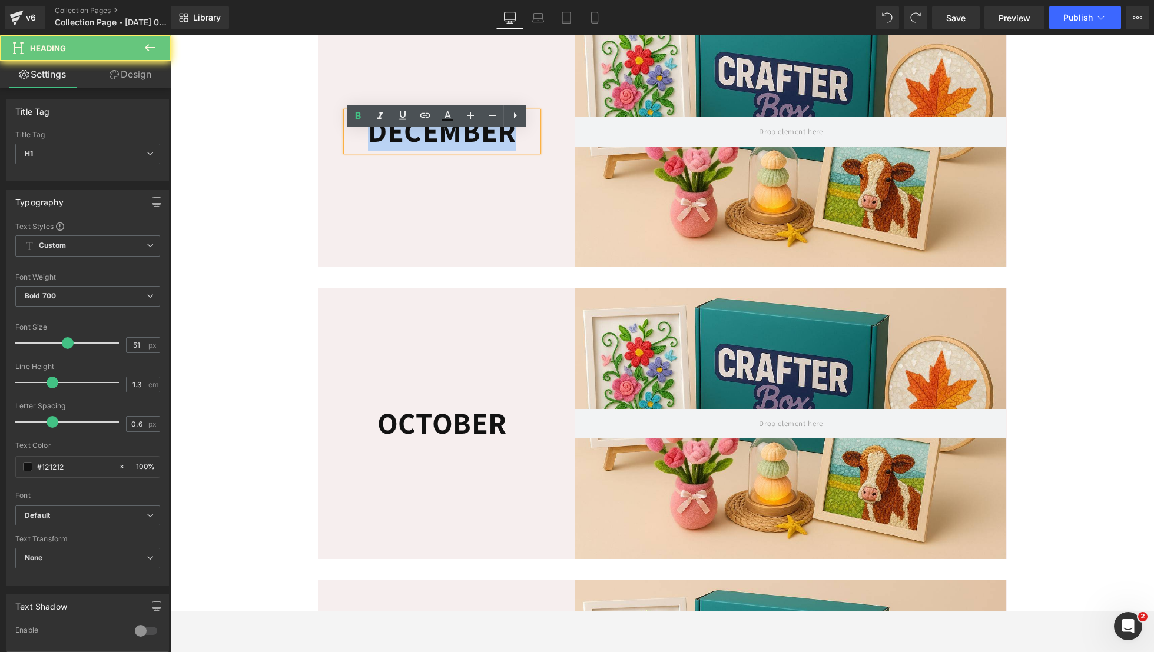
click at [437, 151] on h1 "DECEMBER" at bounding box center [442, 131] width 193 height 39
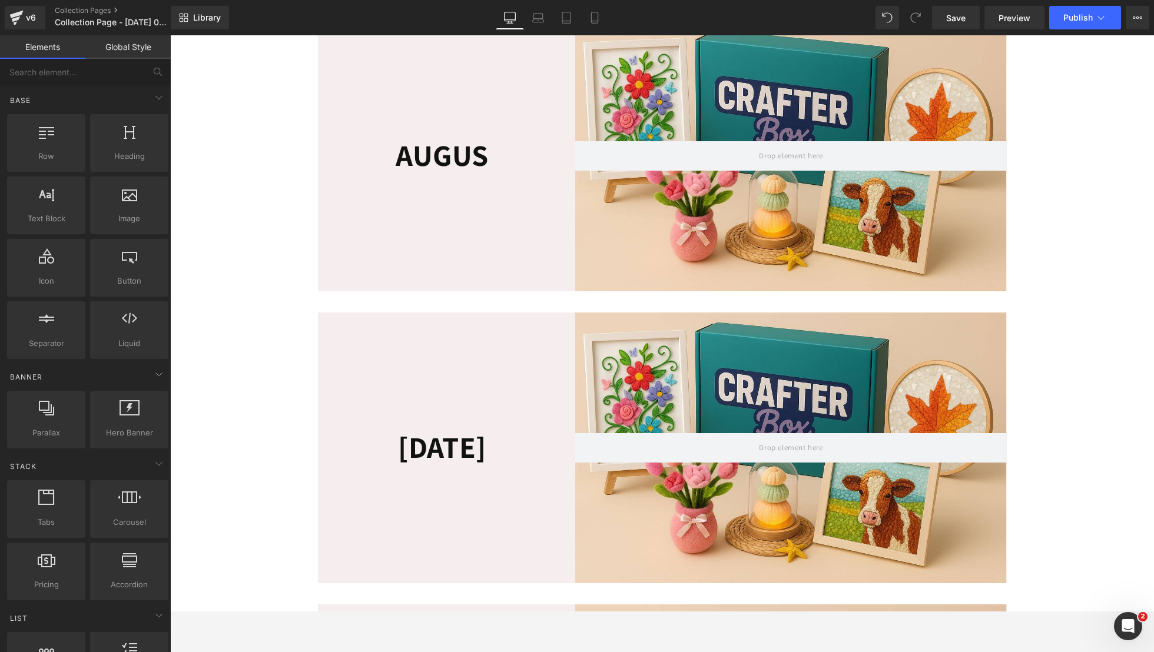
scroll to position [1368, 0]
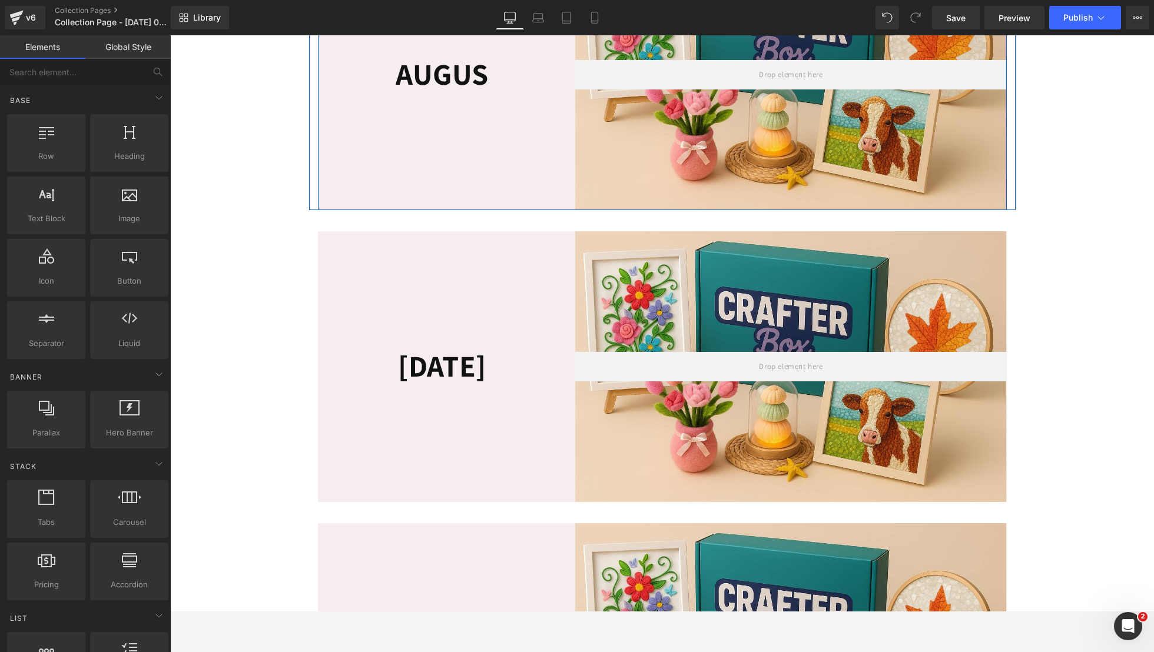
click at [500, 87] on h1 "AUGUS" at bounding box center [442, 74] width 193 height 39
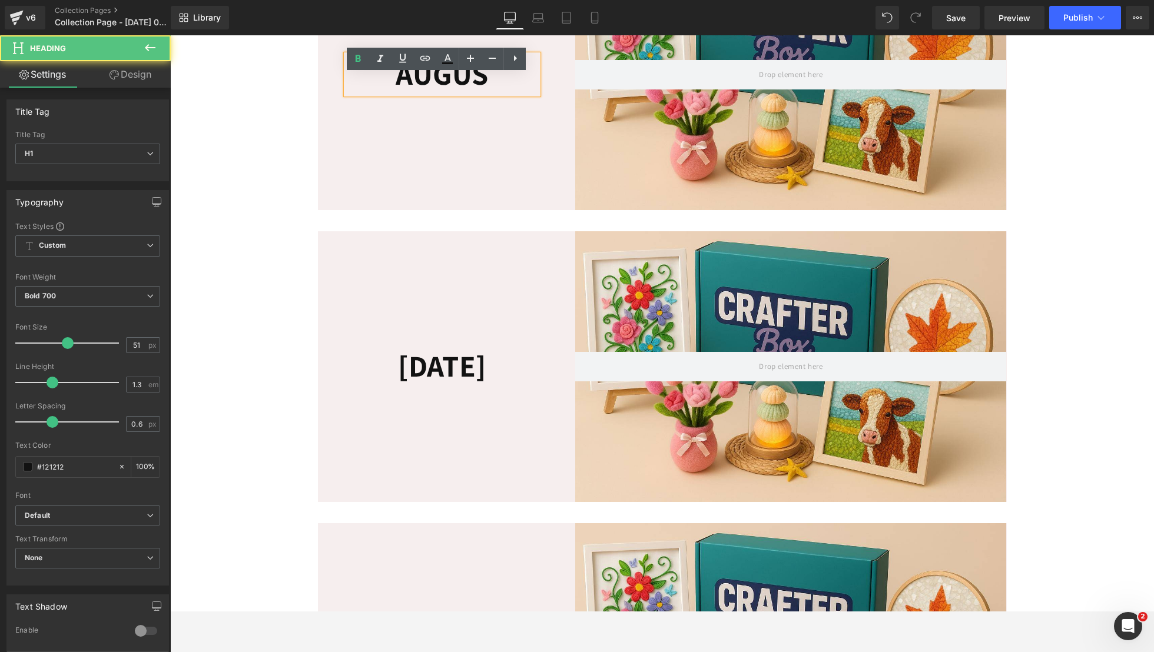
click at [482, 94] on h1 "AUGUS" at bounding box center [442, 74] width 193 height 39
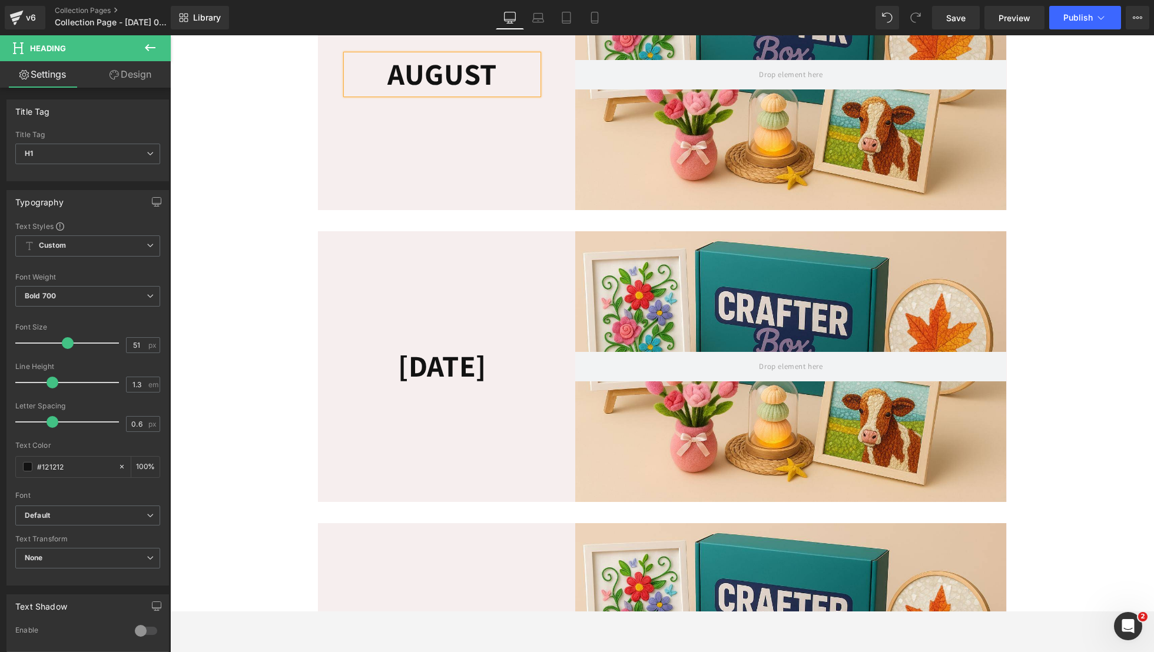
click at [466, 386] on h1 "JUL" at bounding box center [442, 366] width 193 height 39
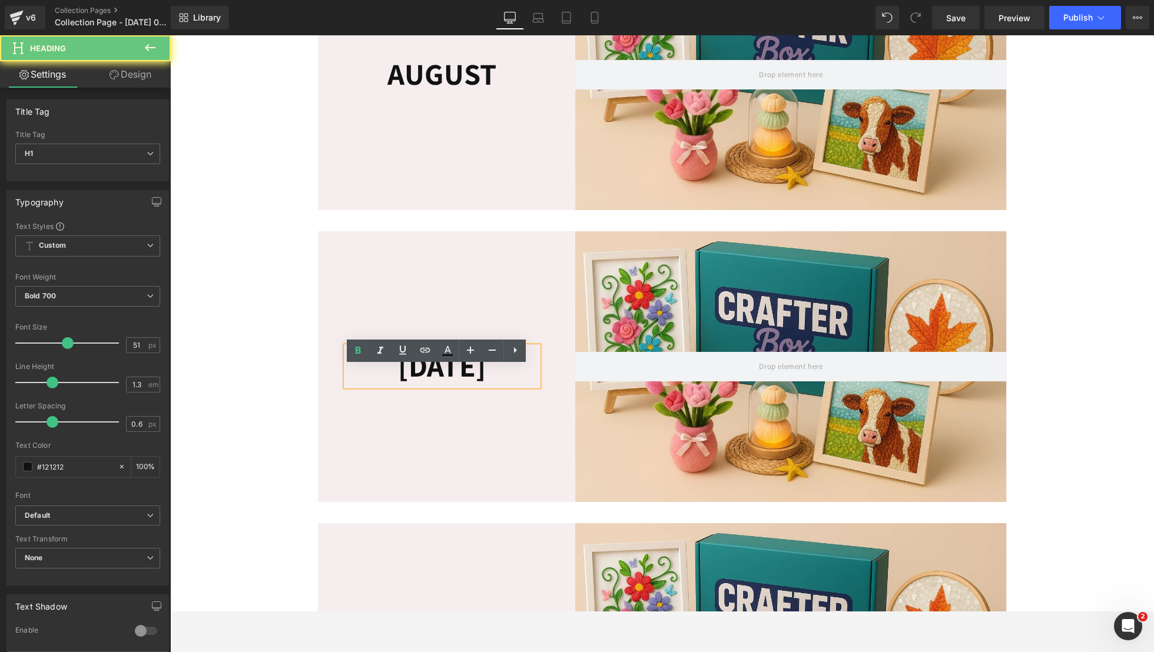
click at [464, 386] on h1 "JUL" at bounding box center [442, 366] width 193 height 39
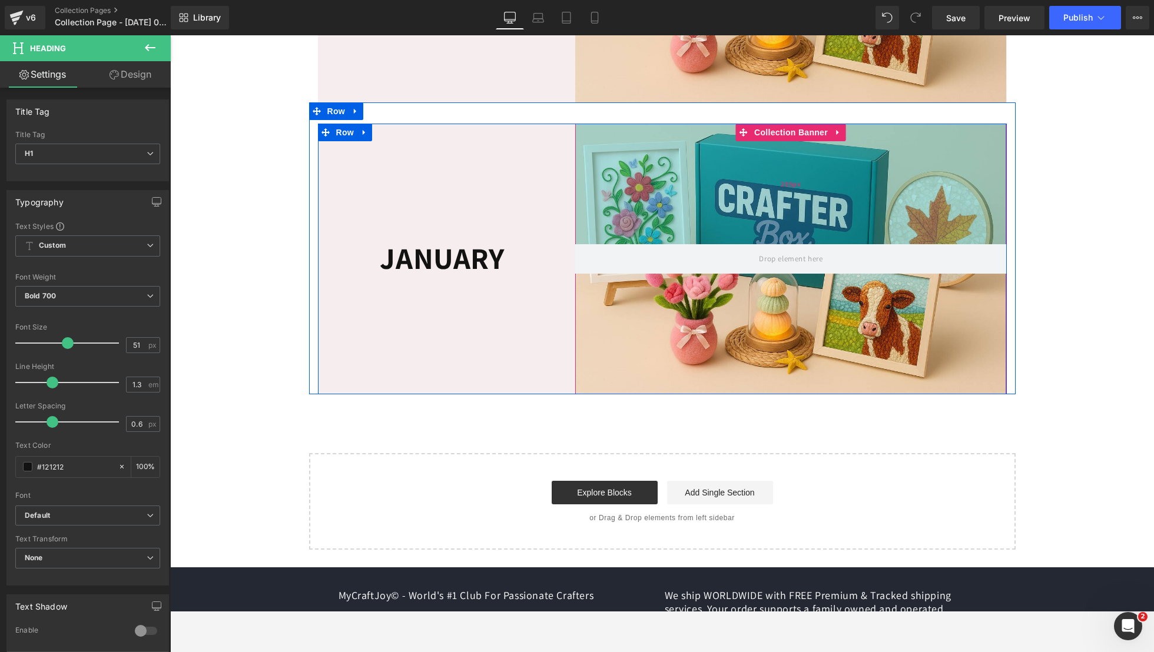
scroll to position [2894, 0]
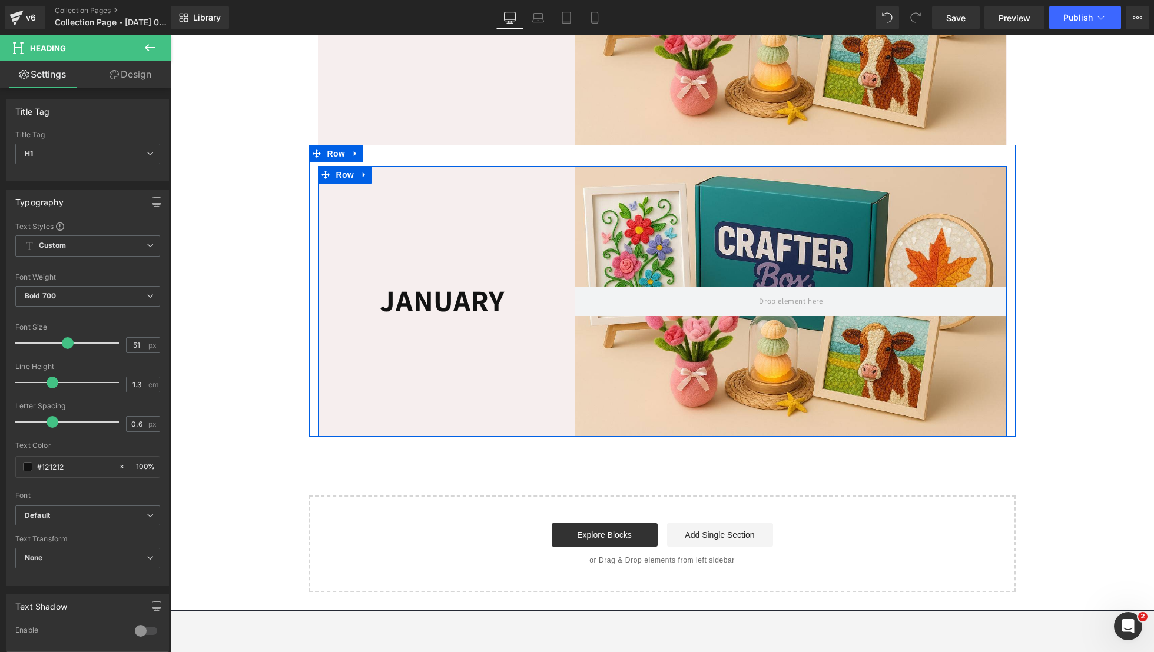
click at [548, 203] on div "Collection Banner 205px 205px" at bounding box center [776, 301] width 459 height 271
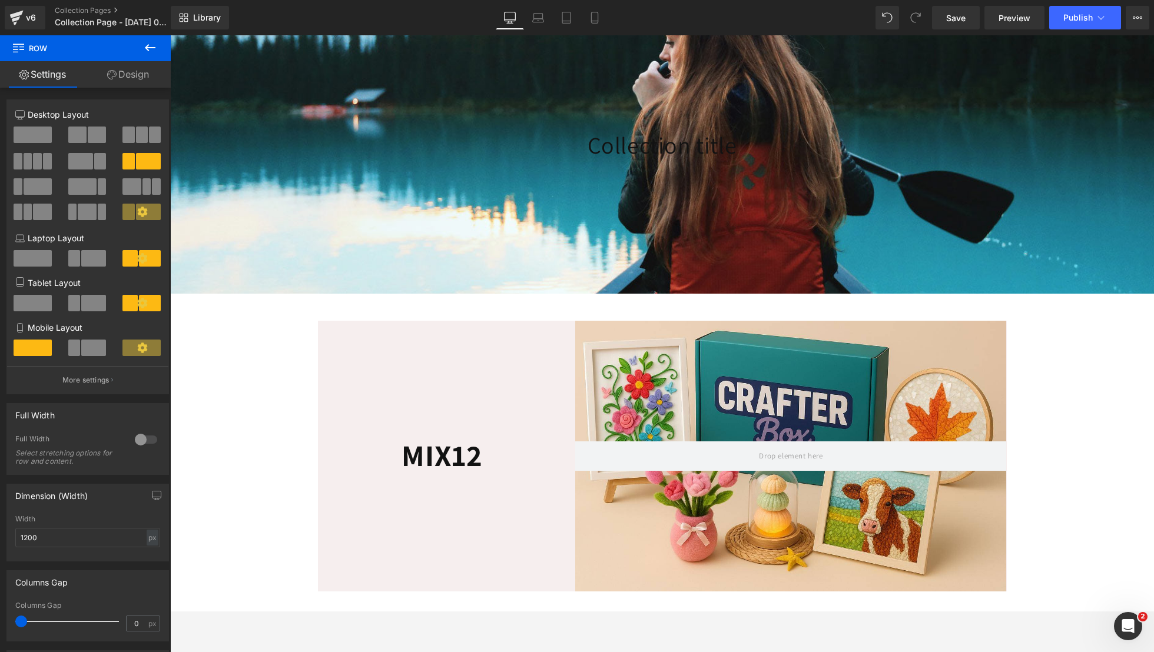
scroll to position [80, 0]
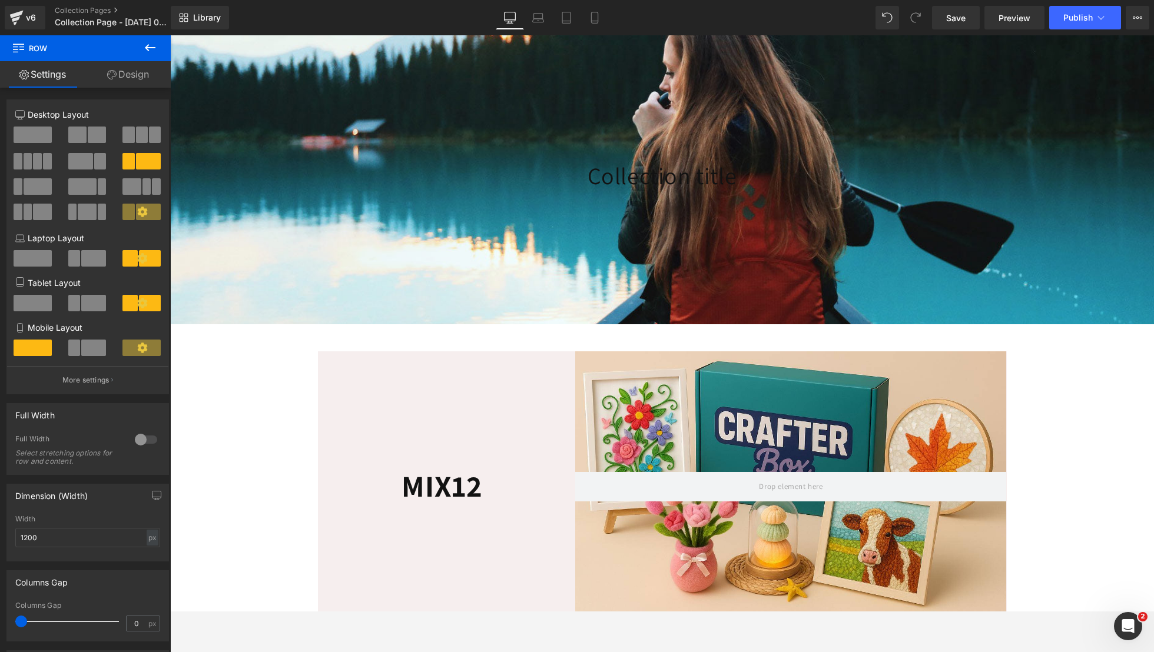
click at [359, 105] on div at bounding box center [662, 175] width 984 height 298
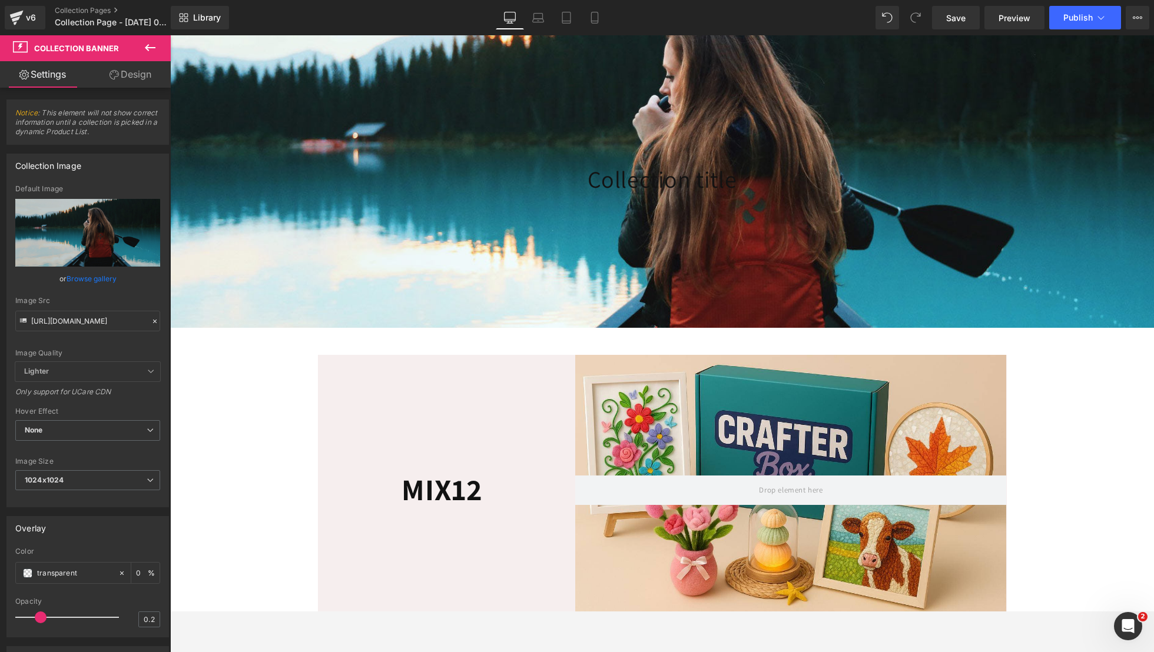
scroll to position [53, 0]
